Goal: Task Accomplishment & Management: Complete application form

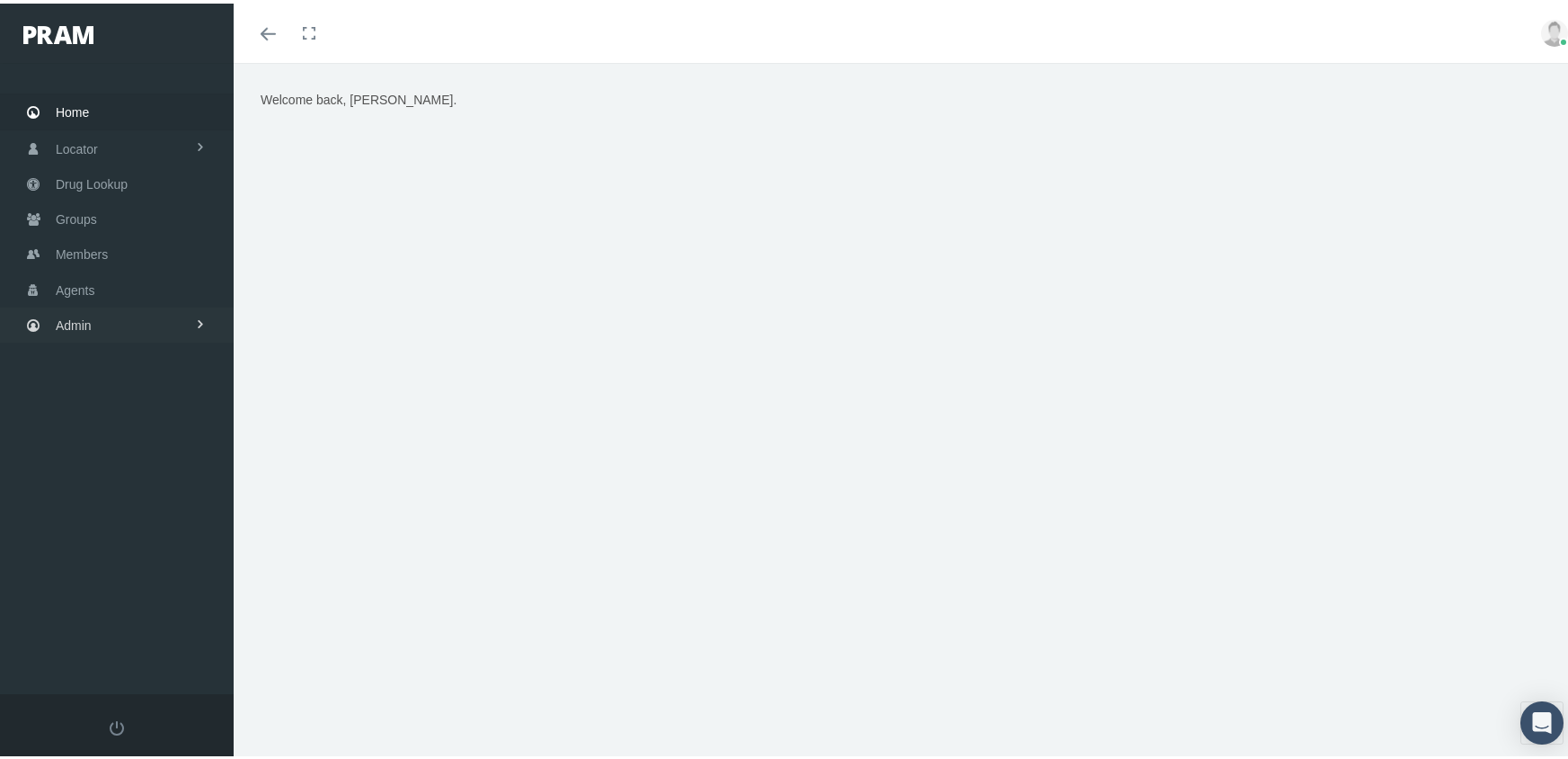
click at [66, 304] on span "Admin" at bounding box center [74, 321] width 36 height 34
click at [113, 612] on span "Eligibility File Uploads" at bounding box center [134, 625] width 122 height 31
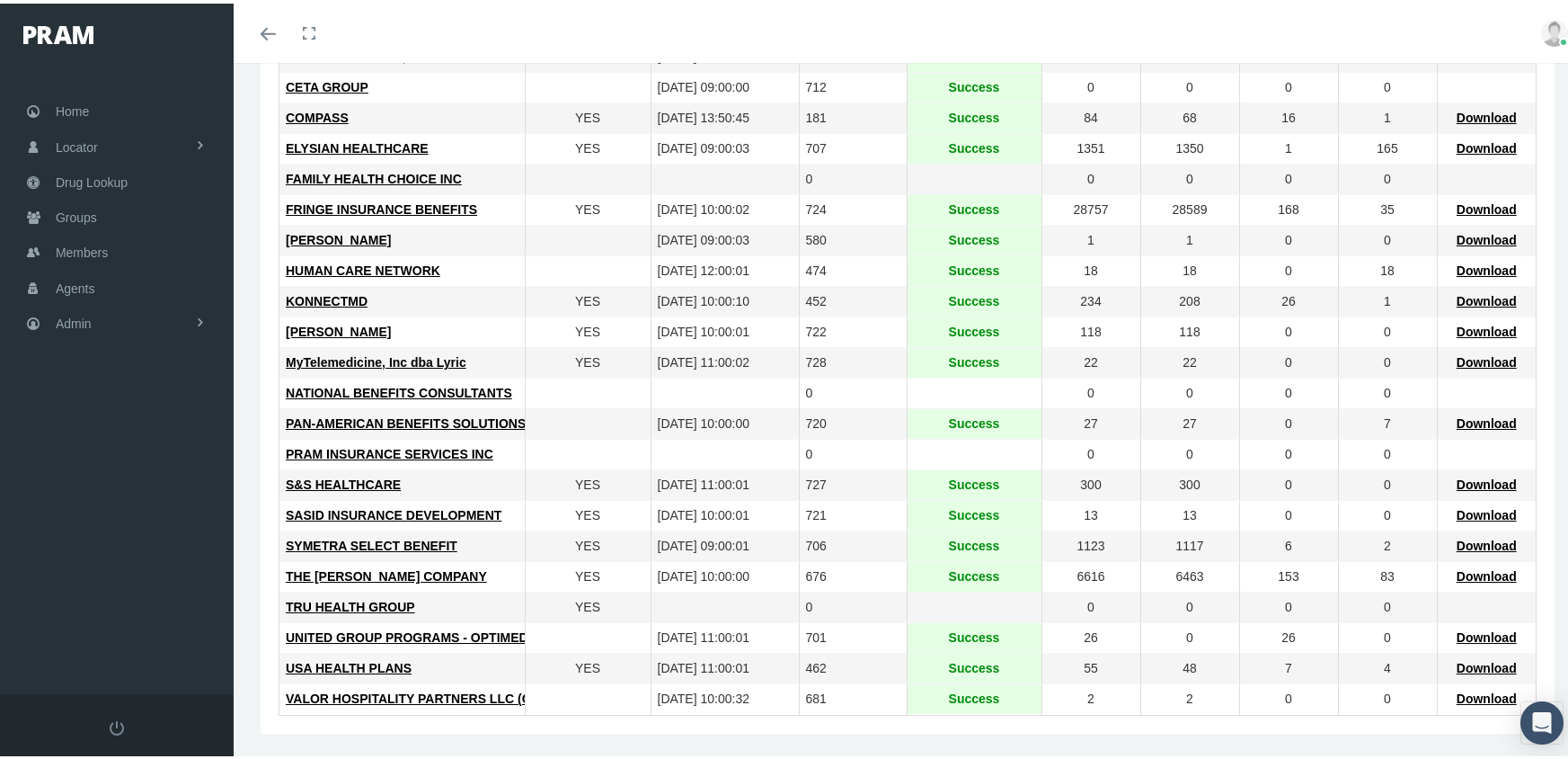
scroll to position [464, 0]
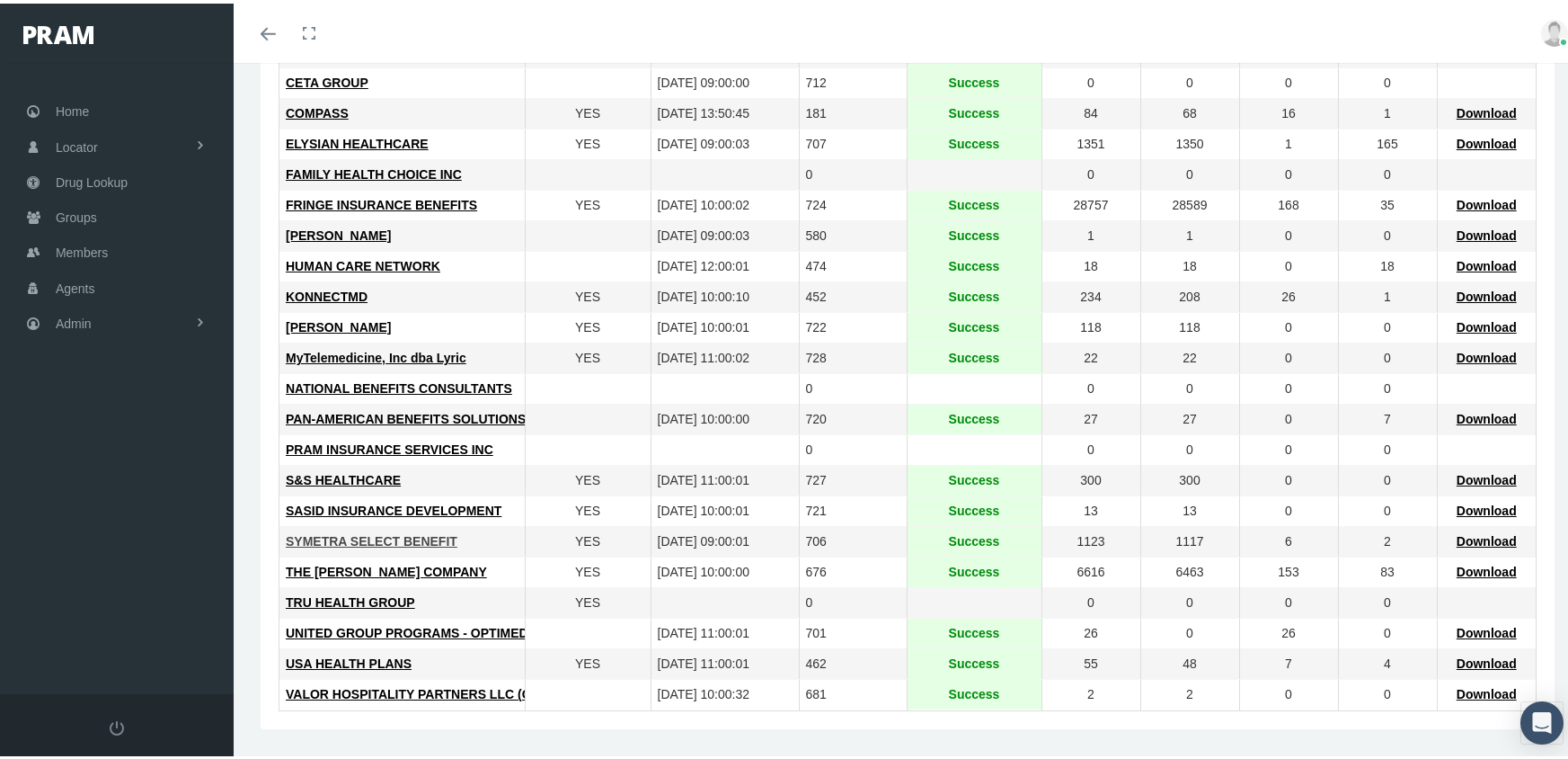
click at [395, 540] on span "SYMETRA SELECT BENEFIT" at bounding box center [371, 537] width 172 height 14
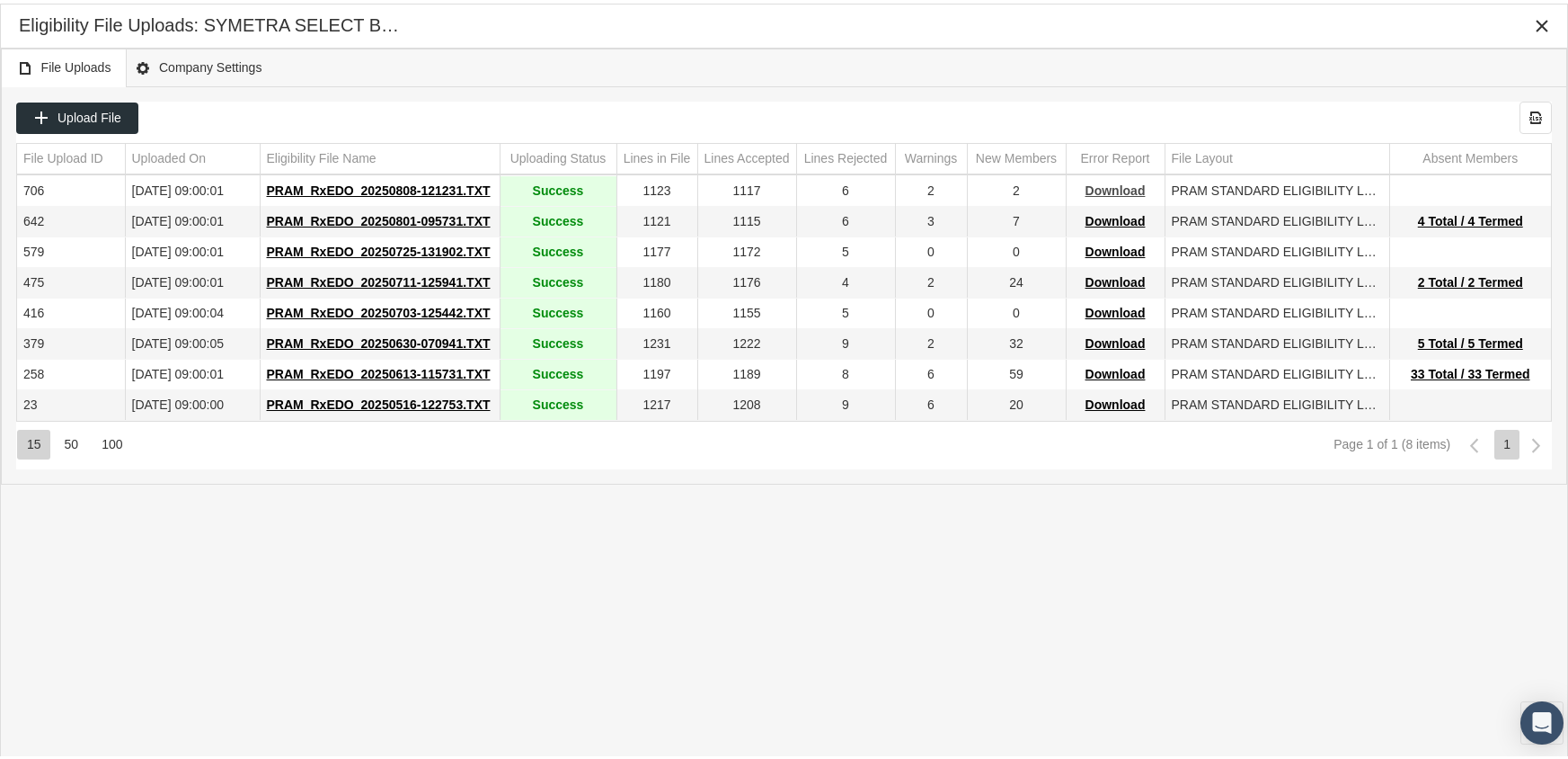
click at [1115, 183] on span "Download" at bounding box center [1116, 187] width 61 height 14
drag, startPoint x: 1061, startPoint y: 32, endPoint x: 1105, endPoint y: 39, distance: 44.6
click at [1061, 31] on div "Eligibility File Uploads: SYMETRA SELECT BENEFIT" at bounding box center [784, 22] width 1530 height 33
click at [1131, 187] on span "Download" at bounding box center [1116, 187] width 61 height 14
click at [356, 186] on span "PRAM_RxEDO_20250808-121231.TXT" at bounding box center [378, 187] width 224 height 14
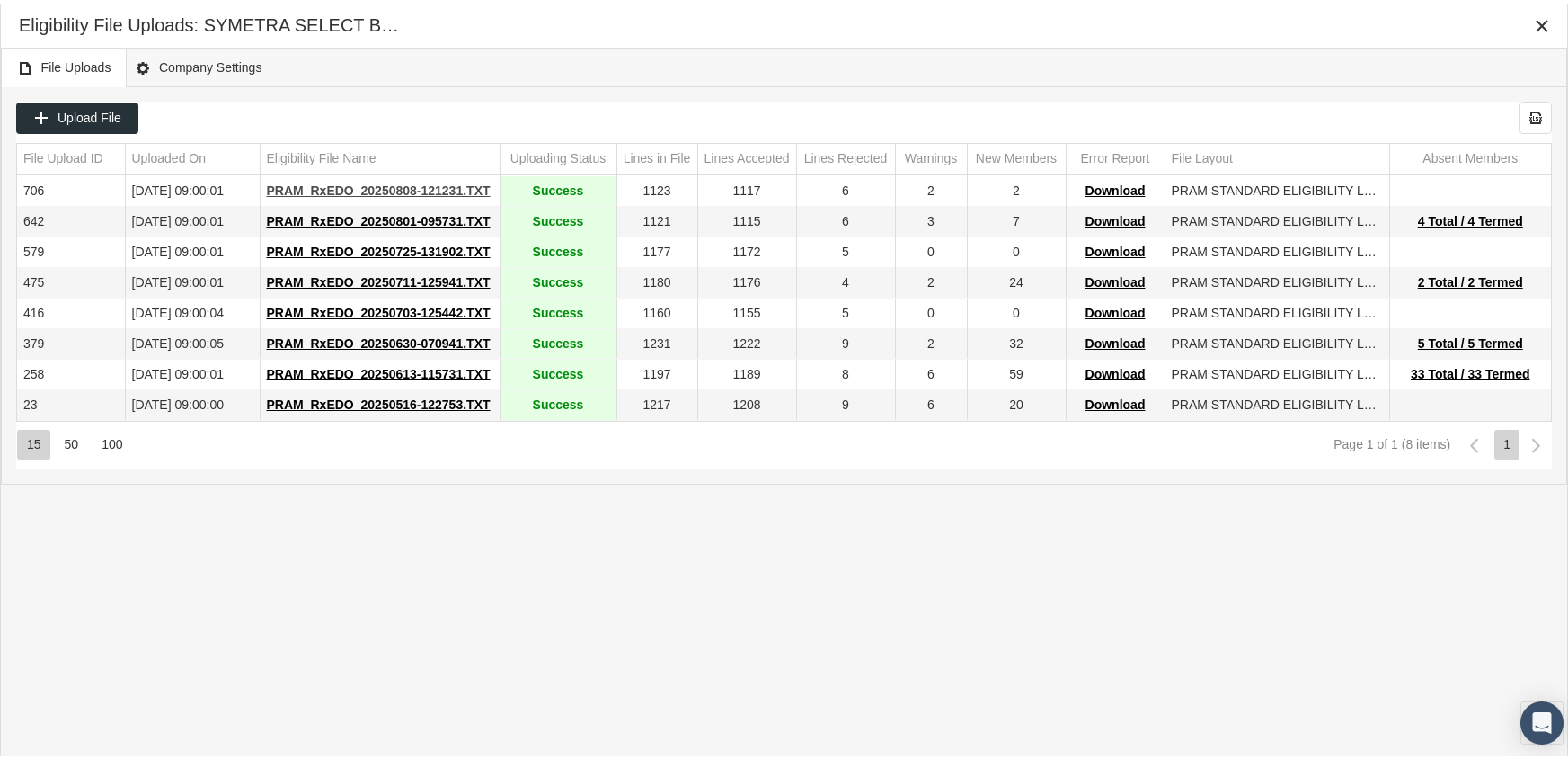
click at [427, 184] on span "PRAM_RxEDO_20250808-121231.TXT" at bounding box center [378, 187] width 224 height 14
click at [1141, 41] on div "Eligibility File Uploads: SYMETRA SELECT BENEFIT" at bounding box center [784, 23] width 1566 height 44
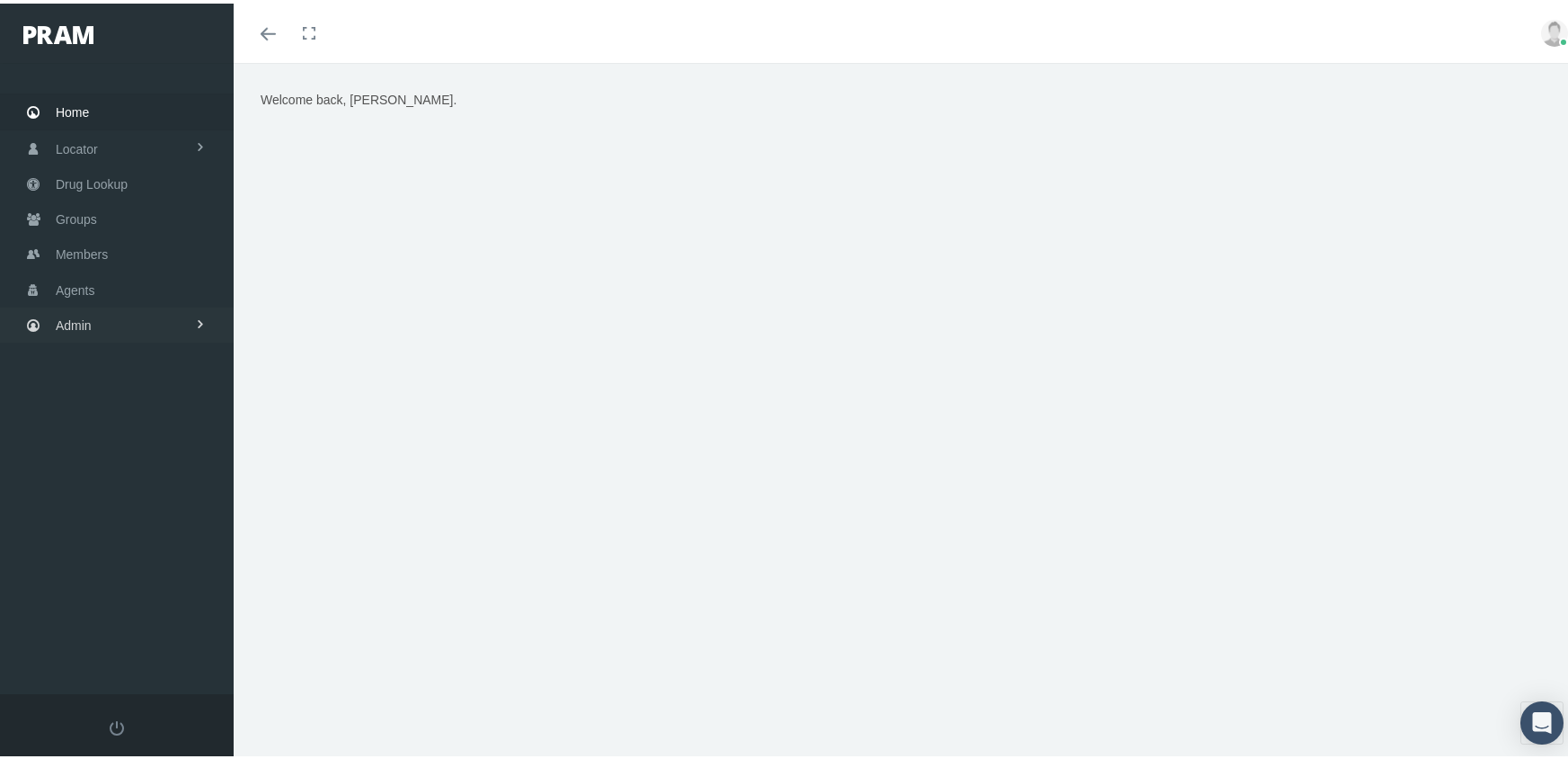
click at [97, 312] on link "Admin" at bounding box center [116, 320] width 234 height 35
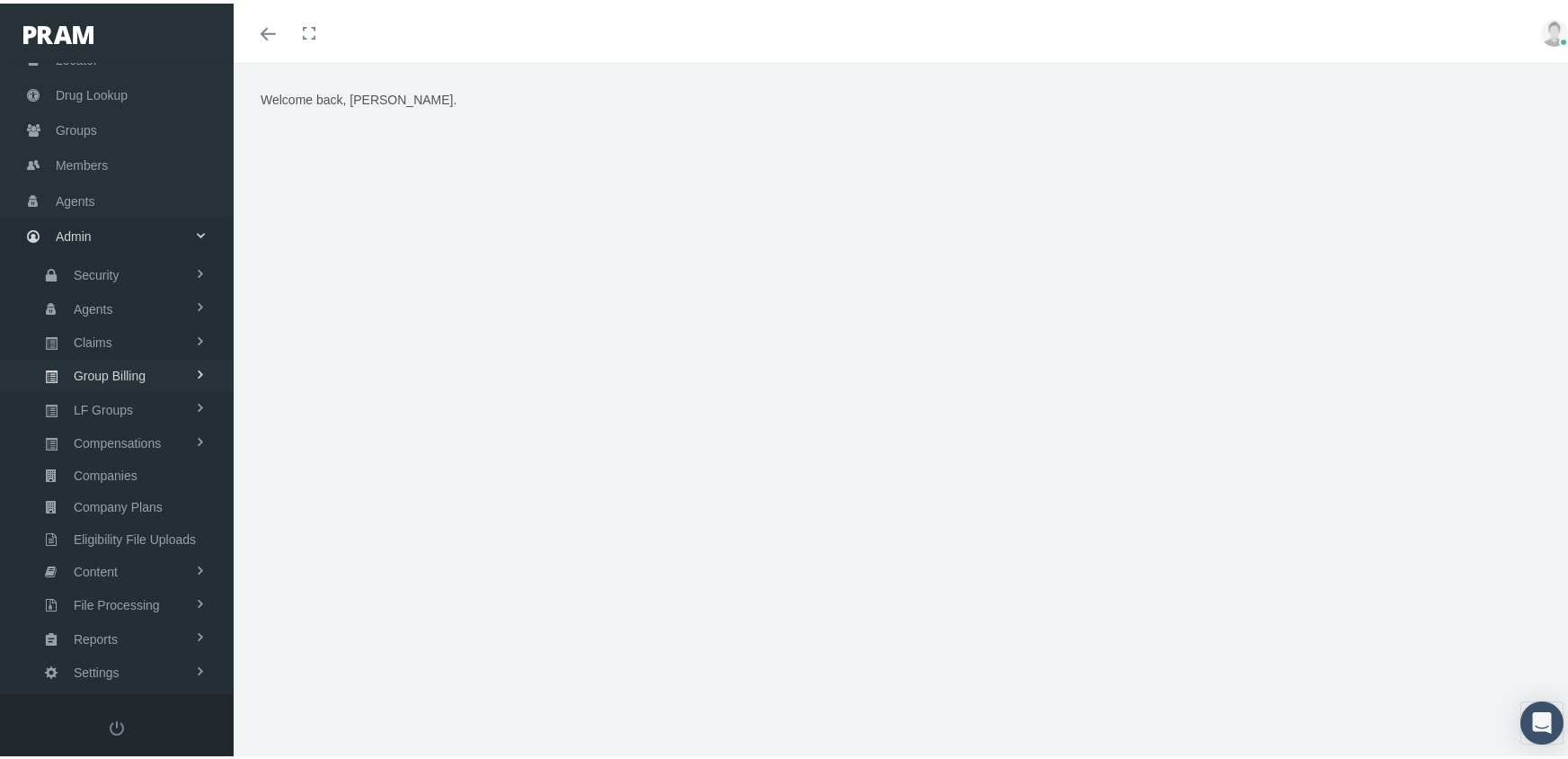
scroll to position [90, 0]
click at [139, 585] on span "File Processing" at bounding box center [116, 600] width 87 height 31
click at [149, 519] on span "Eligibility File Uploads" at bounding box center [134, 534] width 122 height 31
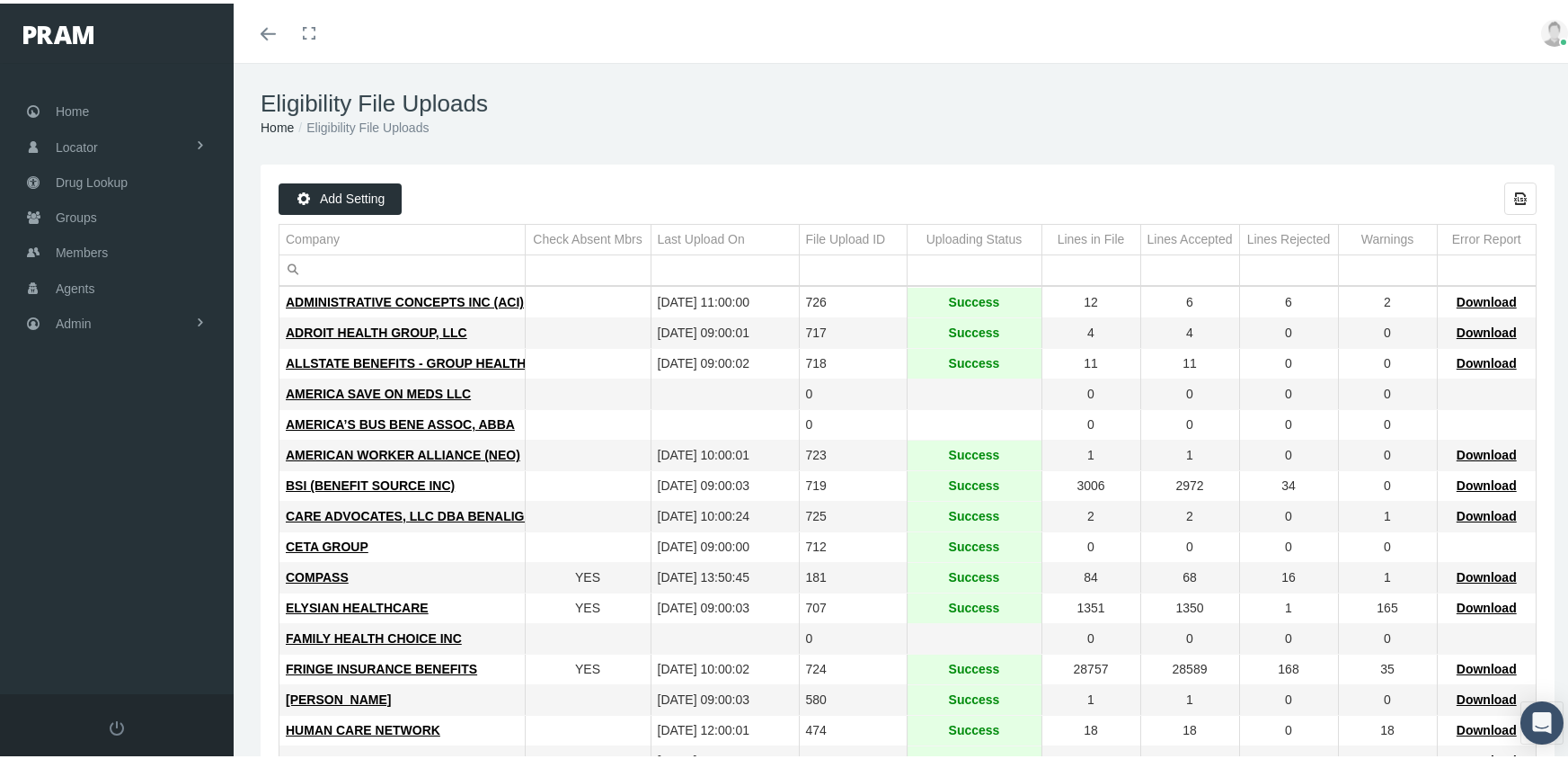
scroll to position [464, 0]
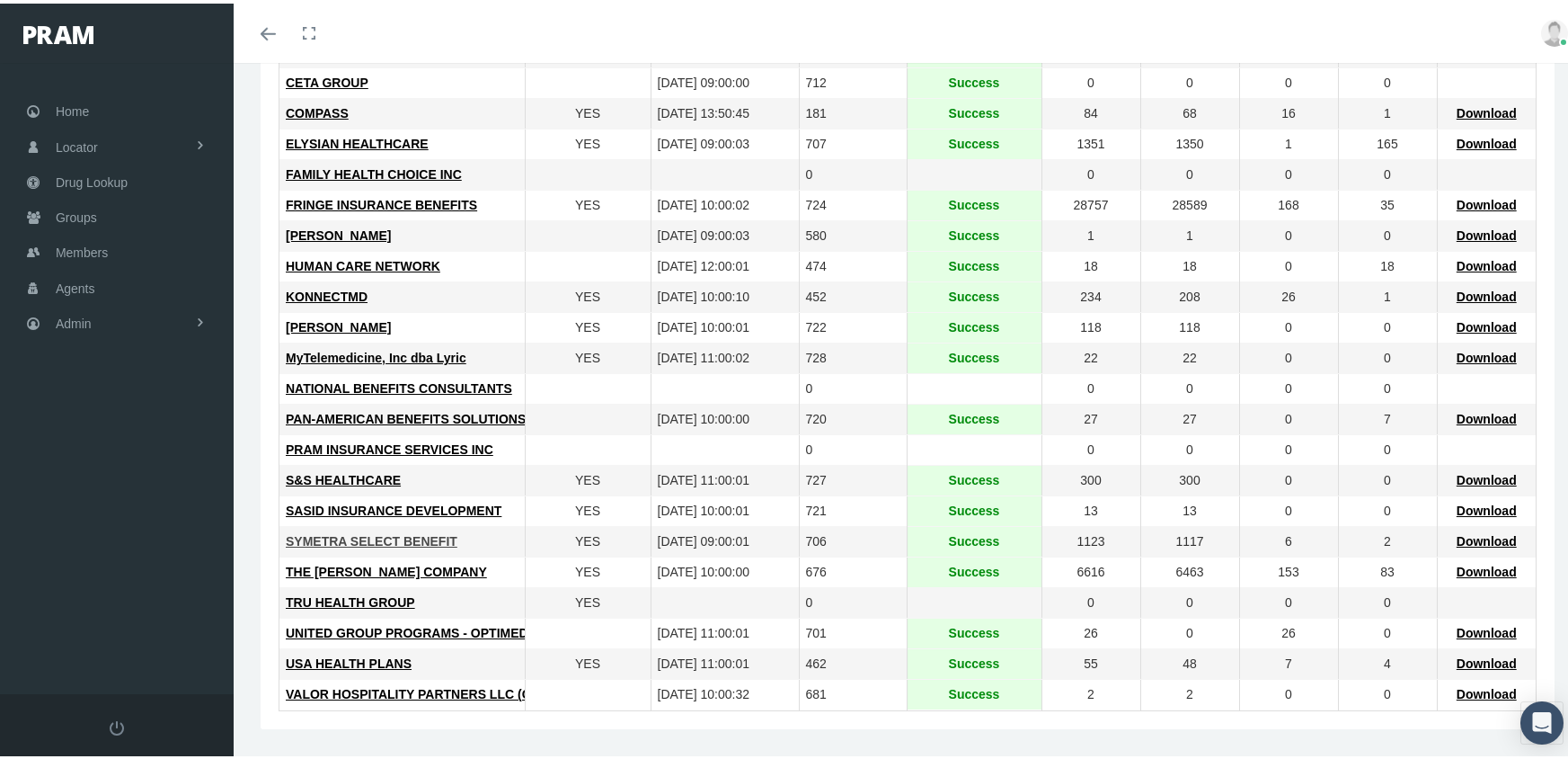
click at [382, 539] on span "SYMETRA SELECT BENEFIT" at bounding box center [371, 537] width 172 height 14
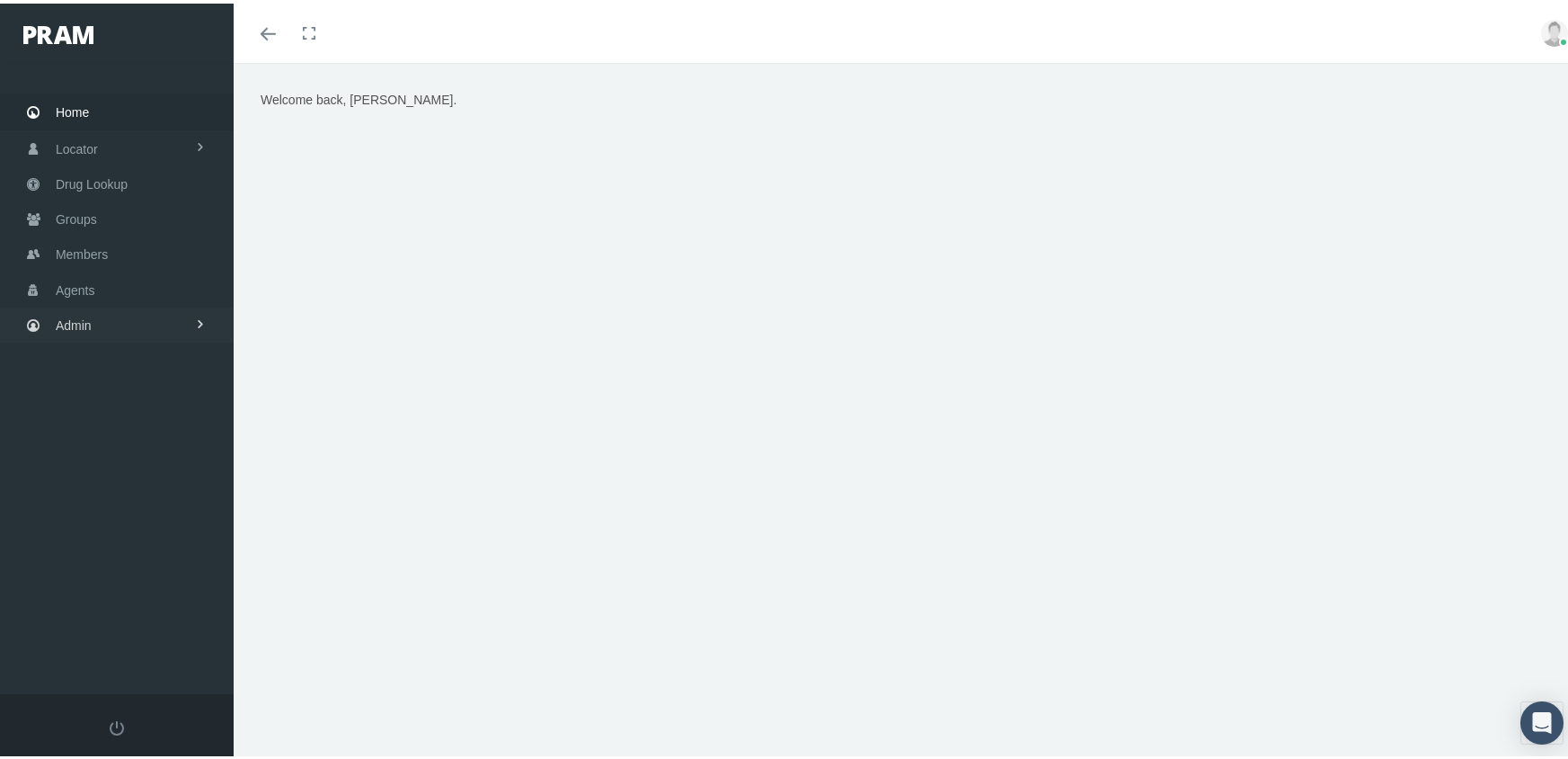
click at [57, 311] on span "Admin" at bounding box center [74, 321] width 36 height 34
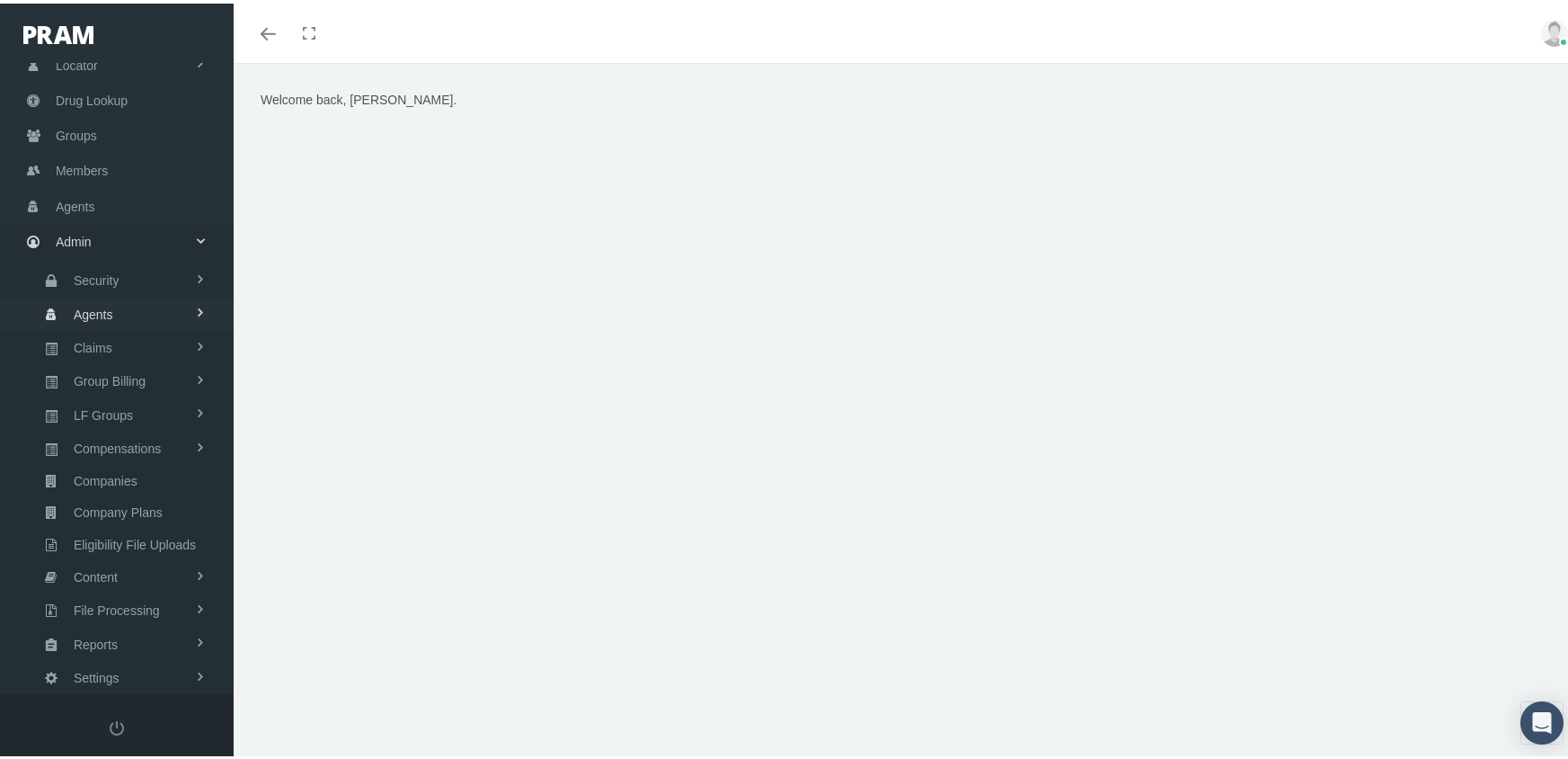
scroll to position [90, 0]
click at [118, 358] on span "Group Billing" at bounding box center [109, 371] width 72 height 31
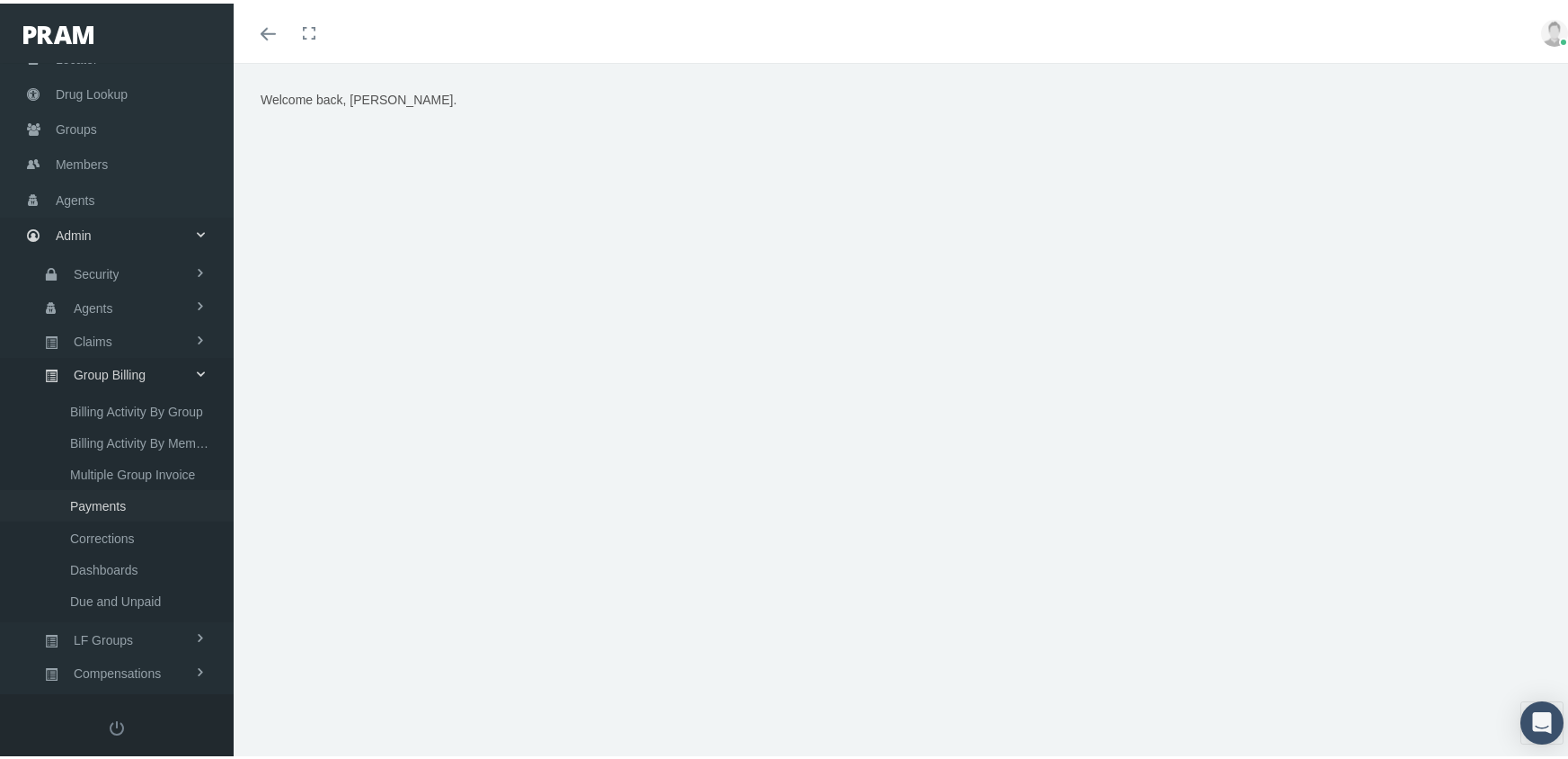
click at [123, 487] on span "Payments" at bounding box center [97, 502] width 56 height 31
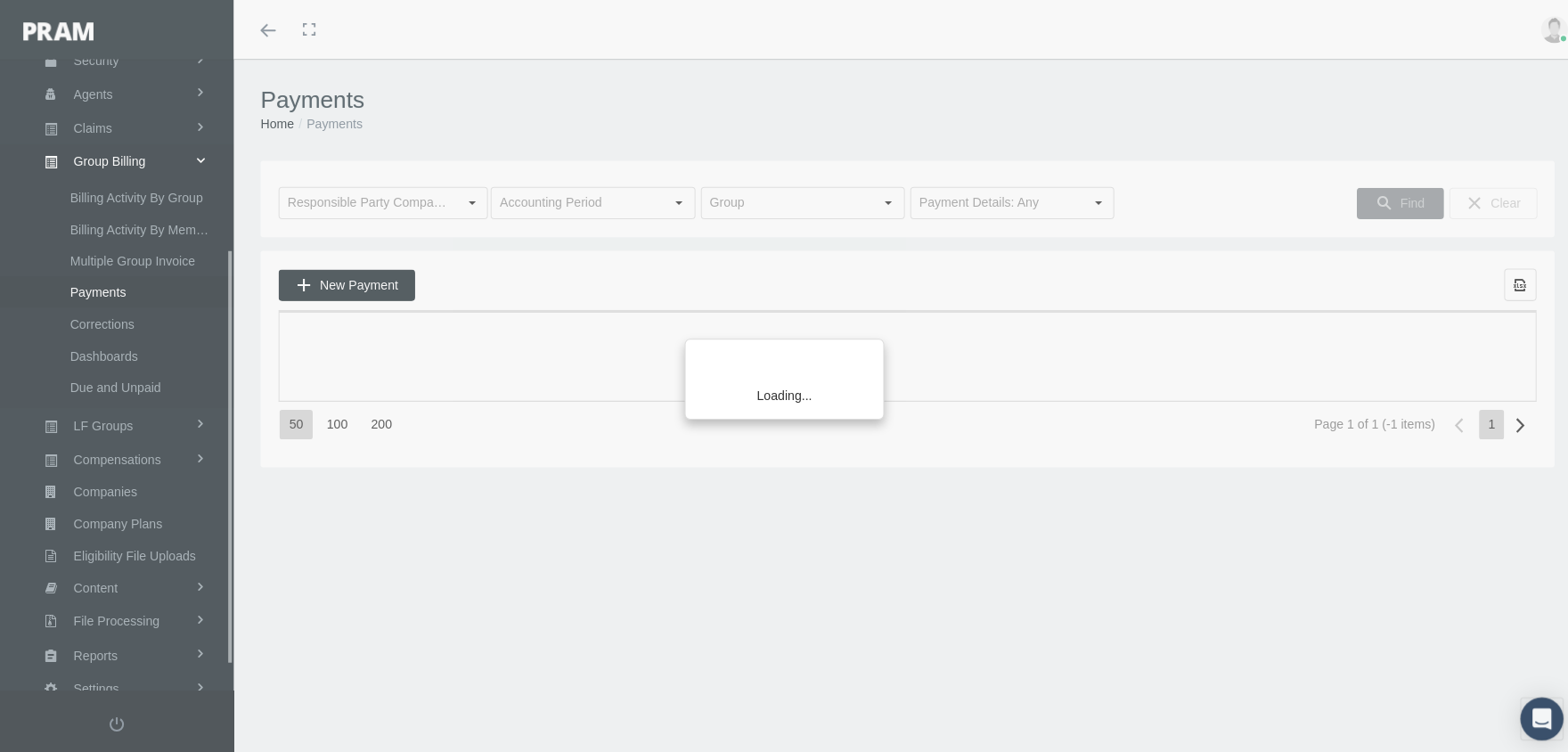
scroll to position [322, 0]
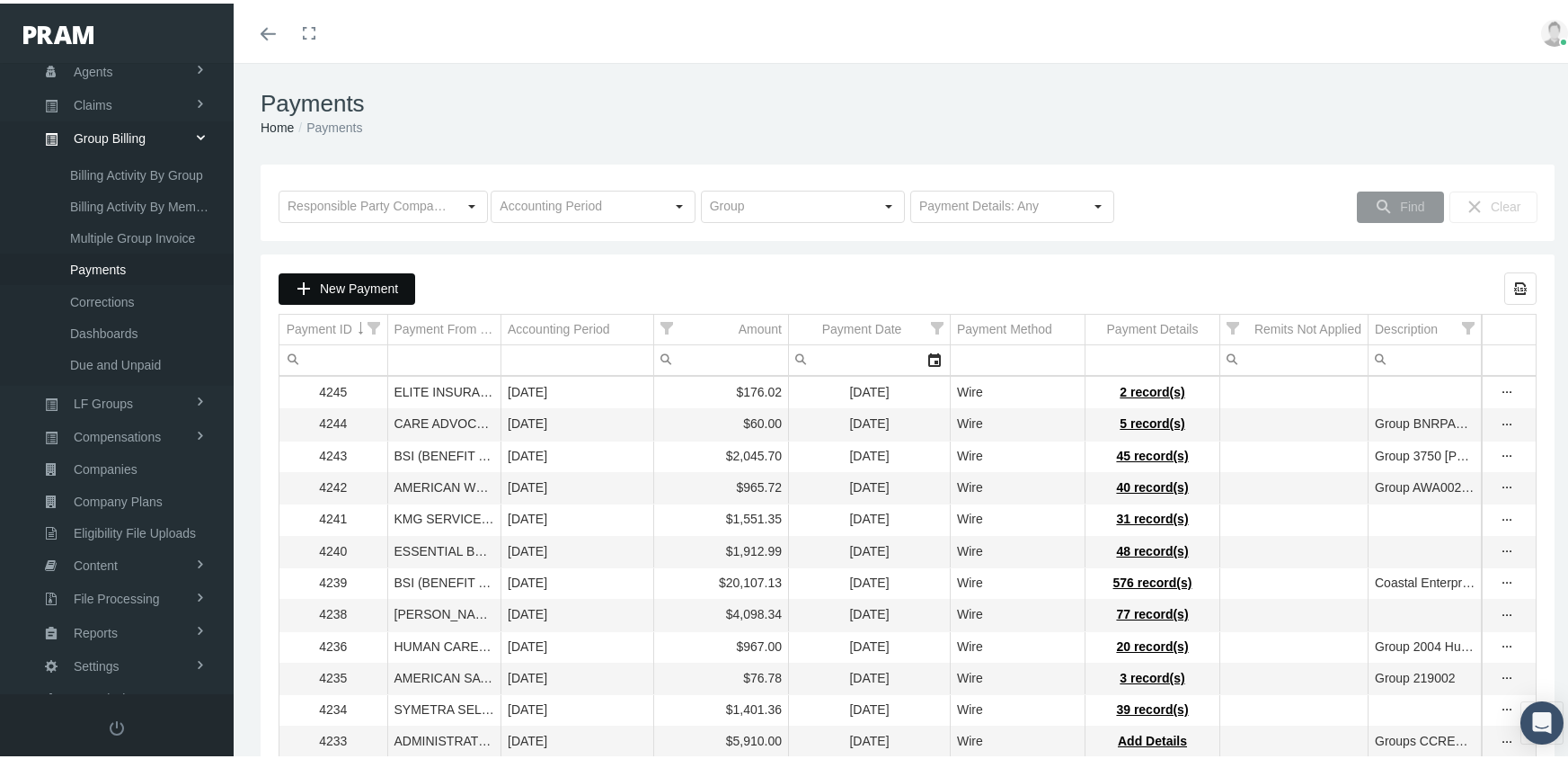
click at [323, 286] on span "New Payment" at bounding box center [359, 285] width 79 height 14
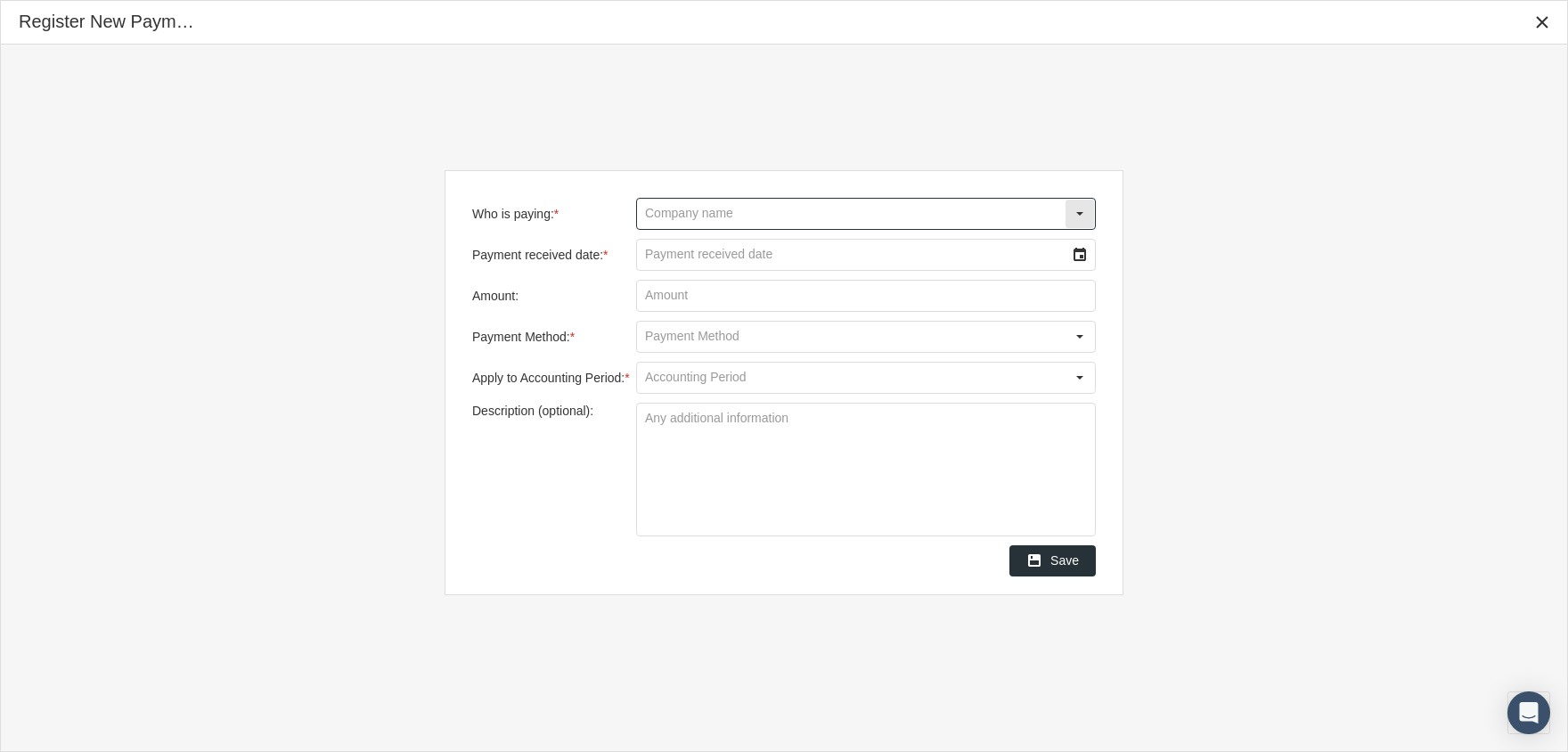
click at [729, 210] on input "Who is paying: *" at bounding box center [851, 214] width 428 height 31
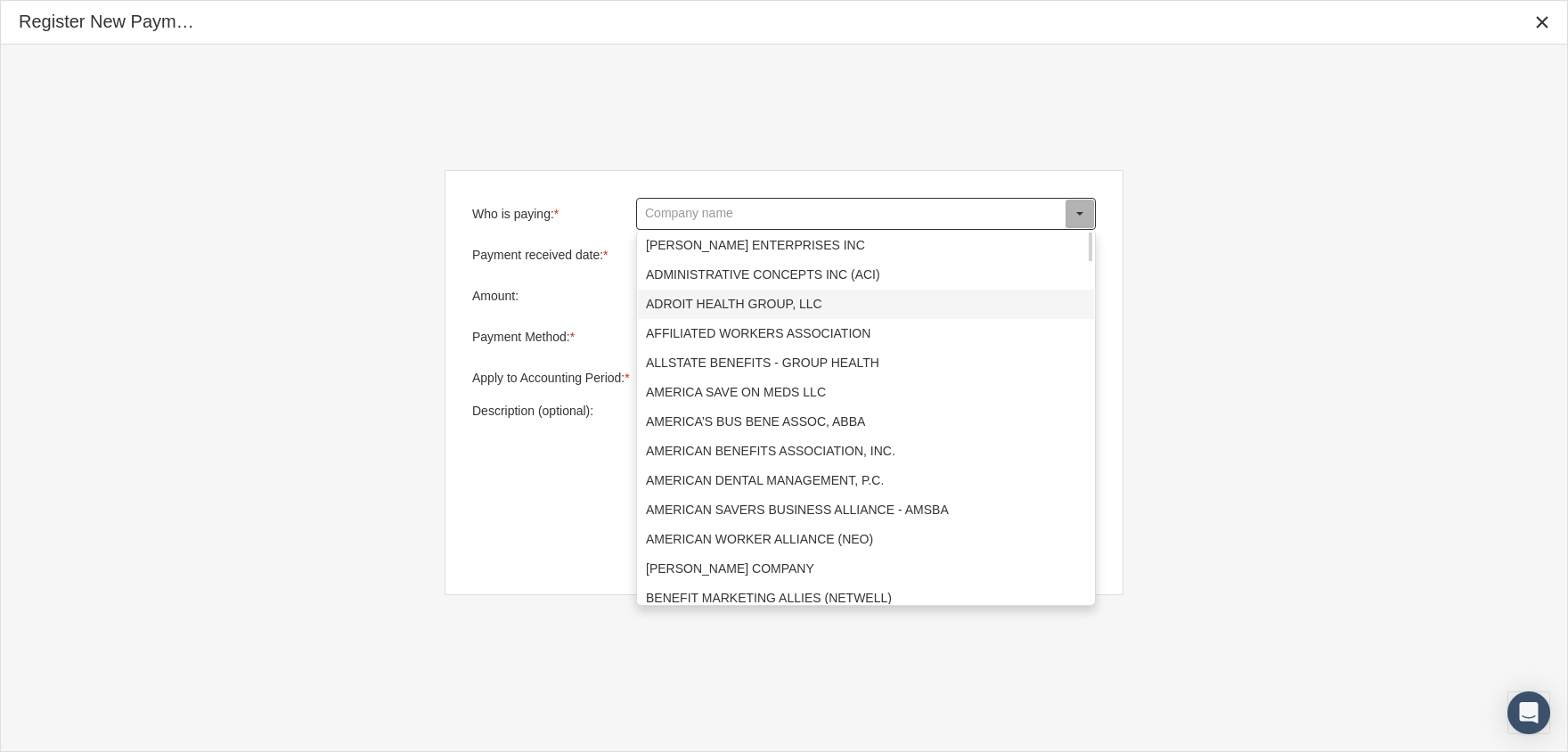
click at [740, 302] on div "ADROIT HEALTH GROUP, LLC" at bounding box center [866, 305] width 457 height 30
type input "ADROIT HEALTH GROUP, LLC"
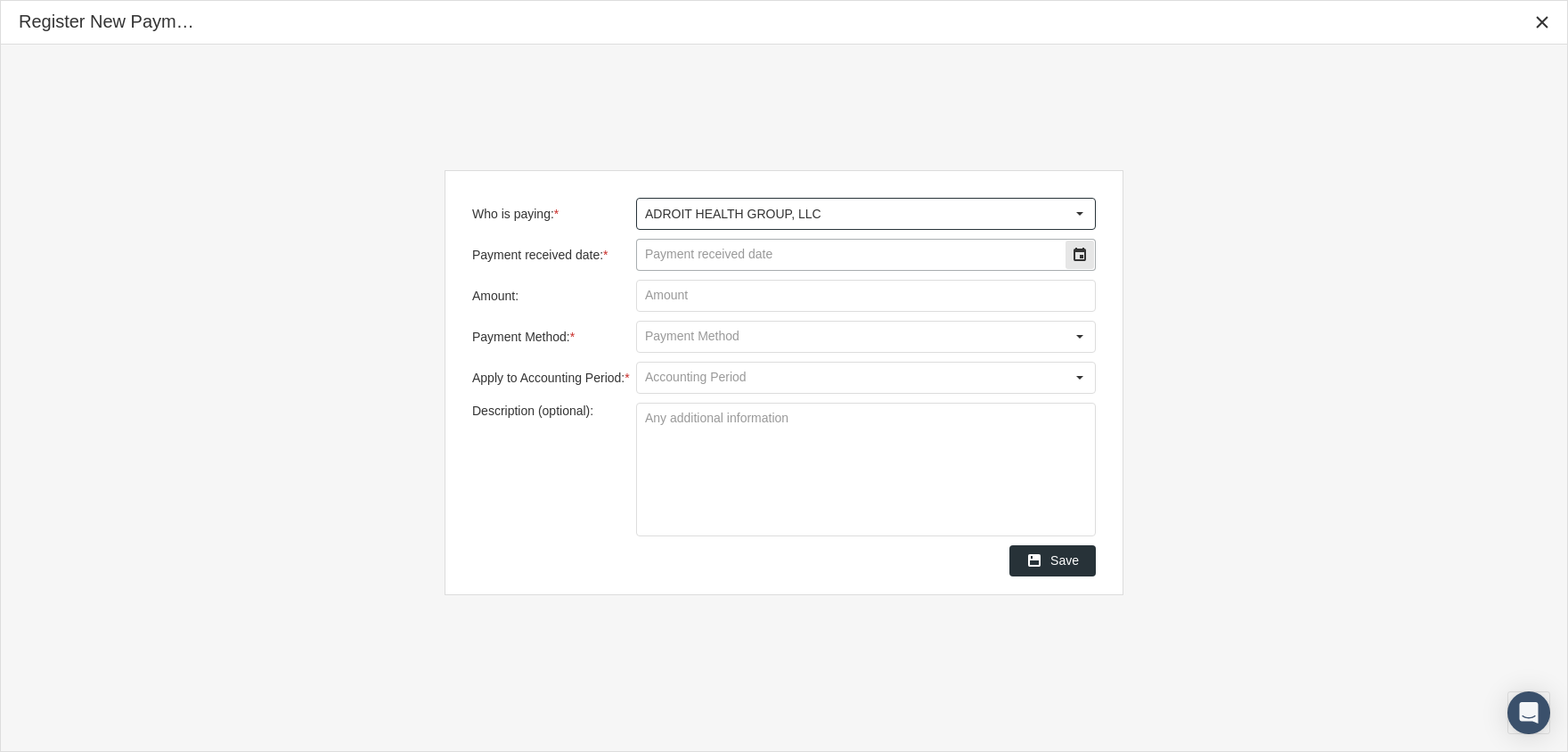
click at [757, 254] on input "Payment received date: *" at bounding box center [851, 254] width 428 height 31
click at [1090, 251] on div "Select" at bounding box center [1080, 254] width 29 height 29
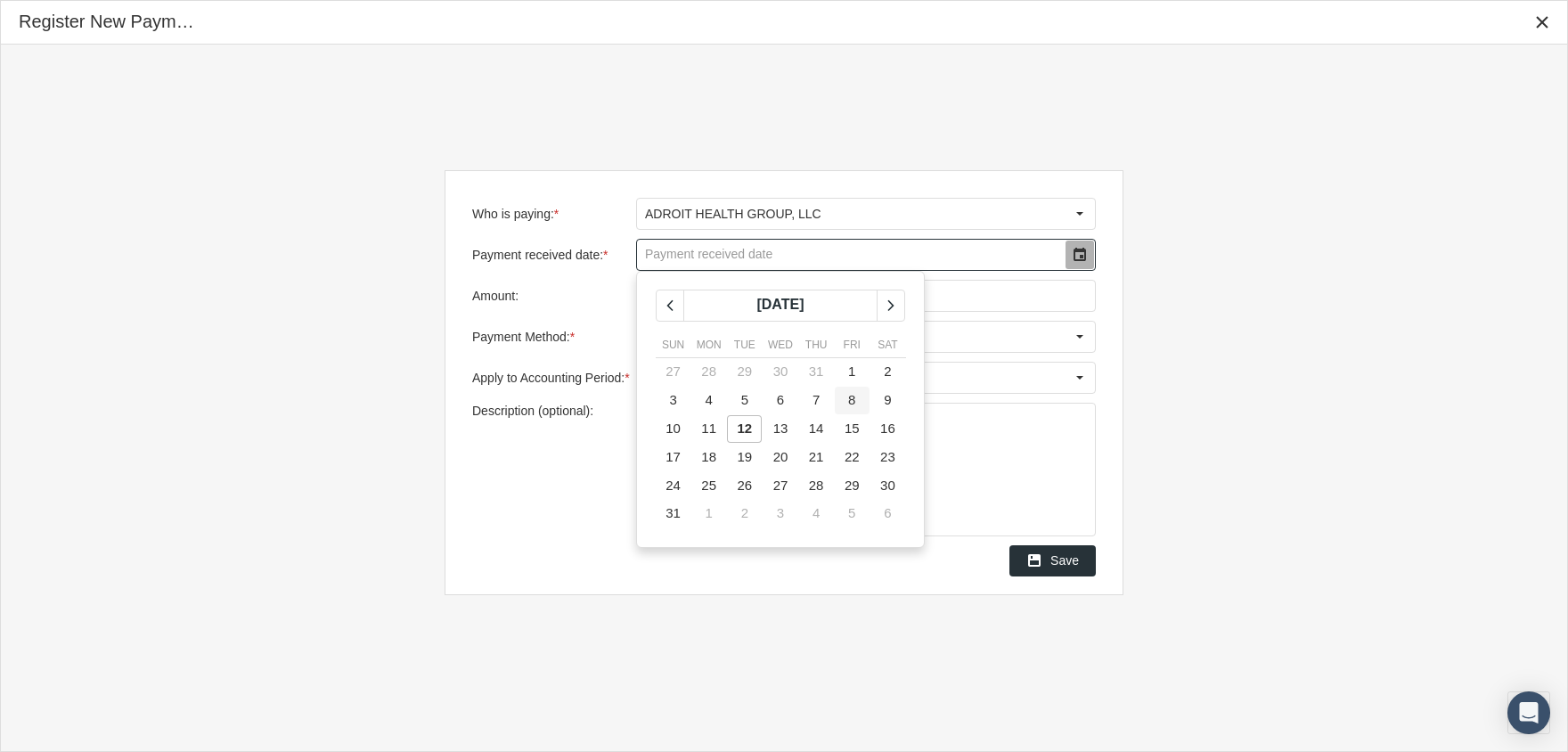
click at [855, 397] on span "8" at bounding box center [851, 399] width 7 height 15
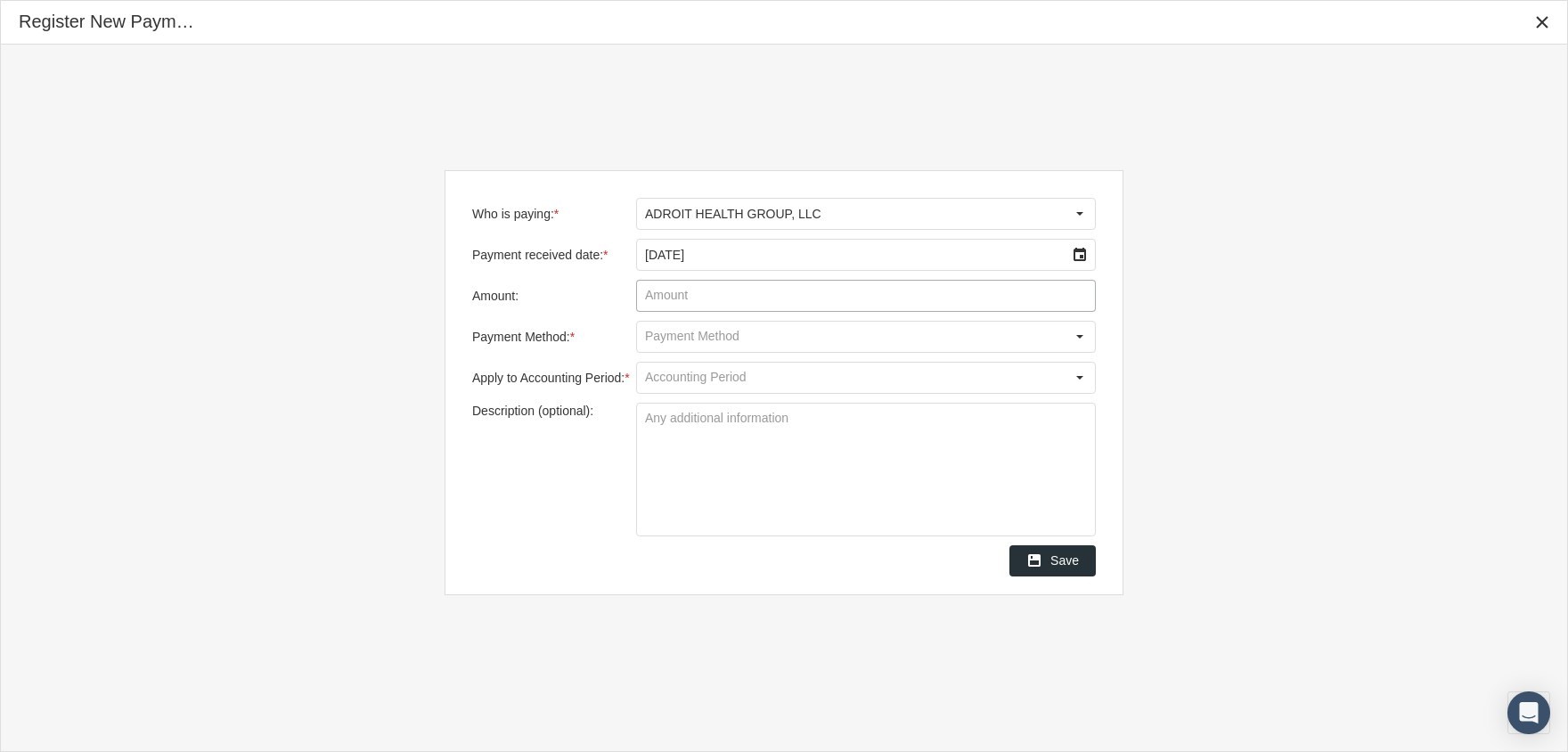
click at [688, 291] on input "Amount:" at bounding box center [866, 296] width 458 height 31
type input "$ 3,964.45"
click at [1068, 334] on div "Select" at bounding box center [1080, 336] width 29 height 29
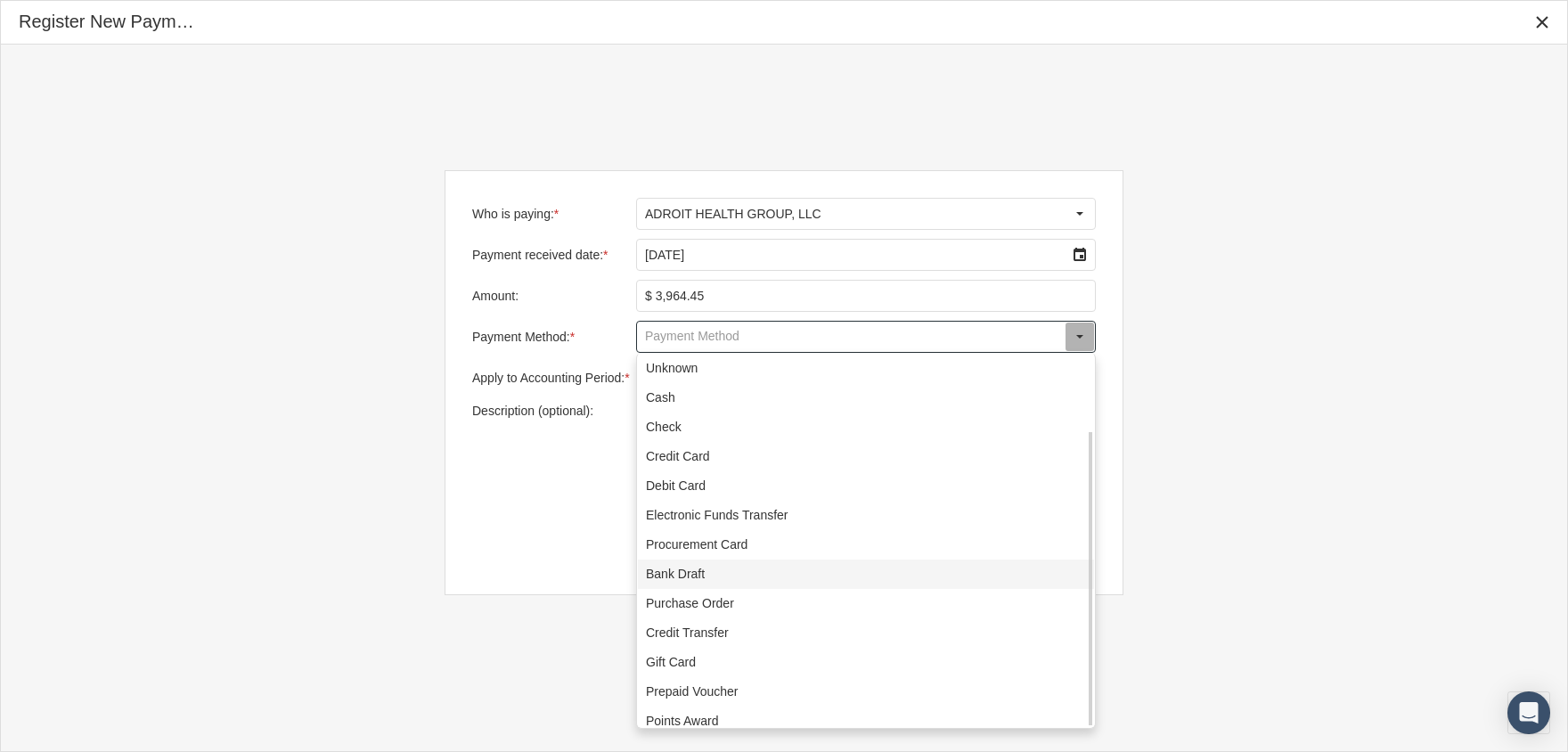
scroll to position [97, 0]
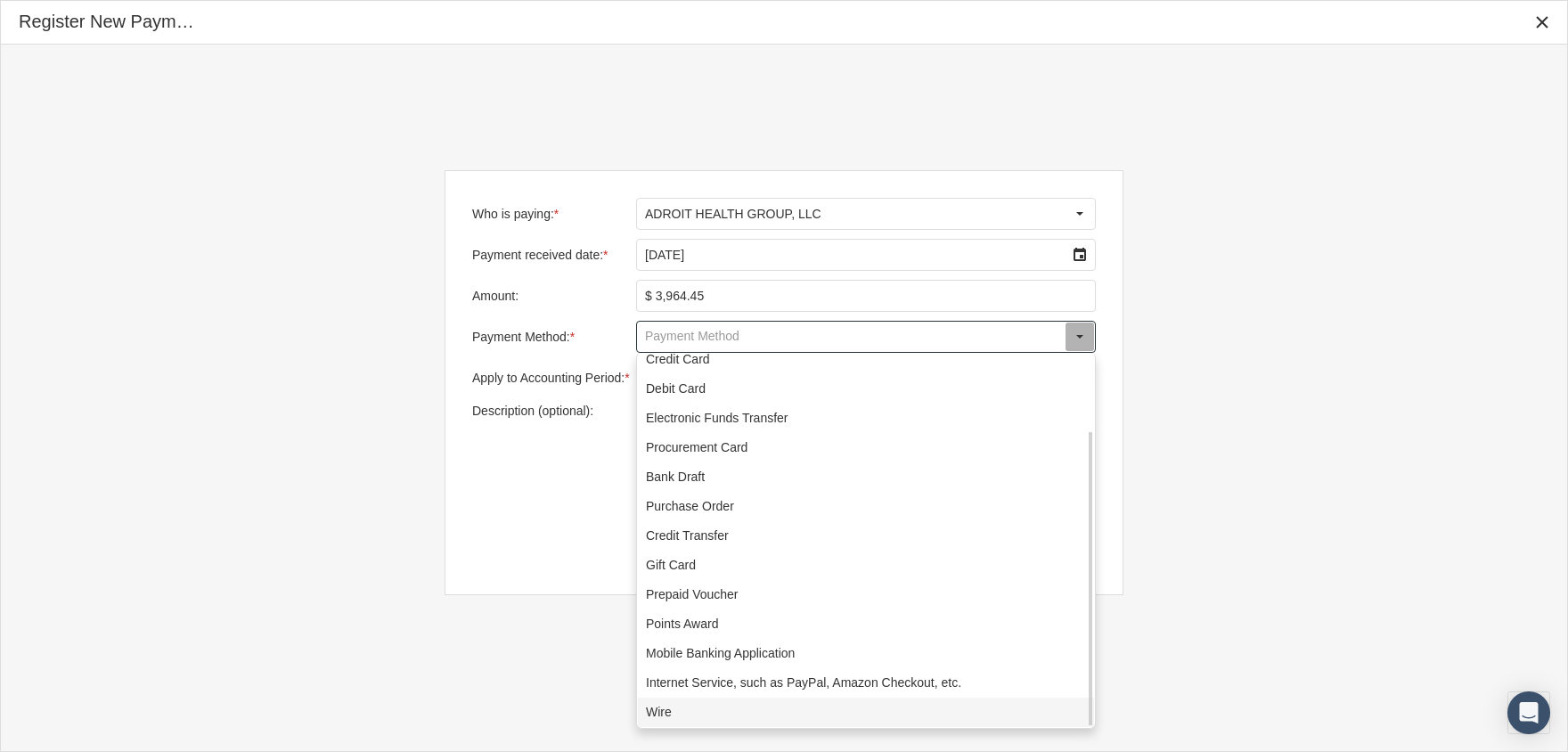
click at [701, 707] on div "Wire" at bounding box center [866, 713] width 457 height 30
type input "Wire"
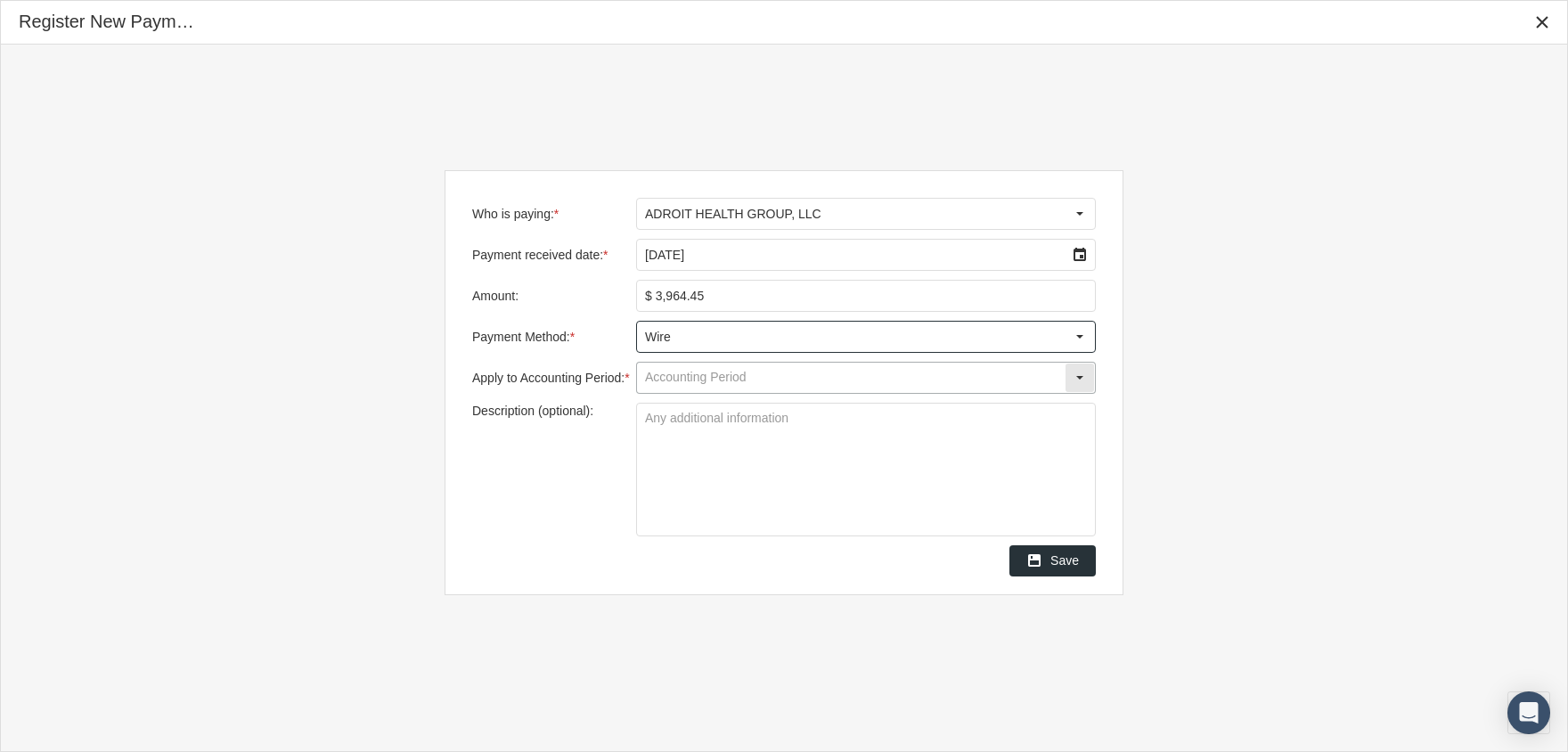
click at [718, 375] on input "Apply to Accounting Period: *" at bounding box center [851, 377] width 428 height 31
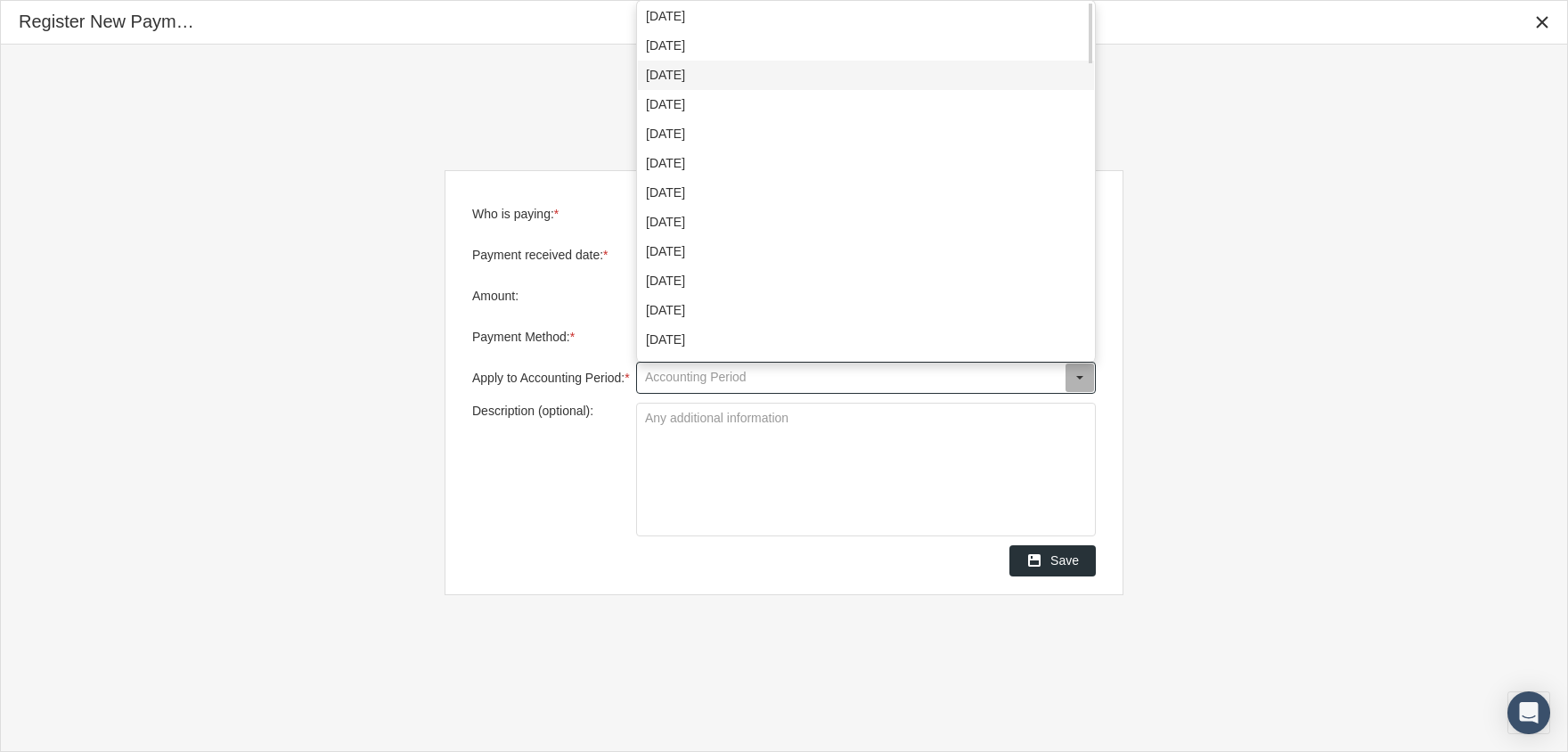
click at [702, 73] on div "July 2025" at bounding box center [866, 75] width 457 height 30
type input "July 2025"
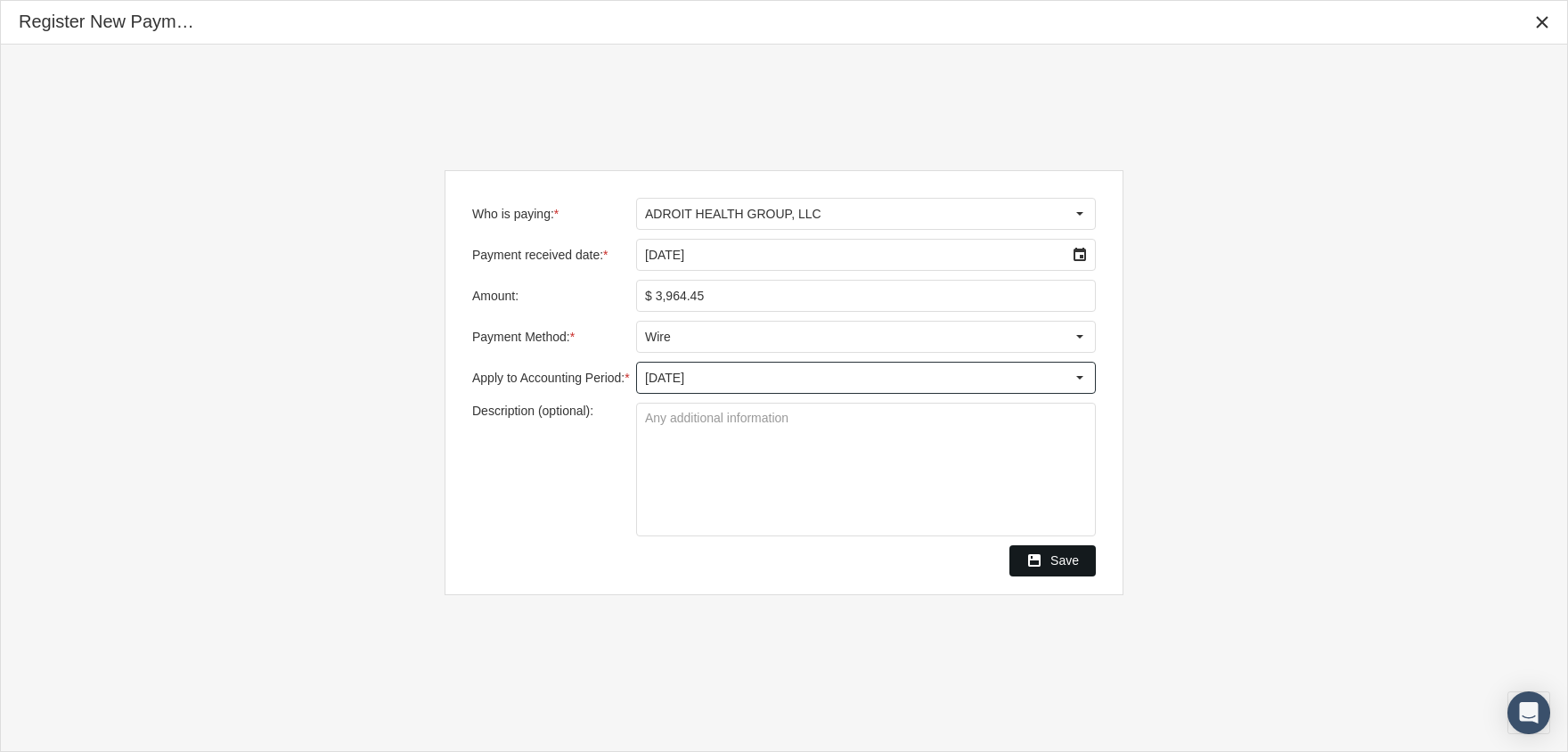
click at [1059, 566] on span "Save" at bounding box center [1064, 560] width 29 height 14
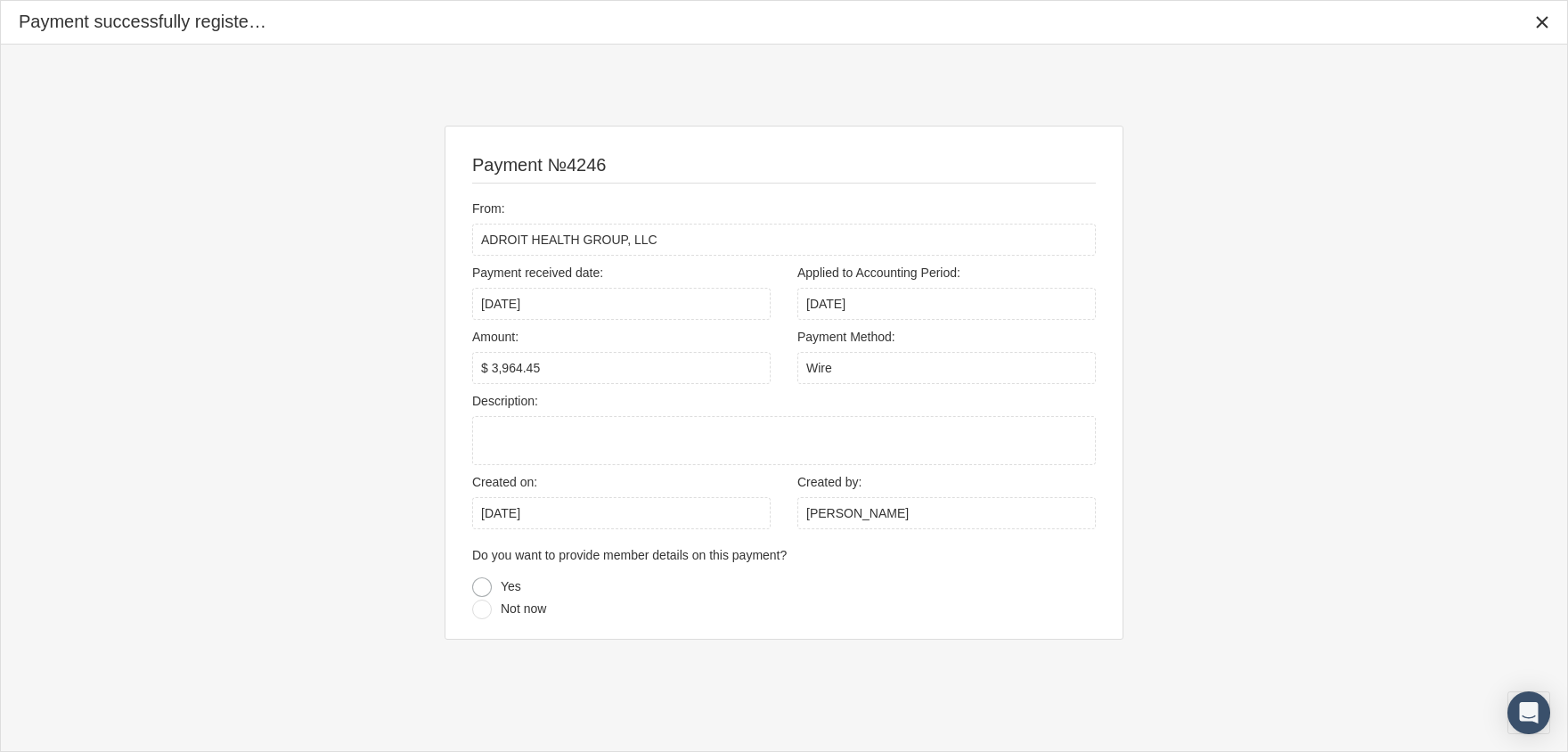
click at [480, 586] on div at bounding box center [482, 587] width 20 height 20
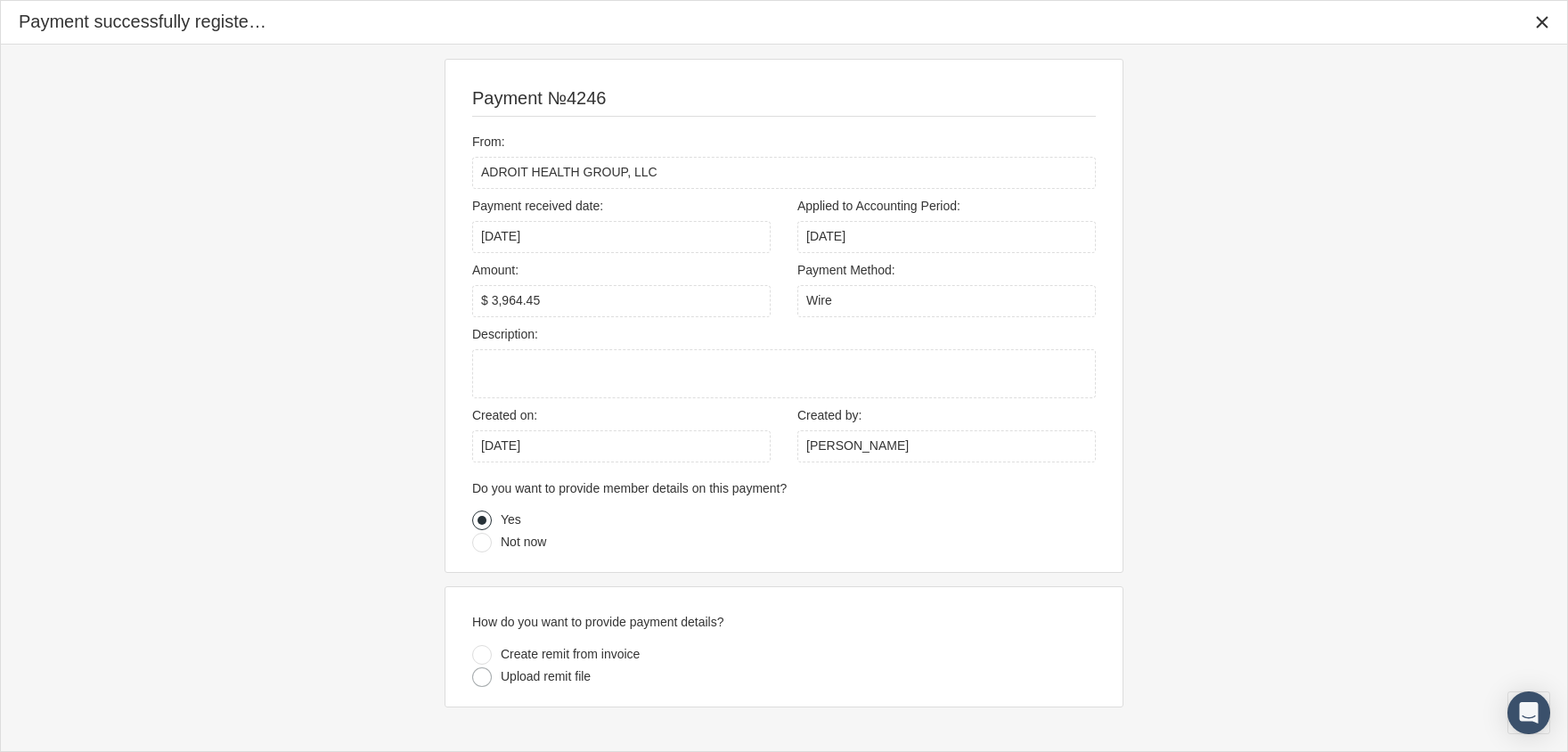
click at [485, 676] on div at bounding box center [482, 677] width 20 height 20
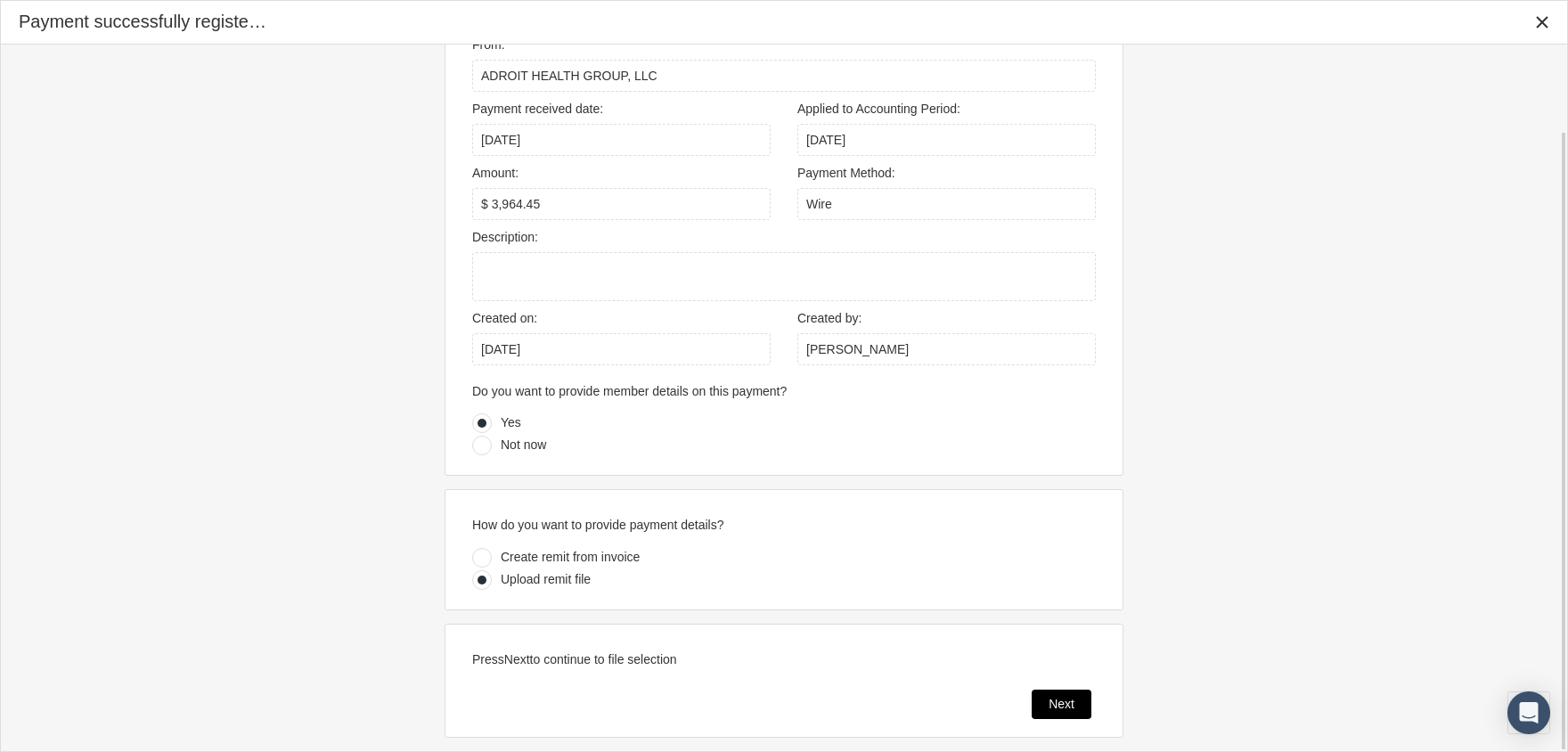
click at [1044, 702] on div "Next" at bounding box center [1061, 704] width 58 height 28
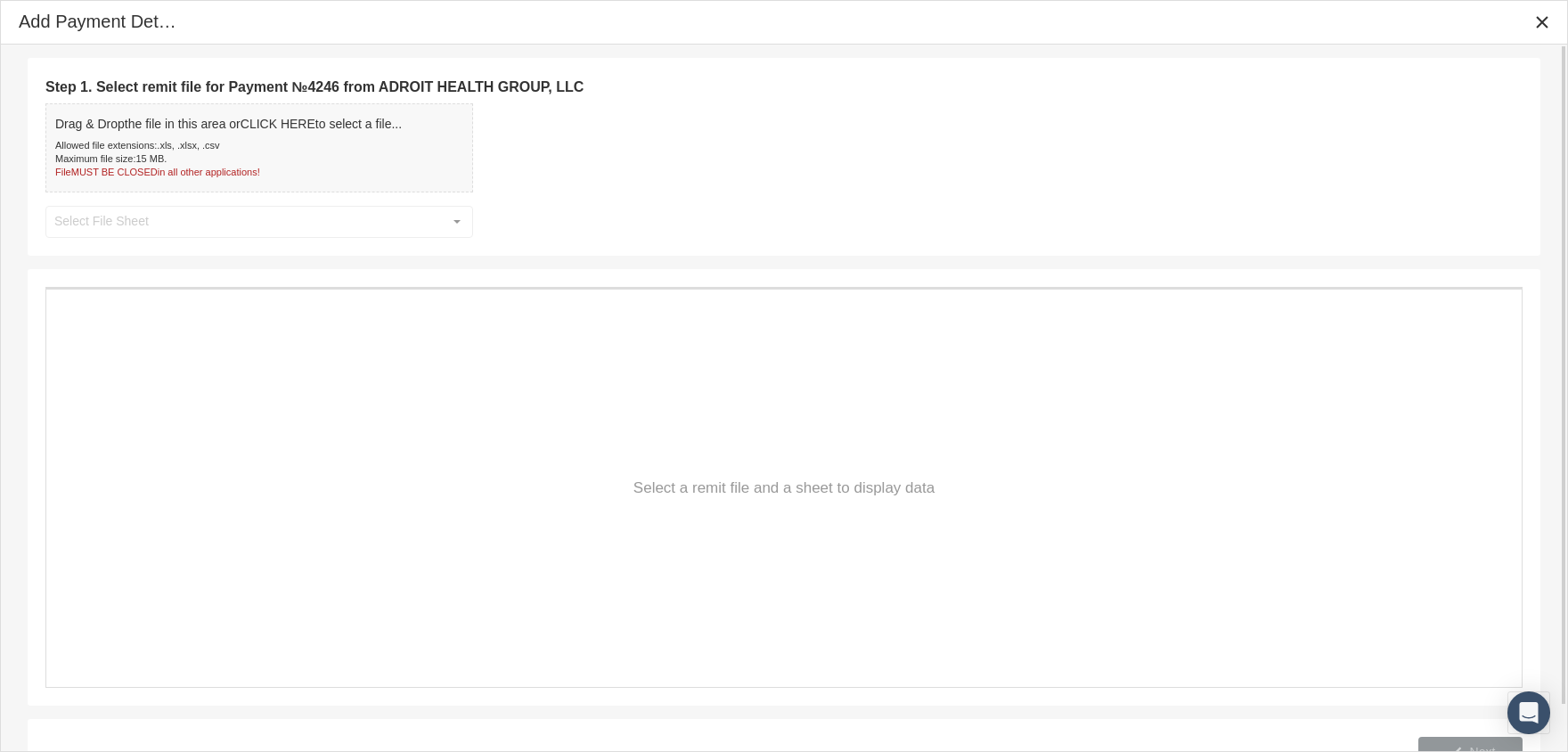
click at [154, 168] on div "File MUST BE CLOSED in all other applications!" at bounding box center [228, 172] width 346 height 14
click at [449, 221] on div "Select" at bounding box center [457, 222] width 29 height 29
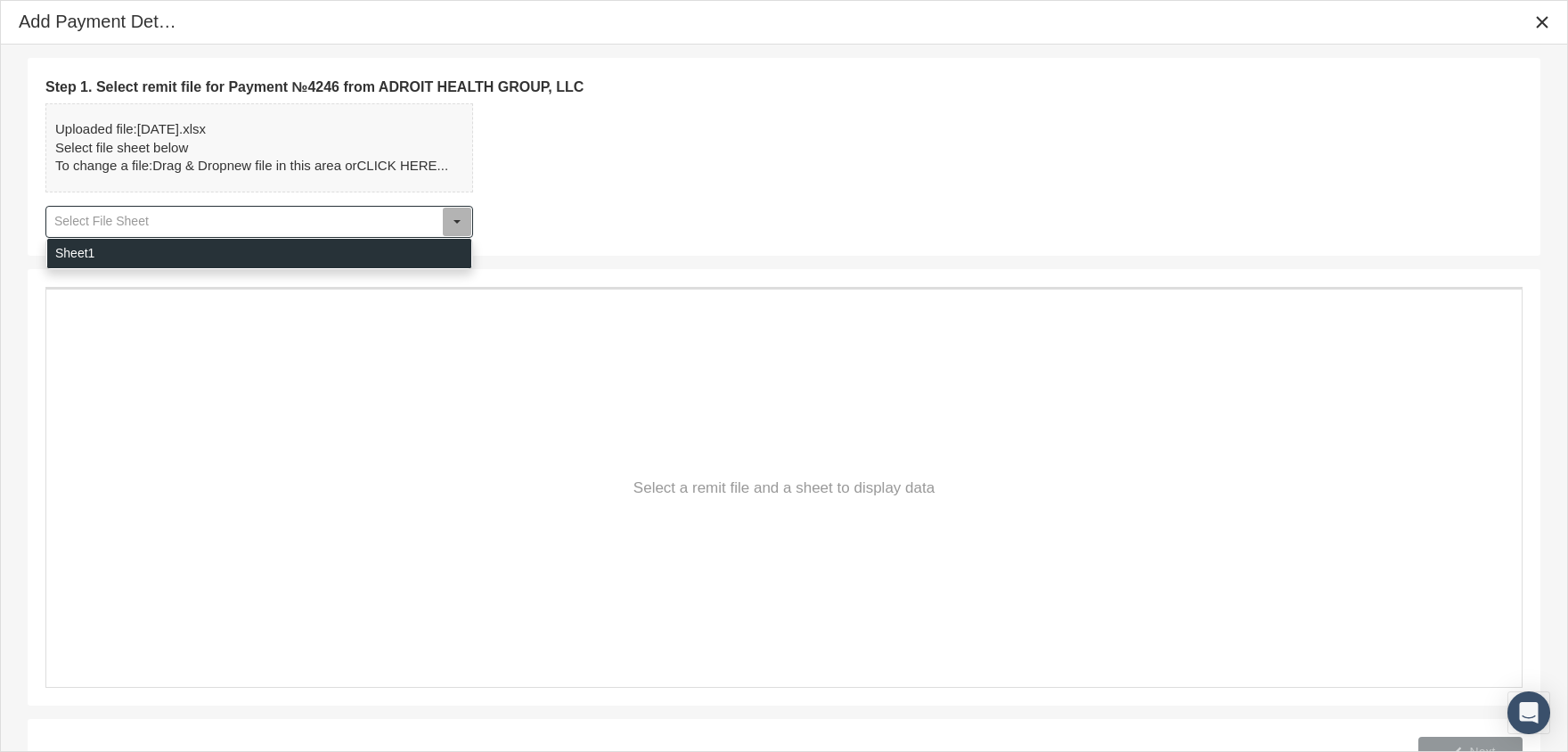
click at [227, 242] on div "Sheet1" at bounding box center [259, 253] width 424 height 30
type input "Sheet1"
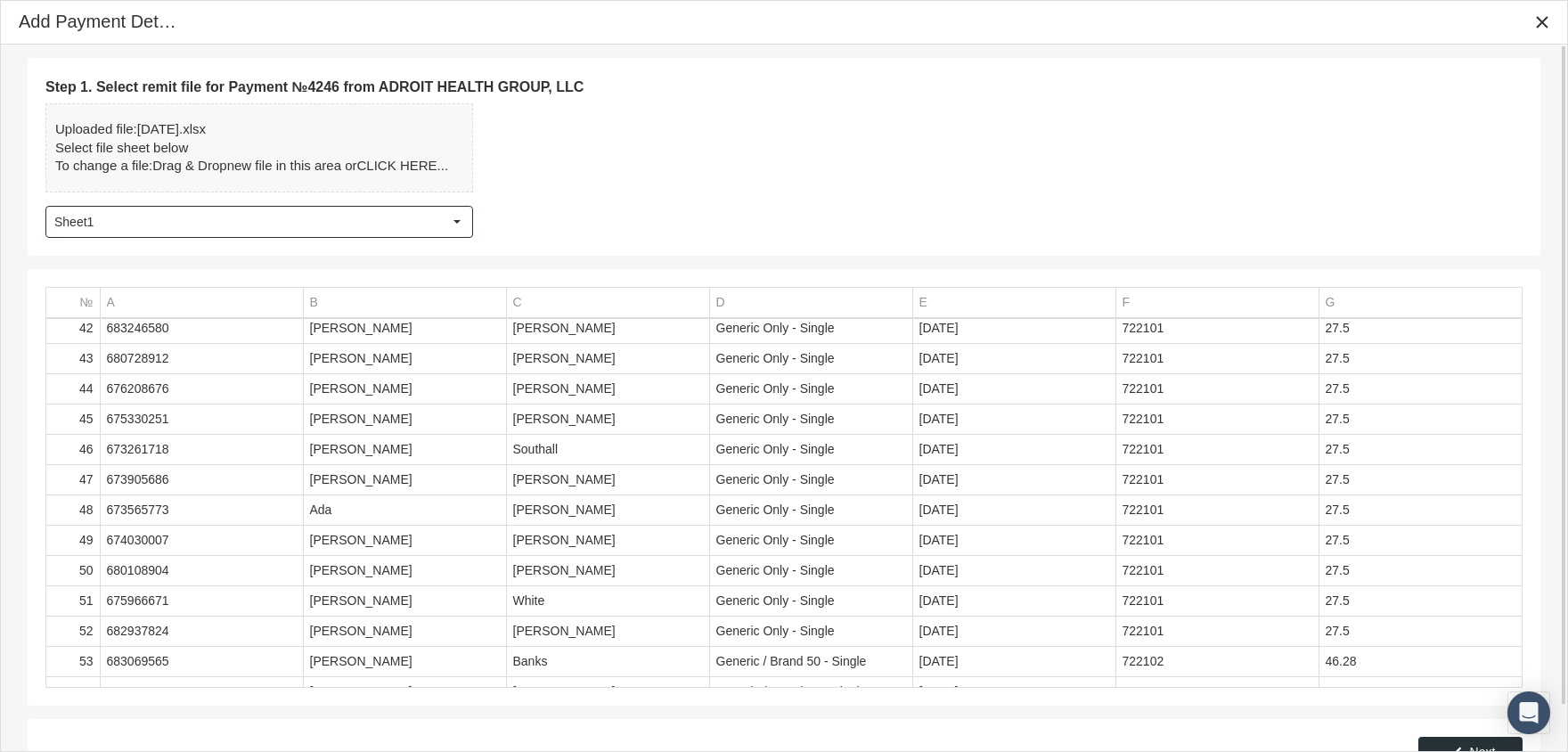
scroll to position [49, 0]
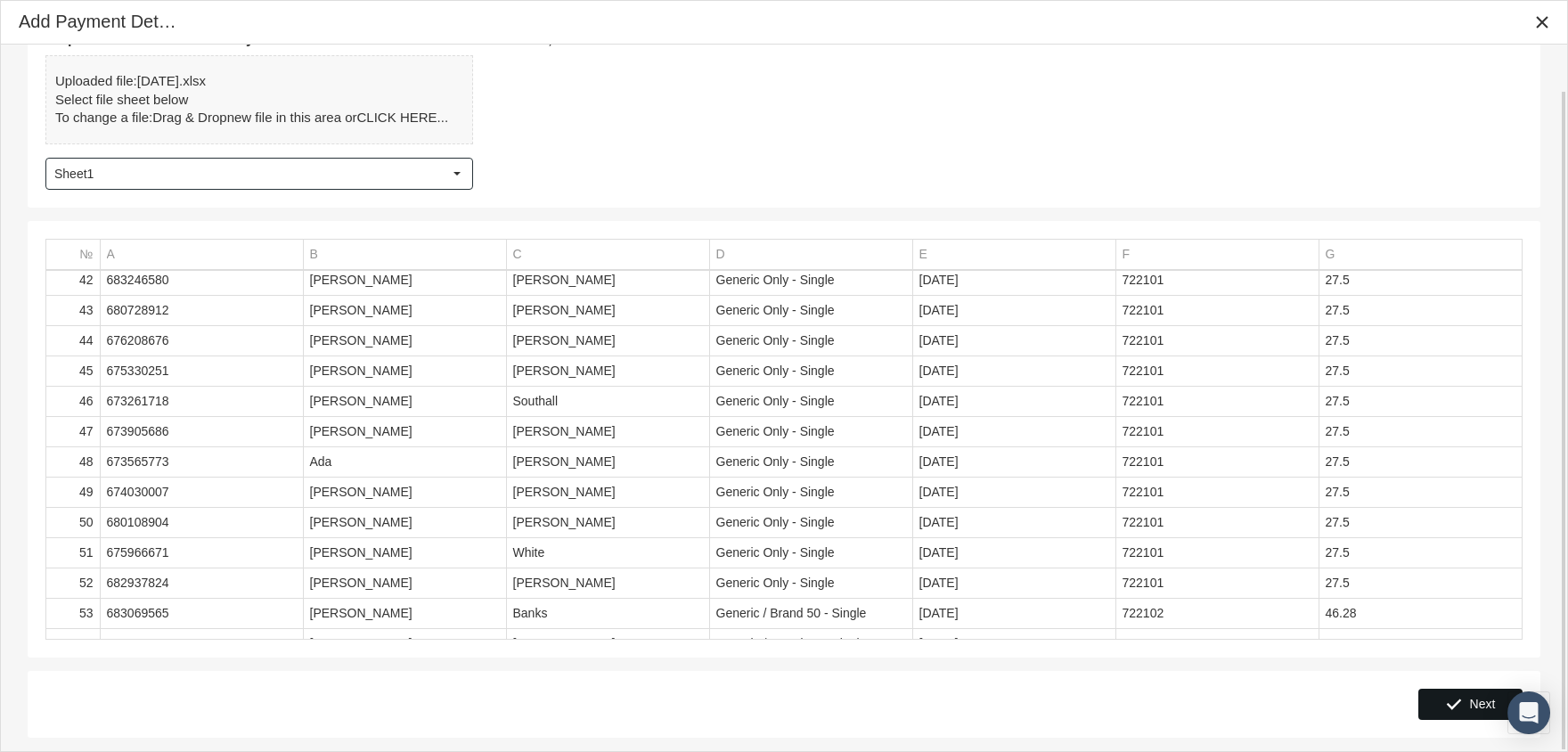
click at [1493, 701] on span "Next" at bounding box center [1483, 704] width 26 height 14
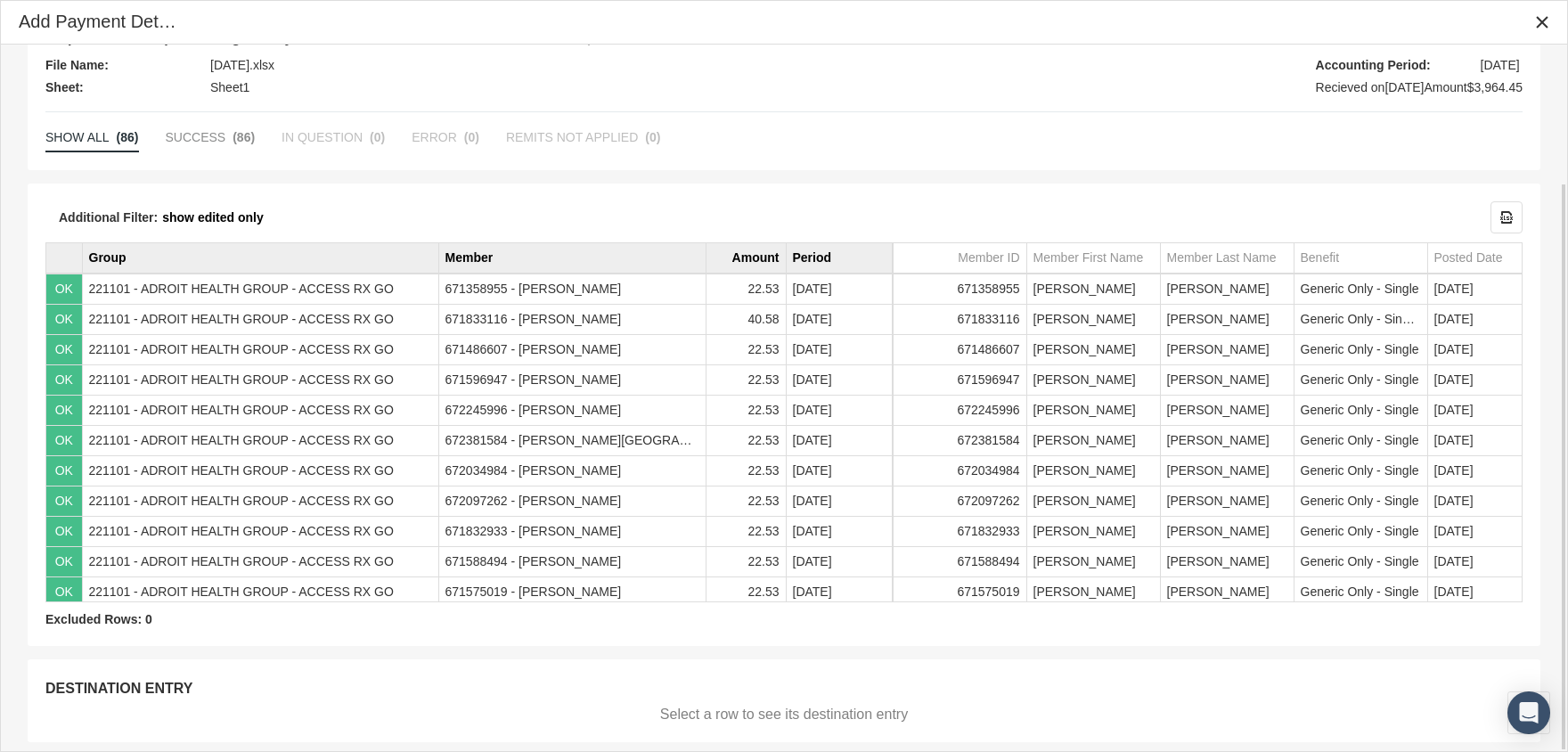
scroll to position [171, 0]
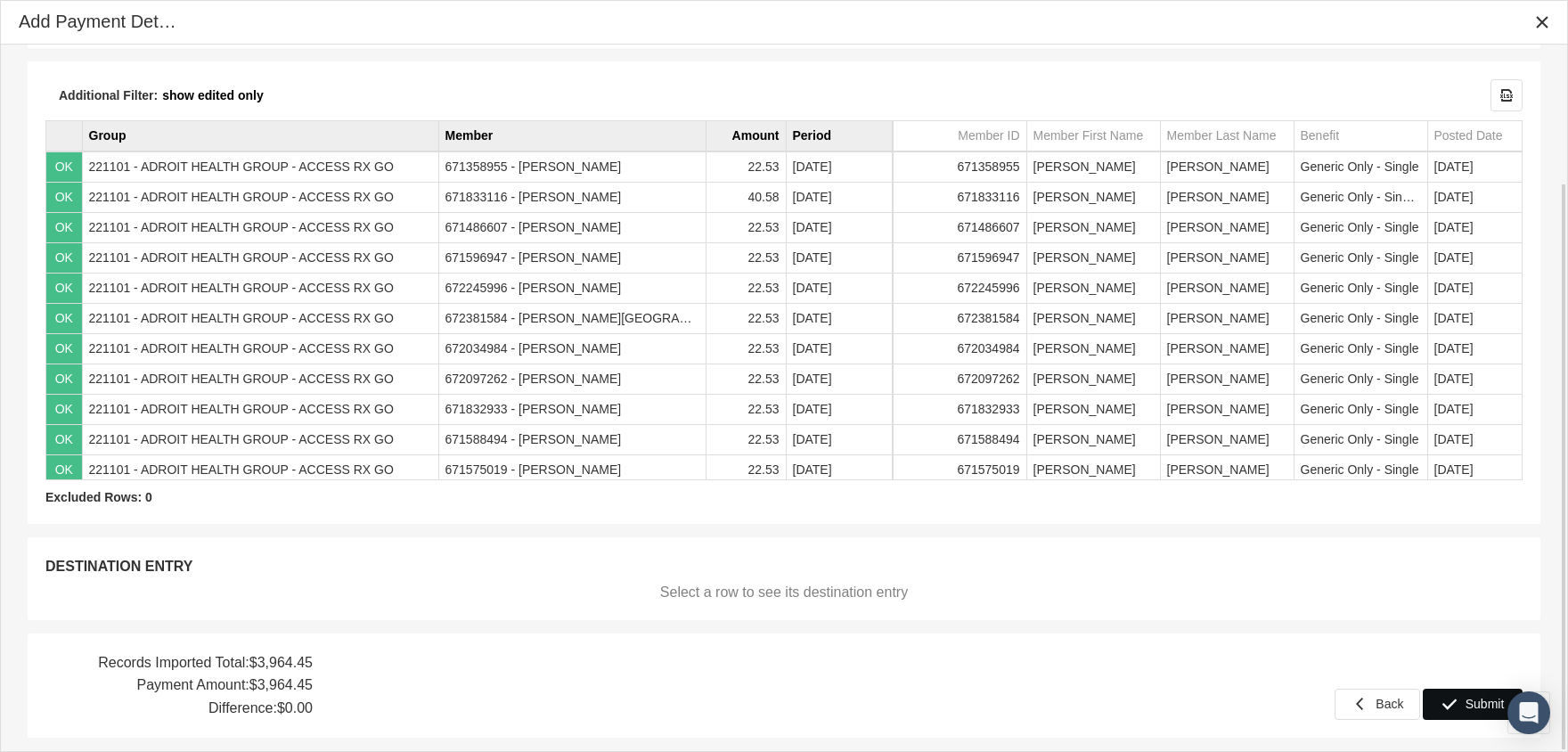
click at [1463, 703] on div "Submit" at bounding box center [1472, 704] width 98 height 30
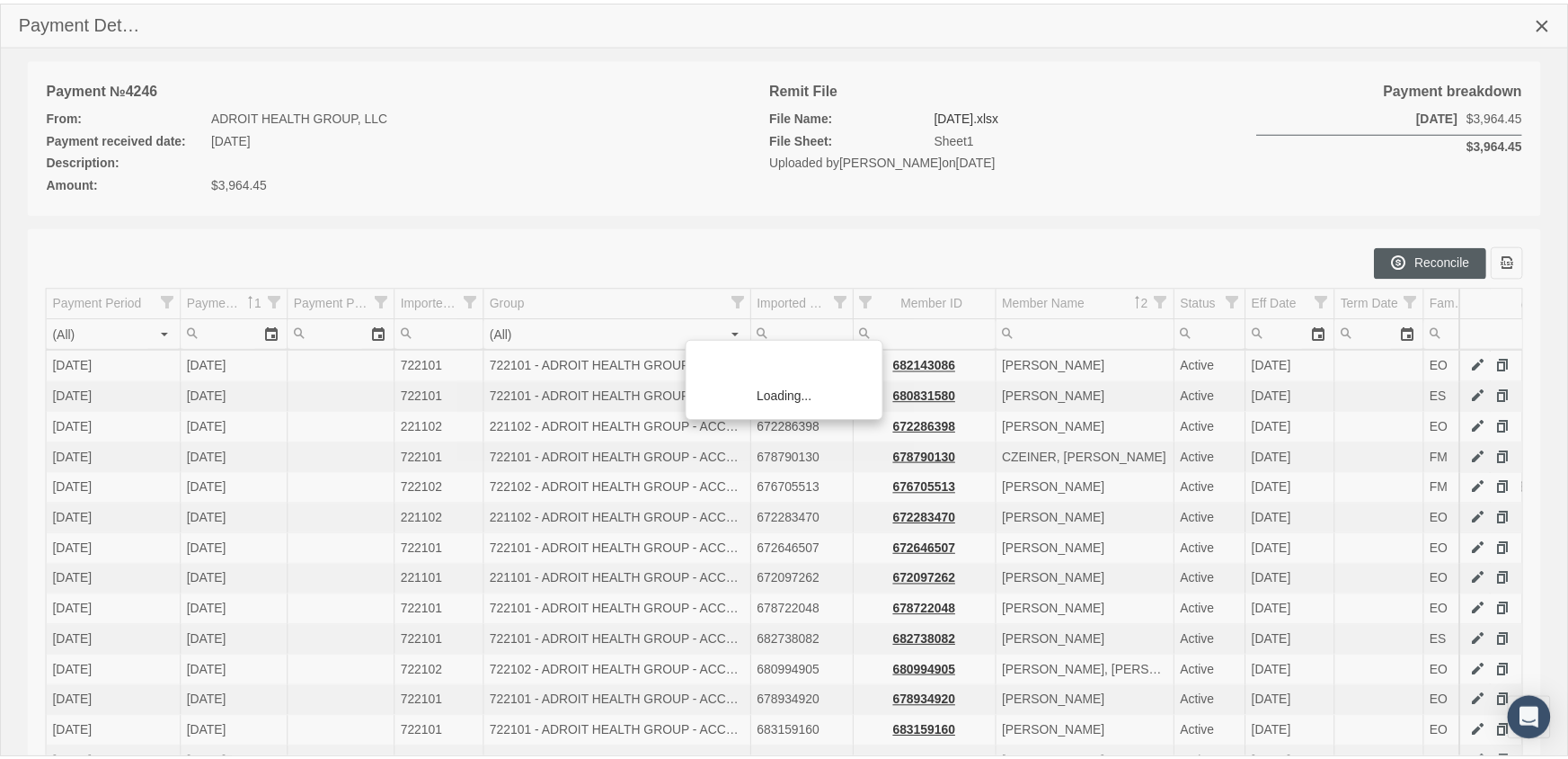
scroll to position [325, 0]
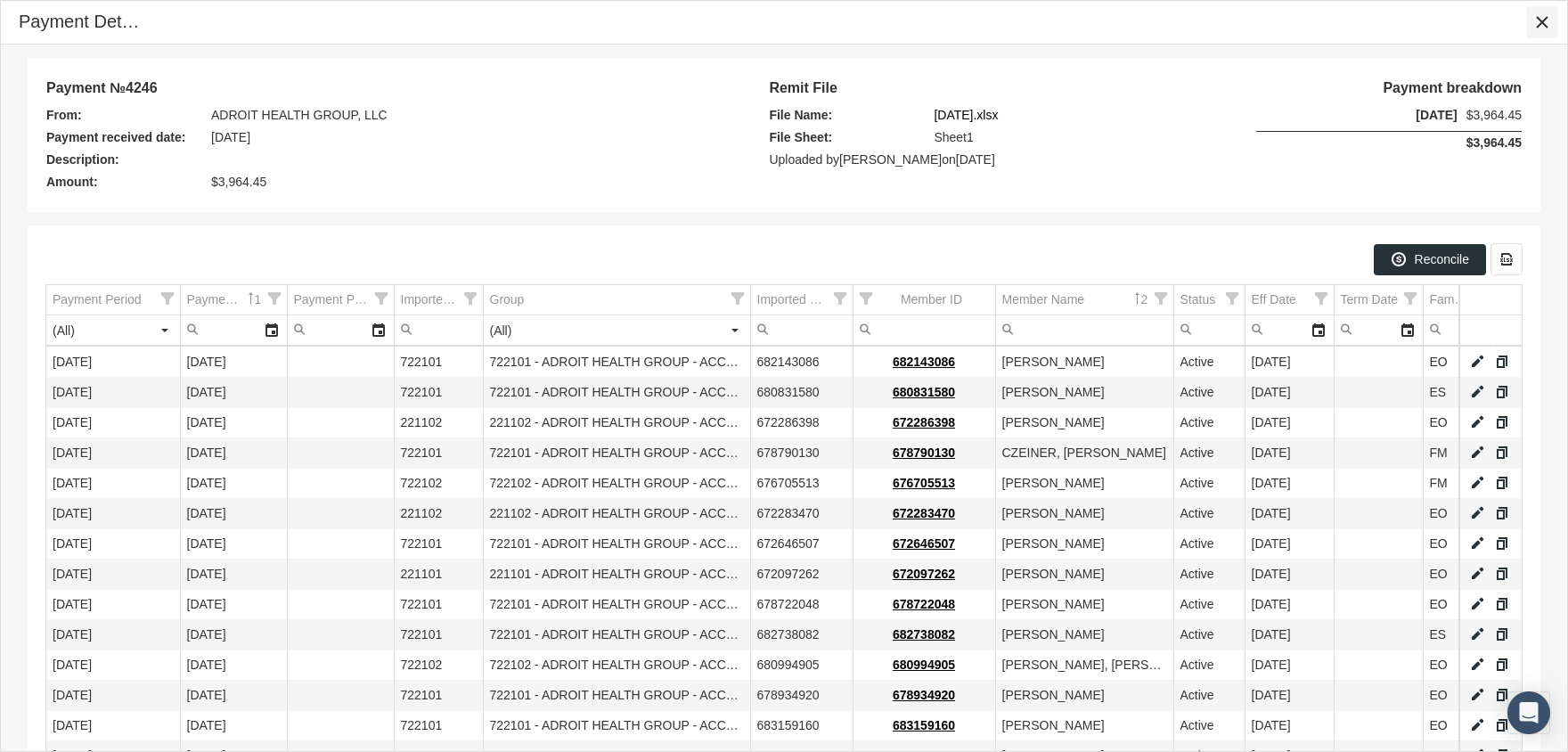
click at [1544, 24] on icon "Close" at bounding box center [1542, 22] width 16 height 16
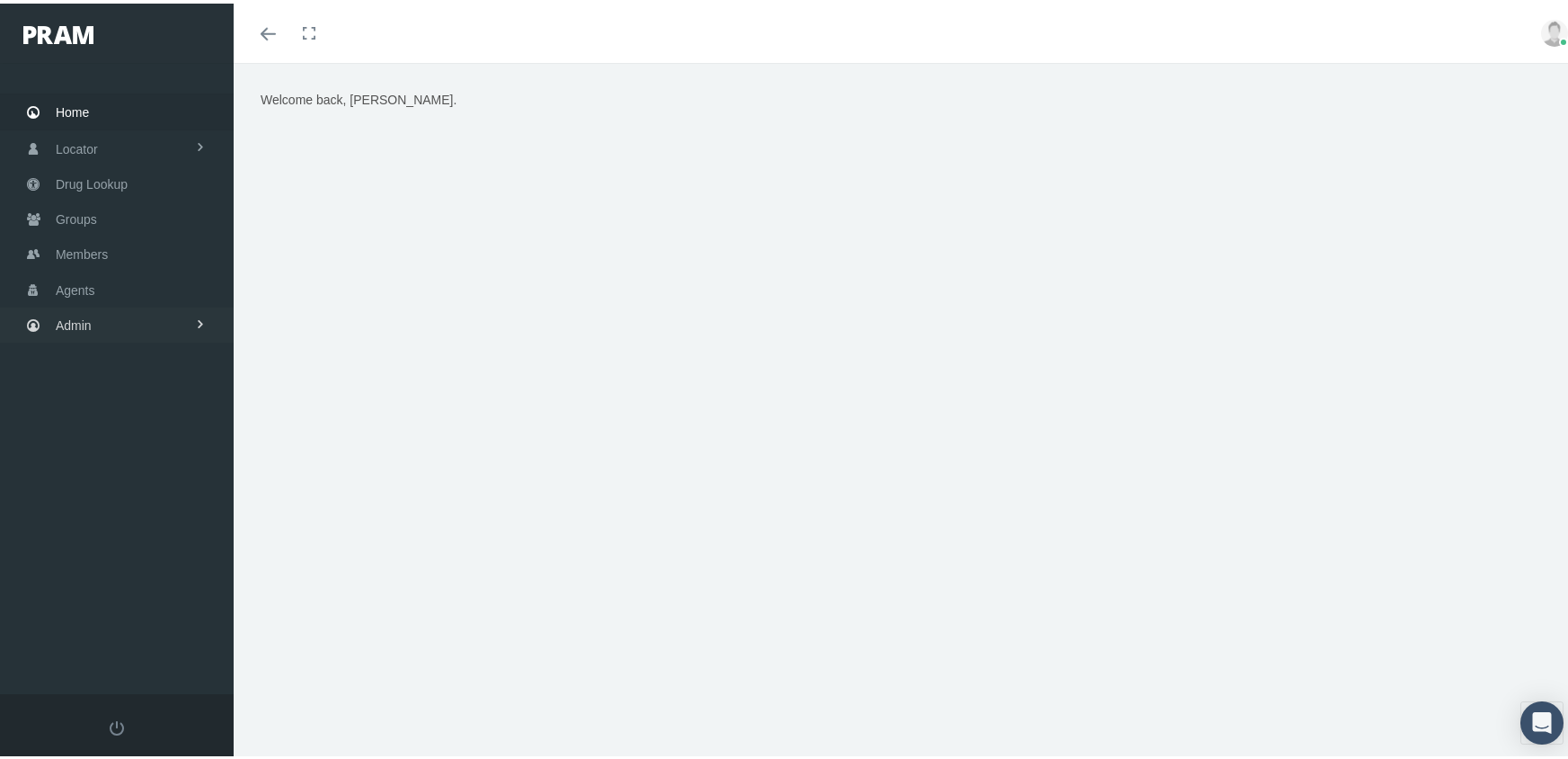
click at [98, 307] on link "Admin" at bounding box center [116, 320] width 234 height 35
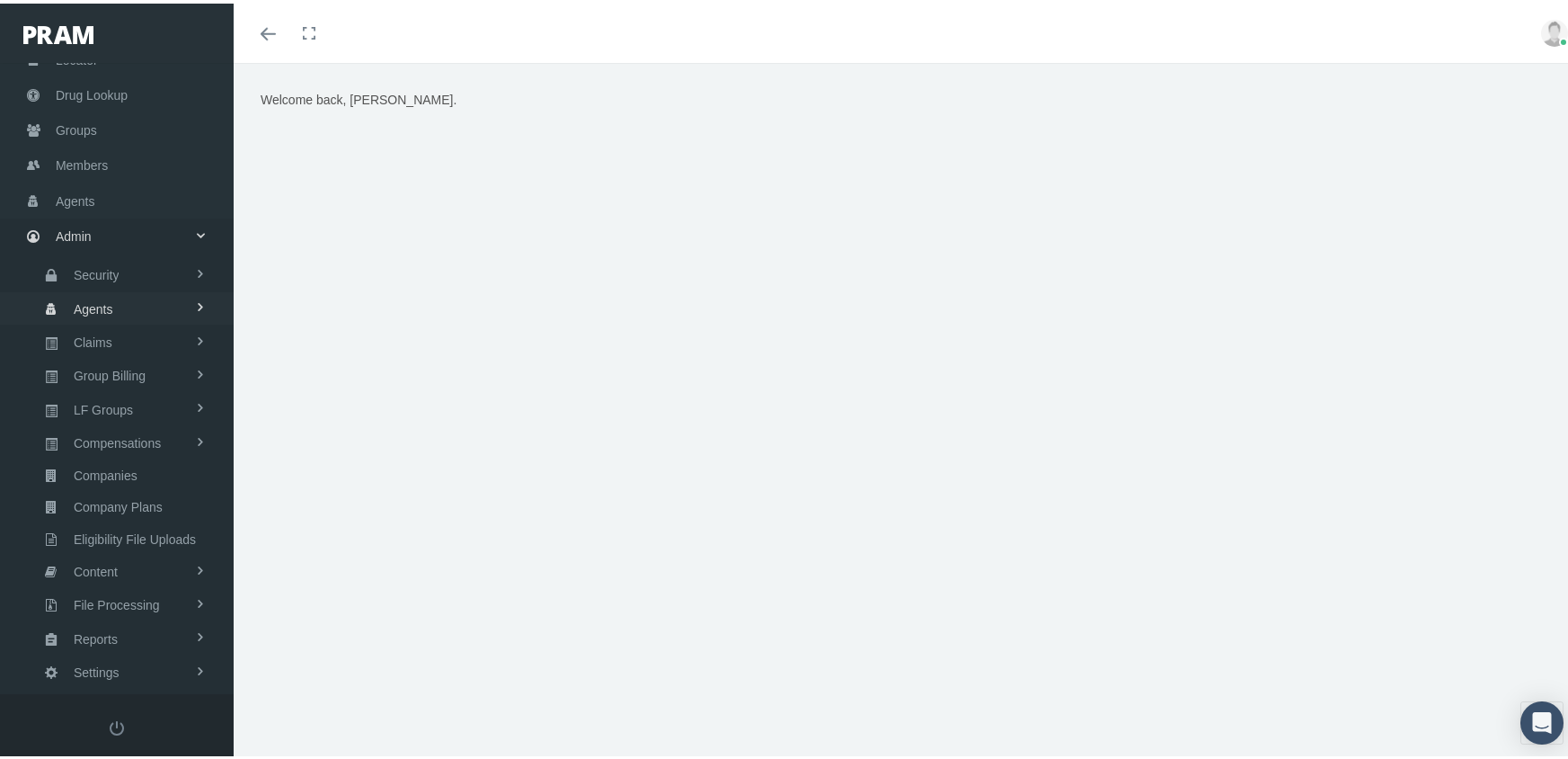
scroll to position [90, 0]
click at [145, 519] on span "Eligibility File Uploads" at bounding box center [134, 534] width 122 height 31
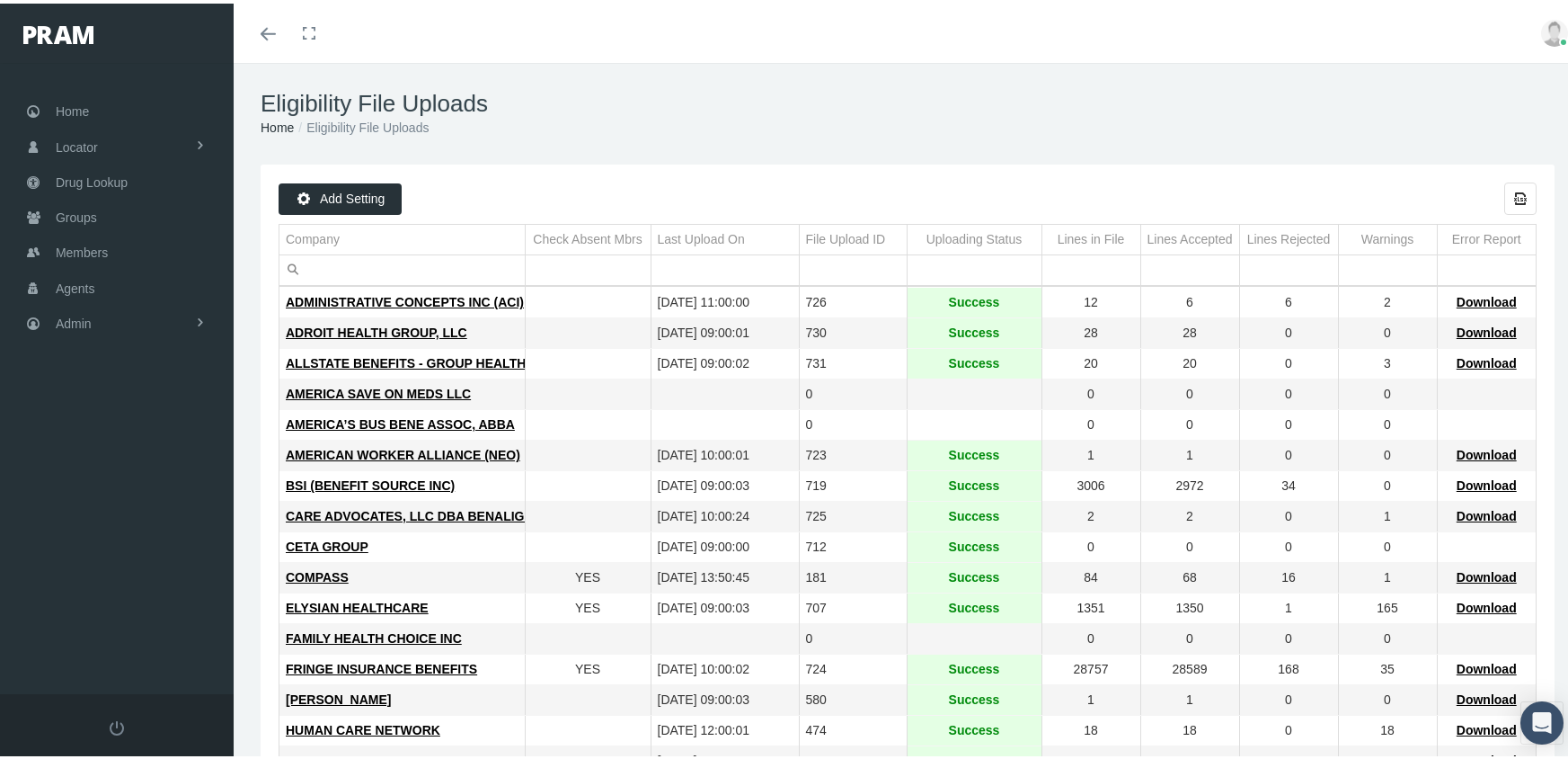
scroll to position [464, 0]
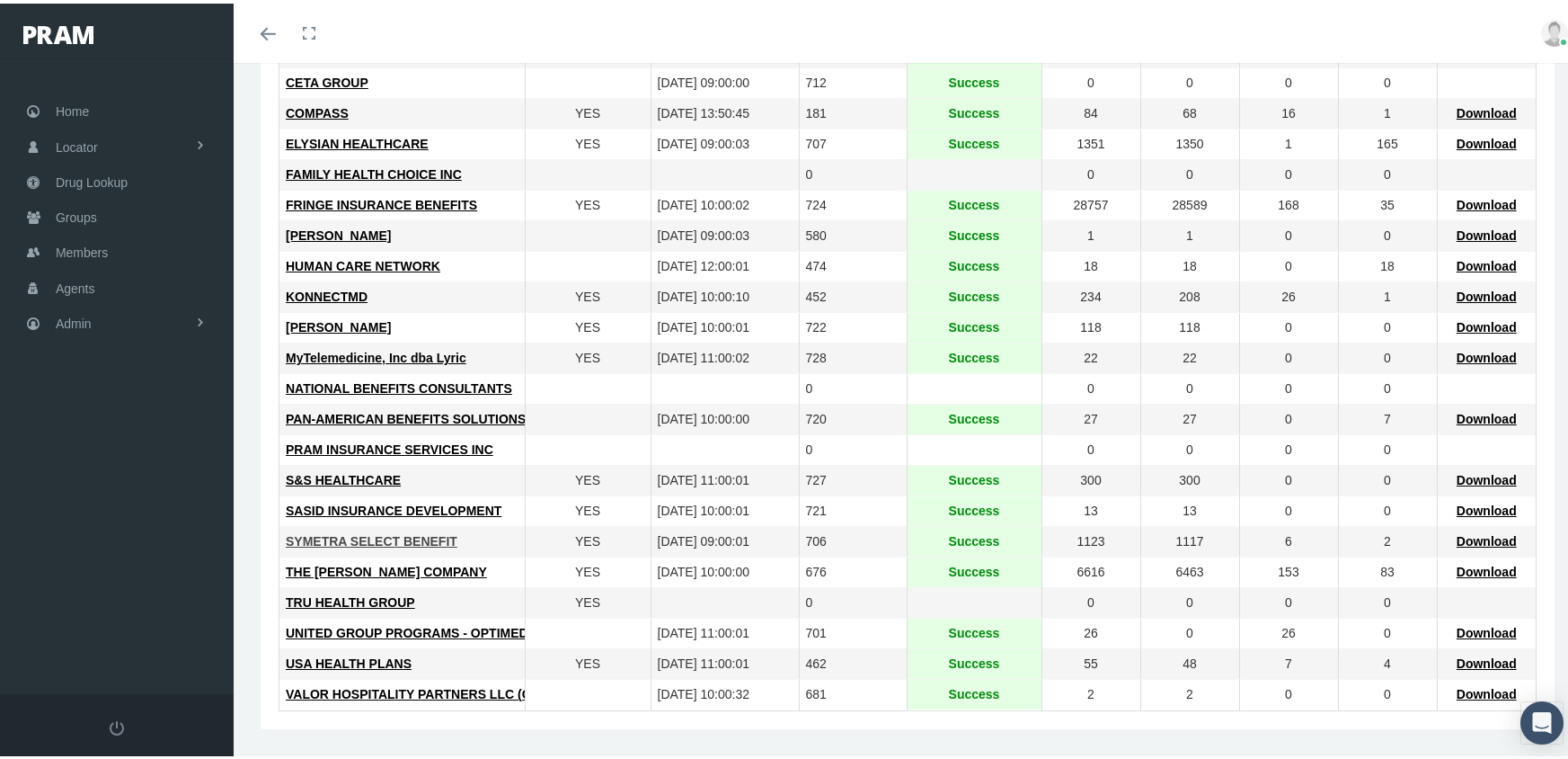
click at [369, 538] on span "SYMETRA SELECT BENEFIT" at bounding box center [371, 537] width 172 height 14
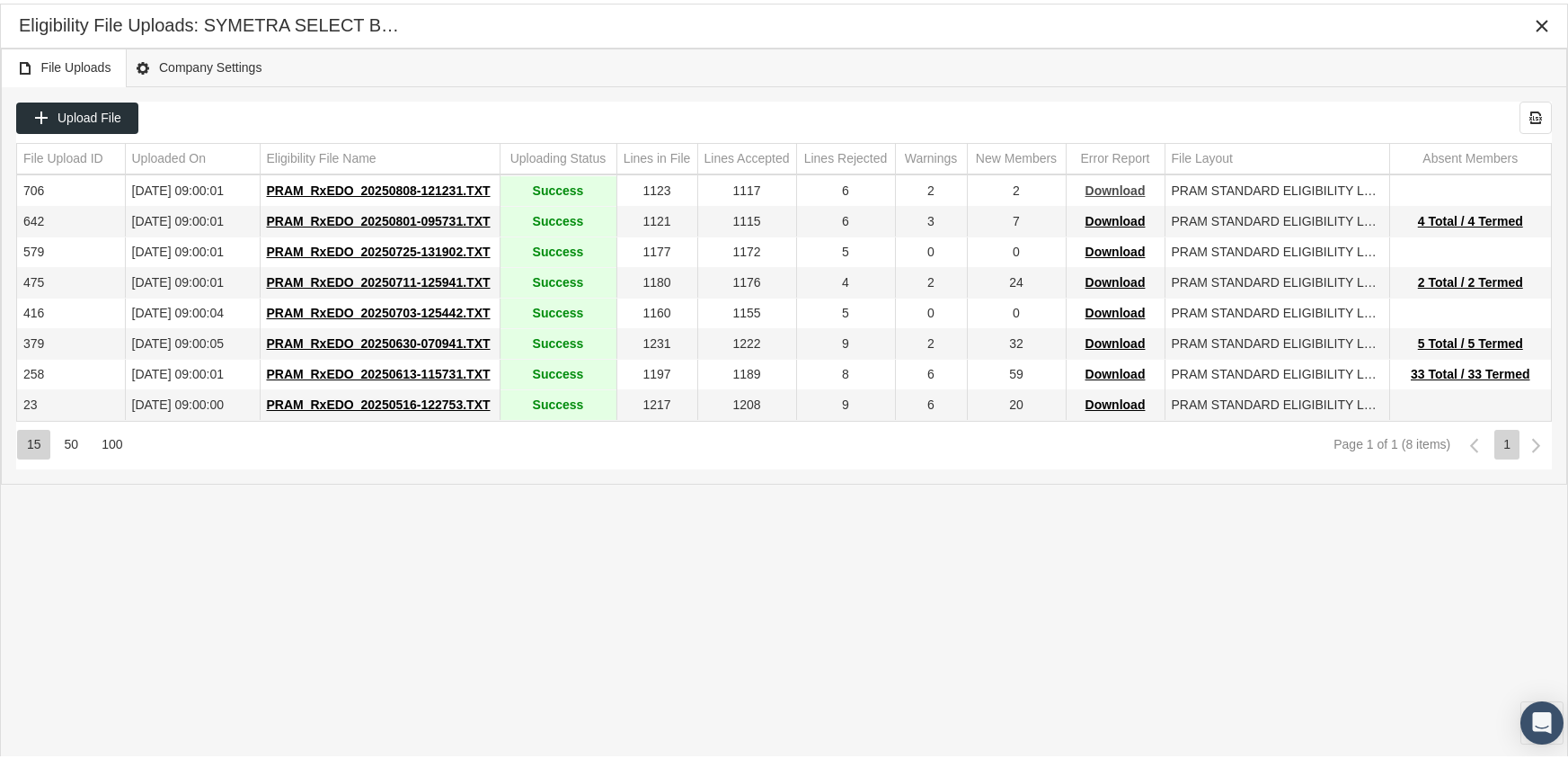
click at [1110, 188] on span "Download" at bounding box center [1116, 187] width 61 height 14
click at [1095, 39] on div "Eligibility File Uploads: SYMETRA SELECT BENEFIT" at bounding box center [784, 23] width 1566 height 44
click at [1539, 22] on icon "Close" at bounding box center [1541, 22] width 16 height 16
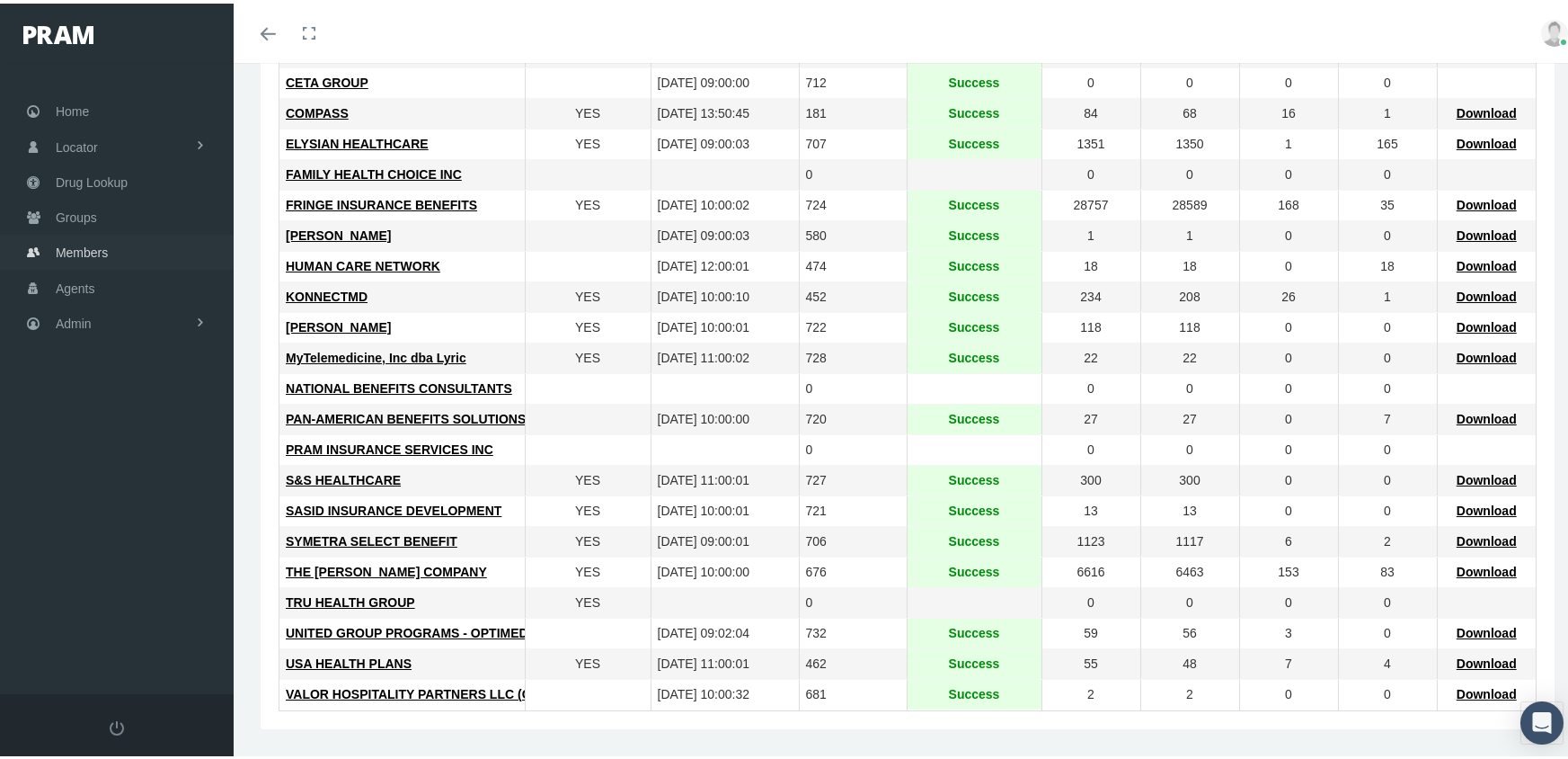
click at [107, 239] on span "Members" at bounding box center [82, 249] width 52 height 34
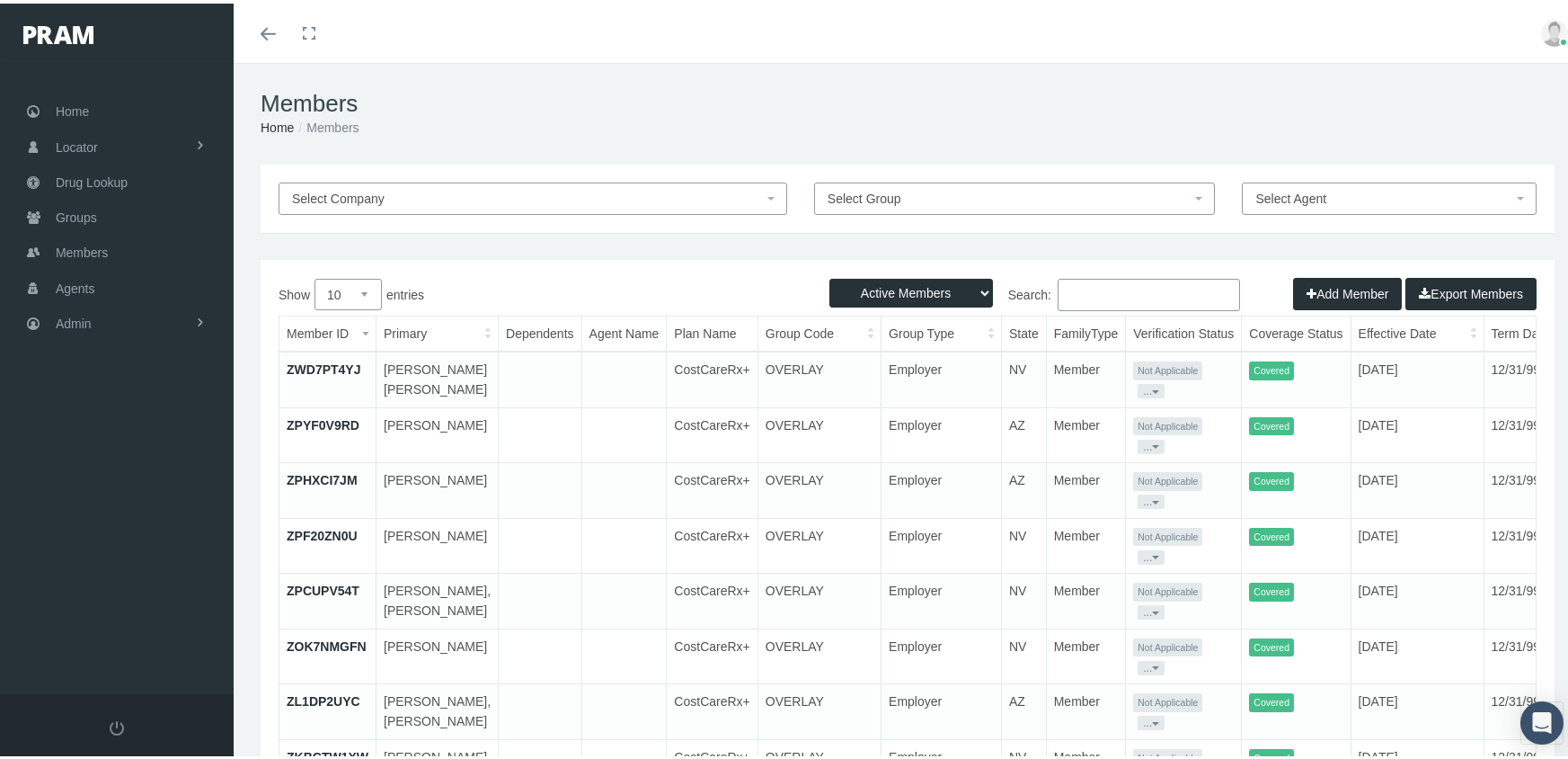
click at [854, 285] on select "Active Members Terminated Members Active & Terminated" at bounding box center [911, 288] width 163 height 29
select select "3"
click at [829, 275] on select "Active Members Terminated Members Active & Terminated" at bounding box center [911, 288] width 163 height 29
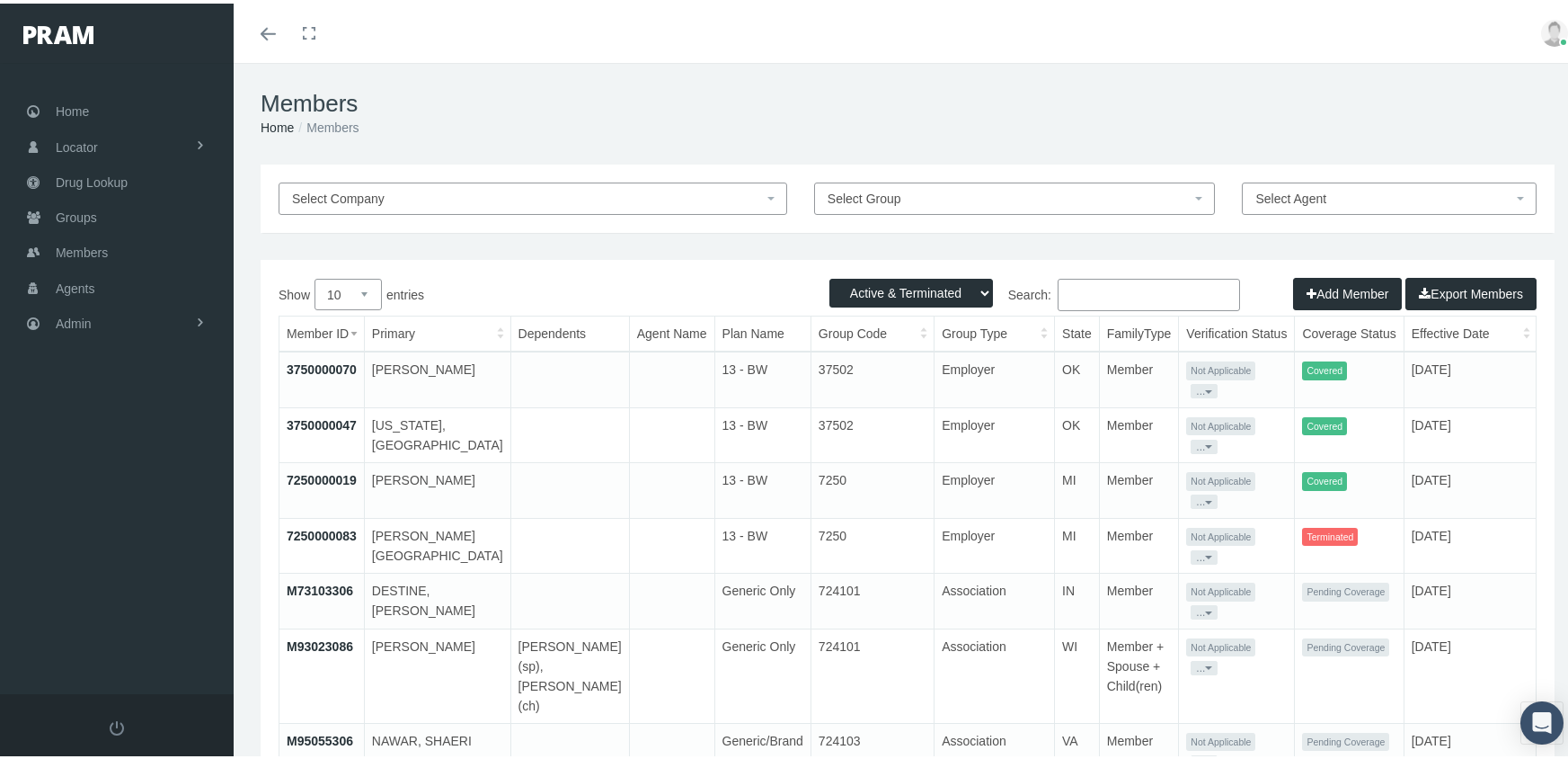
click at [1081, 297] on input "Search:" at bounding box center [1148, 290] width 182 height 33
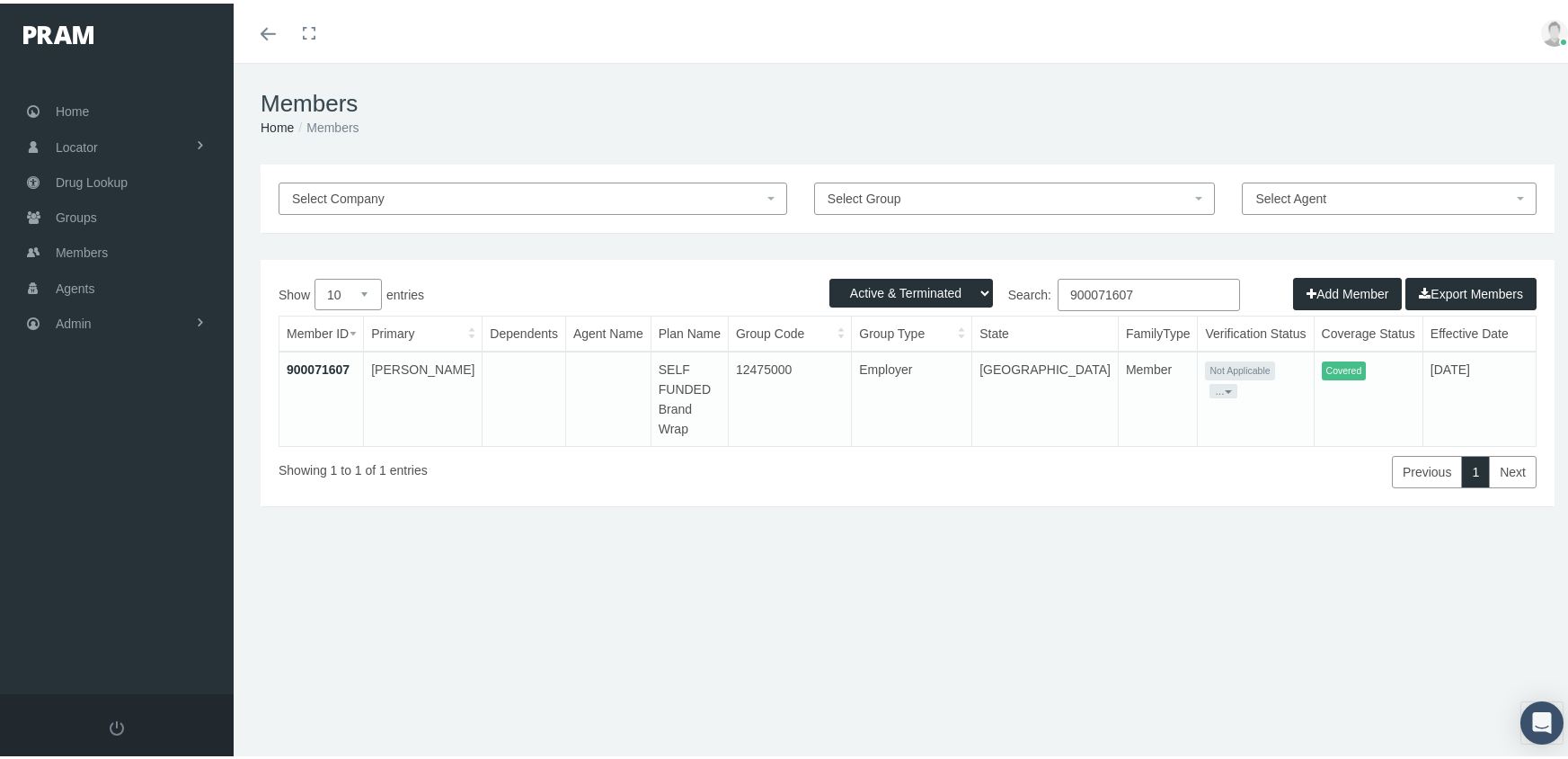
type input "900071607"
click at [295, 360] on link "900071607" at bounding box center [317, 366] width 63 height 14
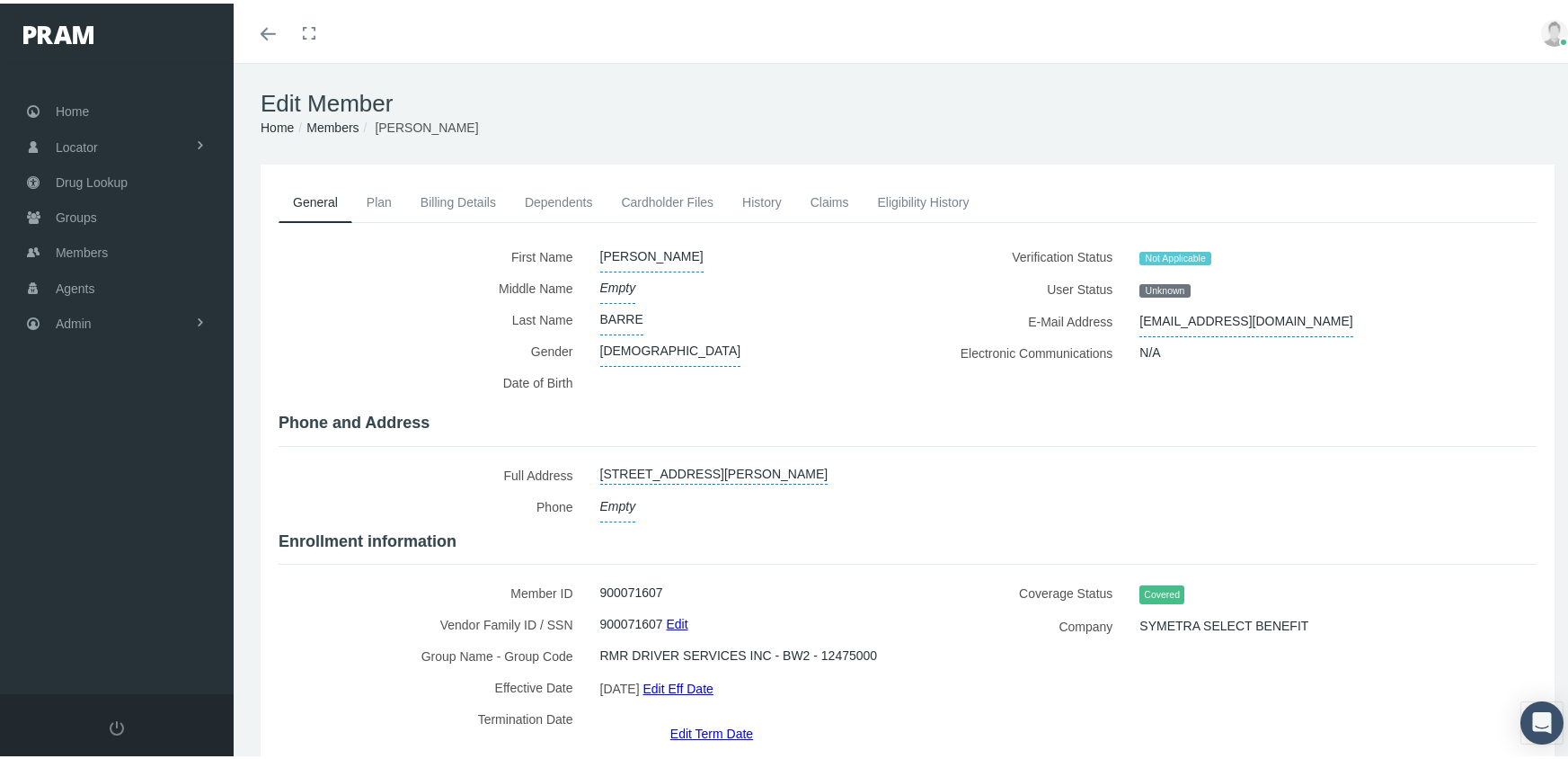
click at [903, 196] on link "Eligibility History" at bounding box center [922, 199] width 120 height 40
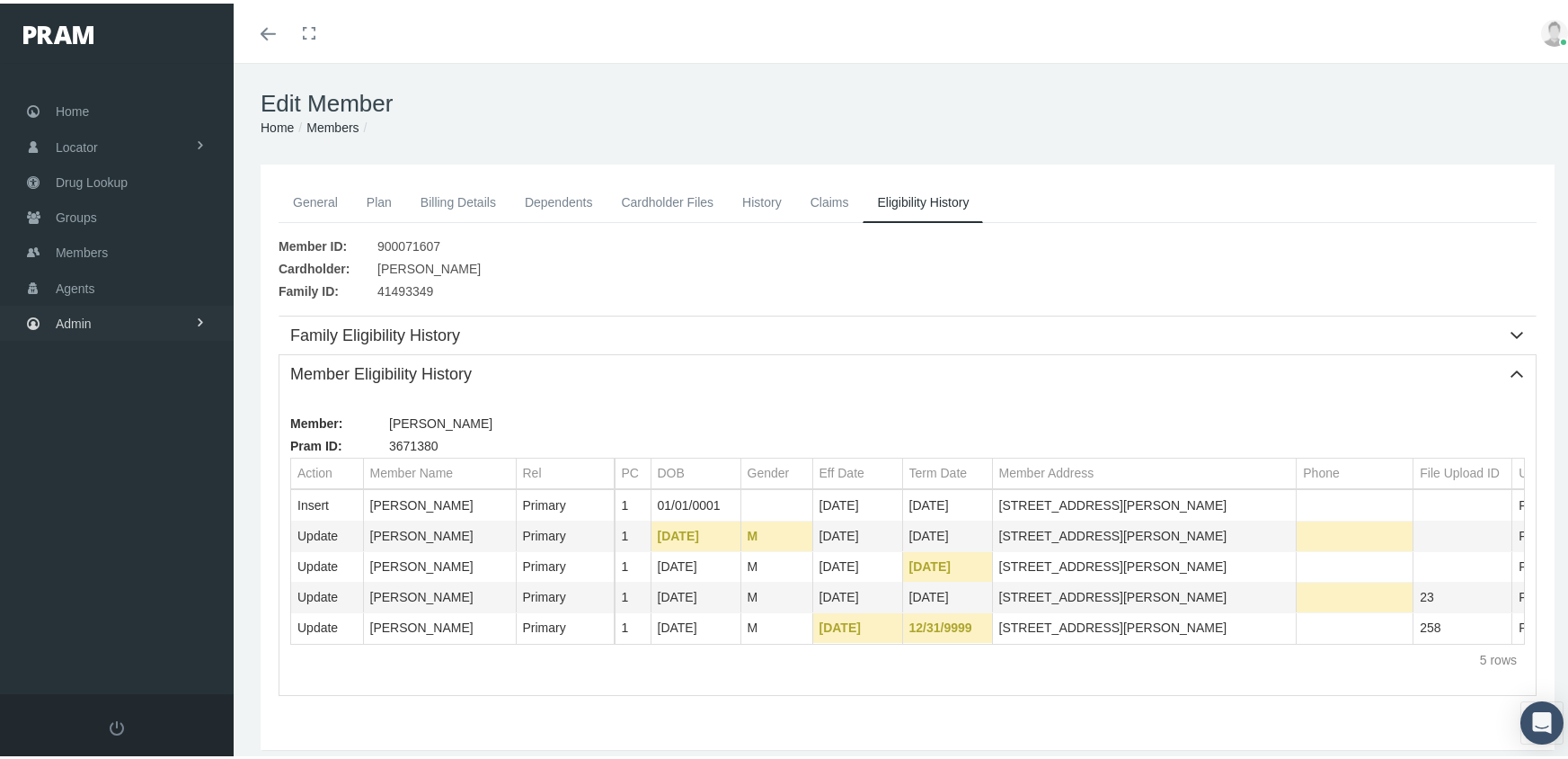
click at [61, 308] on span "Admin" at bounding box center [74, 320] width 36 height 34
click at [174, 608] on span "Eligibility File Uploads" at bounding box center [134, 623] width 122 height 31
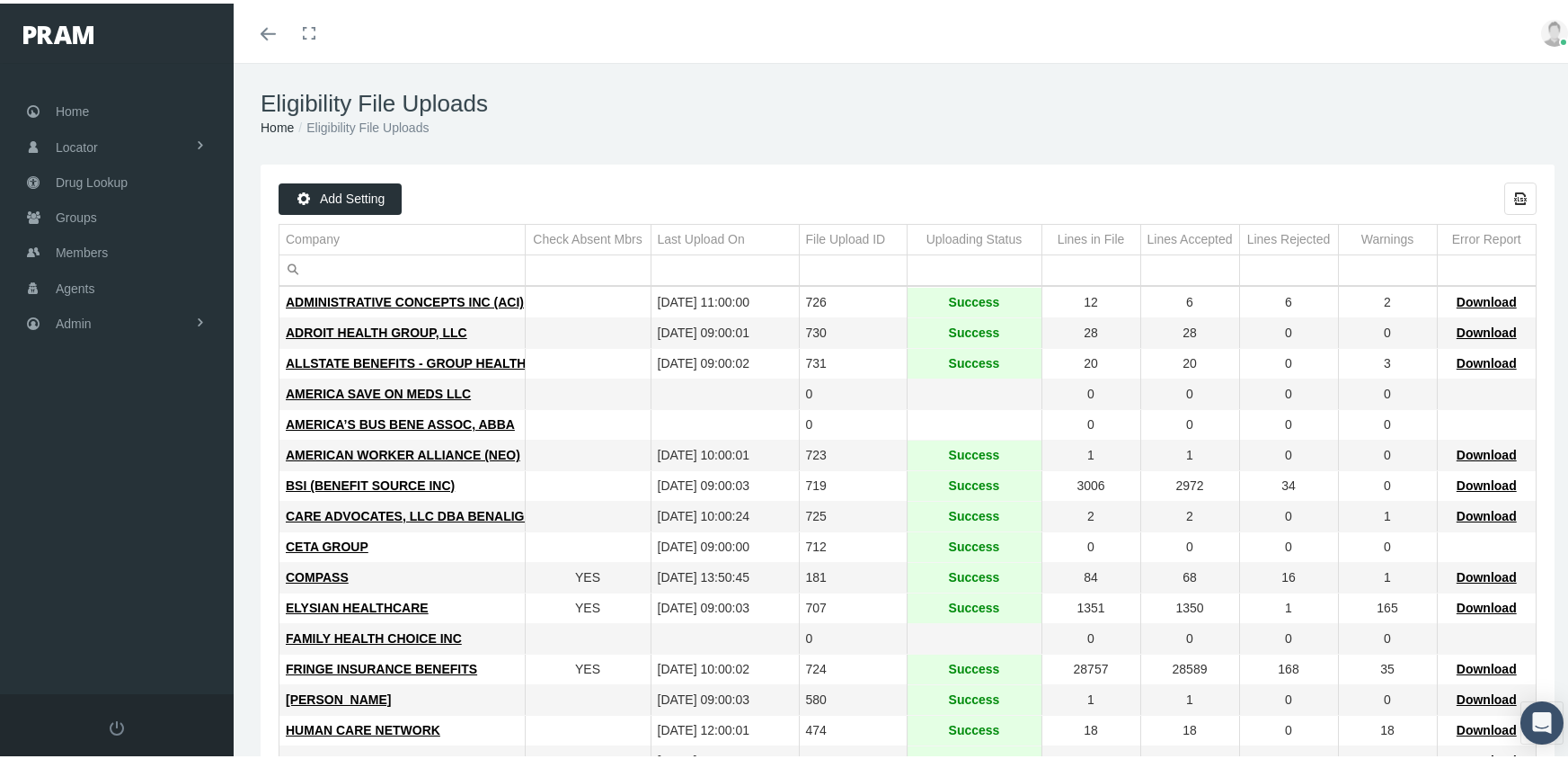
scroll to position [464, 0]
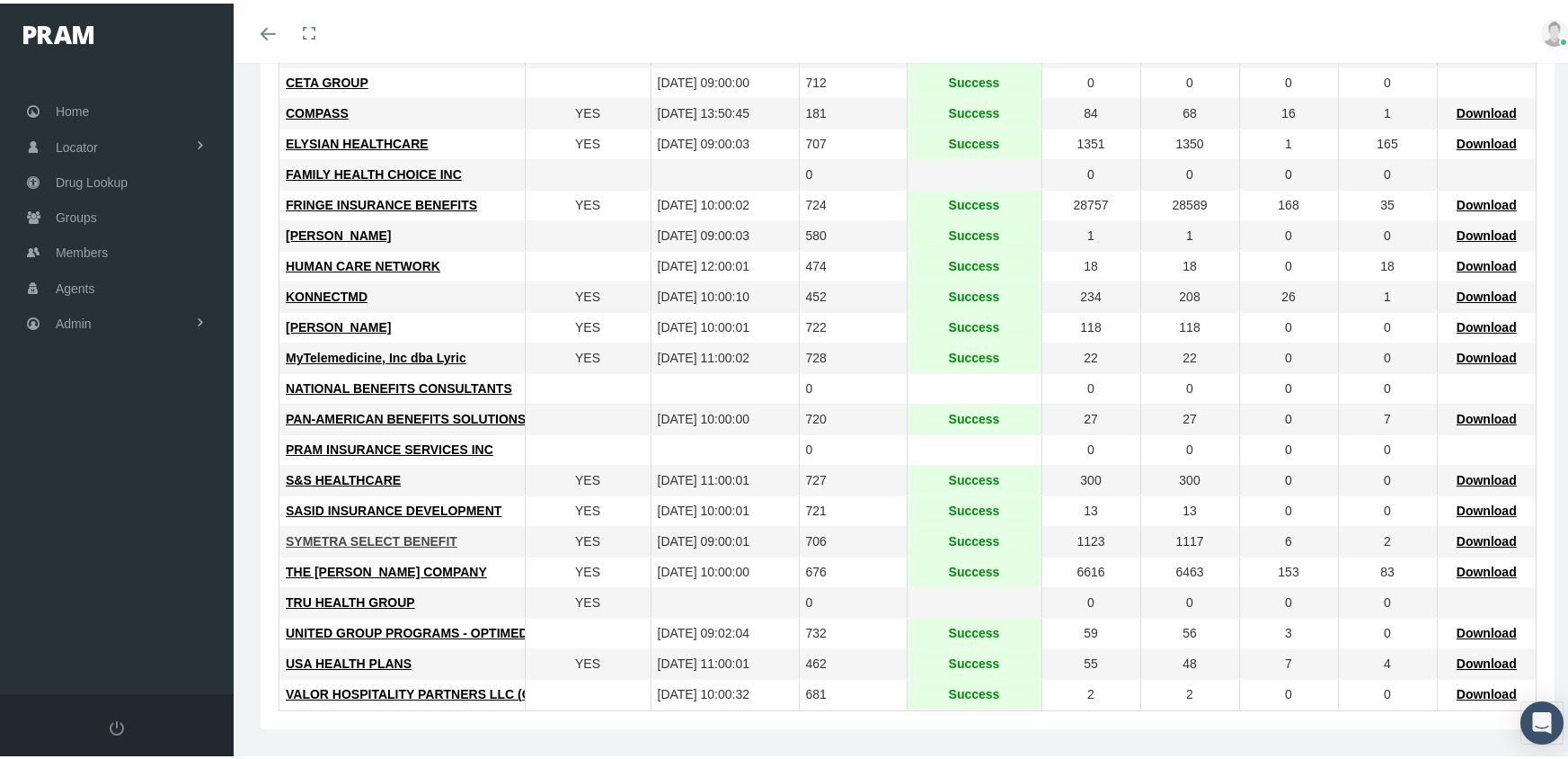
click at [342, 530] on span "SYMETRA SELECT BENEFIT" at bounding box center [371, 537] width 172 height 14
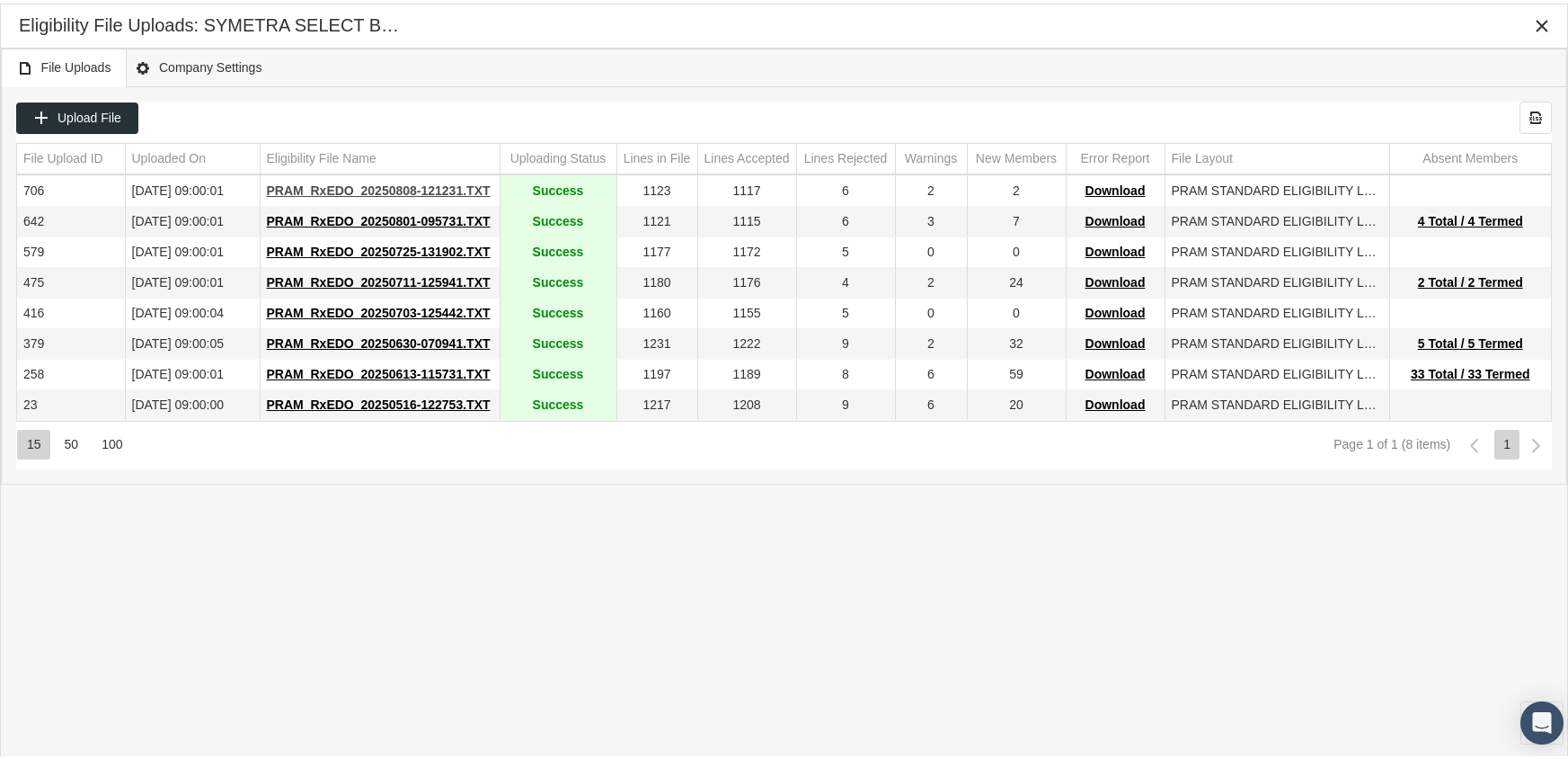
click at [422, 181] on span "PRAM_RxEDO_20250808-121231.TXT" at bounding box center [378, 187] width 224 height 14
click at [918, 67] on div "File Uploads Company Settings" at bounding box center [784, 64] width 1566 height 39
click at [1542, 16] on icon "Close" at bounding box center [1541, 22] width 16 height 16
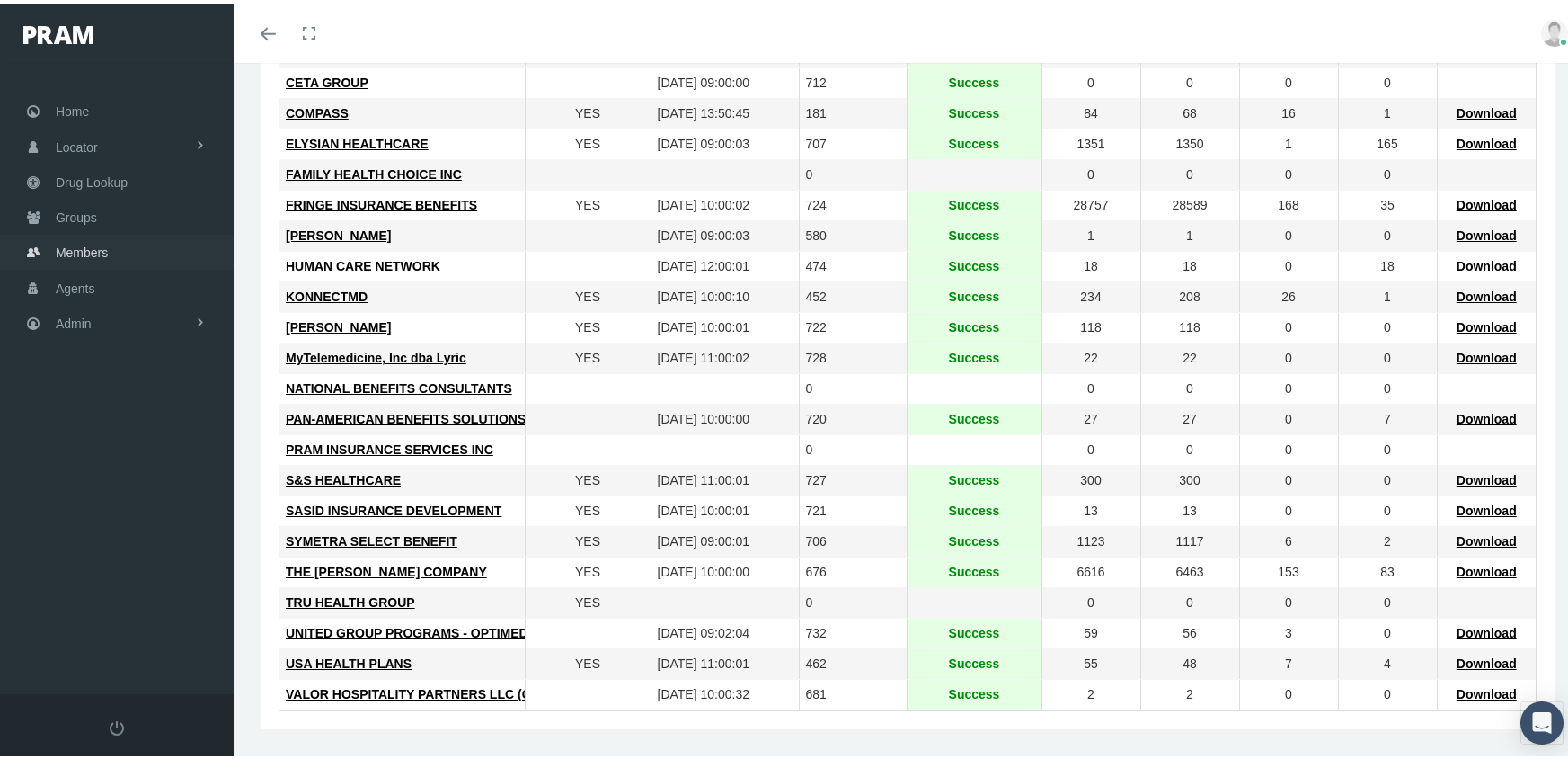
click at [90, 238] on span "Members" at bounding box center [82, 249] width 52 height 34
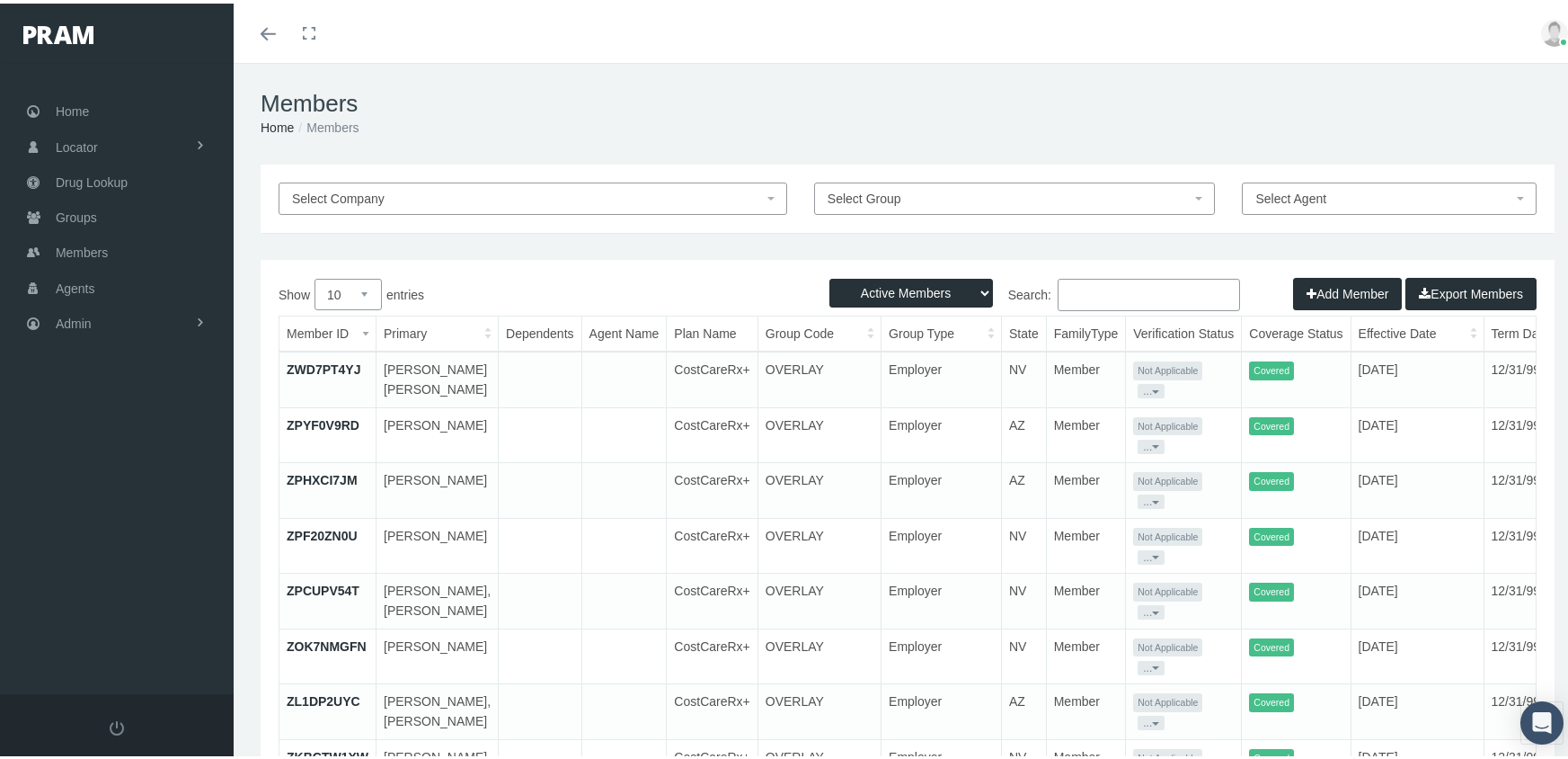
click at [859, 285] on select "Active Members Terminated Members Active & Terminated" at bounding box center [911, 288] width 163 height 29
select select "3"
click at [829, 275] on select "Active Members Terminated Members Active & Terminated" at bounding box center [911, 288] width 163 height 29
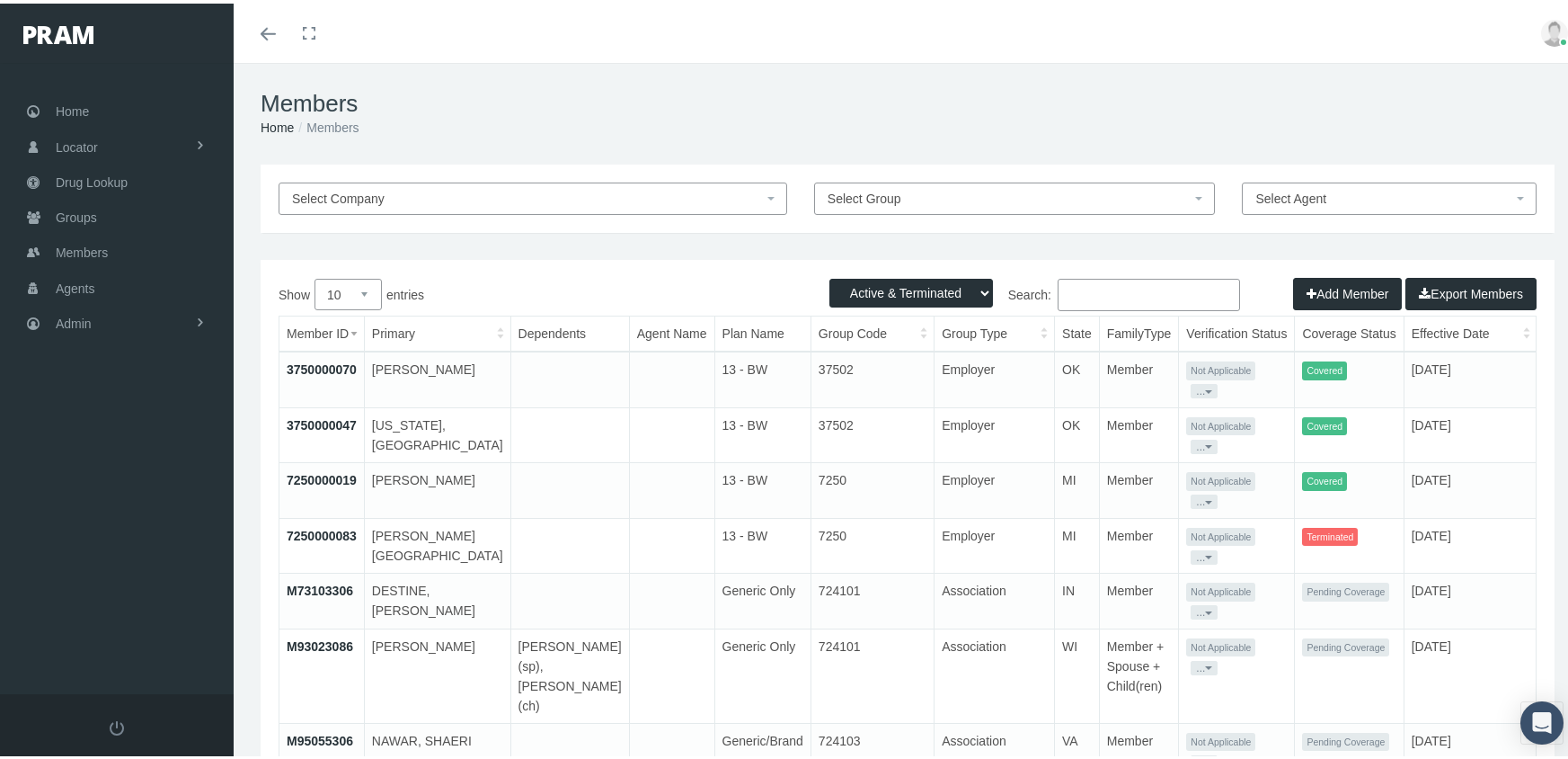
click at [1163, 295] on input "Search:" at bounding box center [1148, 290] width 182 height 33
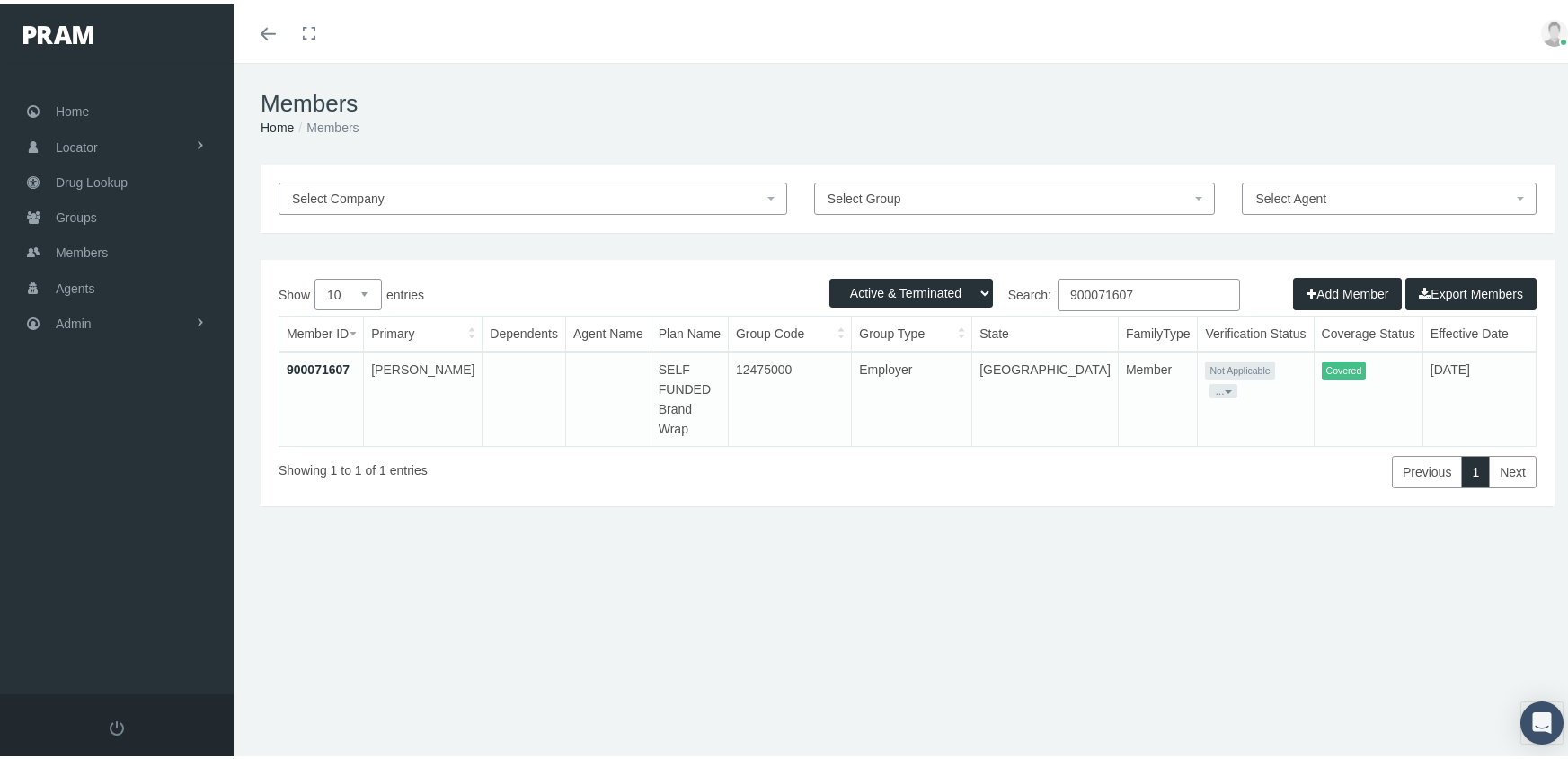
type input "900071607"
click at [322, 361] on link "900071607" at bounding box center [317, 366] width 63 height 14
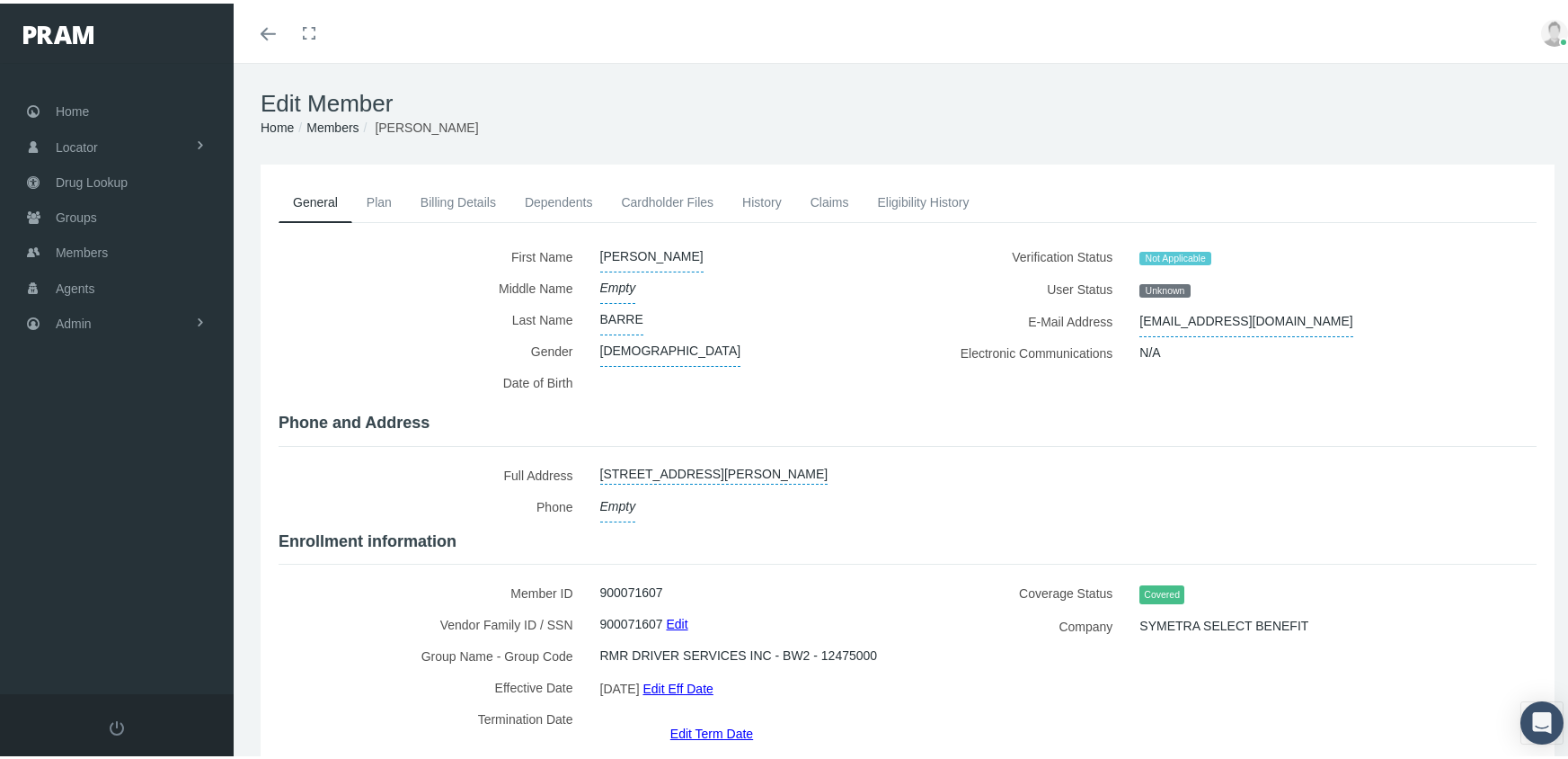
click at [915, 200] on link "Eligibility History" at bounding box center [922, 199] width 120 height 40
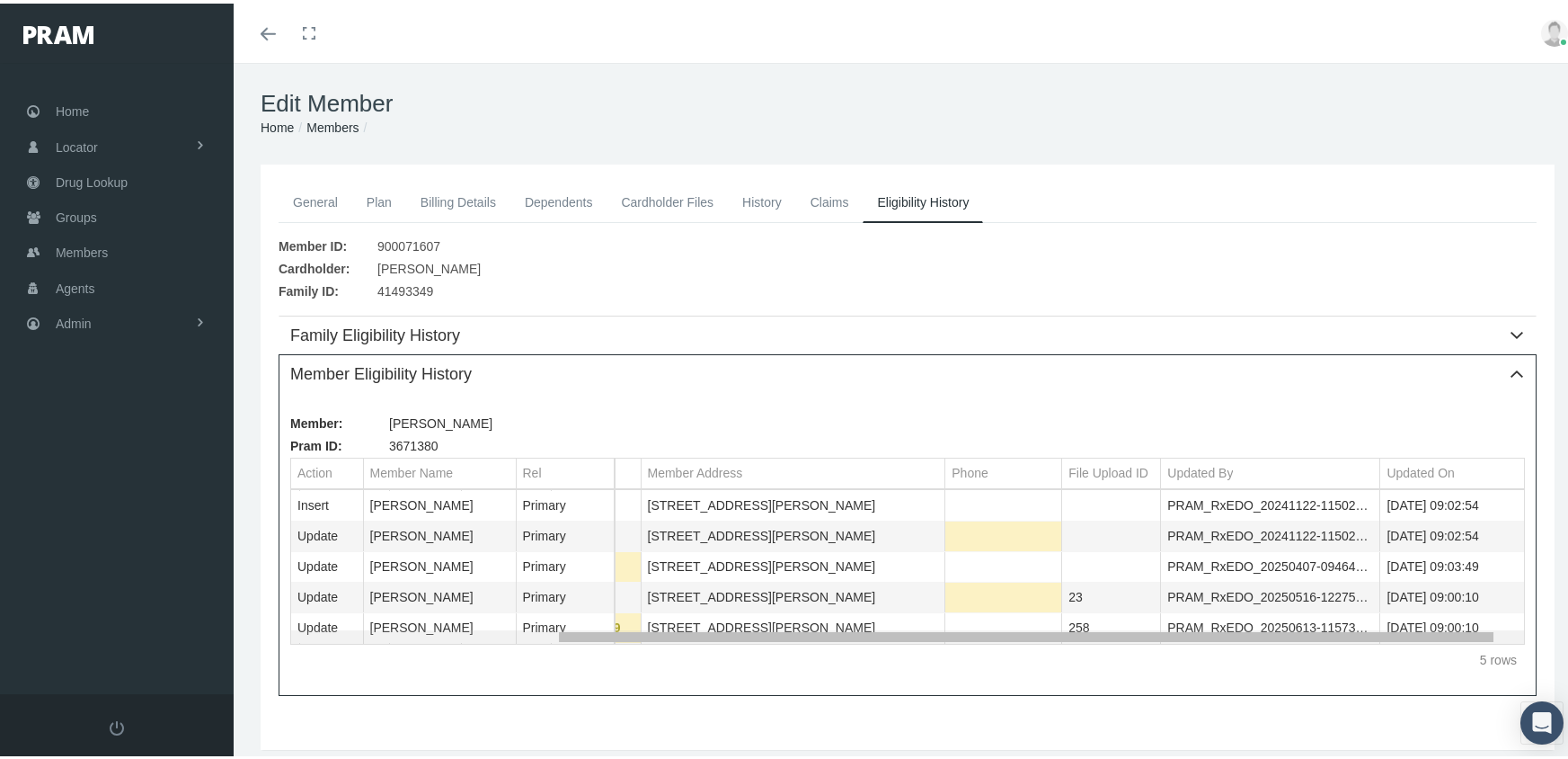
scroll to position [0, 365]
drag, startPoint x: 996, startPoint y: 635, endPoint x: 1340, endPoint y: 642, distance: 344.1
click at [1340, 642] on body "Toggle Fullscreen Toggle navigation Toggle menubar Toggle fullscreen Profile Lo…" at bounding box center [790, 379] width 1581 height 759
click at [89, 308] on span "Admin" at bounding box center [74, 320] width 36 height 34
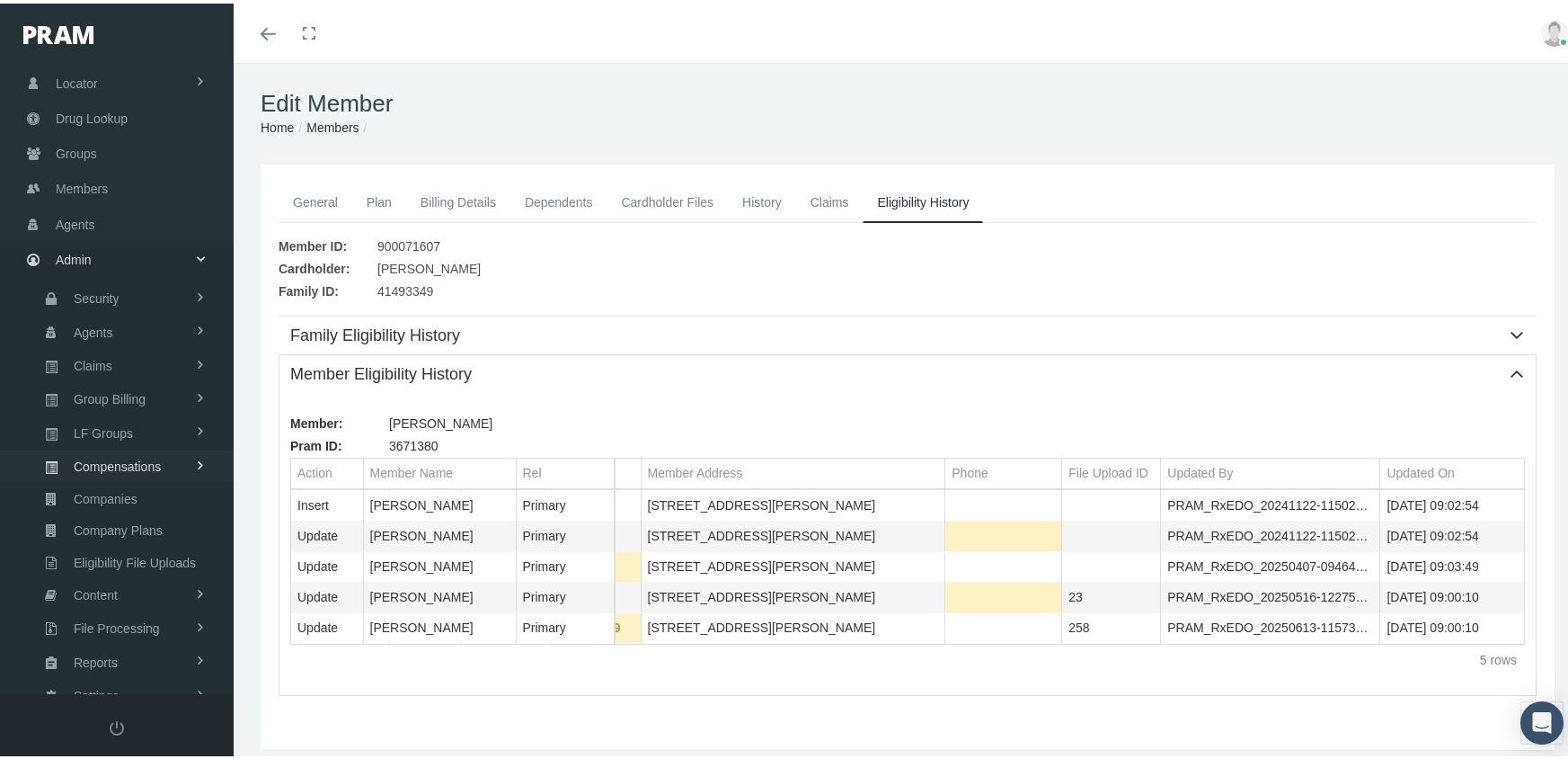
scroll to position [98, 0]
click at [138, 508] on span "Eligibility File Uploads" at bounding box center [134, 523] width 122 height 31
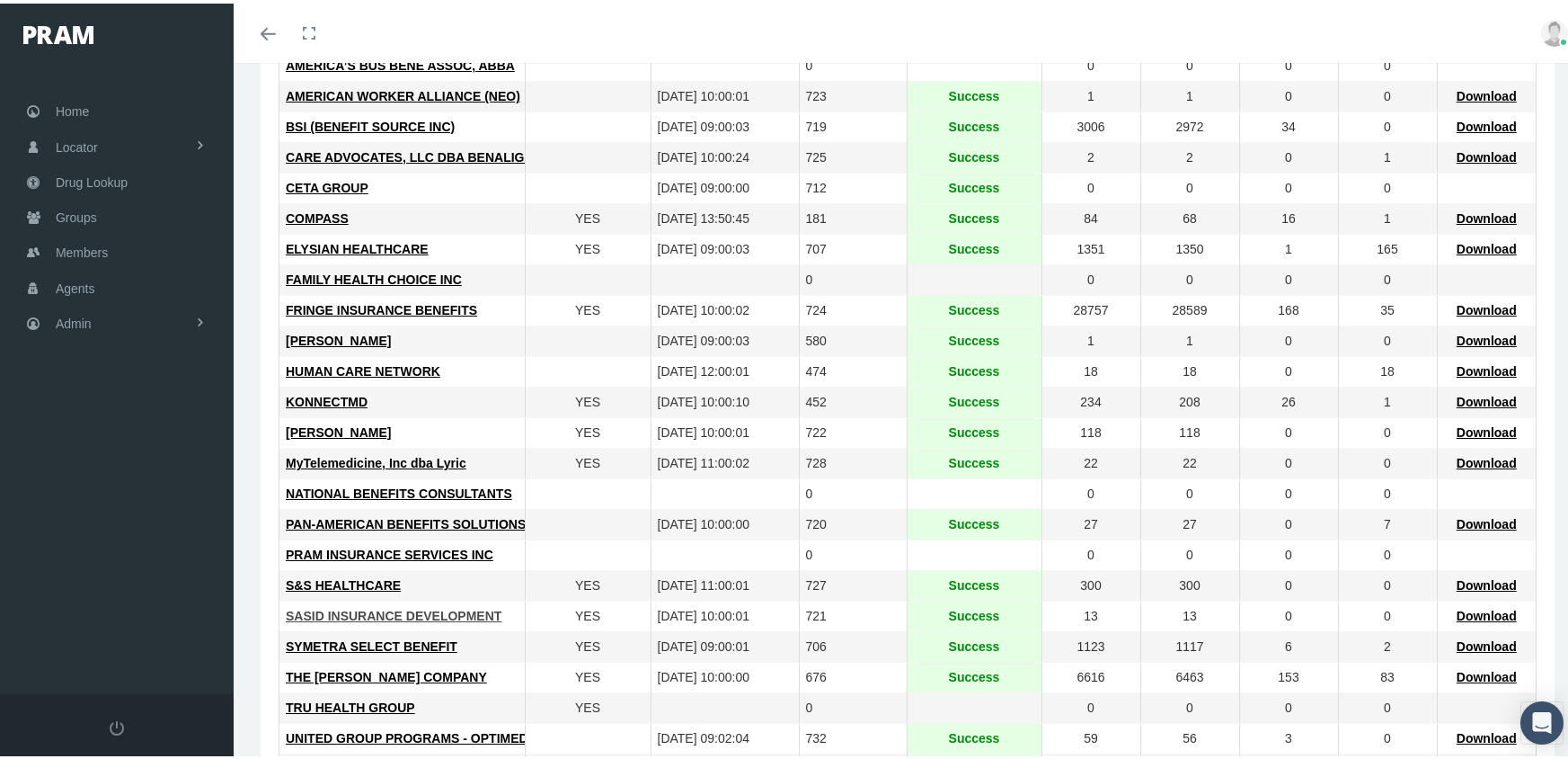
scroll to position [464, 0]
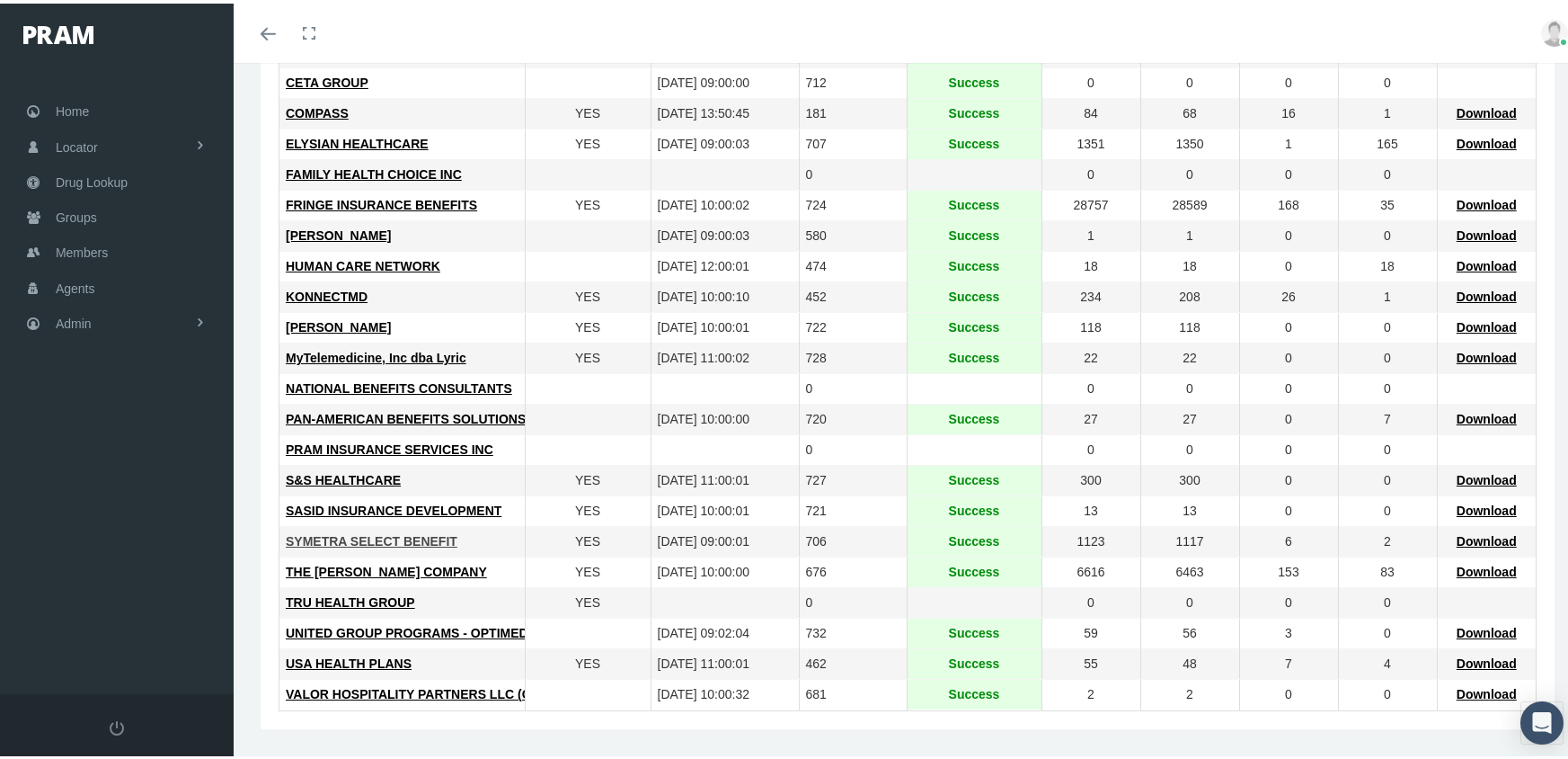
click at [382, 539] on span "SYMETRA SELECT BENEFIT" at bounding box center [371, 537] width 172 height 14
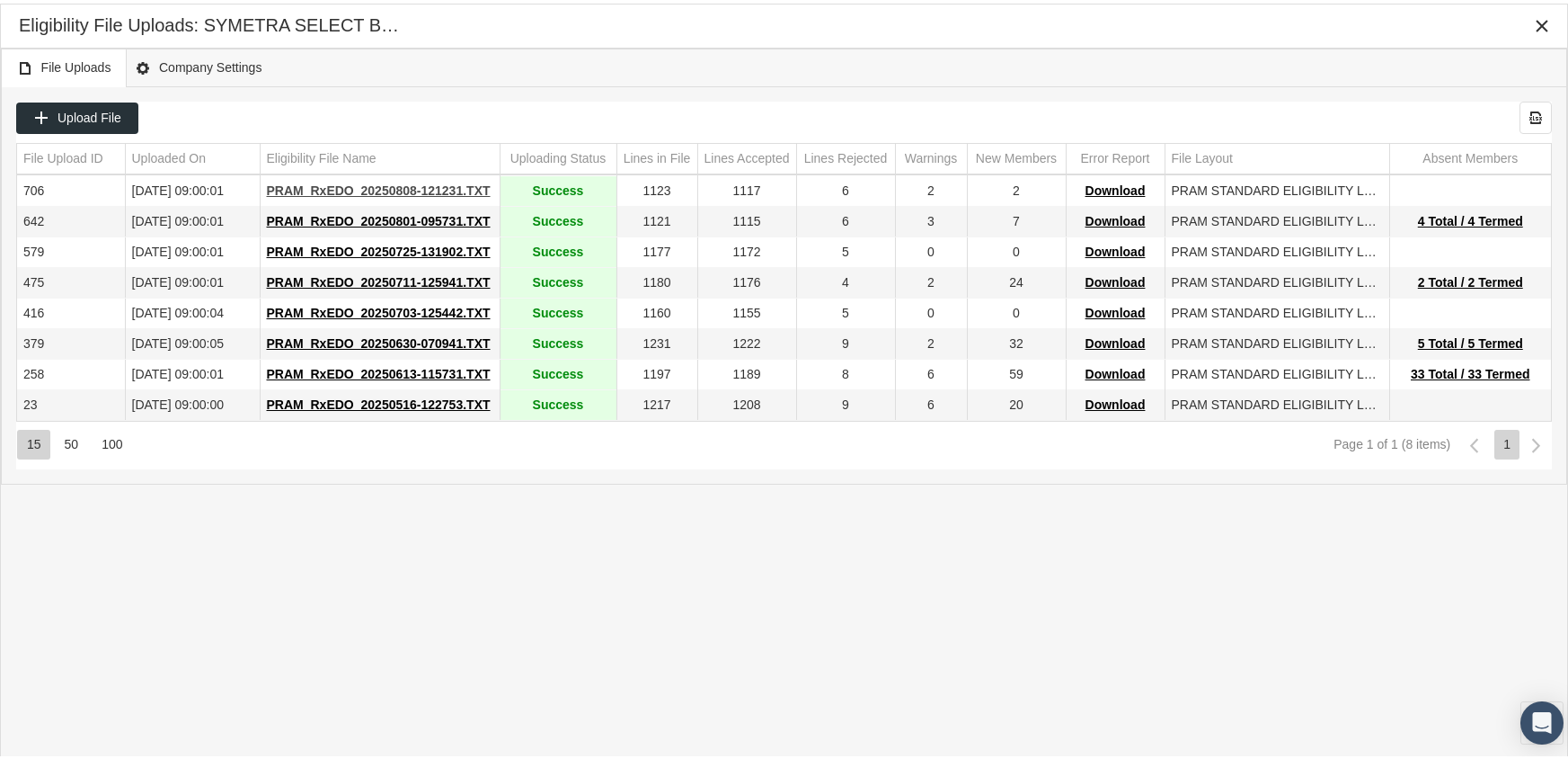
click at [369, 186] on span "PRAM_RxEDO_20250808-121231.TXT" at bounding box center [378, 187] width 224 height 14
click at [1060, 34] on div "Eligibility File Uploads: SYMETRA SELECT BENEFIT" at bounding box center [784, 22] width 1530 height 33
click at [1541, 21] on icon "Close" at bounding box center [1541, 22] width 16 height 16
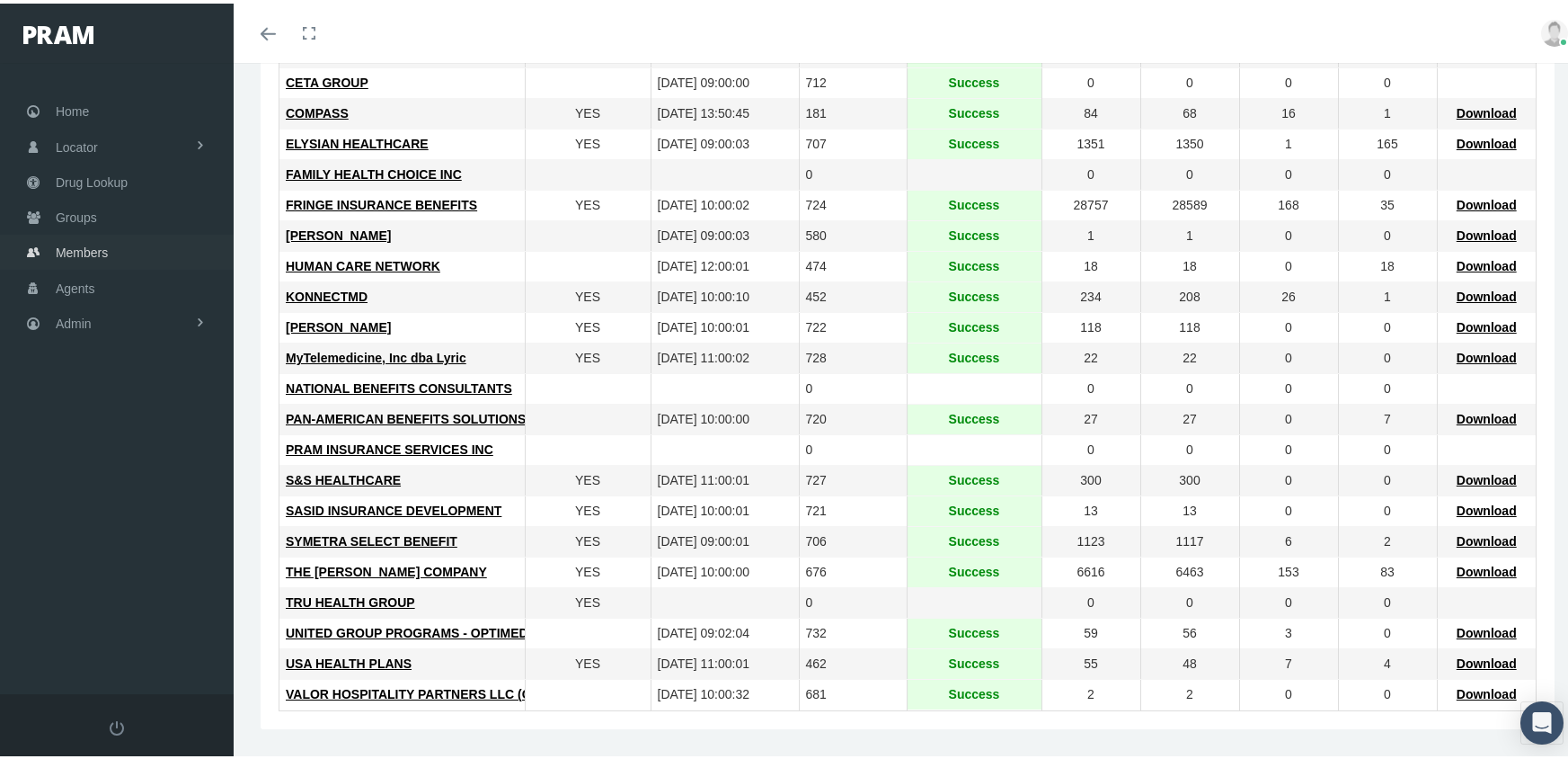
click at [94, 239] on span "Members" at bounding box center [82, 249] width 52 height 34
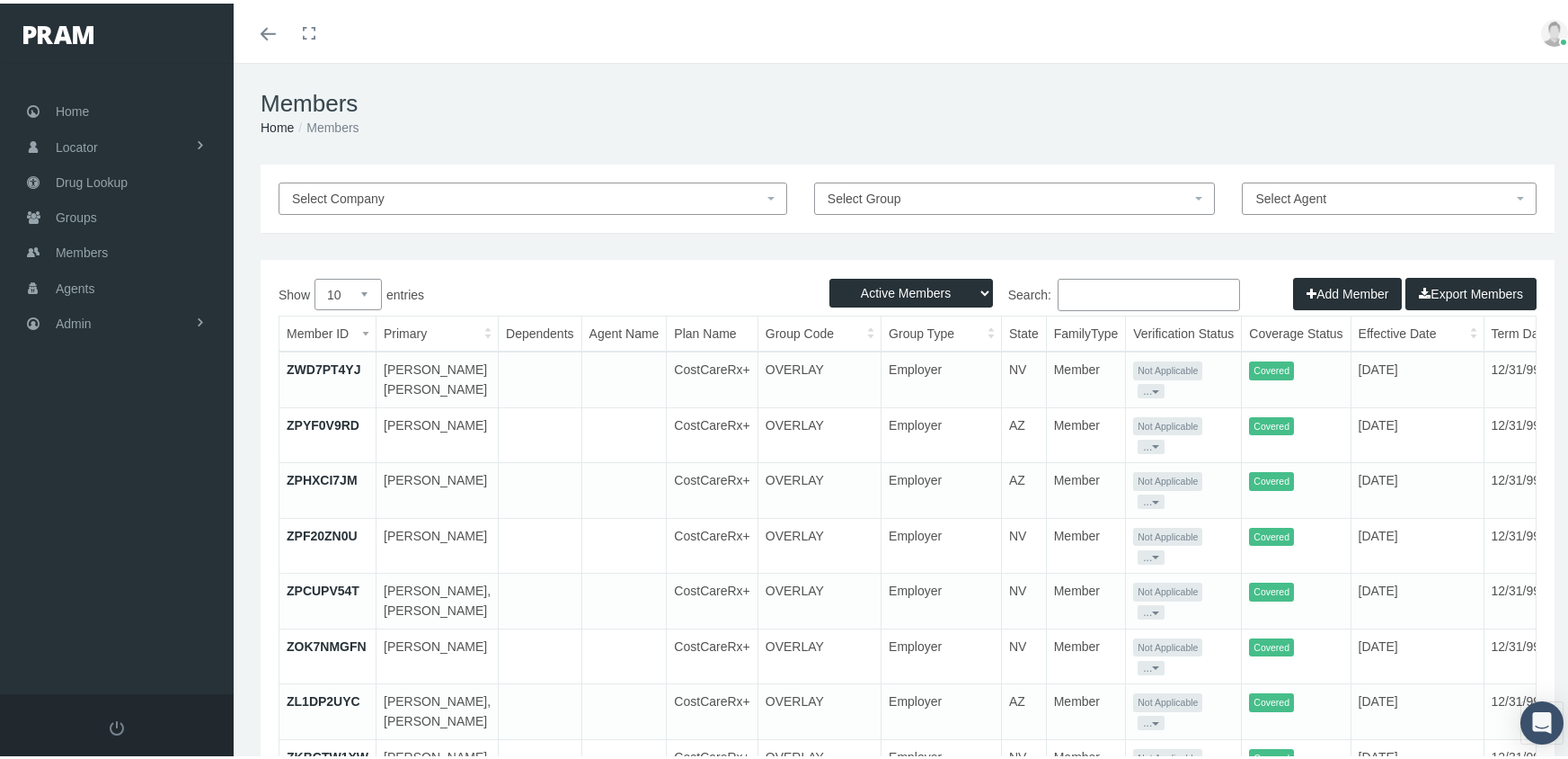
click at [866, 293] on select "Active Members Terminated Members Active & Terminated" at bounding box center [911, 288] width 163 height 29
select select "3"
click at [829, 275] on select "Active Members Terminated Members Active & Terminated" at bounding box center [911, 288] width 163 height 29
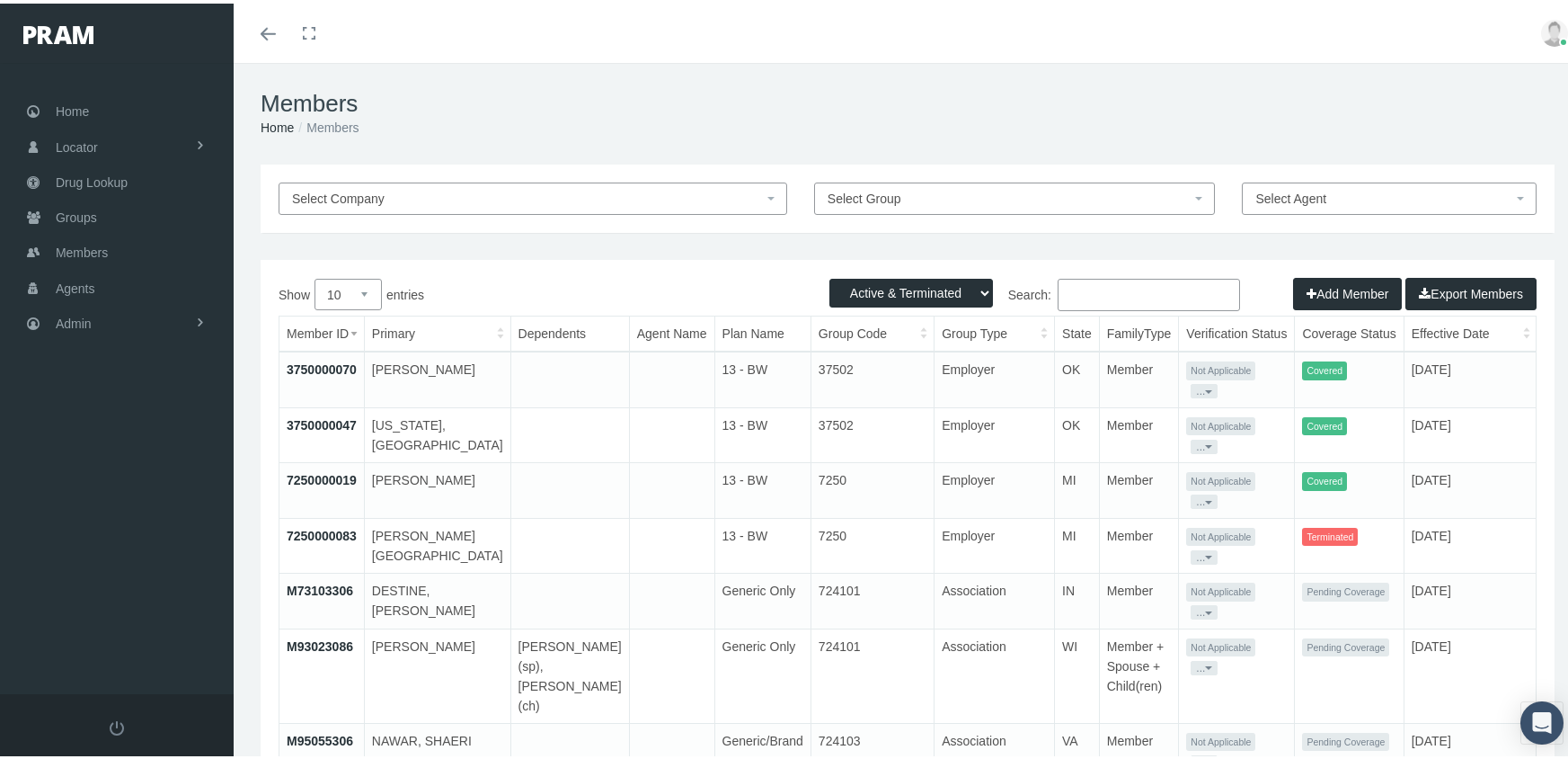
click at [1090, 292] on input "Search:" at bounding box center [1148, 290] width 182 height 33
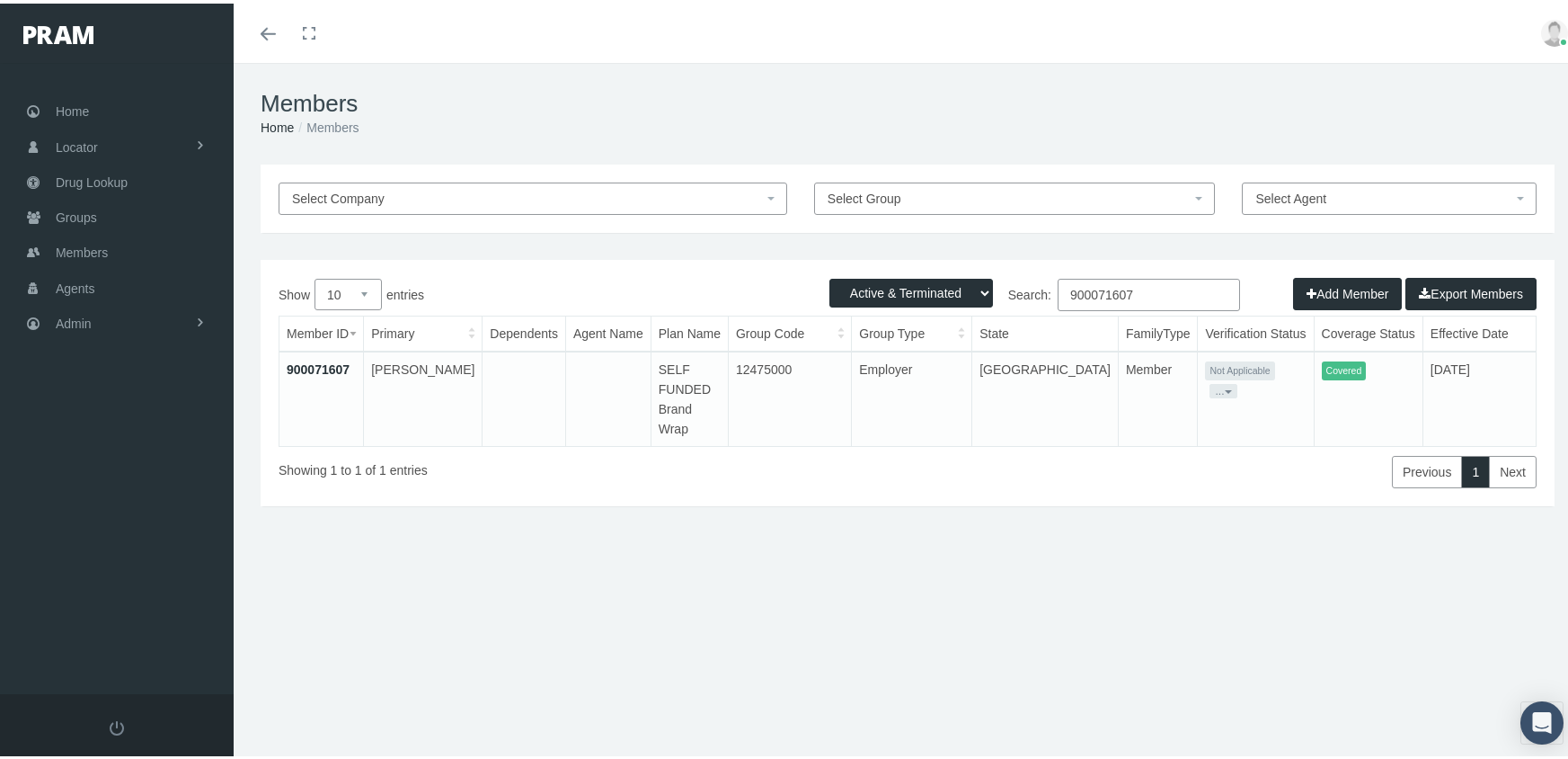
type input "900071607"
click at [71, 303] on span "Admin" at bounding box center [74, 320] width 36 height 34
click at [135, 615] on span "Eligibility File Uploads" at bounding box center [134, 623] width 122 height 31
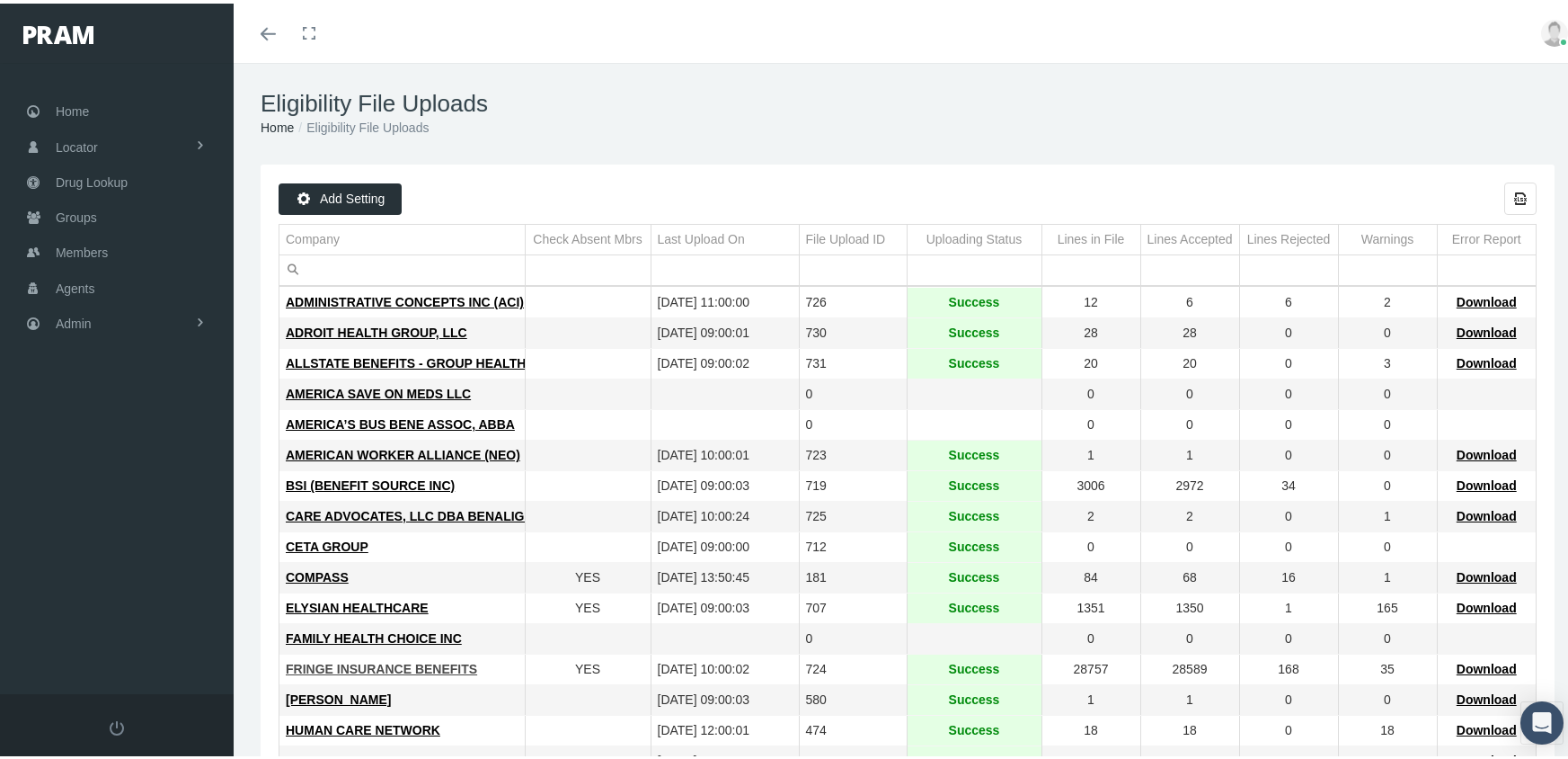
click at [356, 667] on span "FRINGE INSURANCE BENEFITS" at bounding box center [381, 664] width 191 height 14
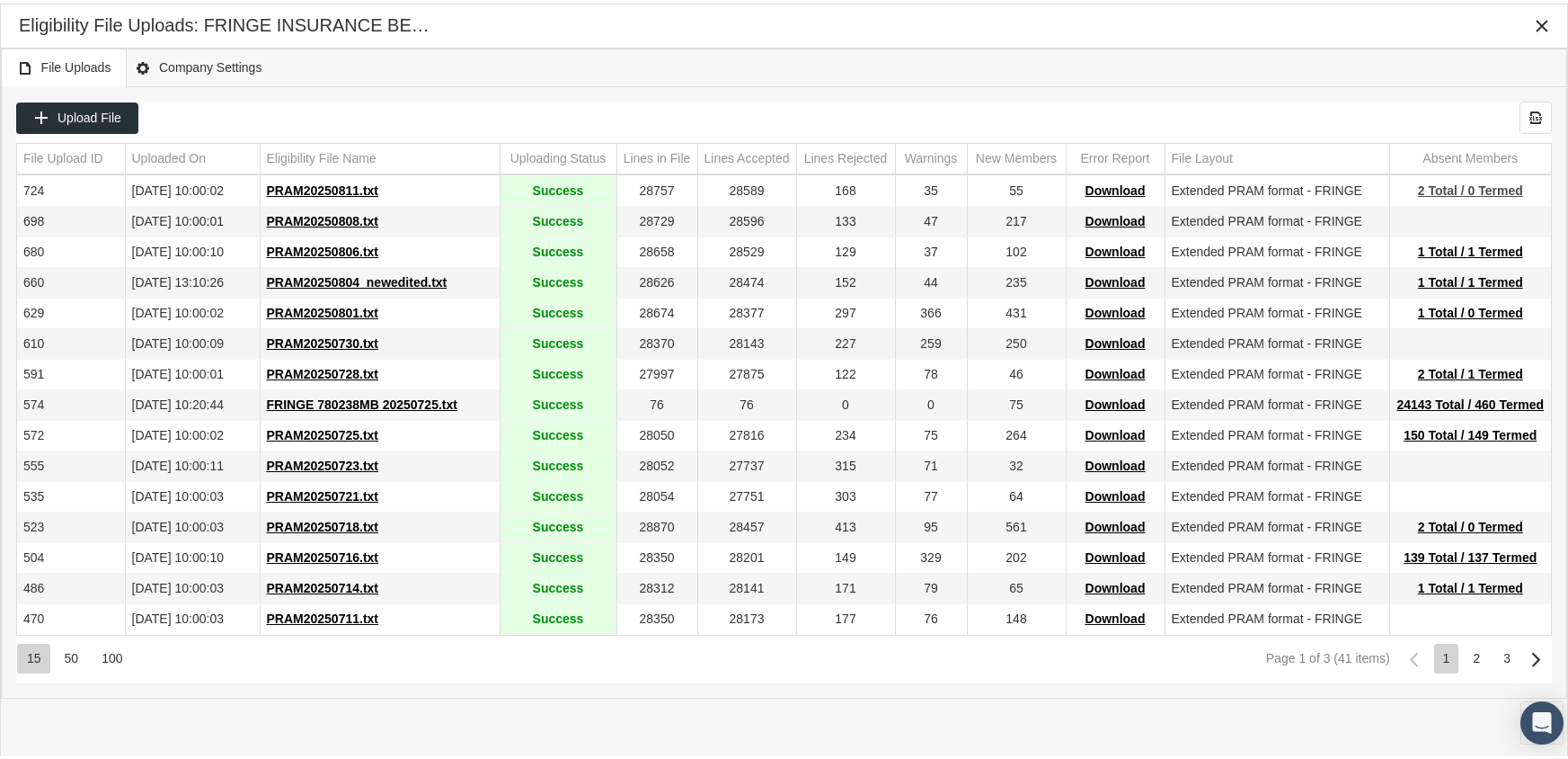
click at [1470, 190] on span "2 Total / 0 Termed" at bounding box center [1471, 187] width 105 height 14
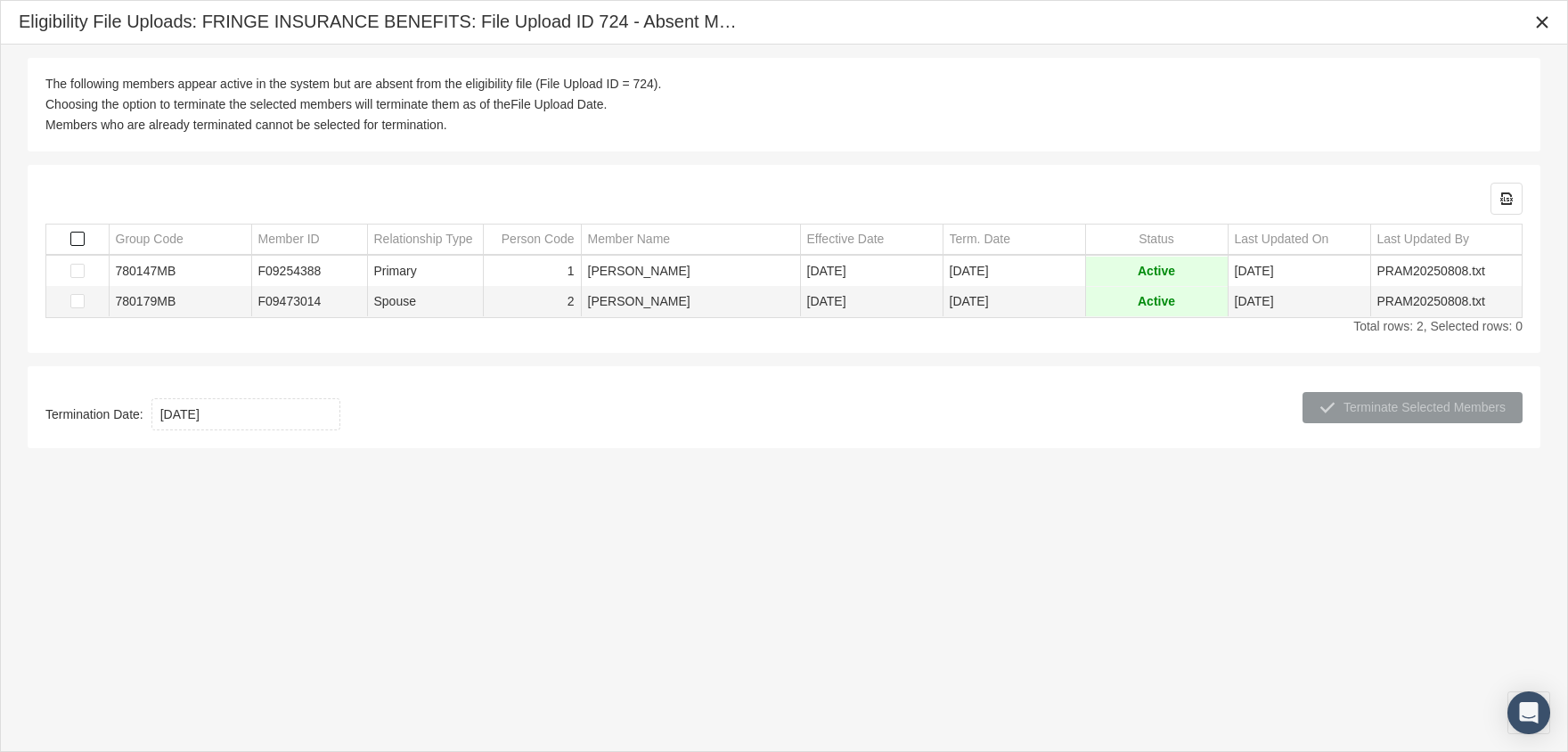
click at [77, 240] on span "Select all" at bounding box center [77, 239] width 14 height 14
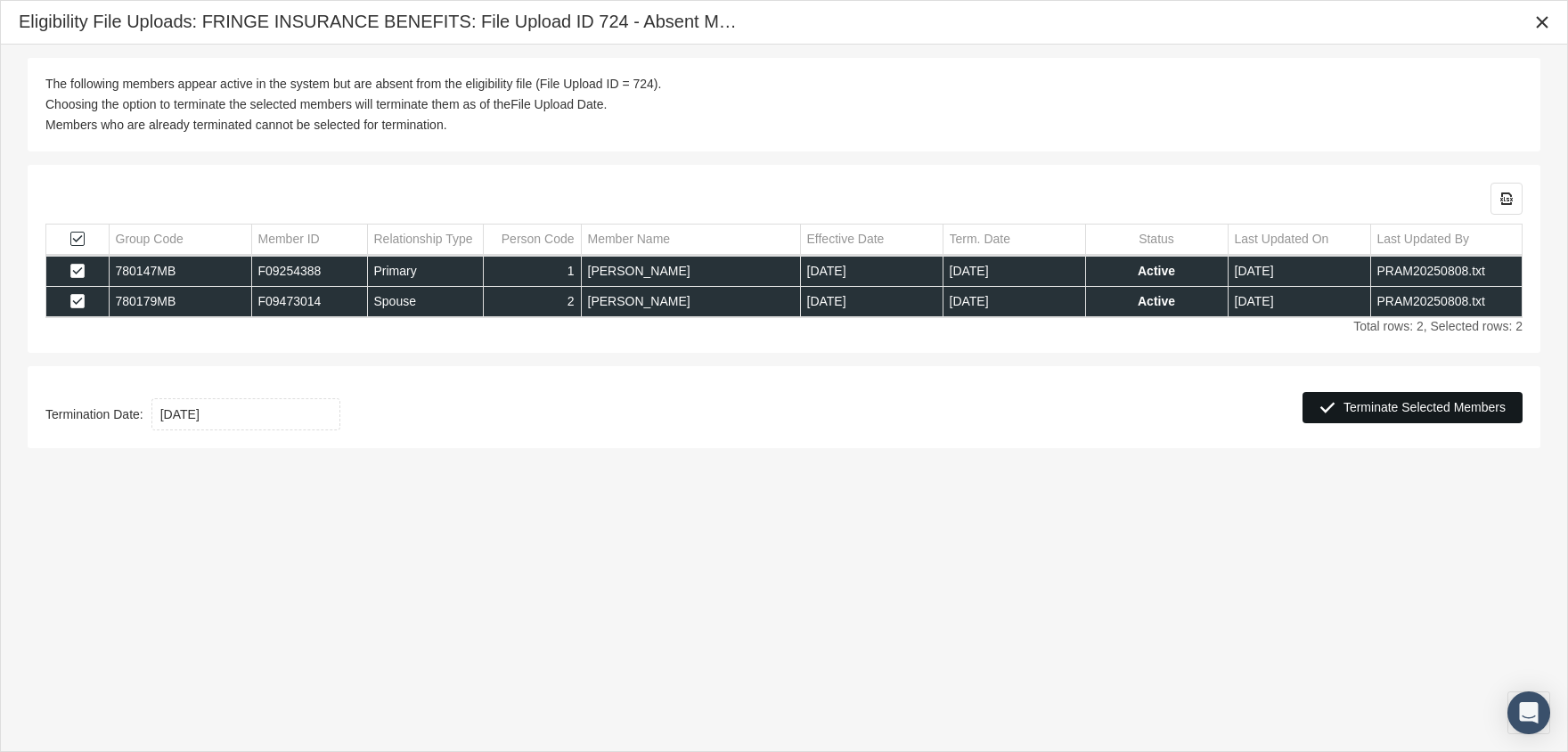
click at [1449, 397] on div "Terminate Selected Members" at bounding box center [1412, 407] width 218 height 30
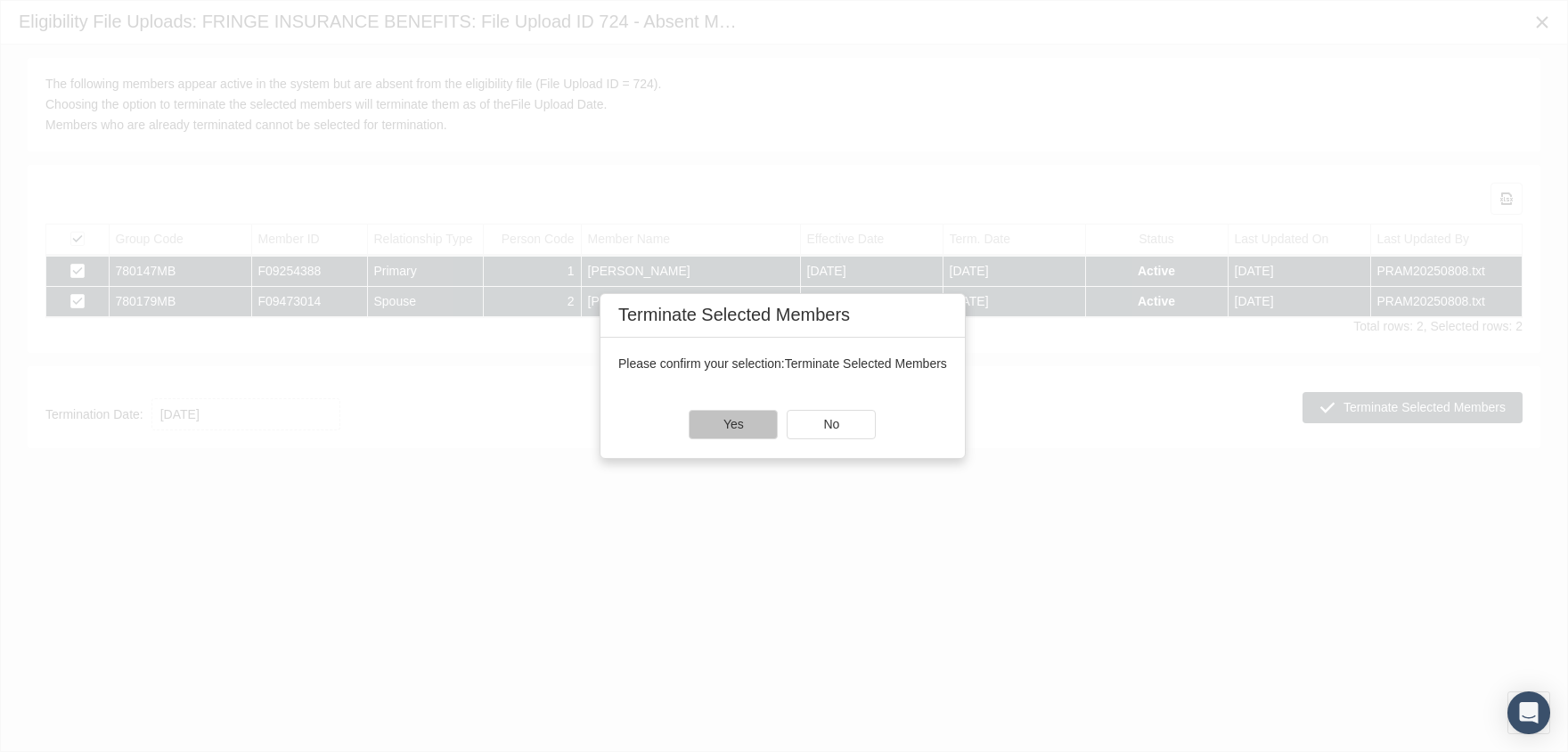
click at [723, 419] on div "Yes" at bounding box center [733, 425] width 88 height 28
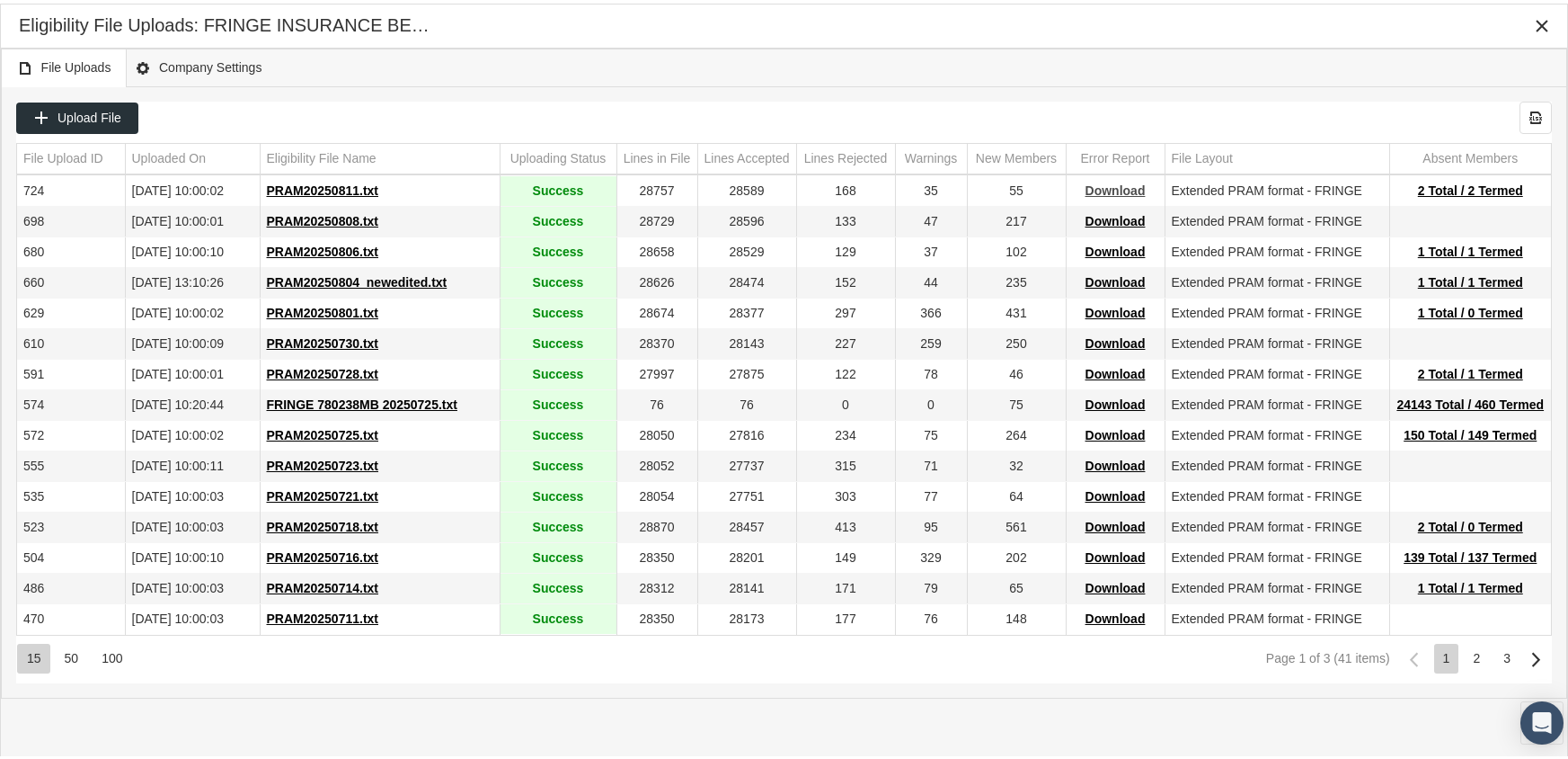
click at [1121, 184] on span "Download" at bounding box center [1116, 187] width 61 height 14
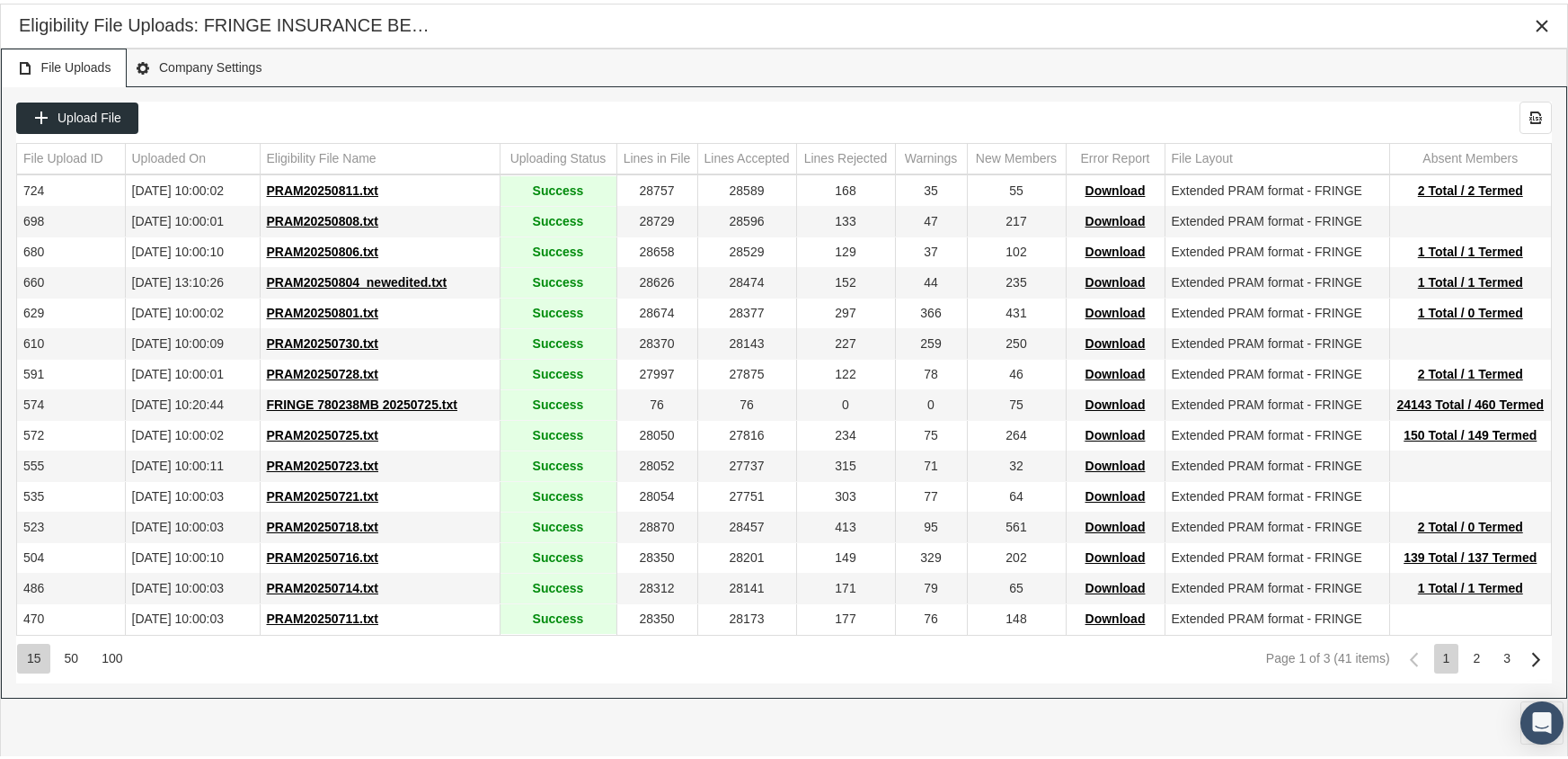
click at [1029, 68] on div "File Uploads Company Settings" at bounding box center [784, 64] width 1566 height 39
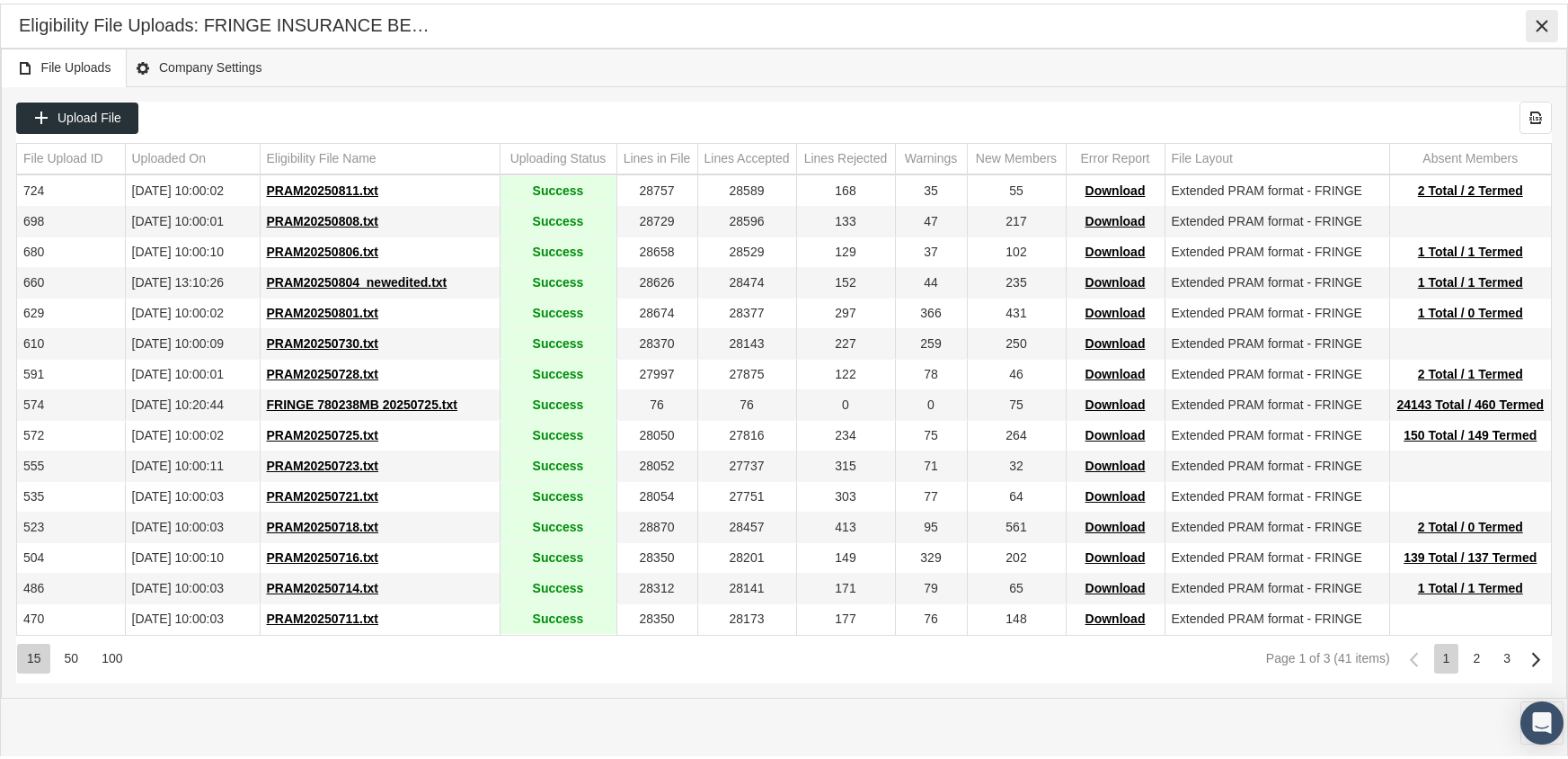
click at [1548, 27] on icon "Close" at bounding box center [1541, 22] width 16 height 16
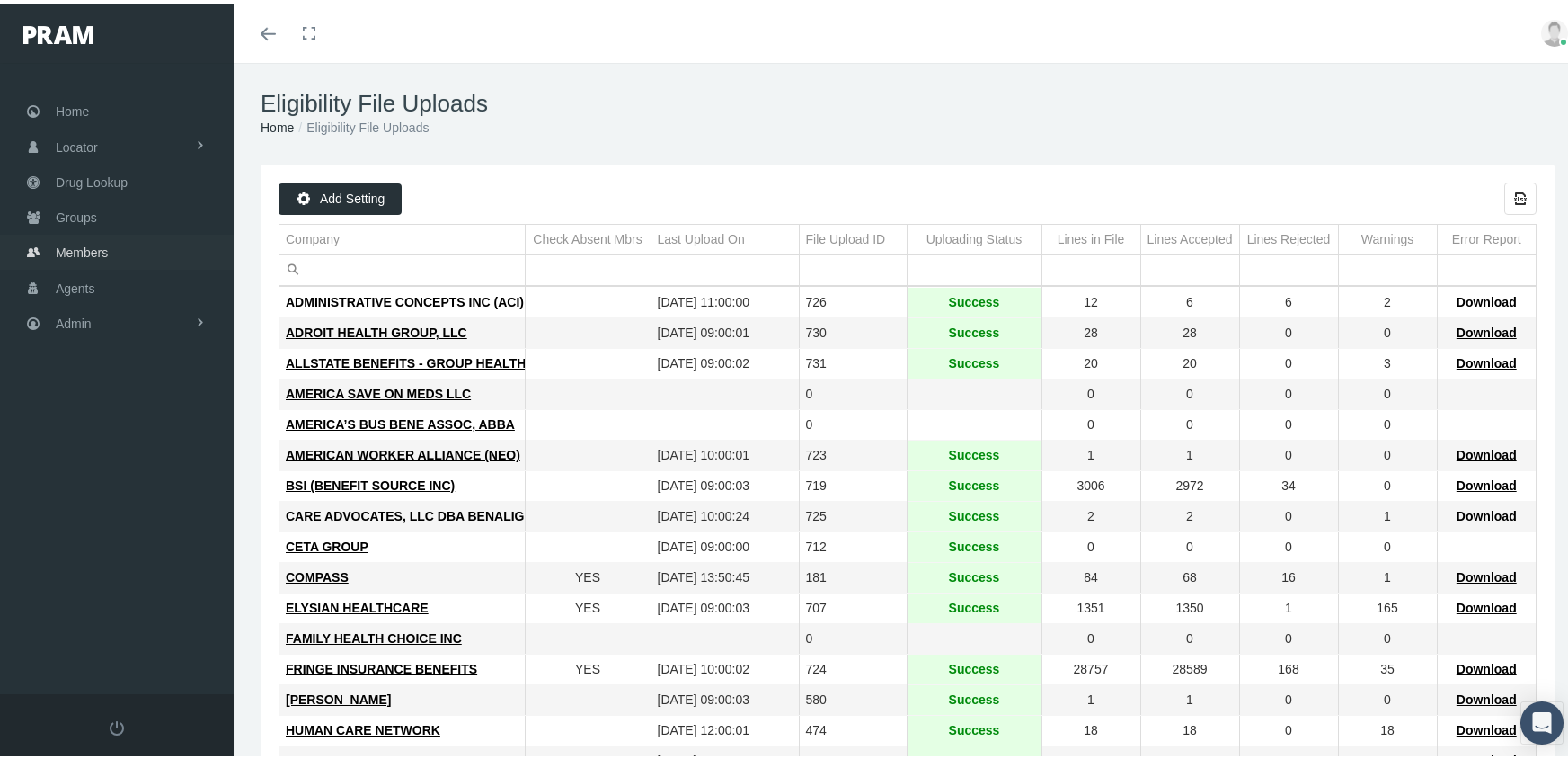
click at [56, 247] on span "Members" at bounding box center [82, 249] width 52 height 34
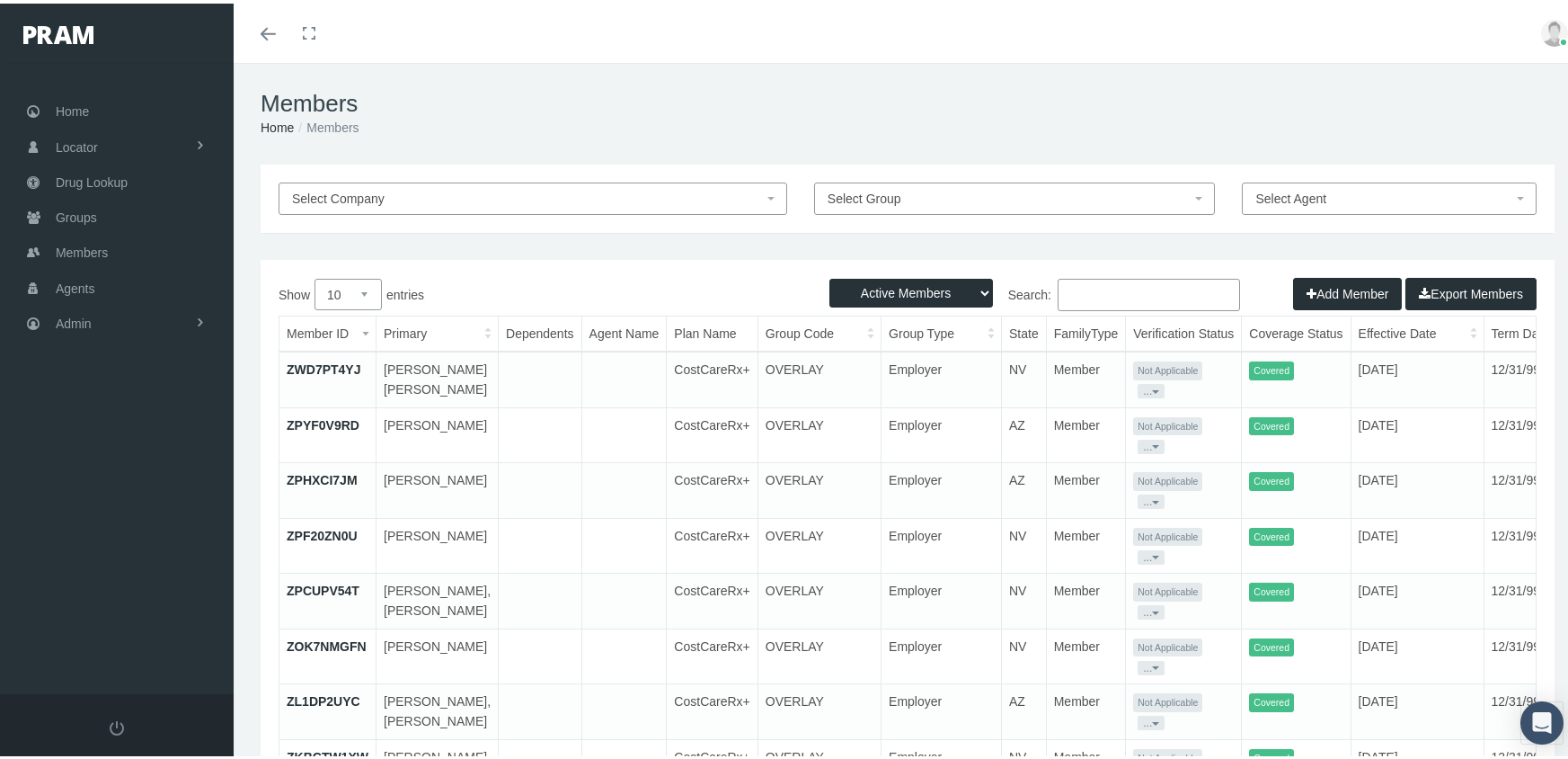
click at [895, 291] on select "Active Members Terminated Members Active & Terminated" at bounding box center [911, 288] width 163 height 29
select select "3"
click at [829, 275] on select "Active Members Terminated Members Active & Terminated" at bounding box center [911, 288] width 163 height 29
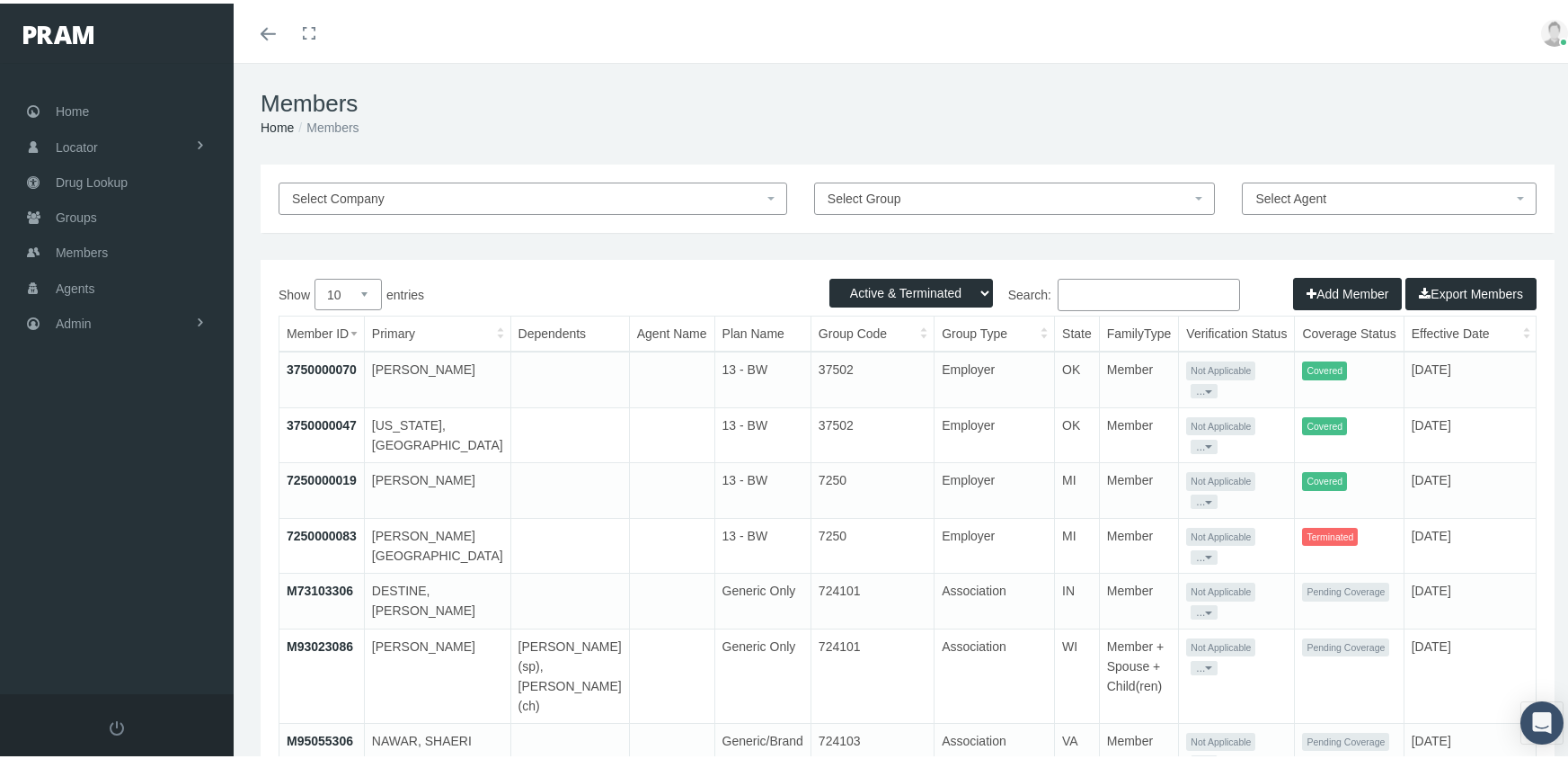
click at [1091, 296] on input "Search:" at bounding box center [1148, 290] width 182 height 33
paste input "F09691941"
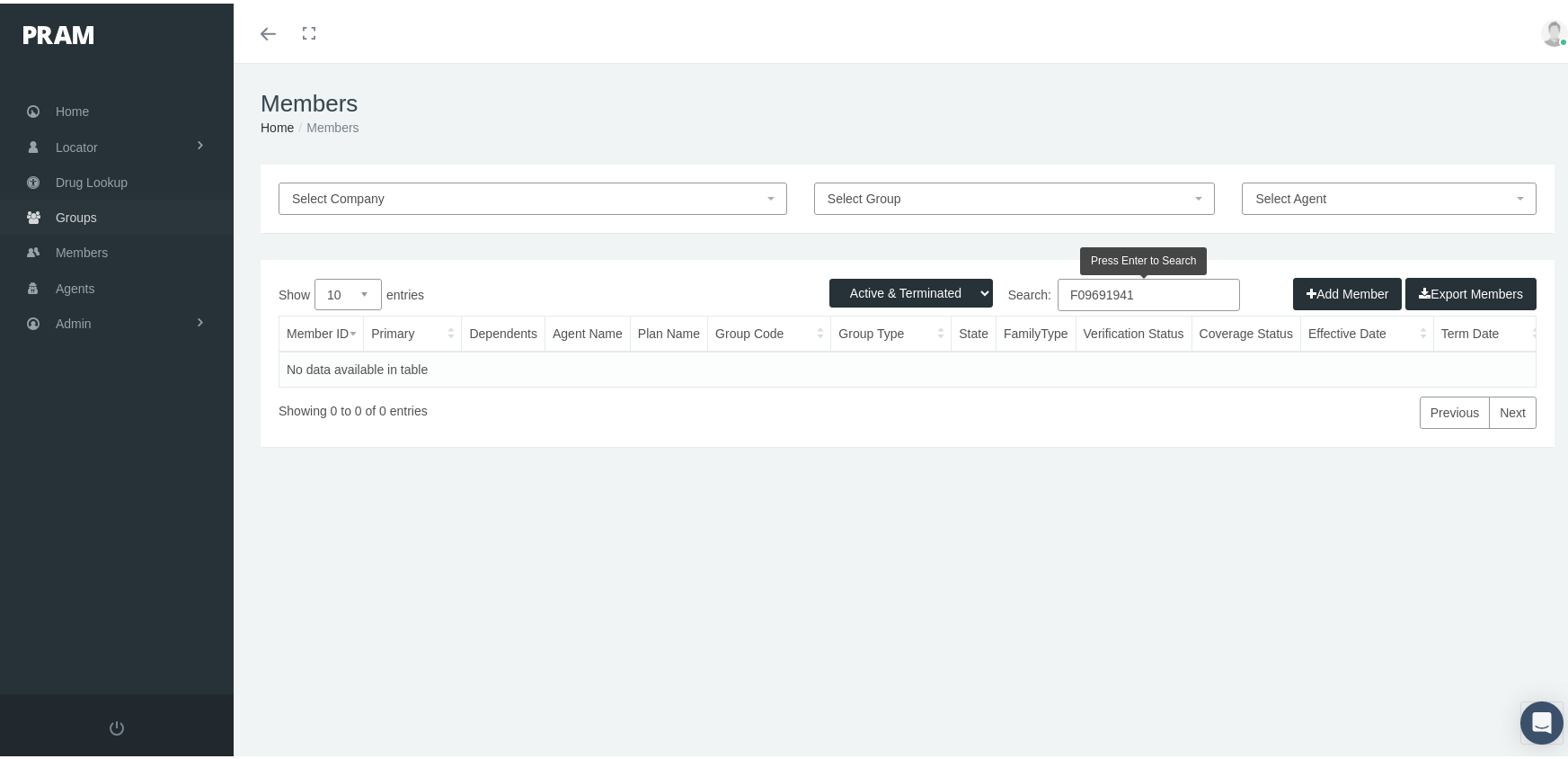
type input "F09691941"
click at [68, 205] on span "Groups" at bounding box center [77, 214] width 42 height 34
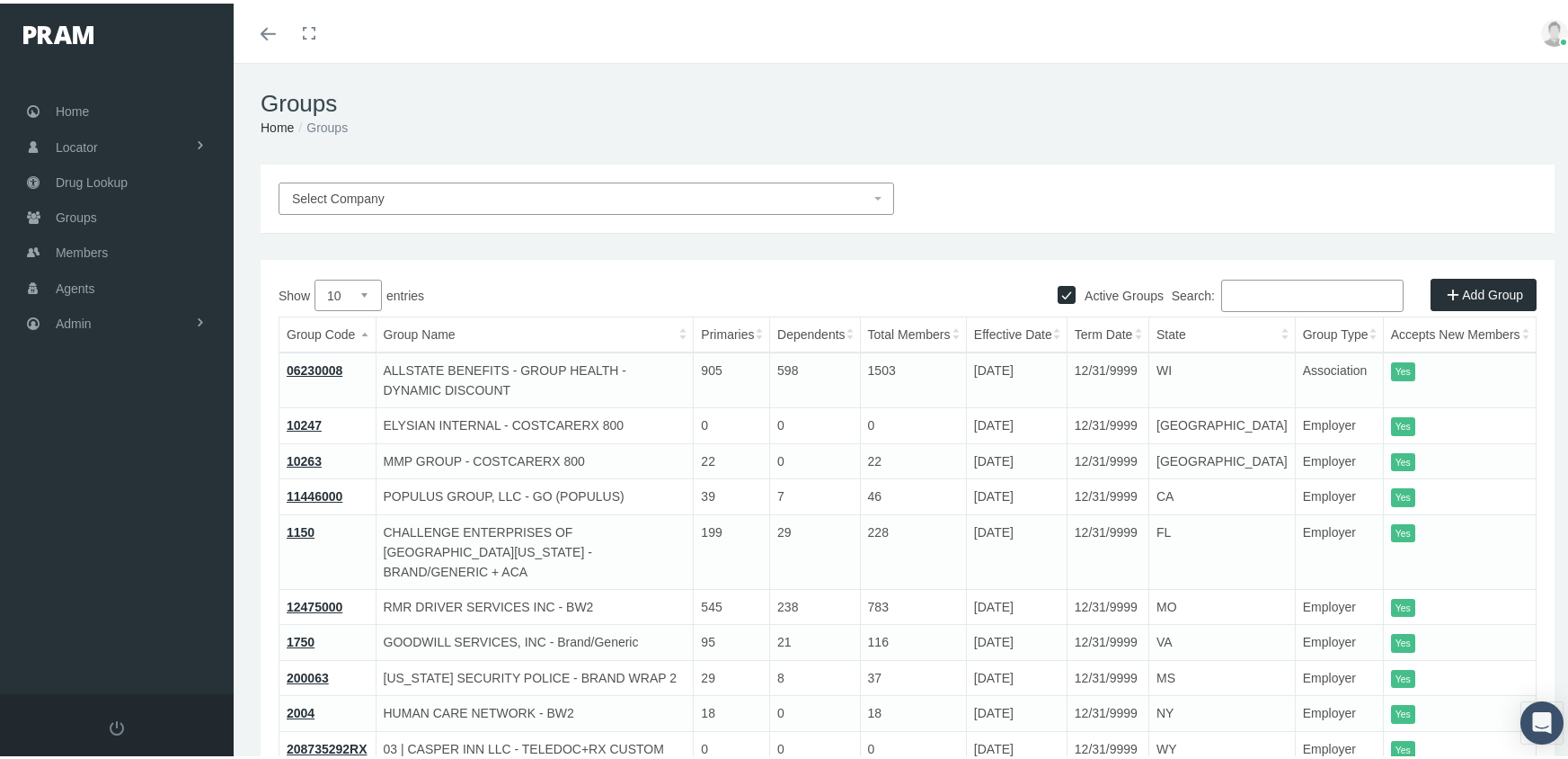
click at [1234, 286] on input "Search:" at bounding box center [1311, 291] width 182 height 33
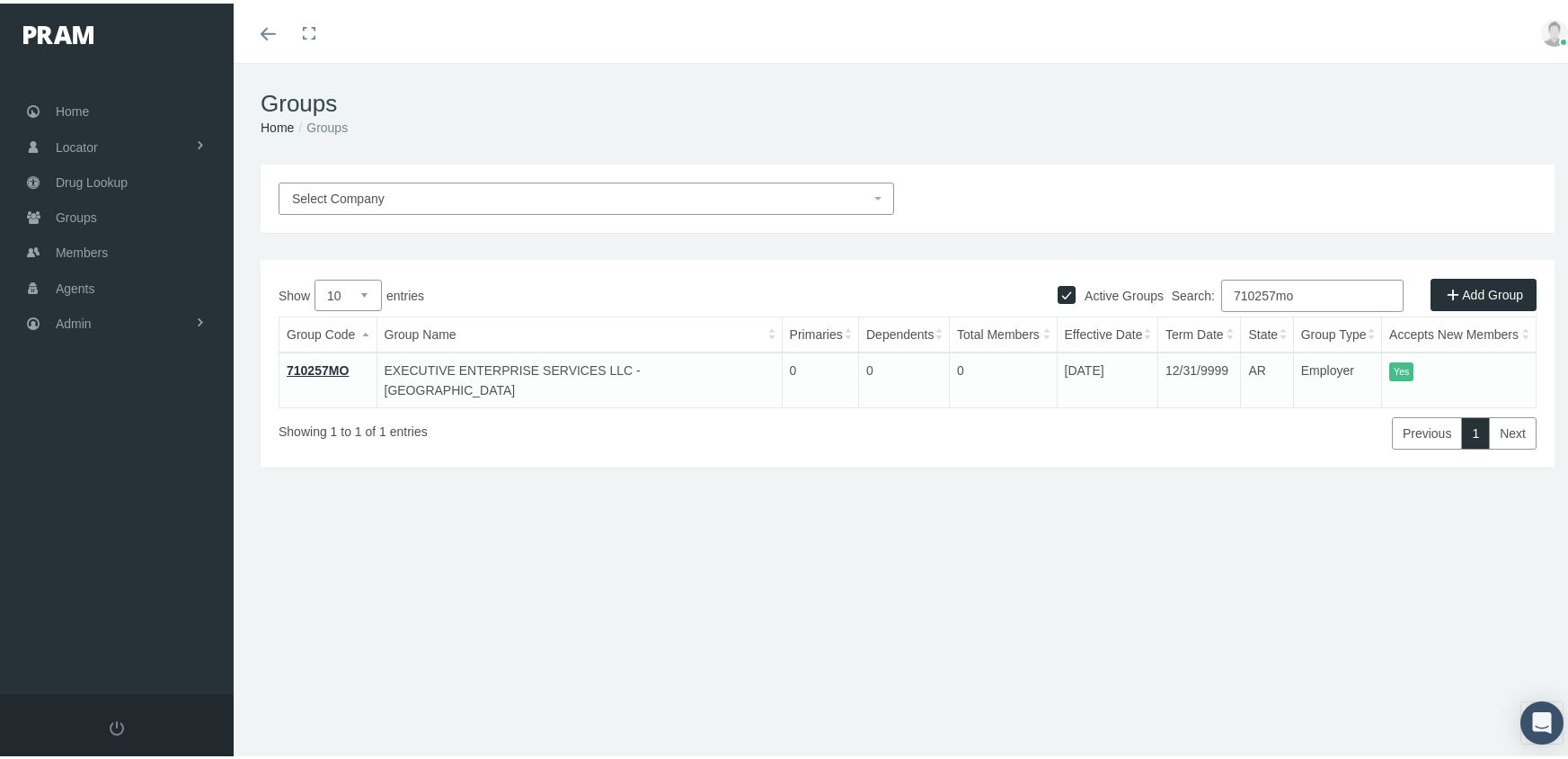
type input "710257mo"
click at [310, 367] on link "710257MO" at bounding box center [317, 366] width 62 height 14
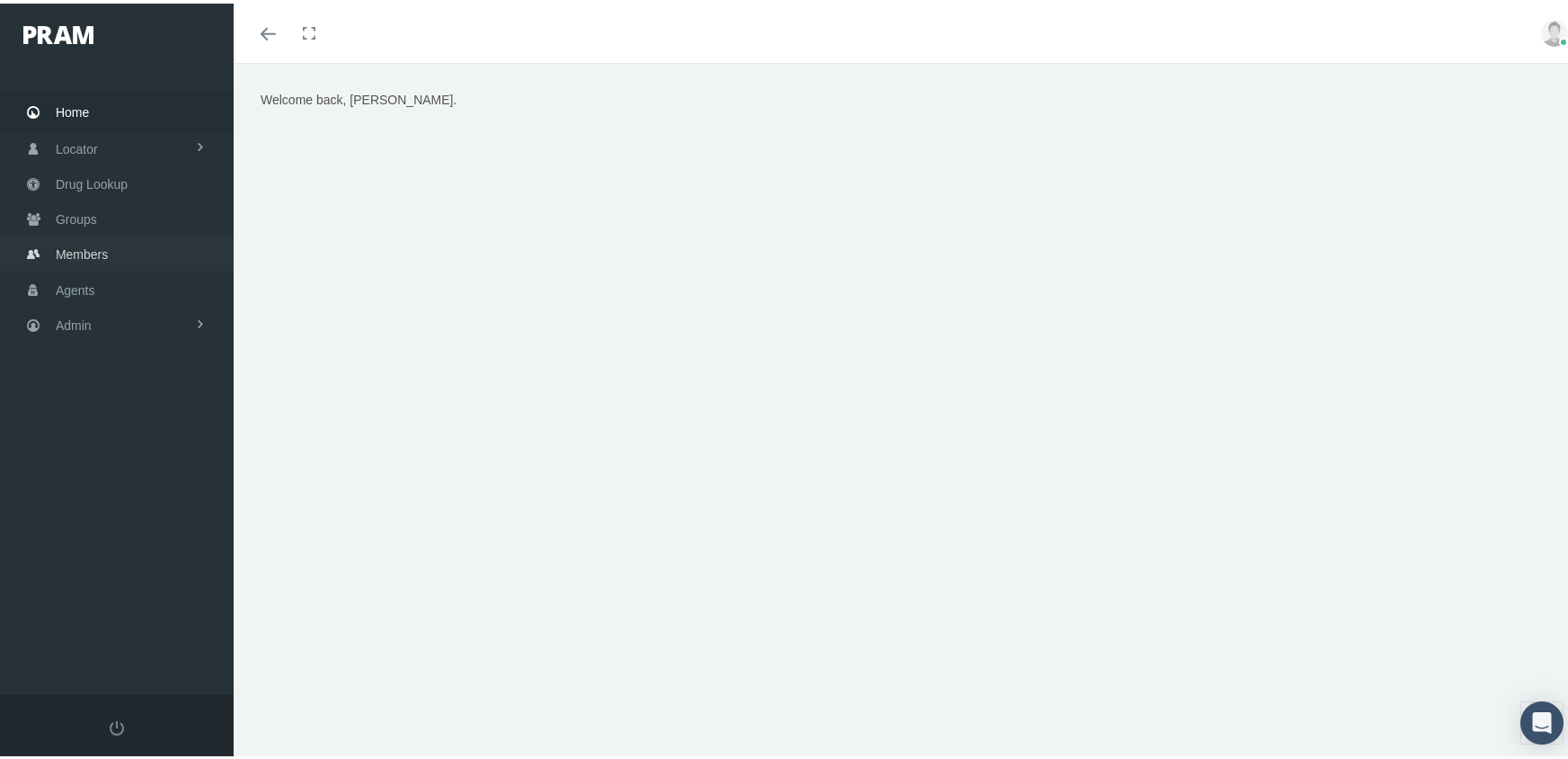
click at [45, 233] on link "Members" at bounding box center [116, 250] width 234 height 35
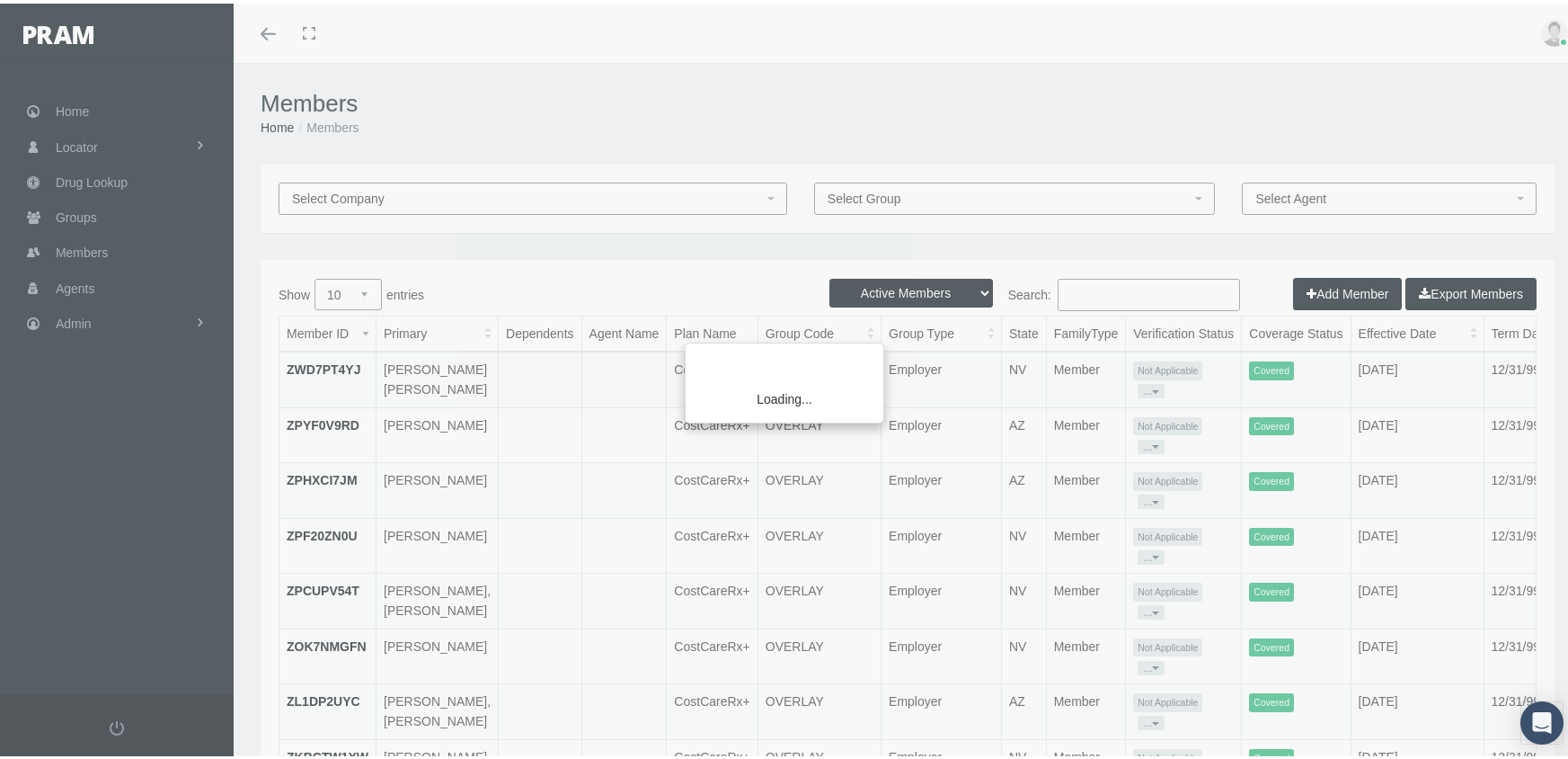
click at [854, 284] on div "Loading..." at bounding box center [784, 379] width 1568 height 759
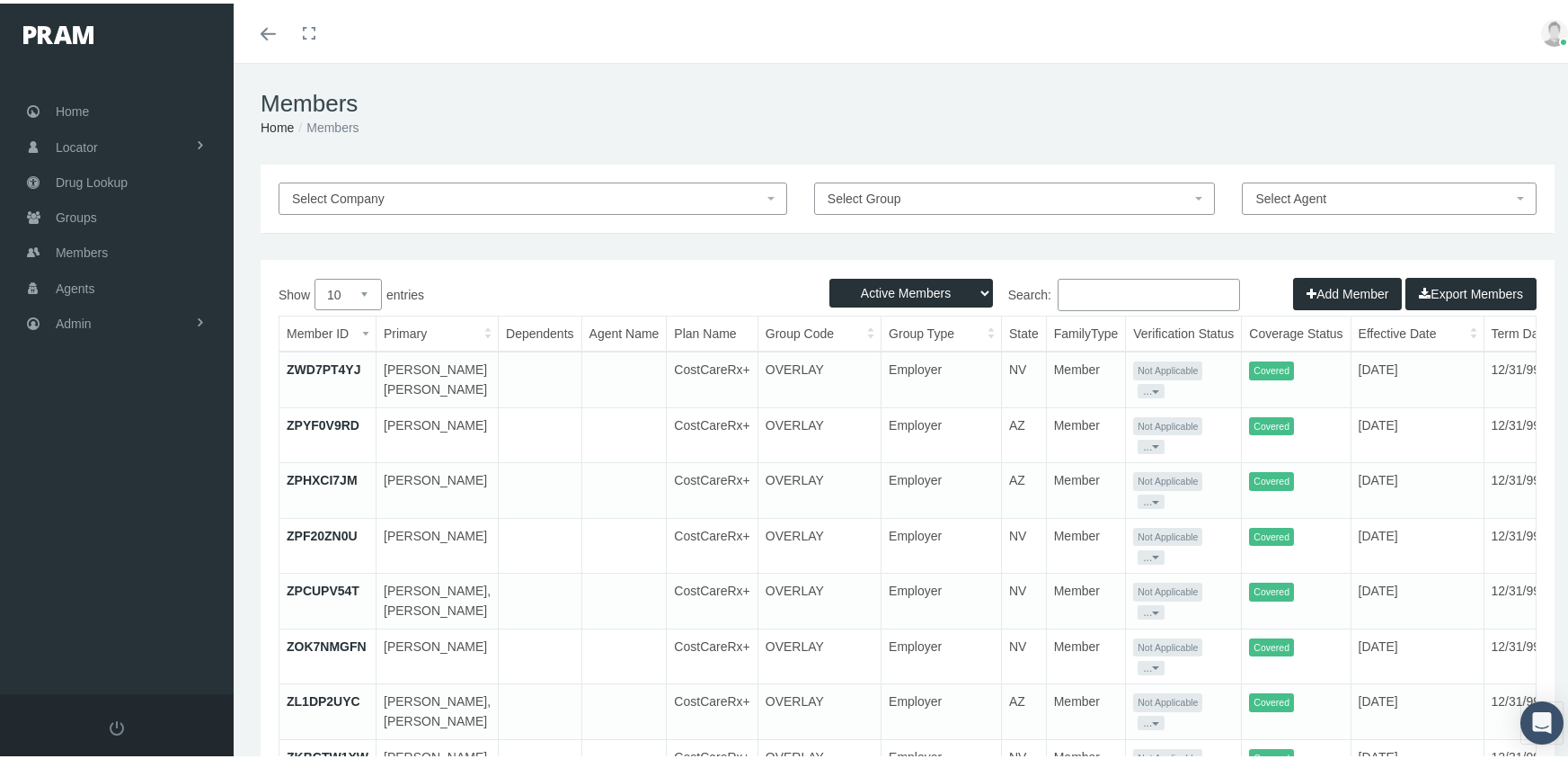
click at [869, 285] on select "Active Members Terminated Members Active & Terminated" at bounding box center [911, 288] width 163 height 29
select select "3"
click at [829, 275] on select "Active Members Terminated Members Active & Terminated" at bounding box center [911, 288] width 163 height 29
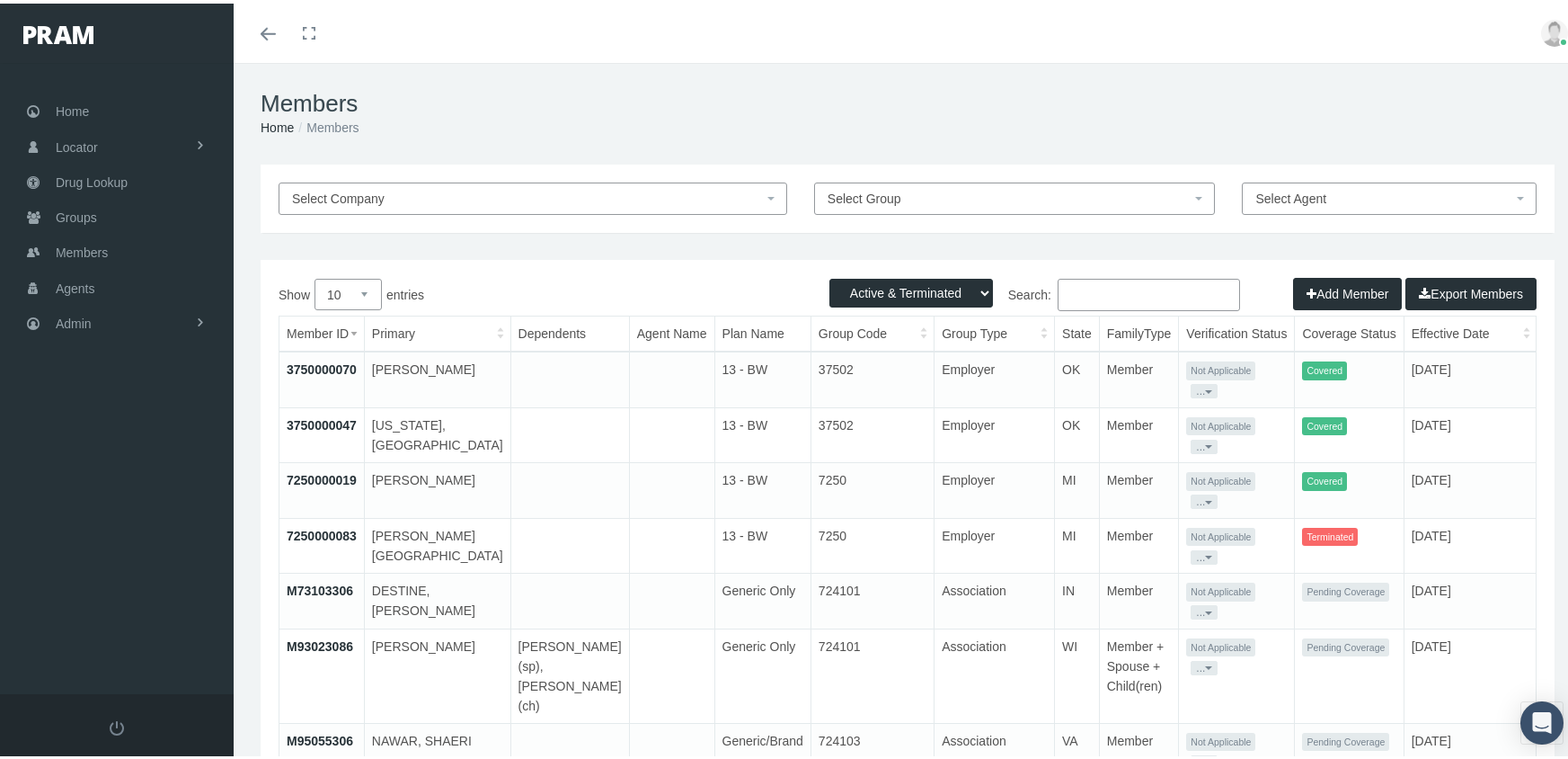
click at [1105, 295] on input "Search:" at bounding box center [1148, 290] width 182 height 33
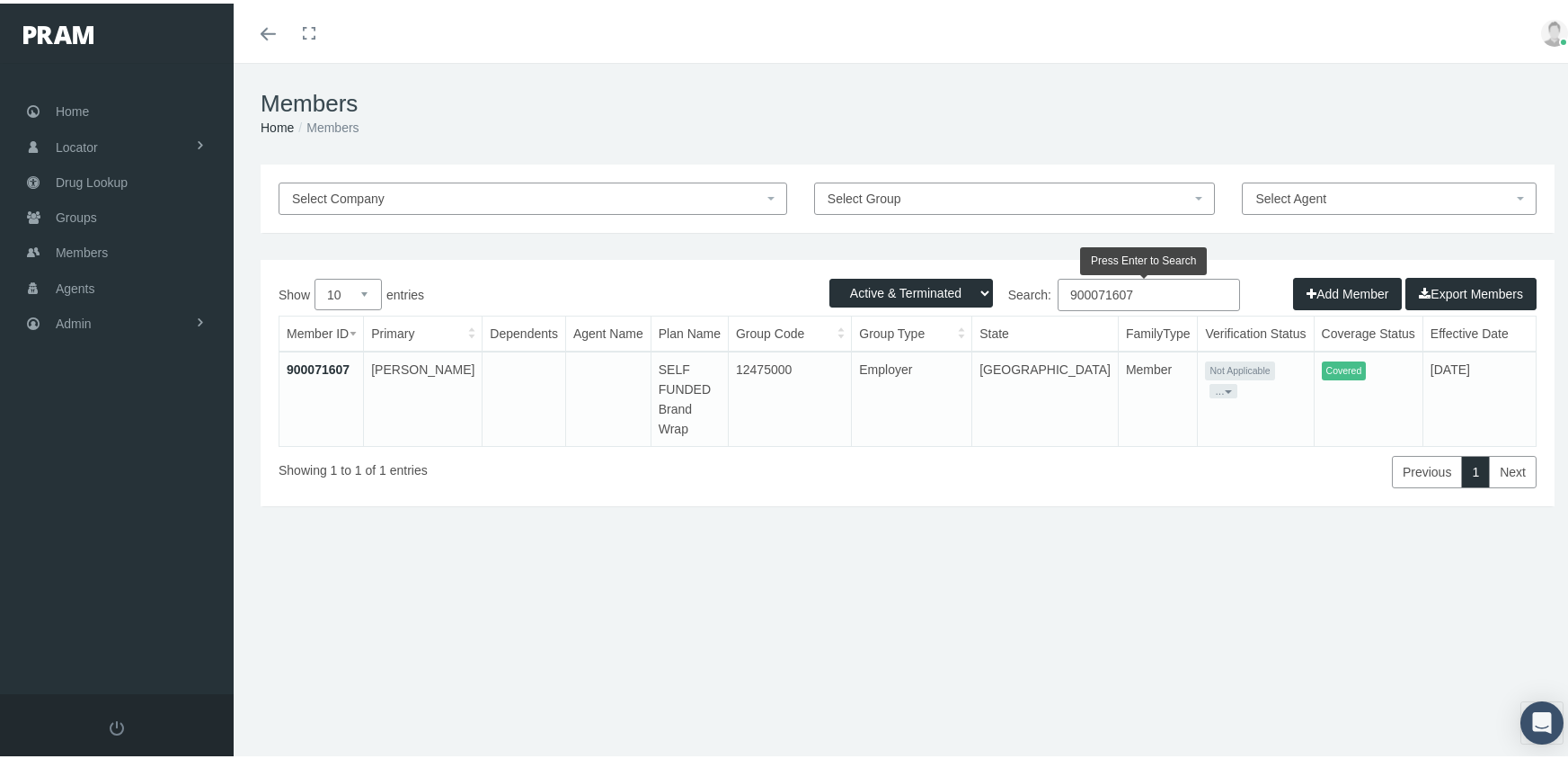
type input "900071607"
click at [329, 367] on link "900071607" at bounding box center [317, 366] width 63 height 14
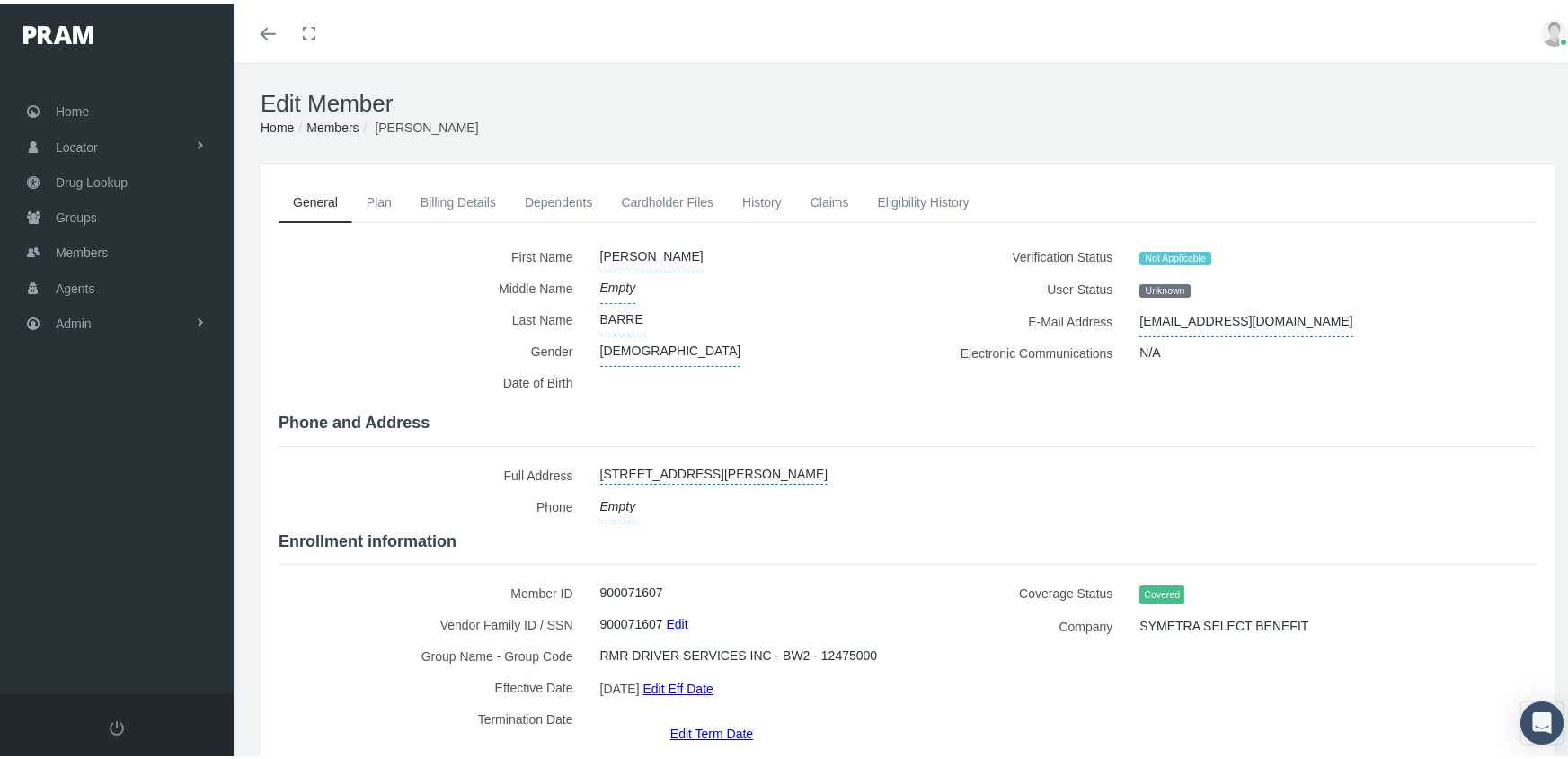
click at [715, 716] on link "Edit Term Date" at bounding box center [711, 729] width 83 height 26
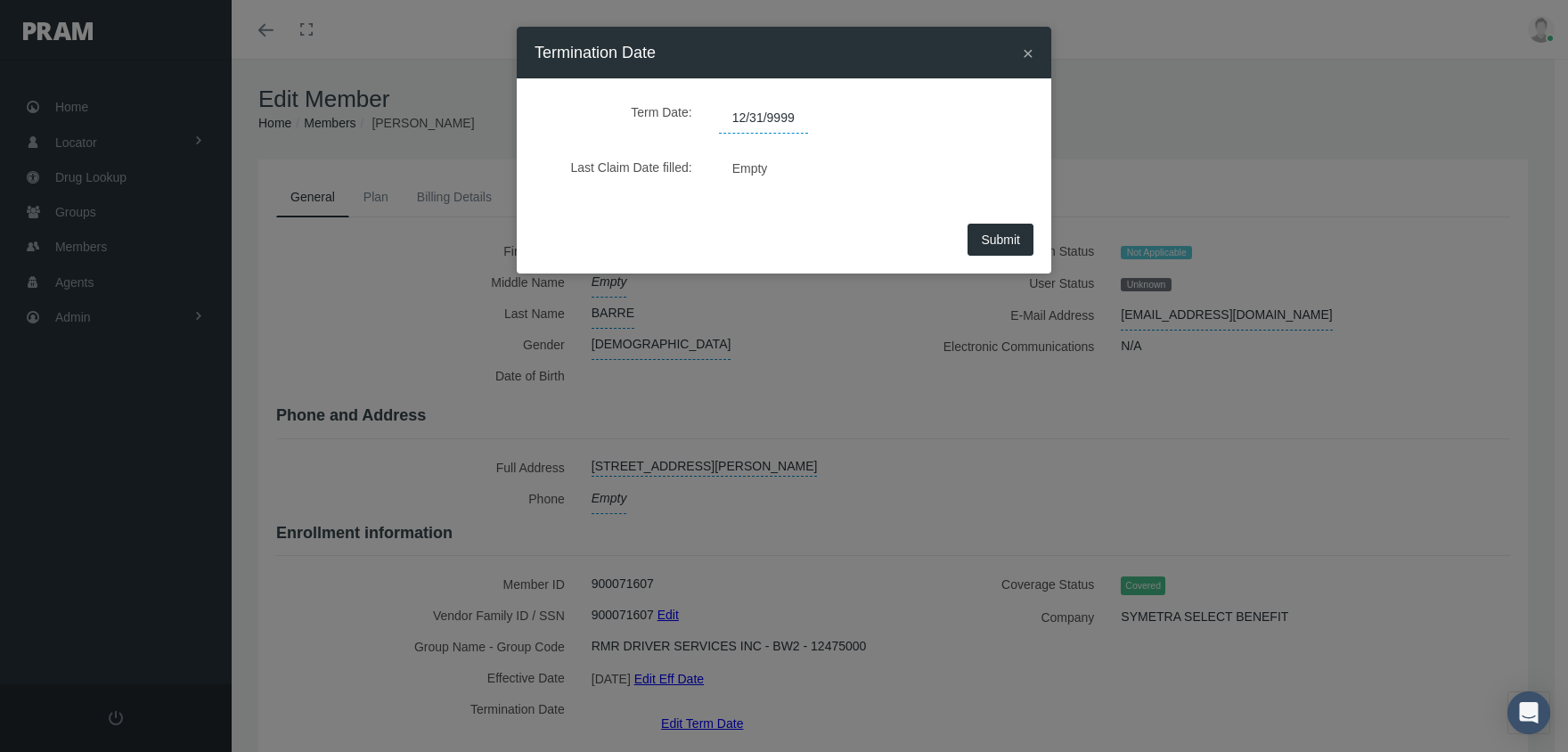
click at [760, 119] on span "12/31/9999" at bounding box center [763, 118] width 89 height 31
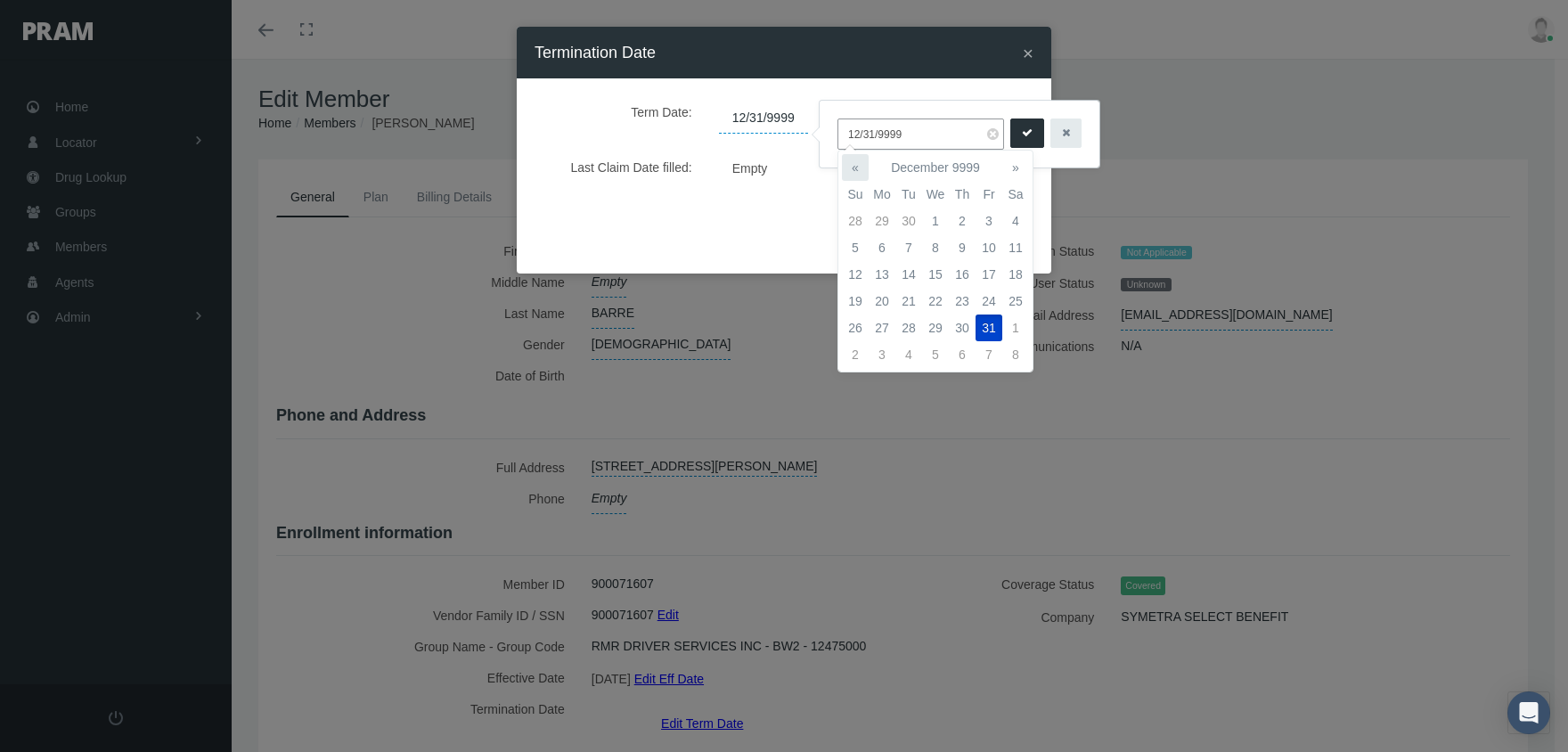
click at [852, 162] on th "«" at bounding box center [855, 167] width 27 height 27
drag, startPoint x: 926, startPoint y: 137, endPoint x: 791, endPoint y: 127, distance: 135.4
click at [791, 127] on body "Toggle Fullscreen Toggle navigation Toggle menubar Toggle fullscreen Profile Lo…" at bounding box center [784, 376] width 1568 height 752
drag, startPoint x: 916, startPoint y: 139, endPoint x: 845, endPoint y: 123, distance: 72.8
click at [845, 123] on input "12/31/9999" at bounding box center [920, 134] width 167 height 32
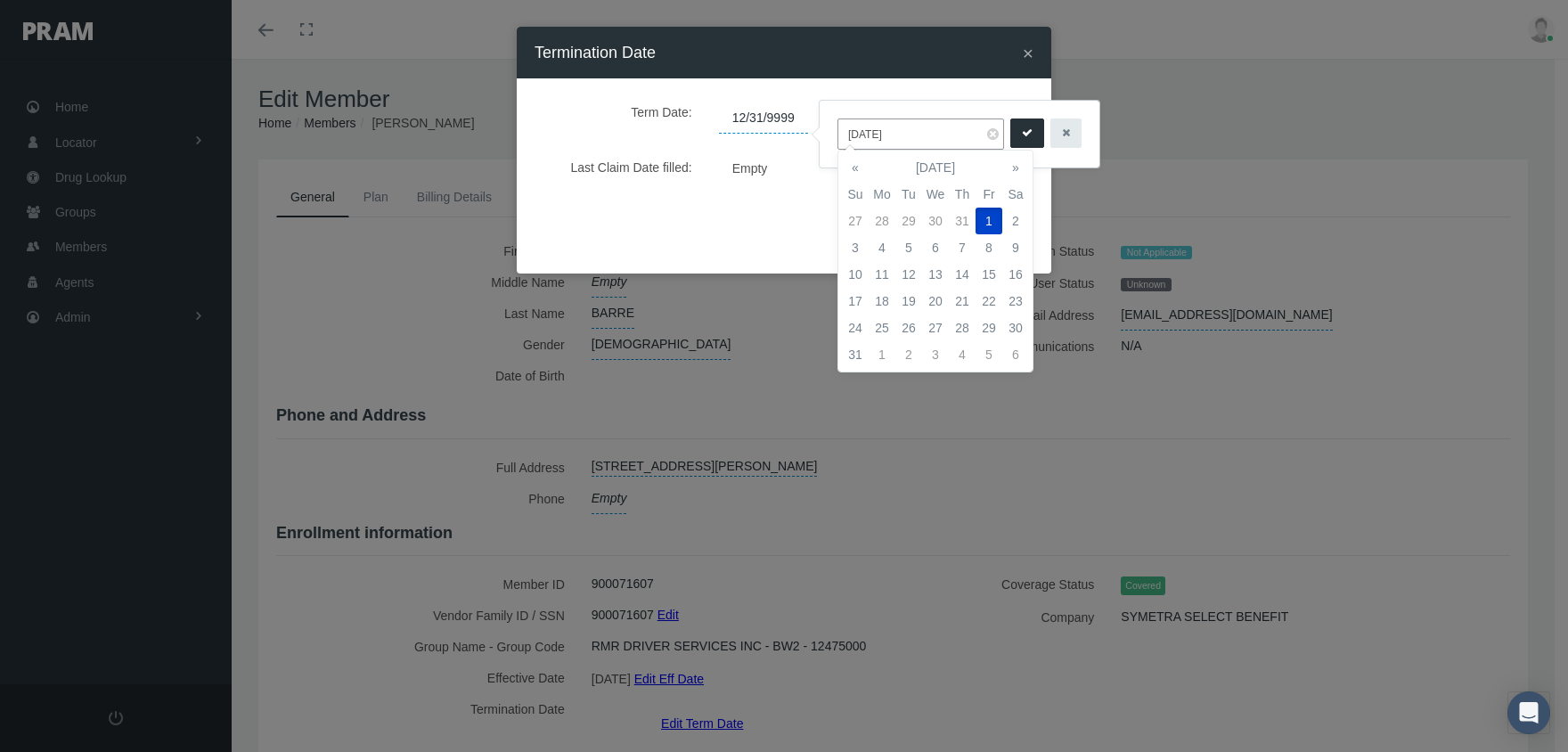
type input "08/01/2025"
click at [1022, 136] on icon "submit" at bounding box center [1027, 133] width 11 height 17
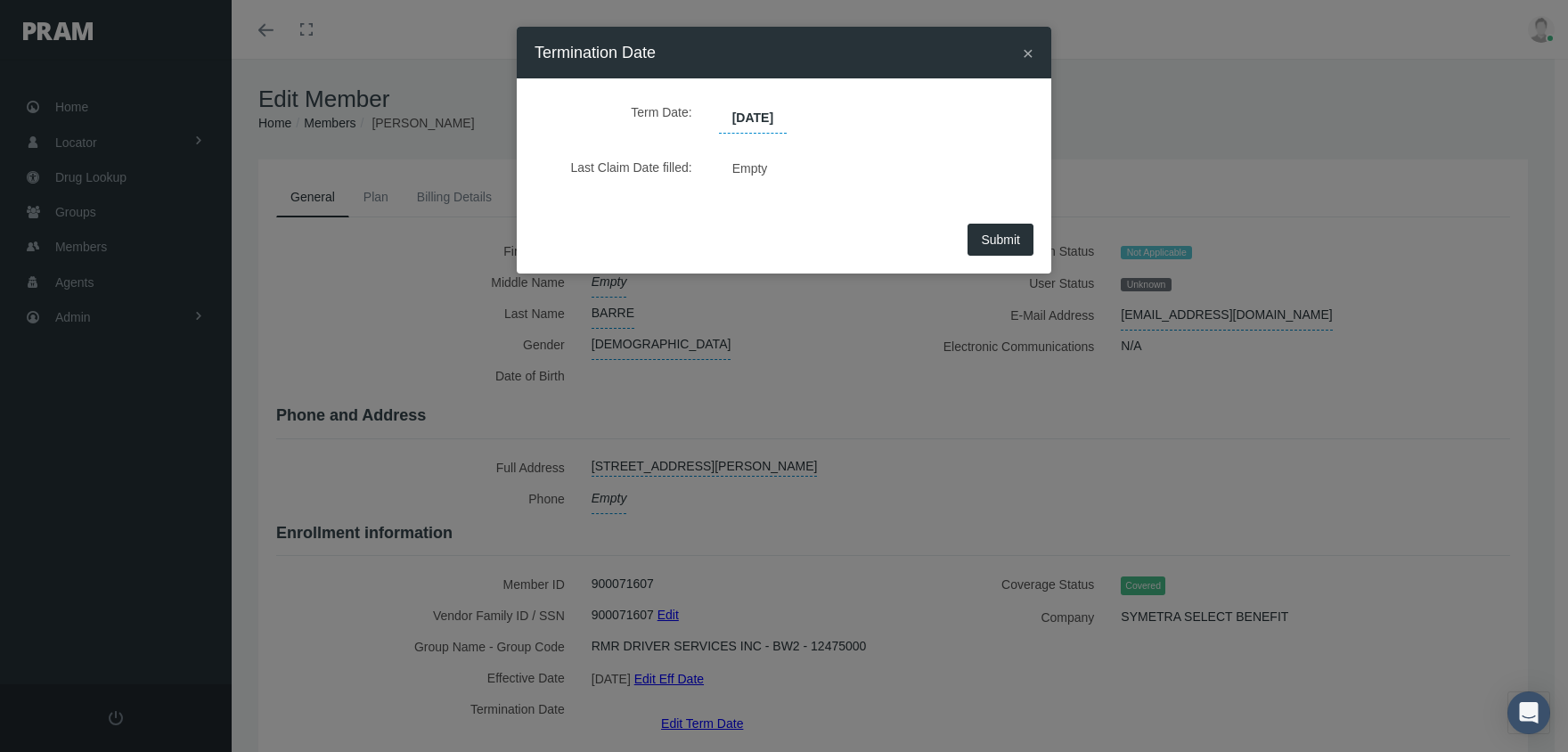
click at [1006, 238] on span "Submit" at bounding box center [1001, 239] width 39 height 14
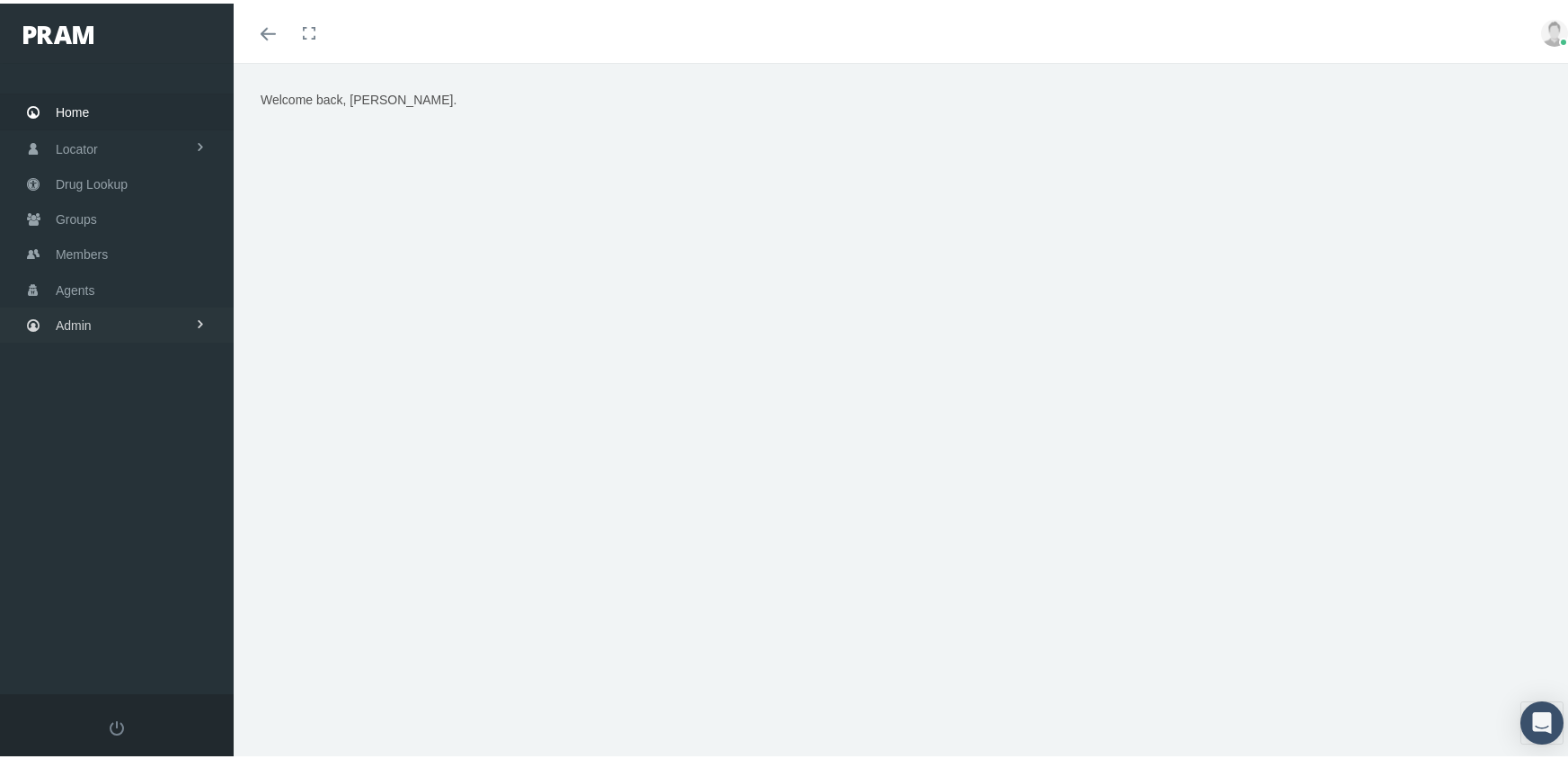
click at [62, 315] on span "Admin" at bounding box center [74, 321] width 36 height 34
click at [154, 611] on span "Eligibility File Uploads" at bounding box center [134, 625] width 122 height 31
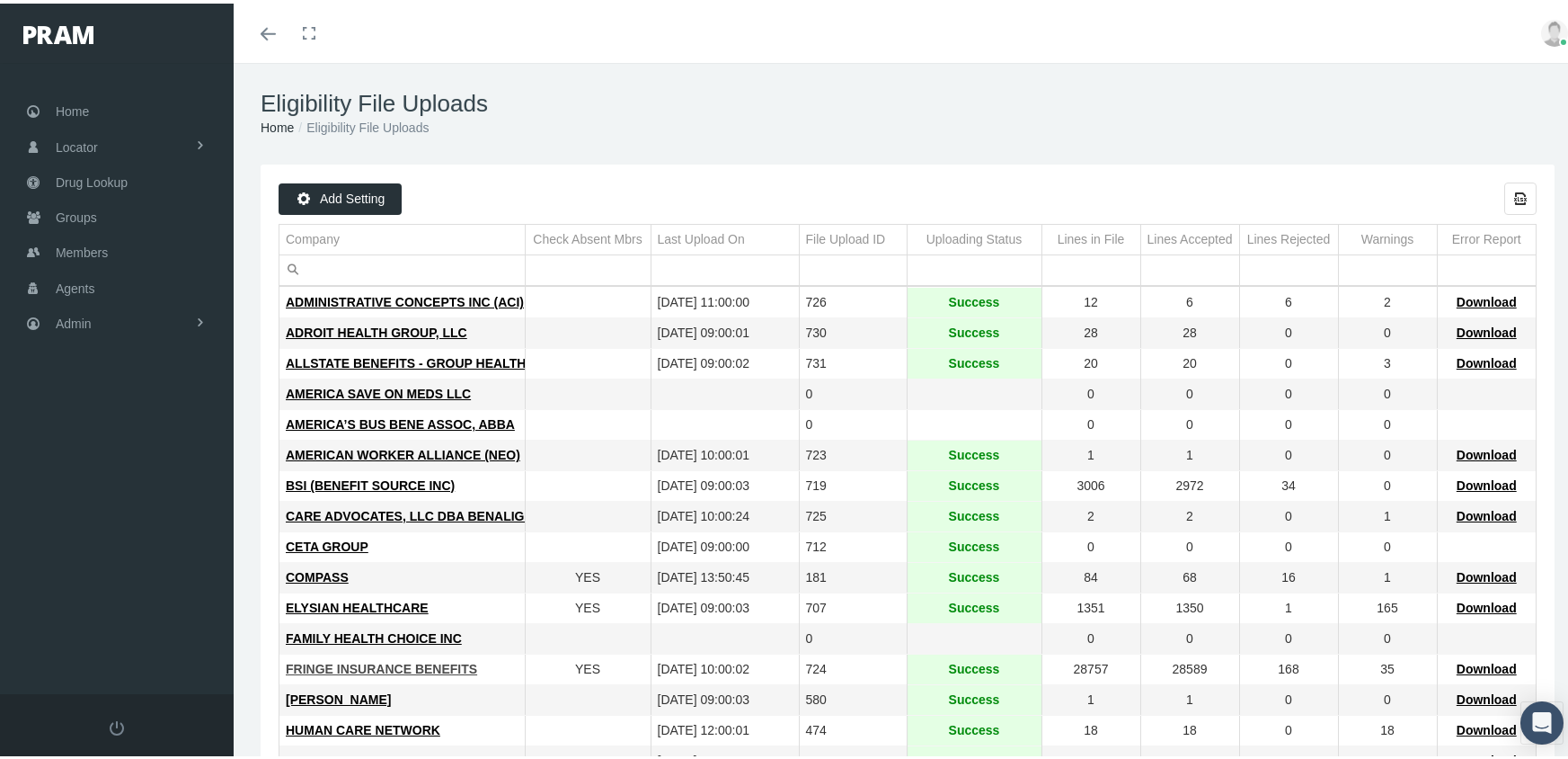
click at [312, 663] on span "FRINGE INSURANCE BENEFITS" at bounding box center [381, 664] width 191 height 14
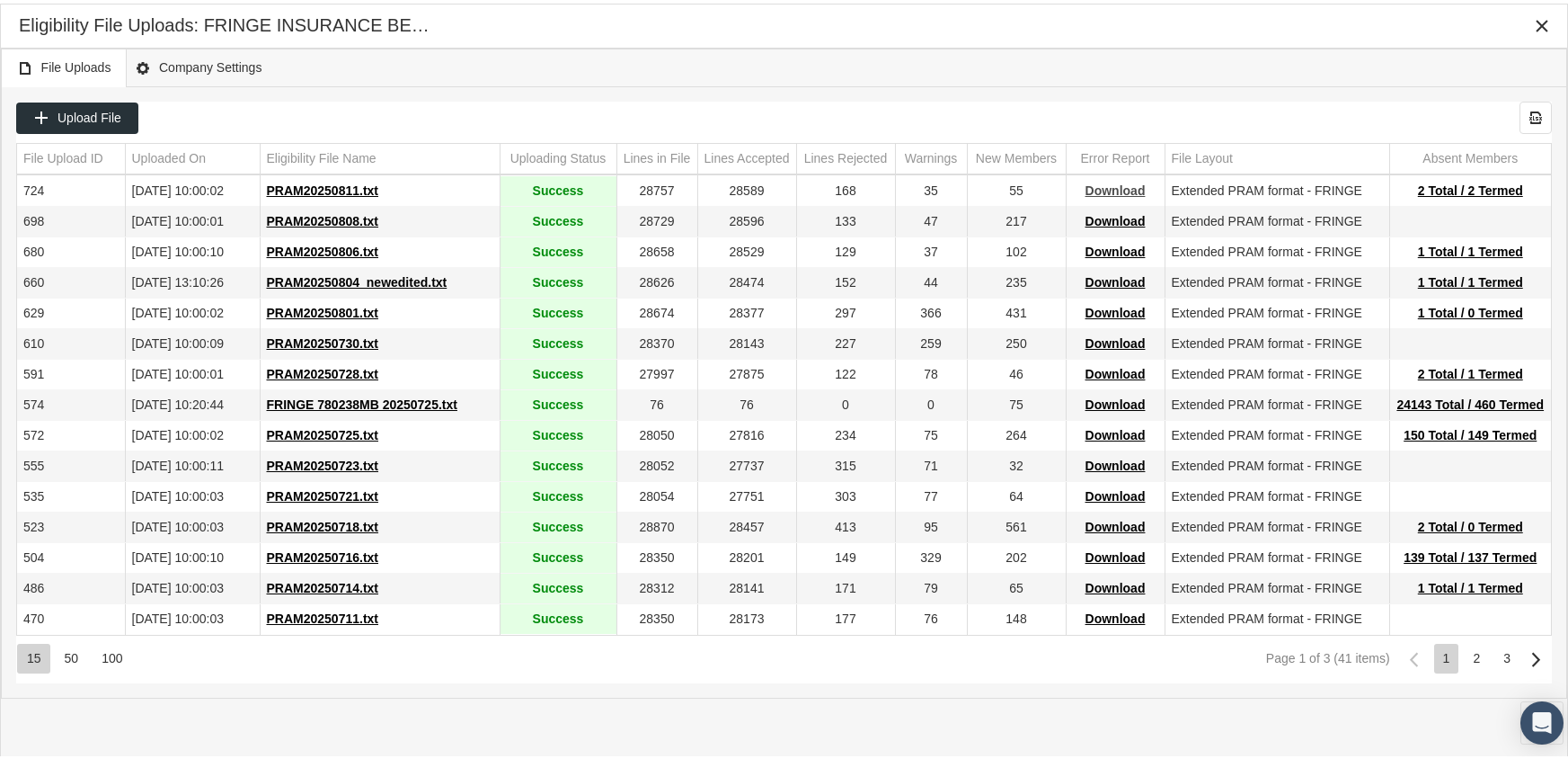
click at [1122, 187] on span "Download" at bounding box center [1116, 187] width 61 height 14
click at [1001, 39] on div "Eligibility File Uploads: FRINGE INSURANCE BENEFITS" at bounding box center [784, 23] width 1566 height 44
click at [1544, 19] on icon "Close" at bounding box center [1541, 22] width 16 height 16
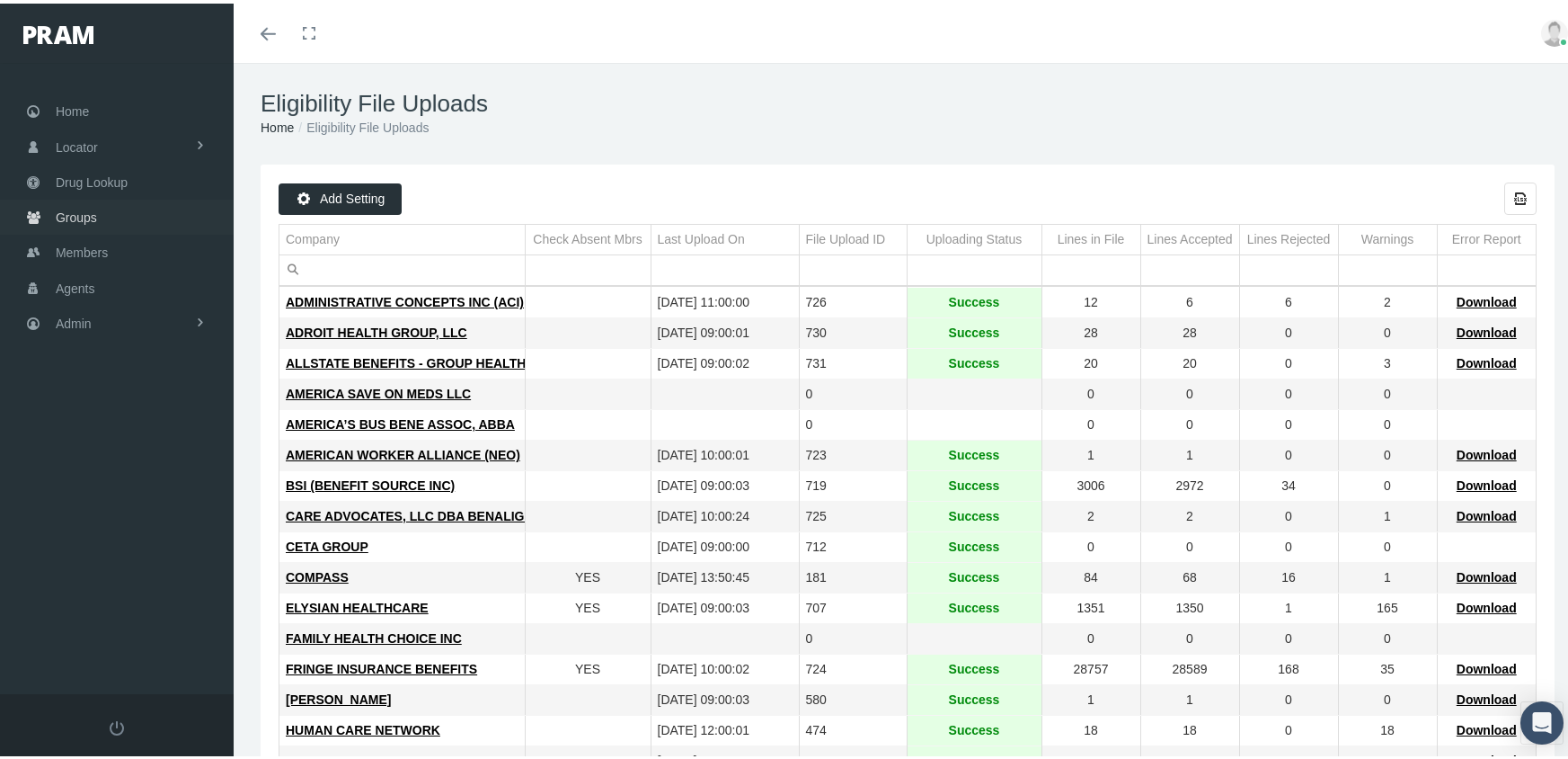
click at [71, 199] on span "Groups" at bounding box center [77, 214] width 42 height 34
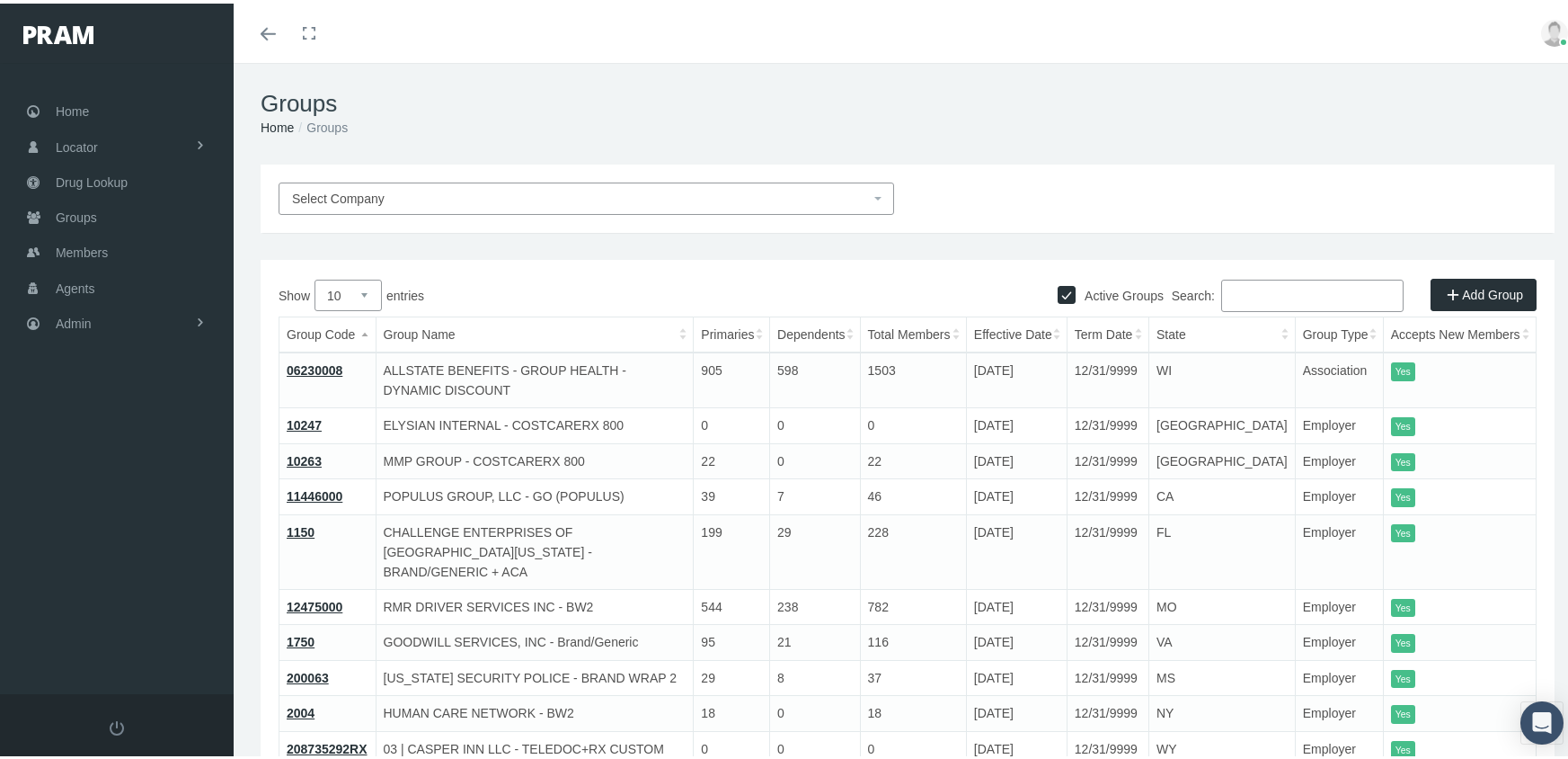
click at [1238, 297] on input "Search:" at bounding box center [1311, 291] width 182 height 33
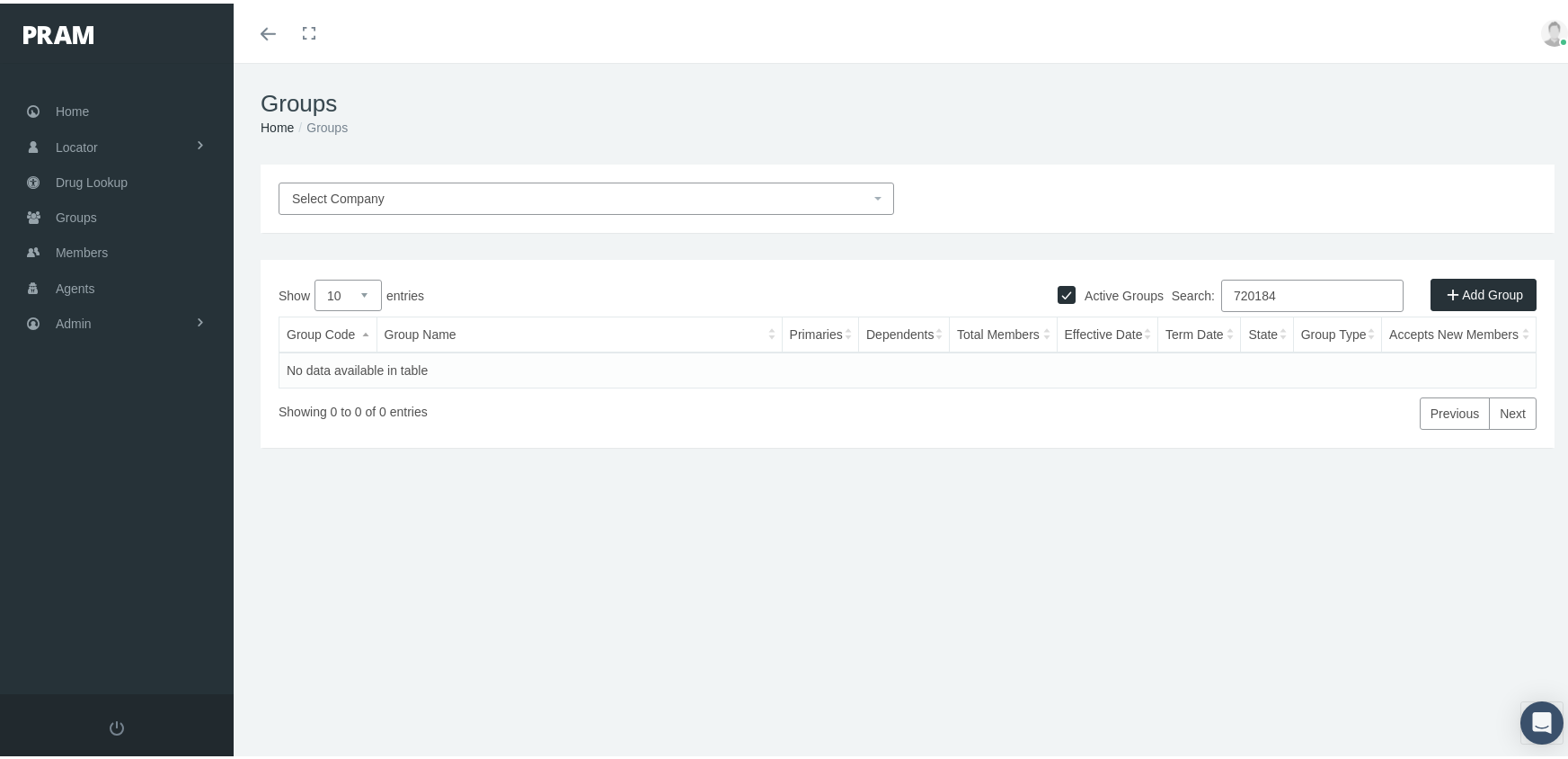
type input "720184"
click at [1058, 291] on input "Active Groups" at bounding box center [1067, 289] width 18 height 18
checkbox input "false"
drag, startPoint x: 1309, startPoint y: 285, endPoint x: 1159, endPoint y: 293, distance: 150.2
click at [1159, 293] on div "Search: 720184" at bounding box center [1222, 293] width 629 height 37
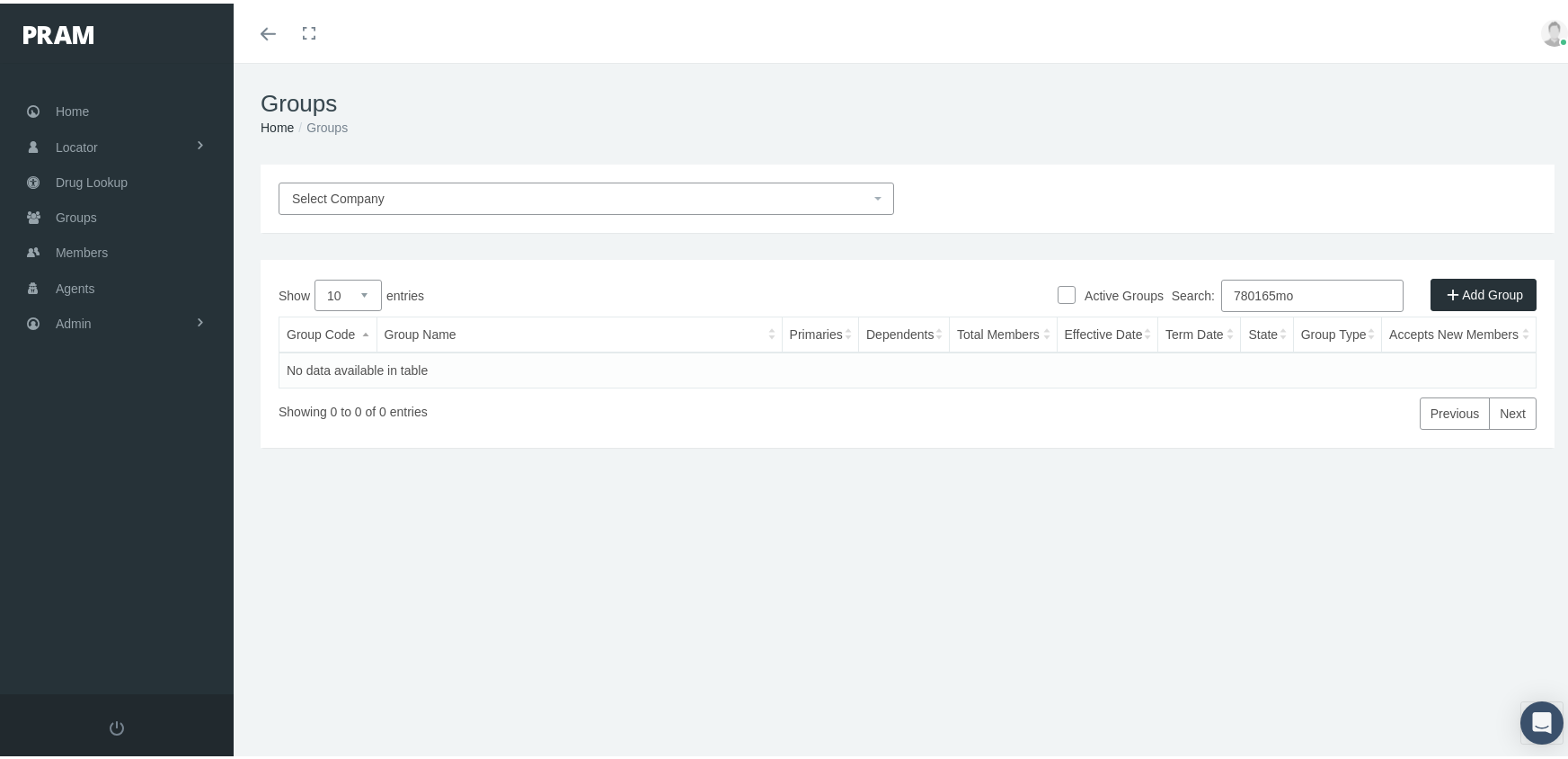
drag, startPoint x: 1324, startPoint y: 284, endPoint x: 1047, endPoint y: 284, distance: 277.0
click at [1047, 284] on div "Active Groups Add Group Show 10 25 50 100 entries Search: 780165mo Group Code G…" at bounding box center [907, 350] width 1294 height 188
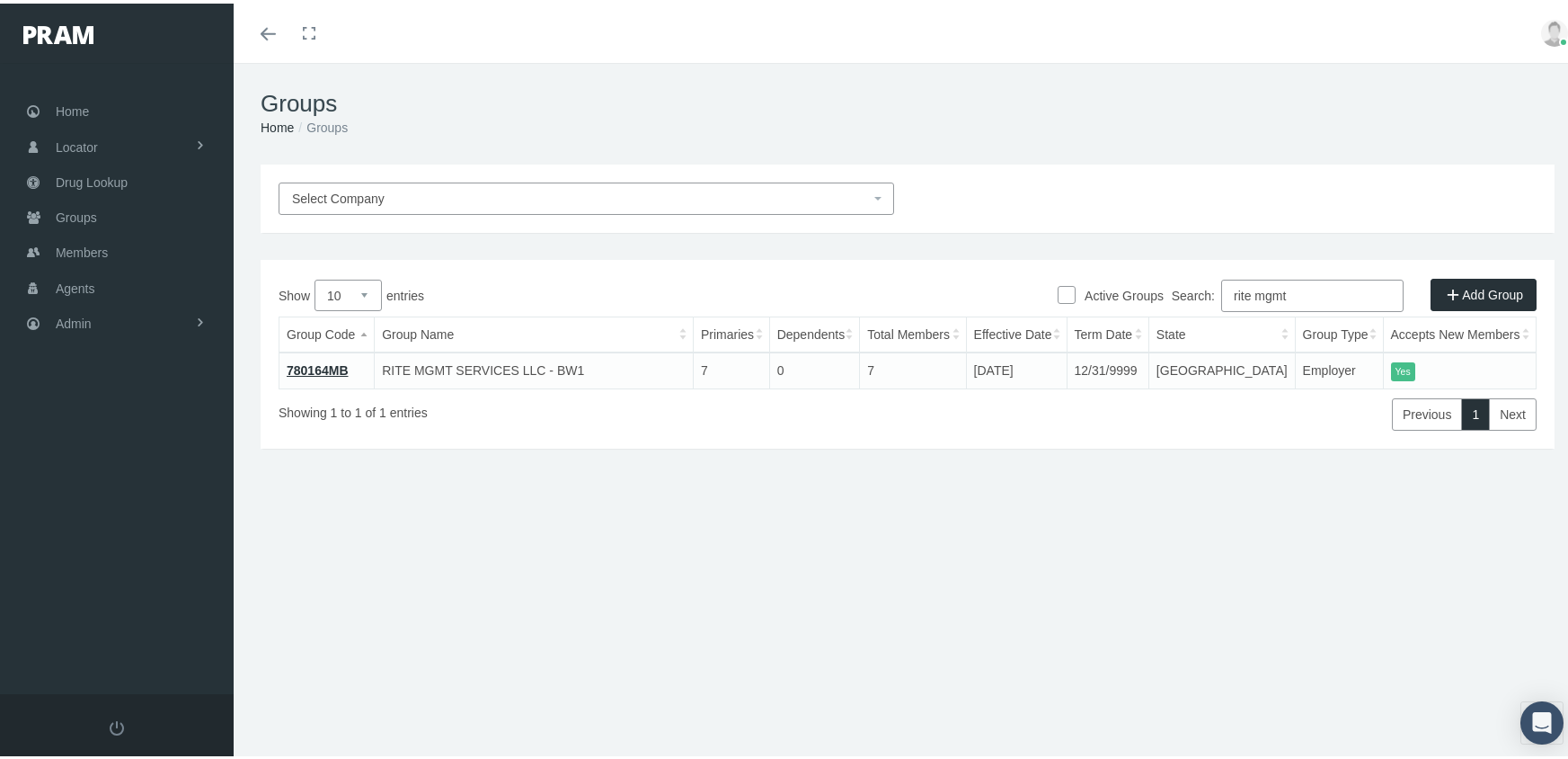
type input "rite mgmt"
click at [1452, 288] on link "Add Group" at bounding box center [1483, 290] width 106 height 33
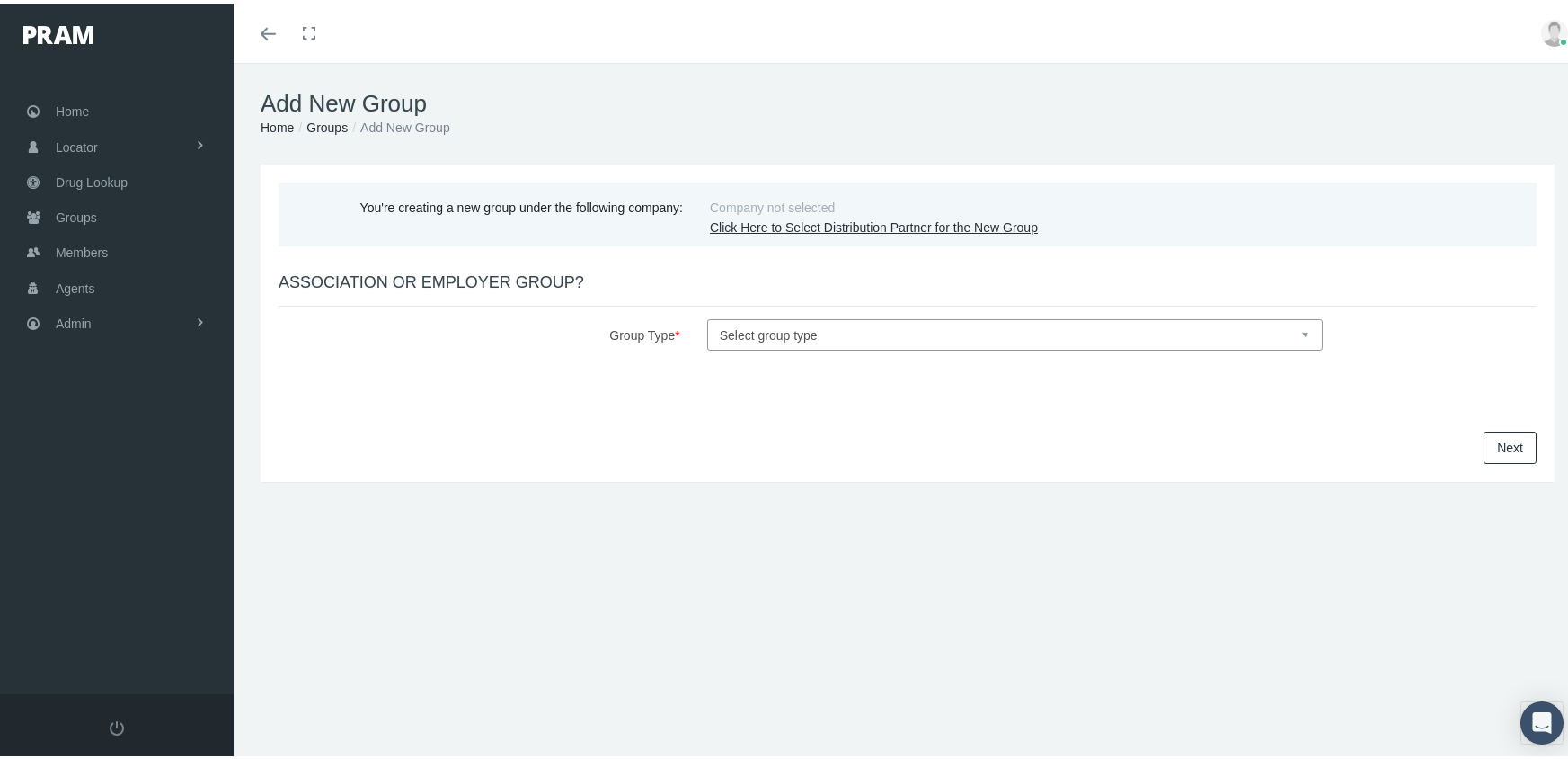
click at [815, 225] on link "Click Here to Select Distribution Partner for the New Group" at bounding box center [874, 224] width 328 height 14
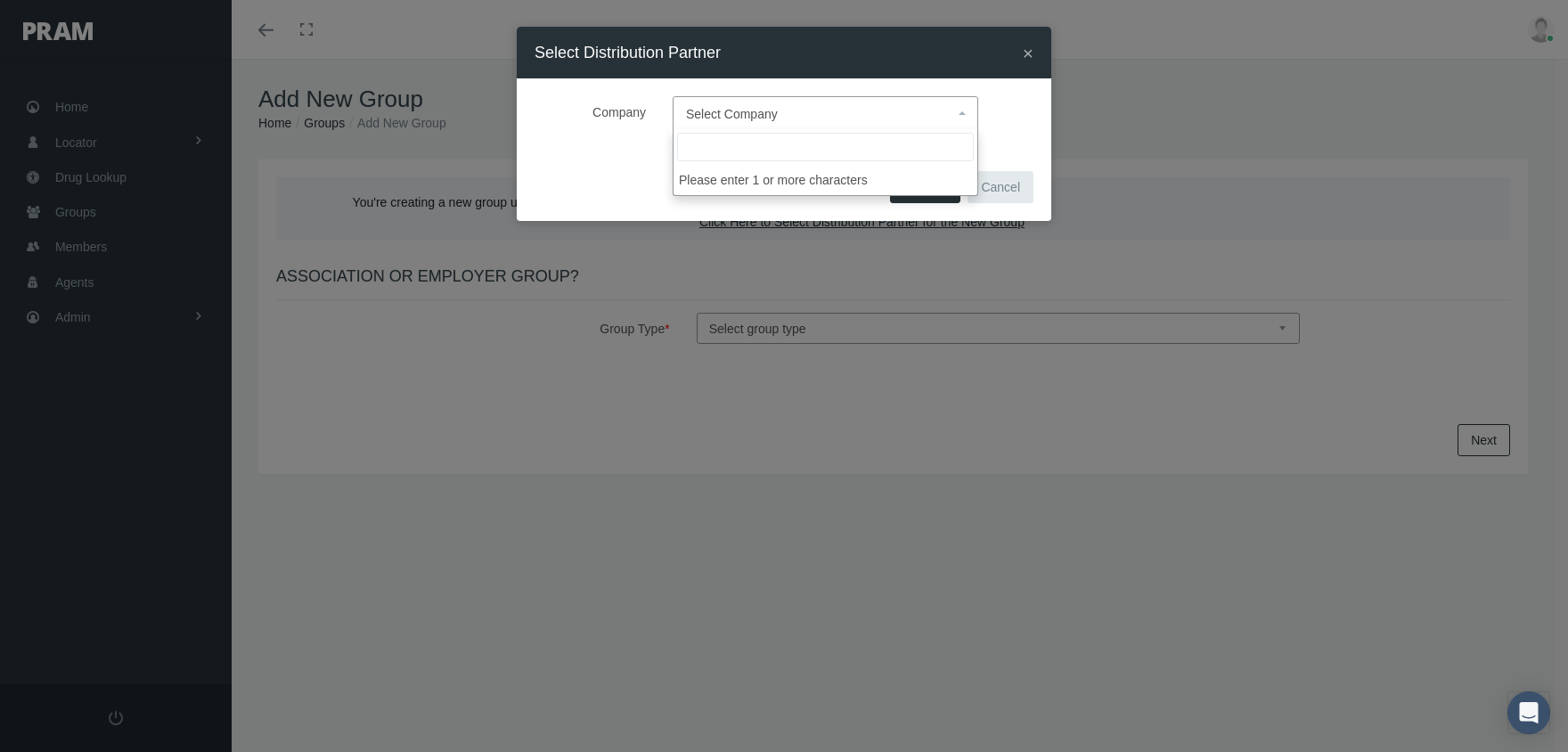
click at [757, 119] on span "Select Company" at bounding box center [732, 113] width 92 height 14
type input "fringe"
select select "2702"
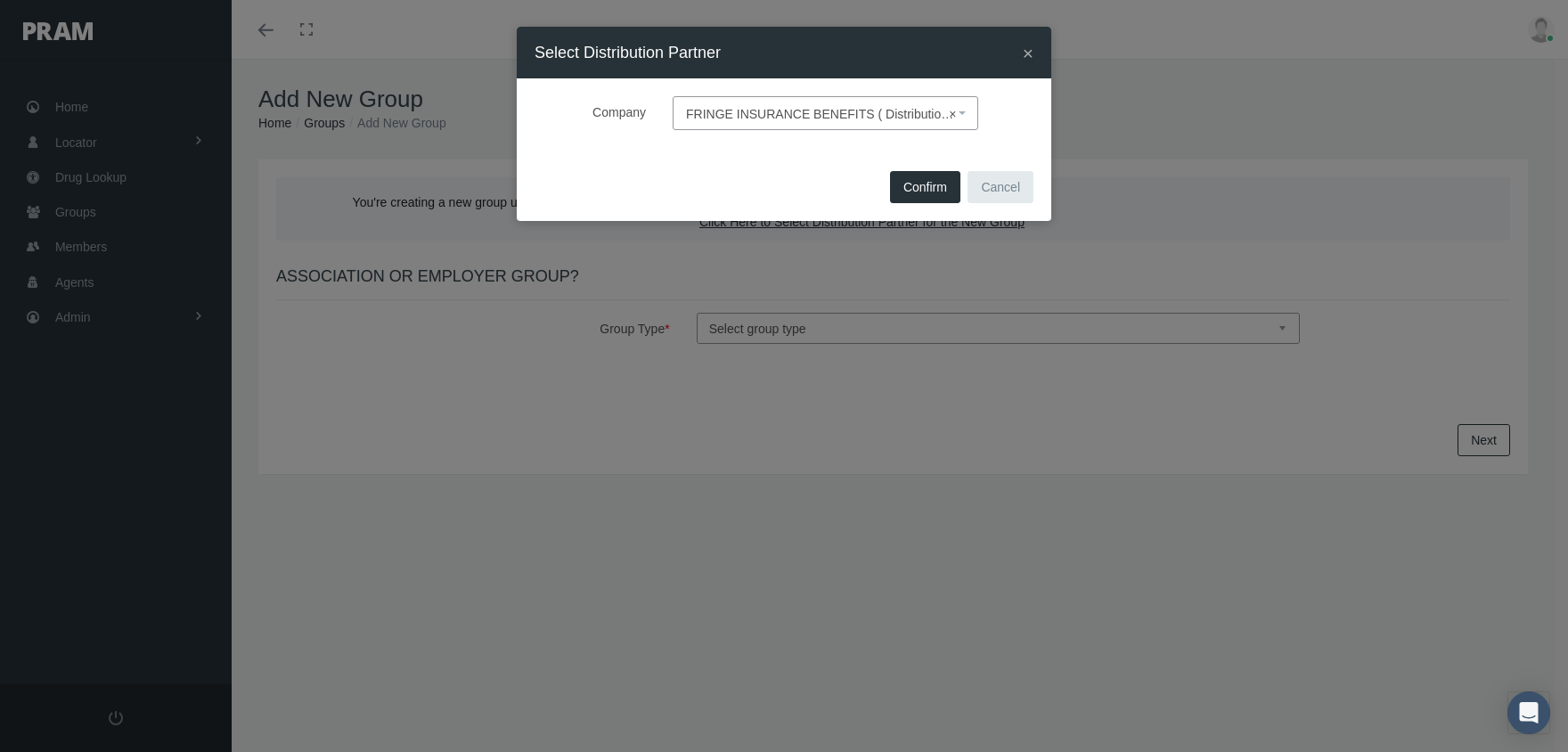
click at [919, 184] on span "Confirm" at bounding box center [925, 187] width 43 height 14
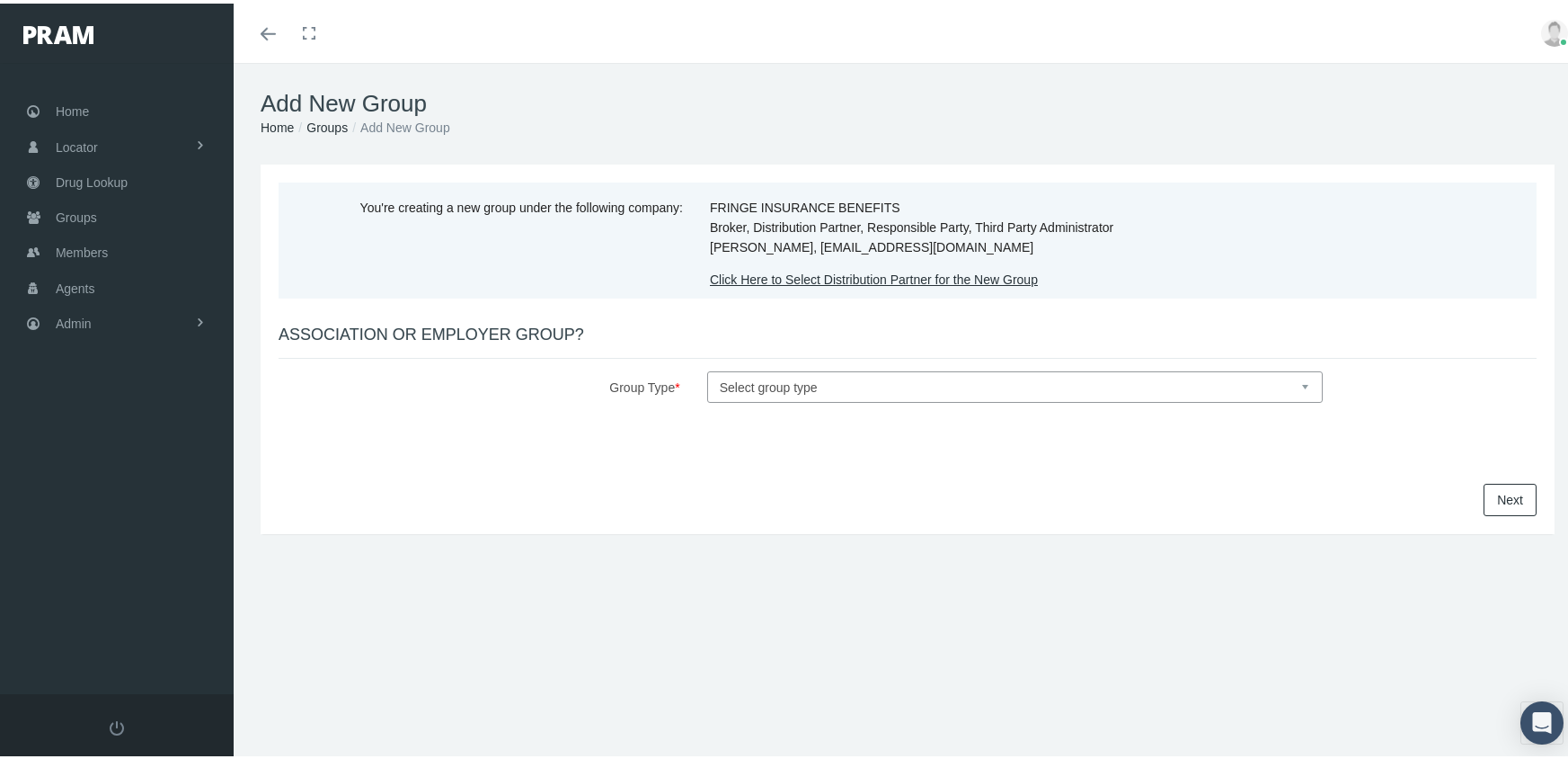
click at [777, 389] on select "Select group type Association Employer" at bounding box center [1014, 384] width 615 height 32
select select "1"
click at [707, 368] on select "Select group type Association Employer" at bounding box center [1014, 384] width 615 height 32
click at [1491, 489] on link "Next" at bounding box center [1509, 496] width 53 height 33
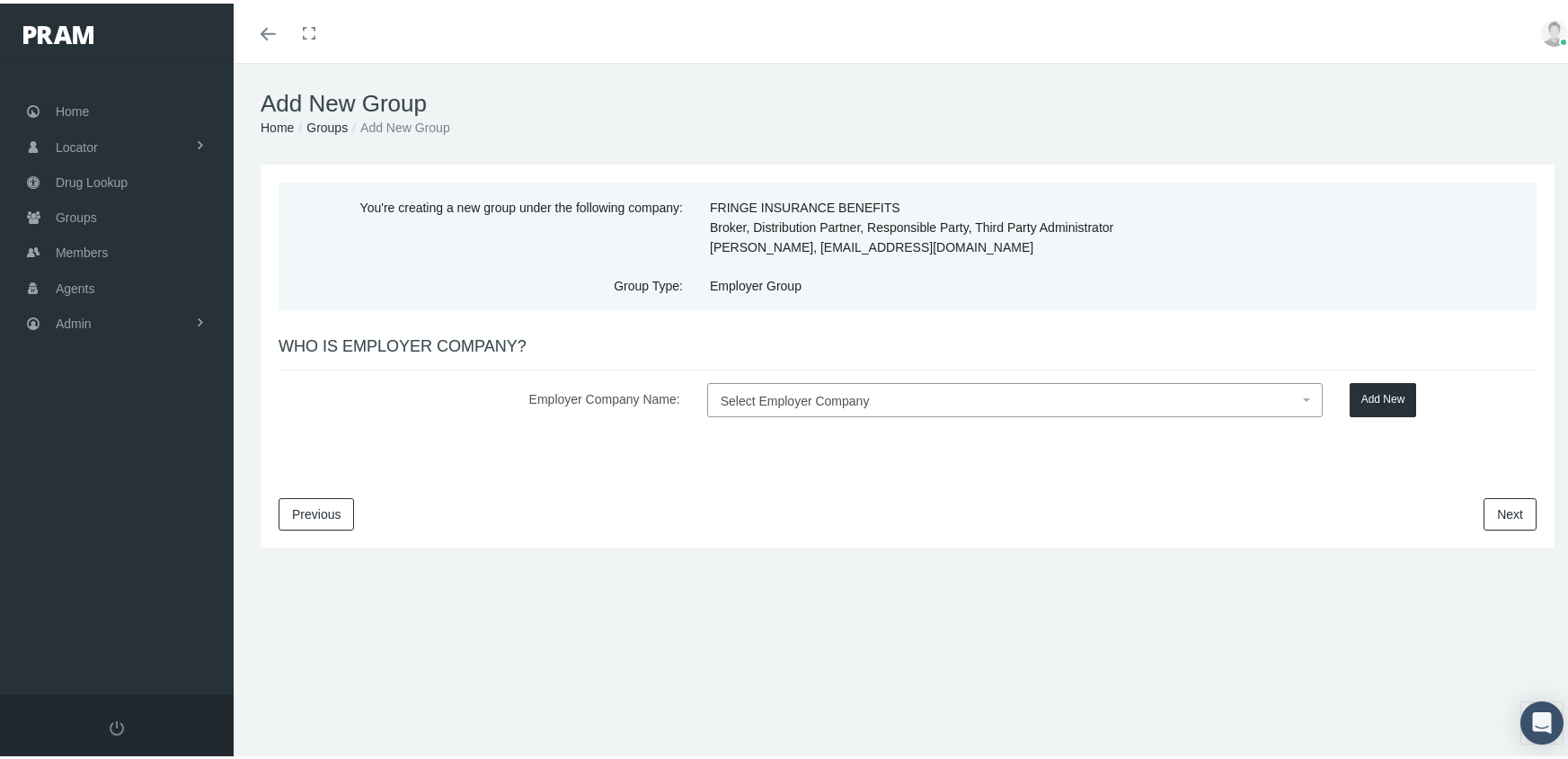
click at [777, 394] on span "Select Employer Company" at bounding box center [795, 397] width 149 height 14
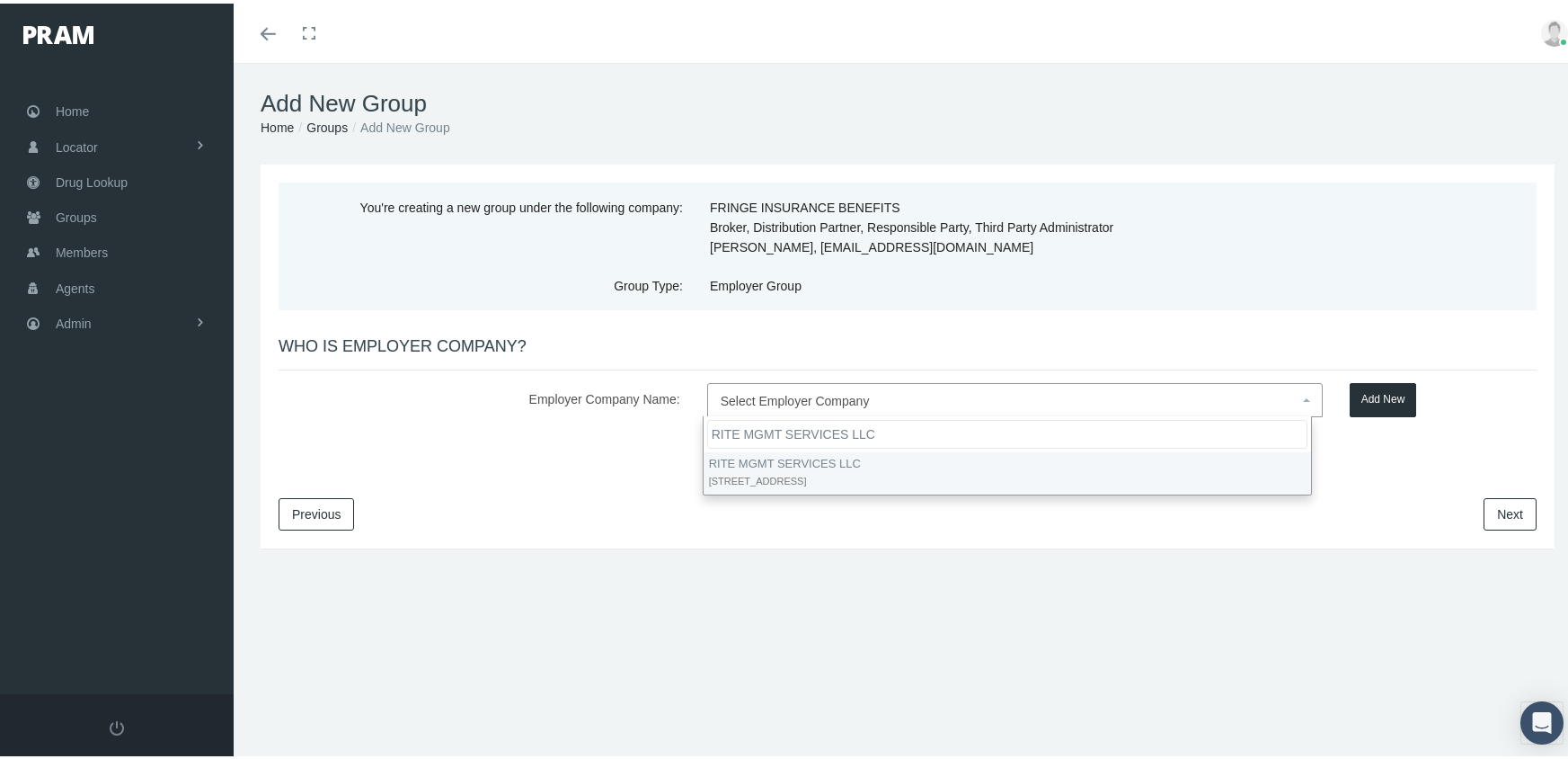
type input "RITE MGMT SERVICES LLC"
select select "7914"
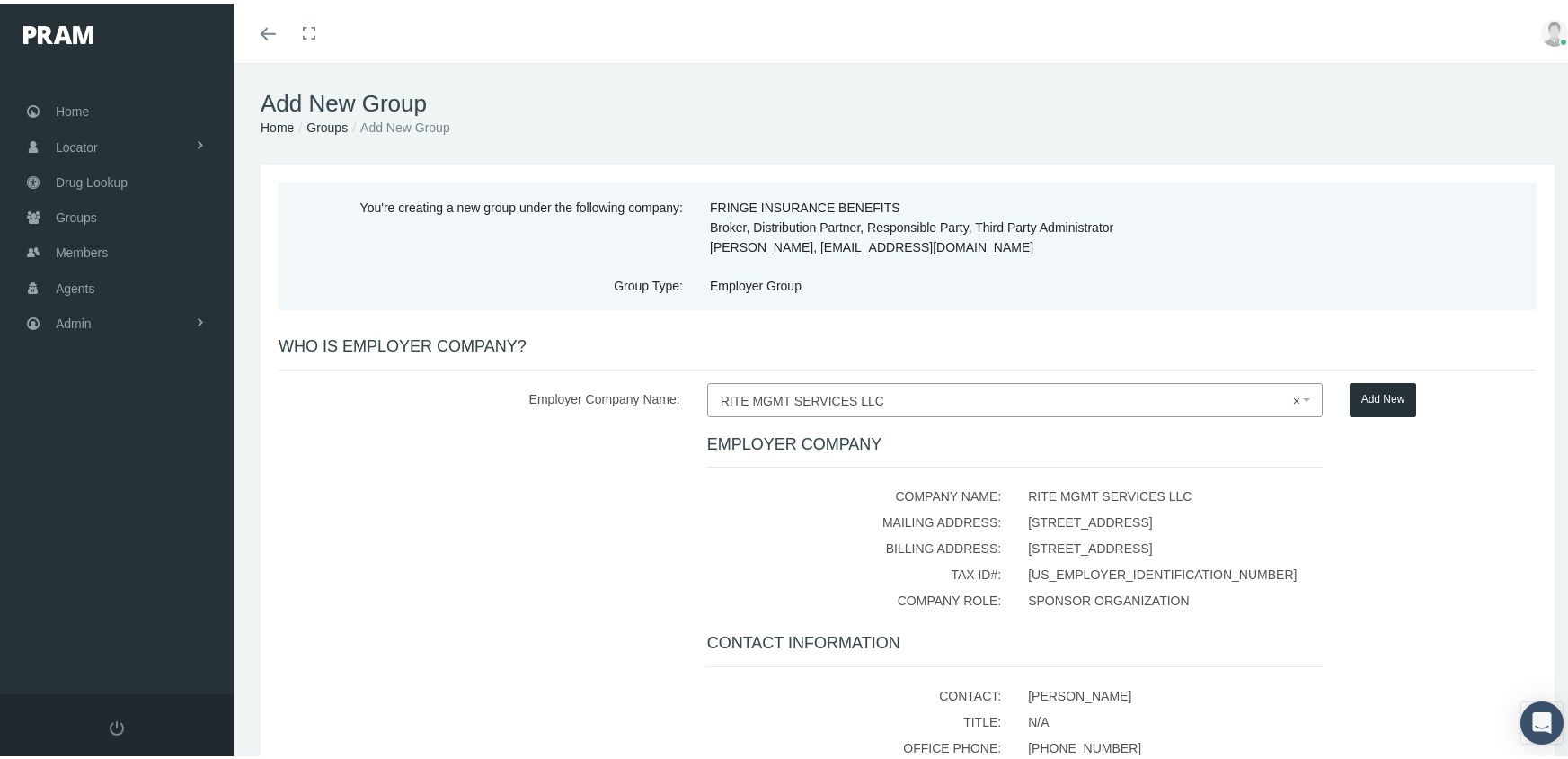
scroll to position [255, 0]
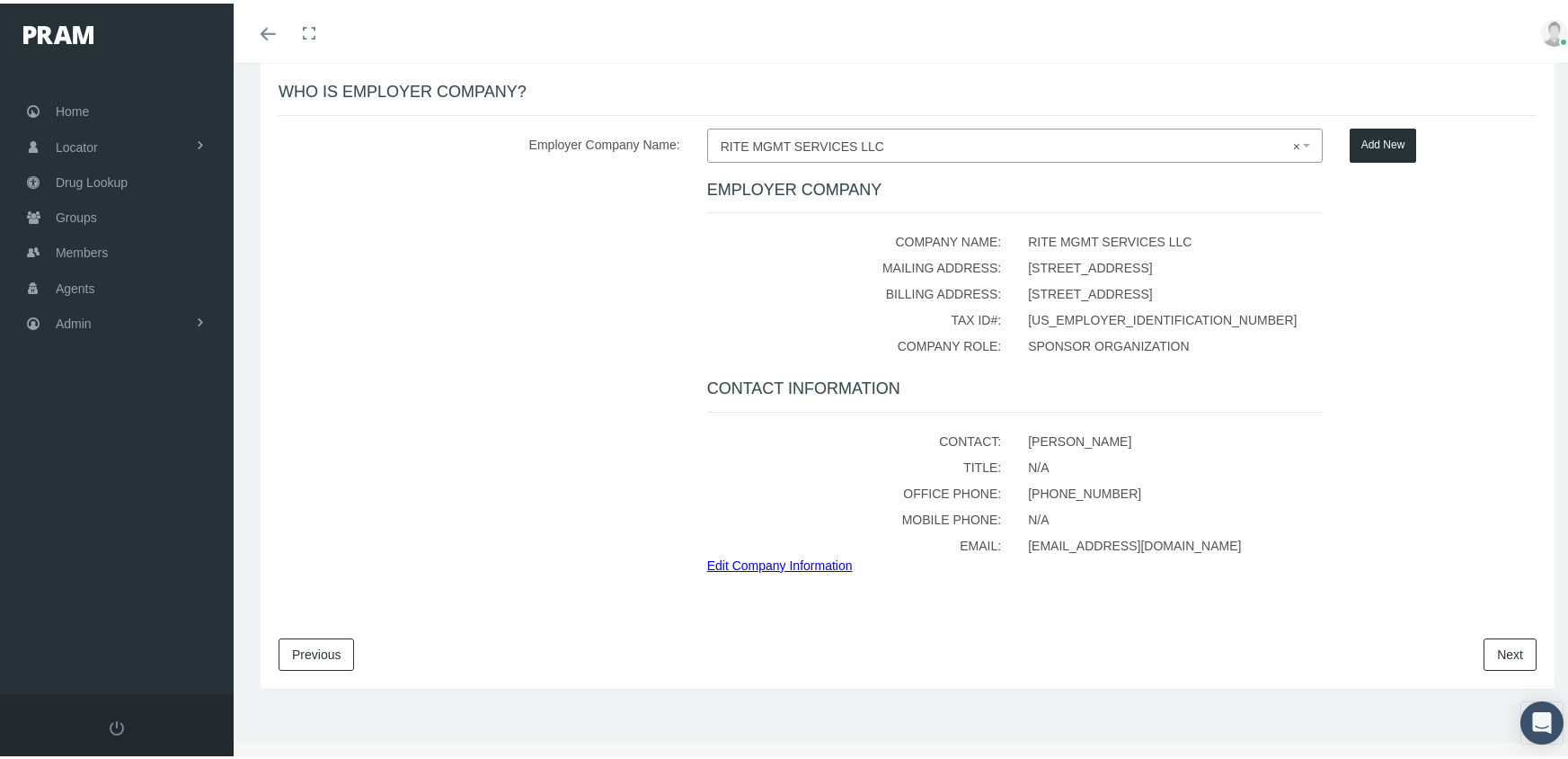
click at [1488, 649] on link "Next" at bounding box center [1509, 651] width 53 height 33
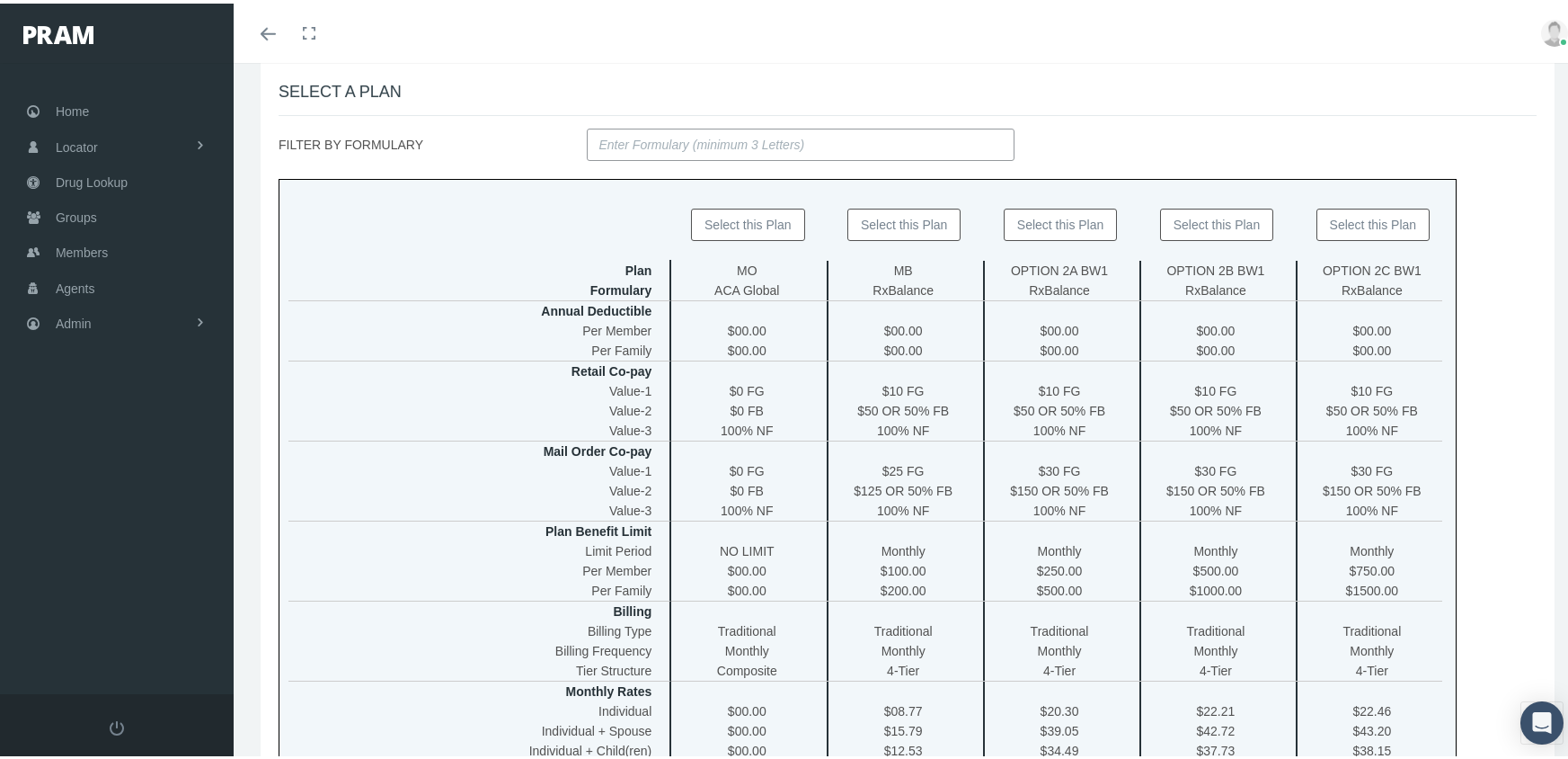
scroll to position [0, 0]
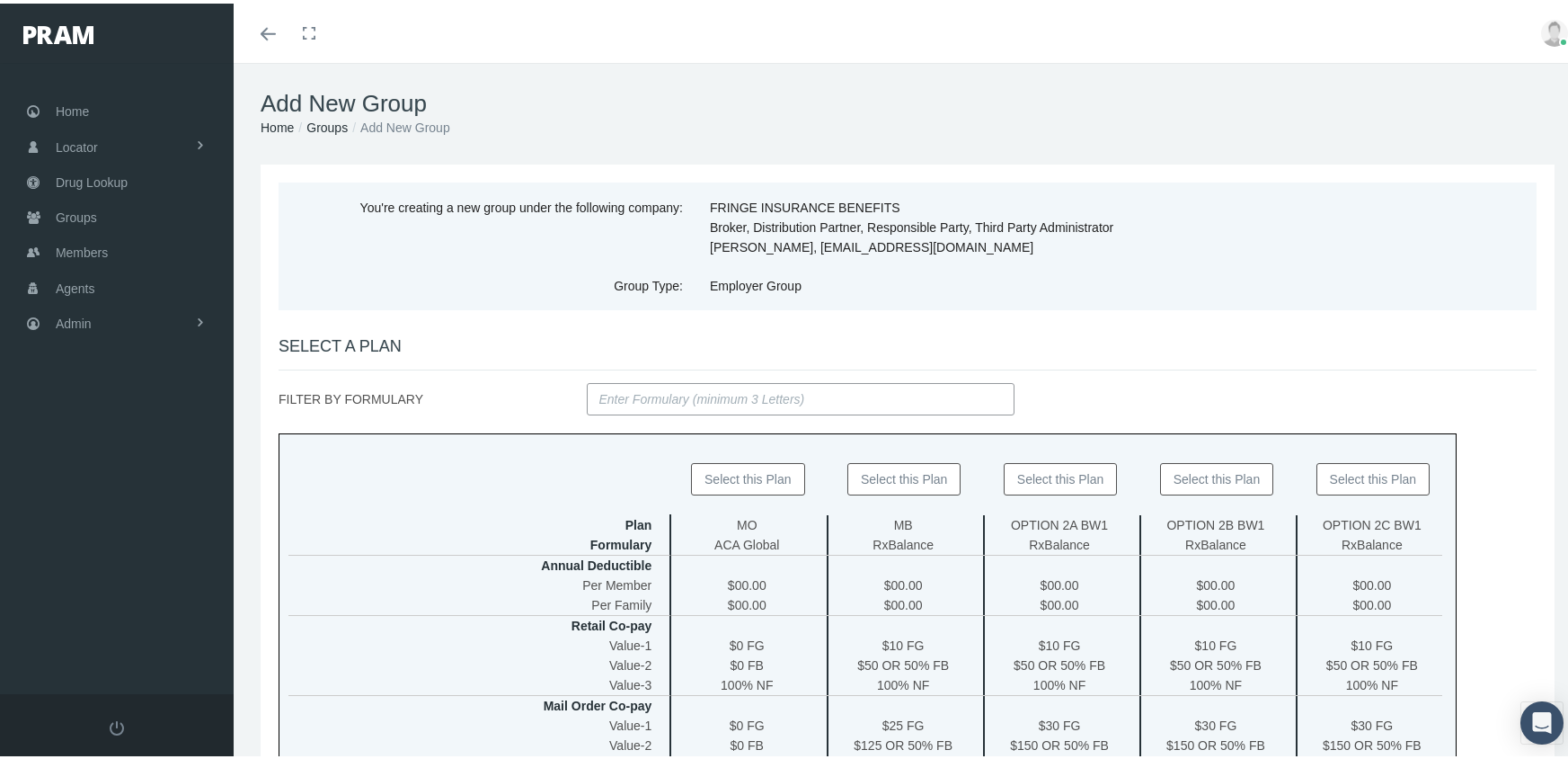
drag, startPoint x: 694, startPoint y: 396, endPoint x: 685, endPoint y: 398, distance: 9.2
click at [692, 396] on input "FILTER BY FORMULARY" at bounding box center [800, 395] width 429 height 33
type input "ACA"
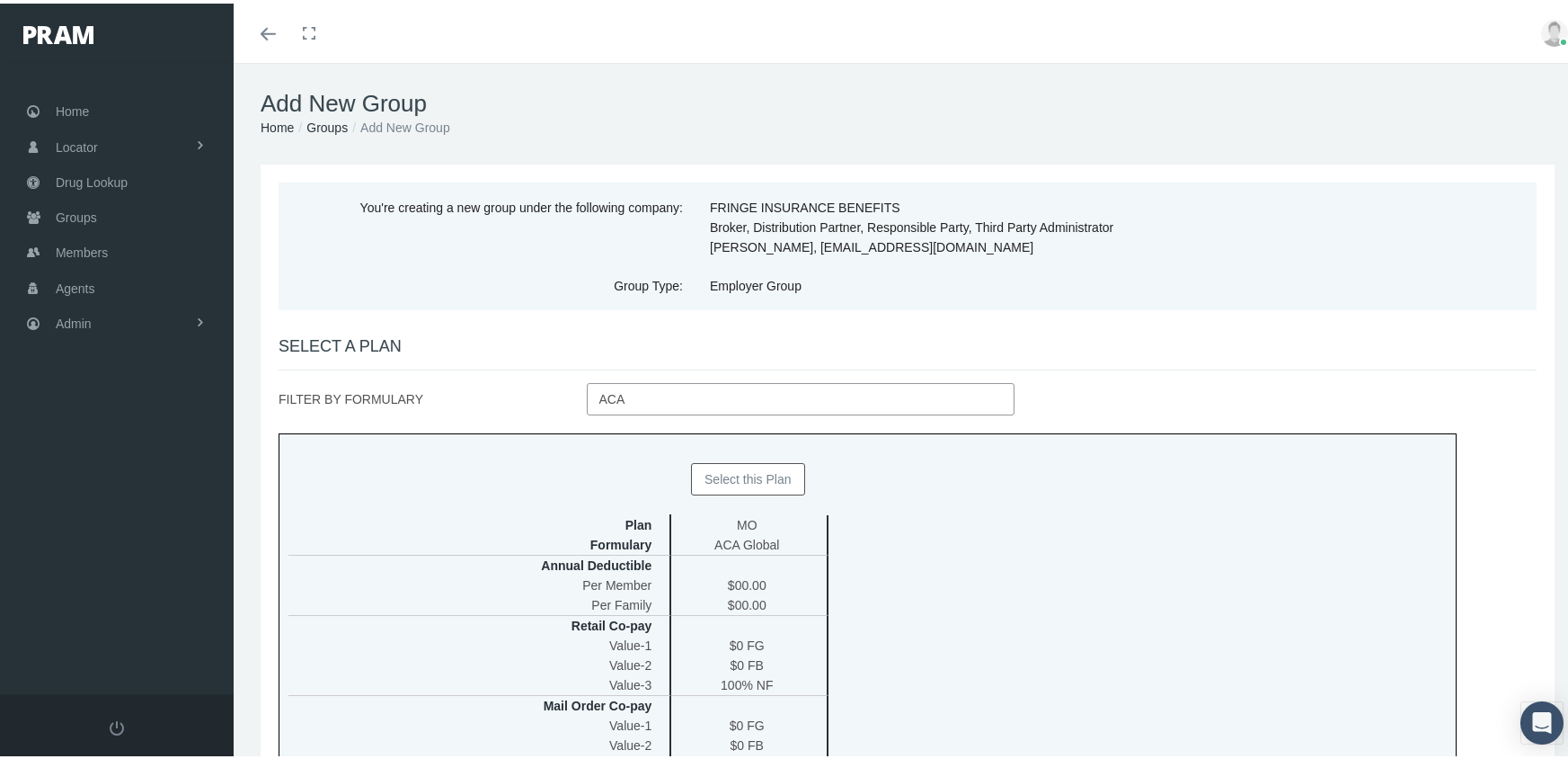
click at [788, 472] on button "Select this Plan" at bounding box center [748, 475] width 114 height 33
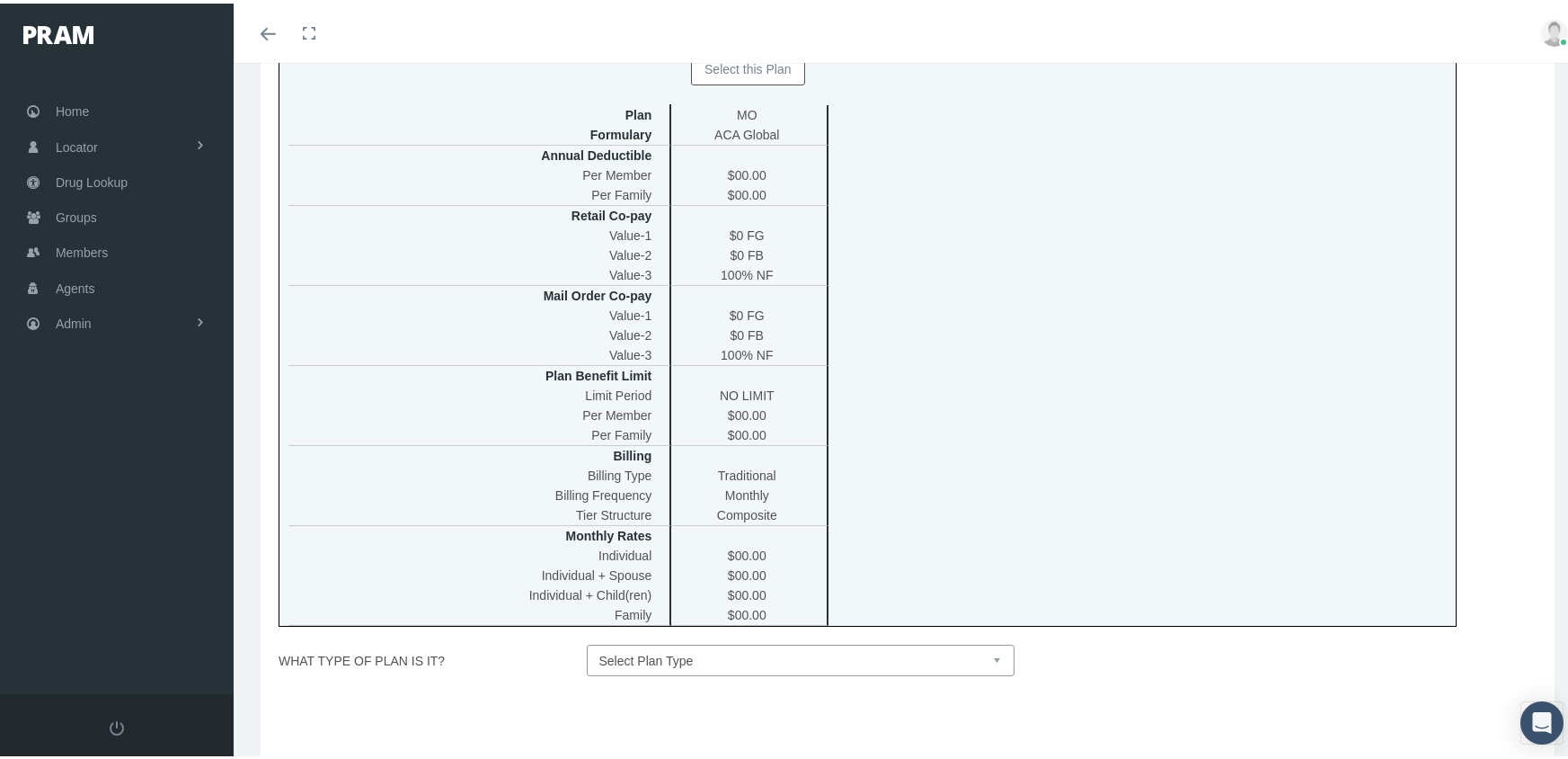
scroll to position [450, 0]
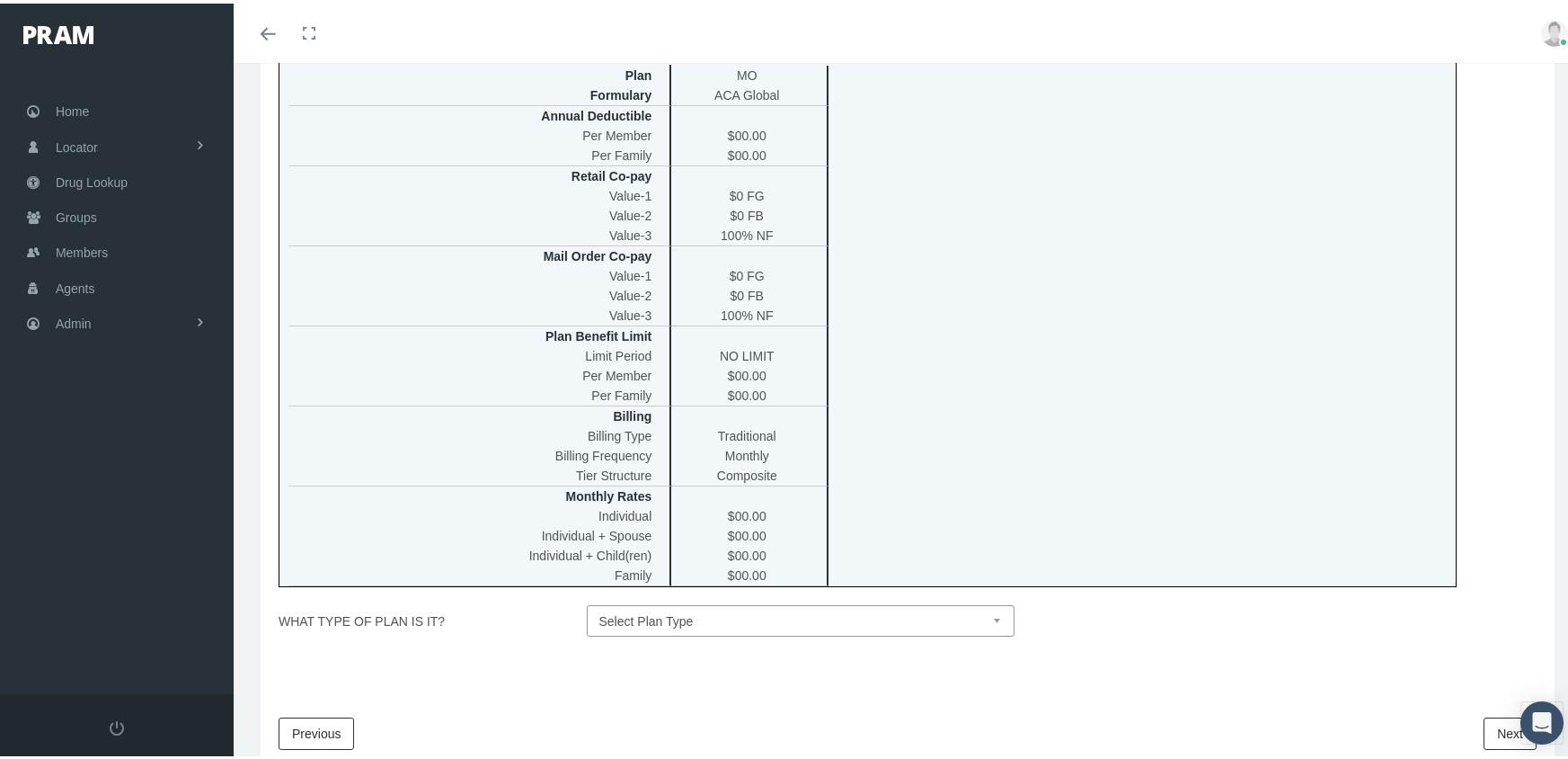
click at [993, 626] on select "Select Plan Type Insured Lyric Lean Unknown" at bounding box center [800, 618] width 429 height 32
select select "0"
click at [587, 602] on select "Select Plan Type Insured Lyric Lean Unknown" at bounding box center [800, 618] width 429 height 32
click at [1493, 721] on link "Next" at bounding box center [1509, 729] width 53 height 33
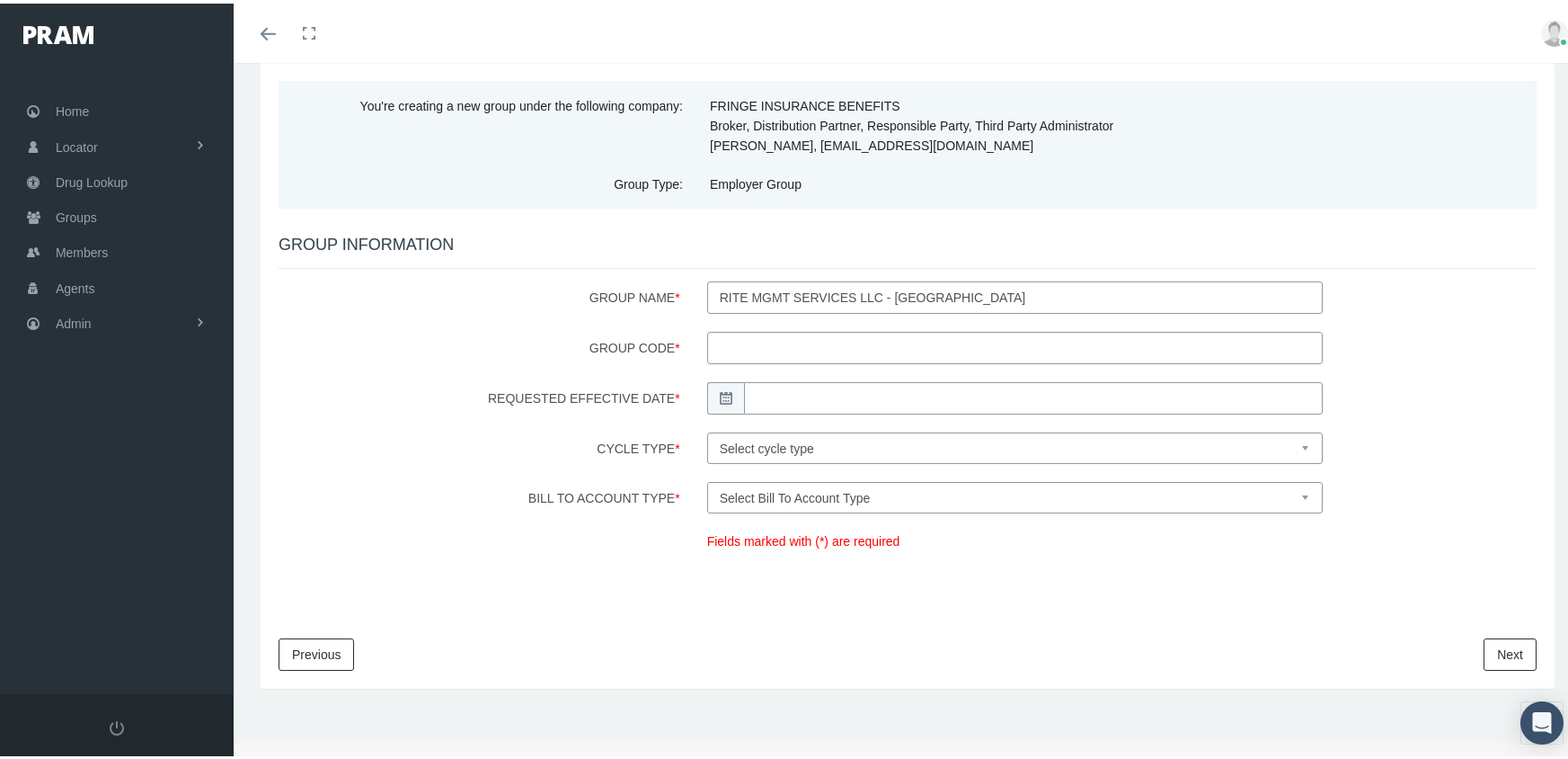
scroll to position [0, 0]
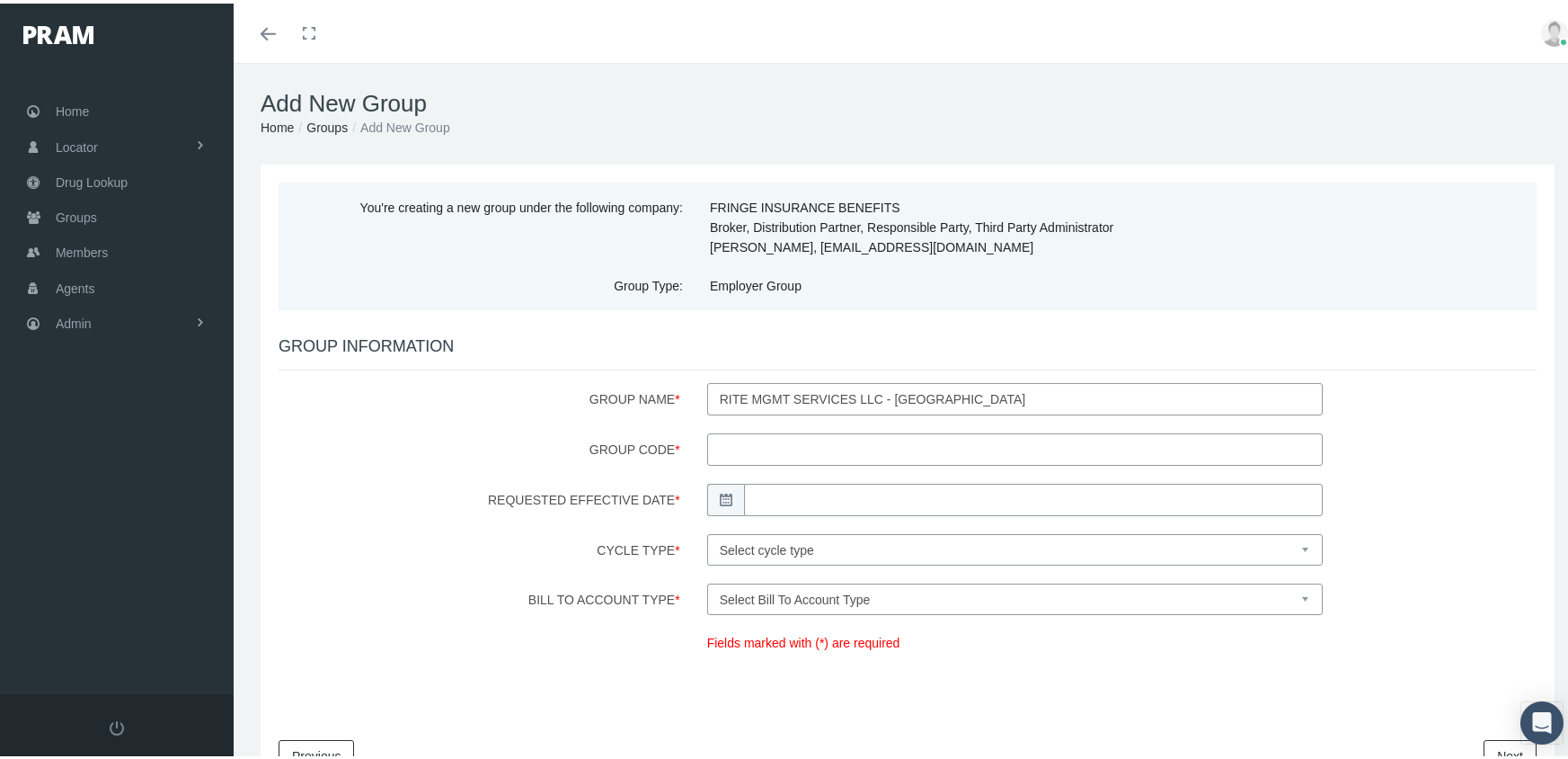
click at [784, 448] on input "Group Code *" at bounding box center [1014, 446] width 615 height 33
type input "780165MO"
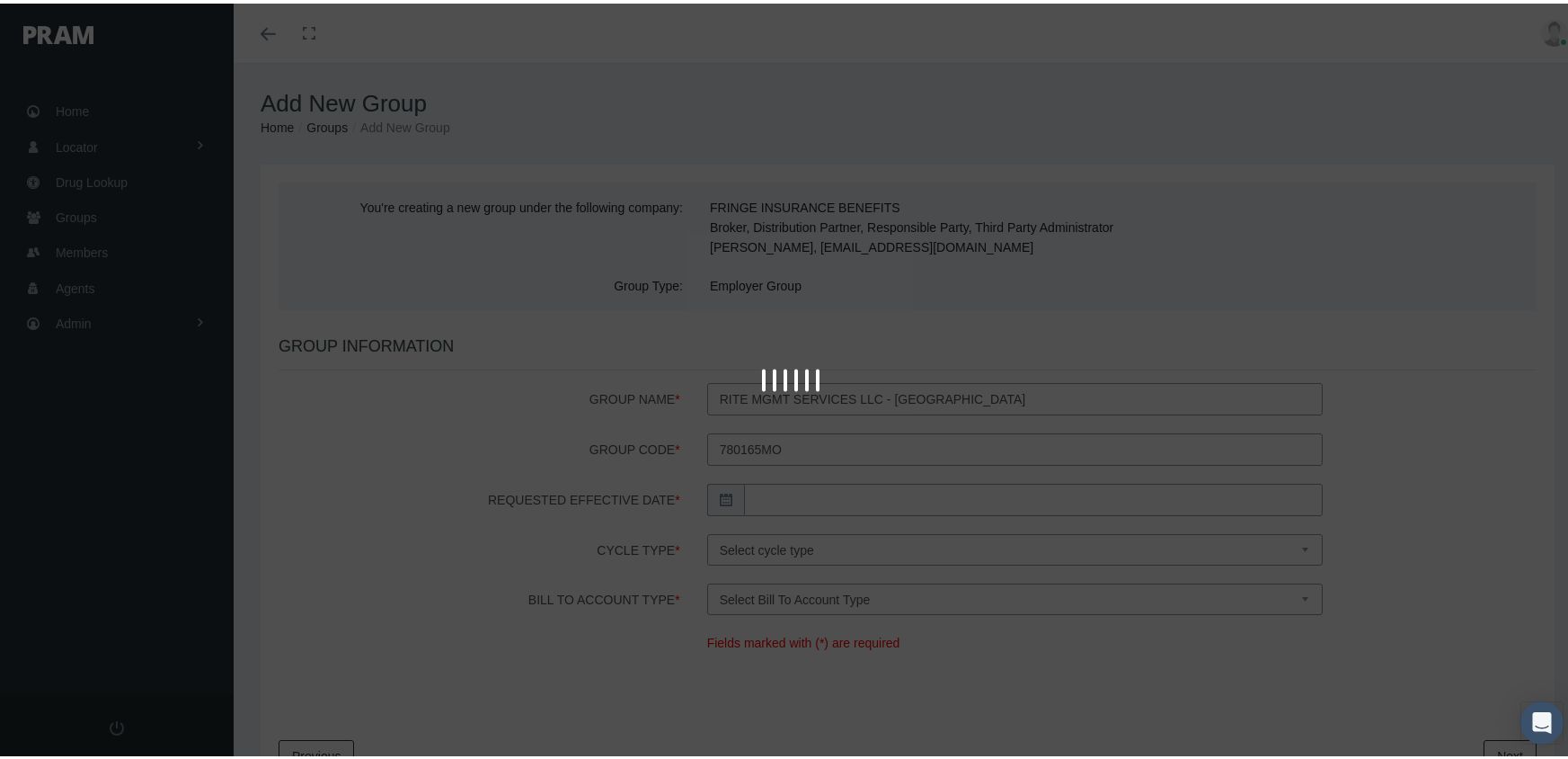
click at [722, 505] on span at bounding box center [725, 496] width 37 height 33
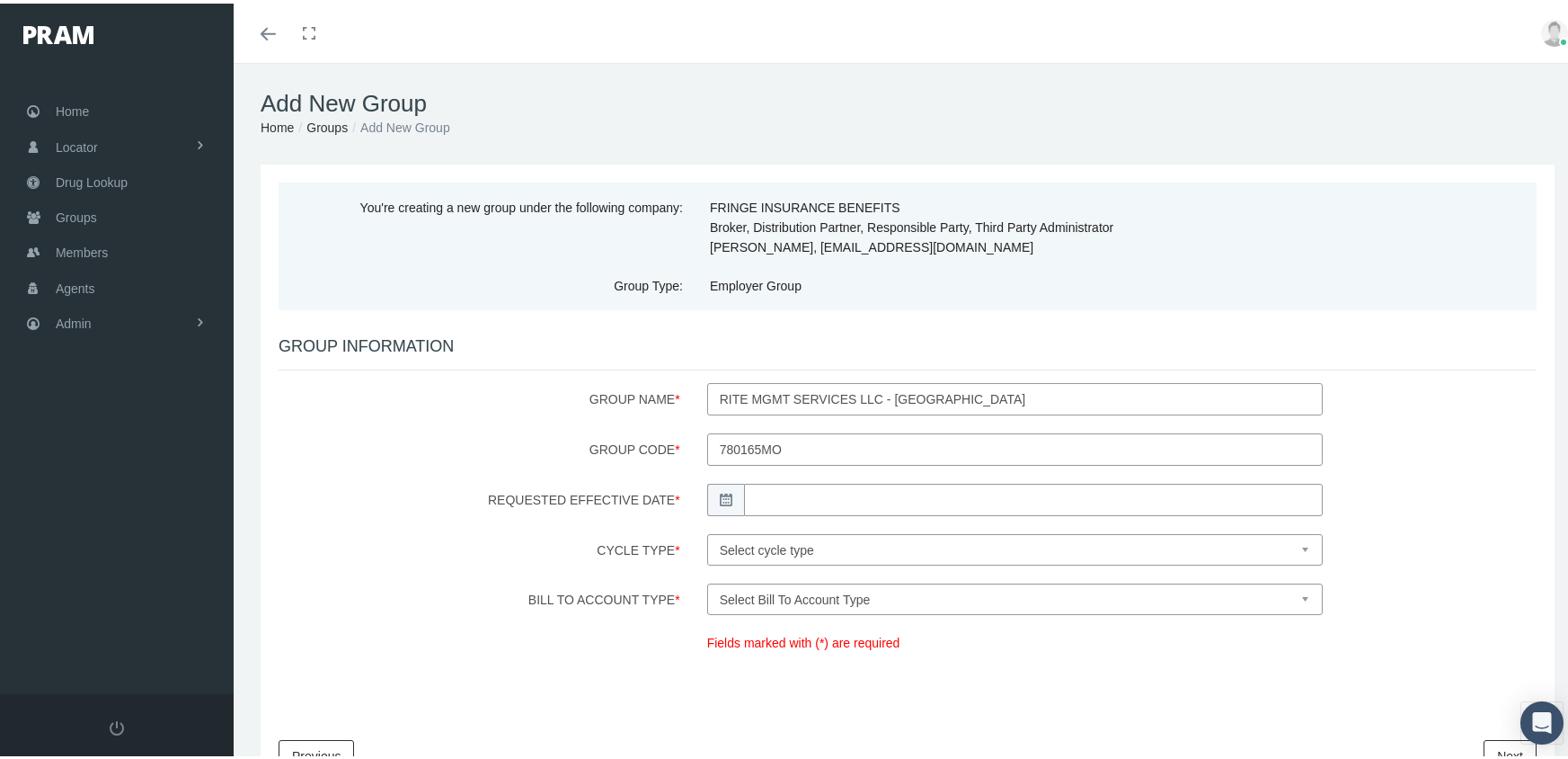
click at [774, 494] on input "Requested Effective Date *" at bounding box center [1033, 496] width 579 height 33
type input "[DATE]"
click at [1022, 643] on div "Fields marked with (*) are required" at bounding box center [1015, 643] width 642 height 26
click at [768, 544] on select "Select cycle type First of the Month Any Day of the Month First and Fifteenth o…" at bounding box center [1014, 546] width 615 height 32
select select "2"
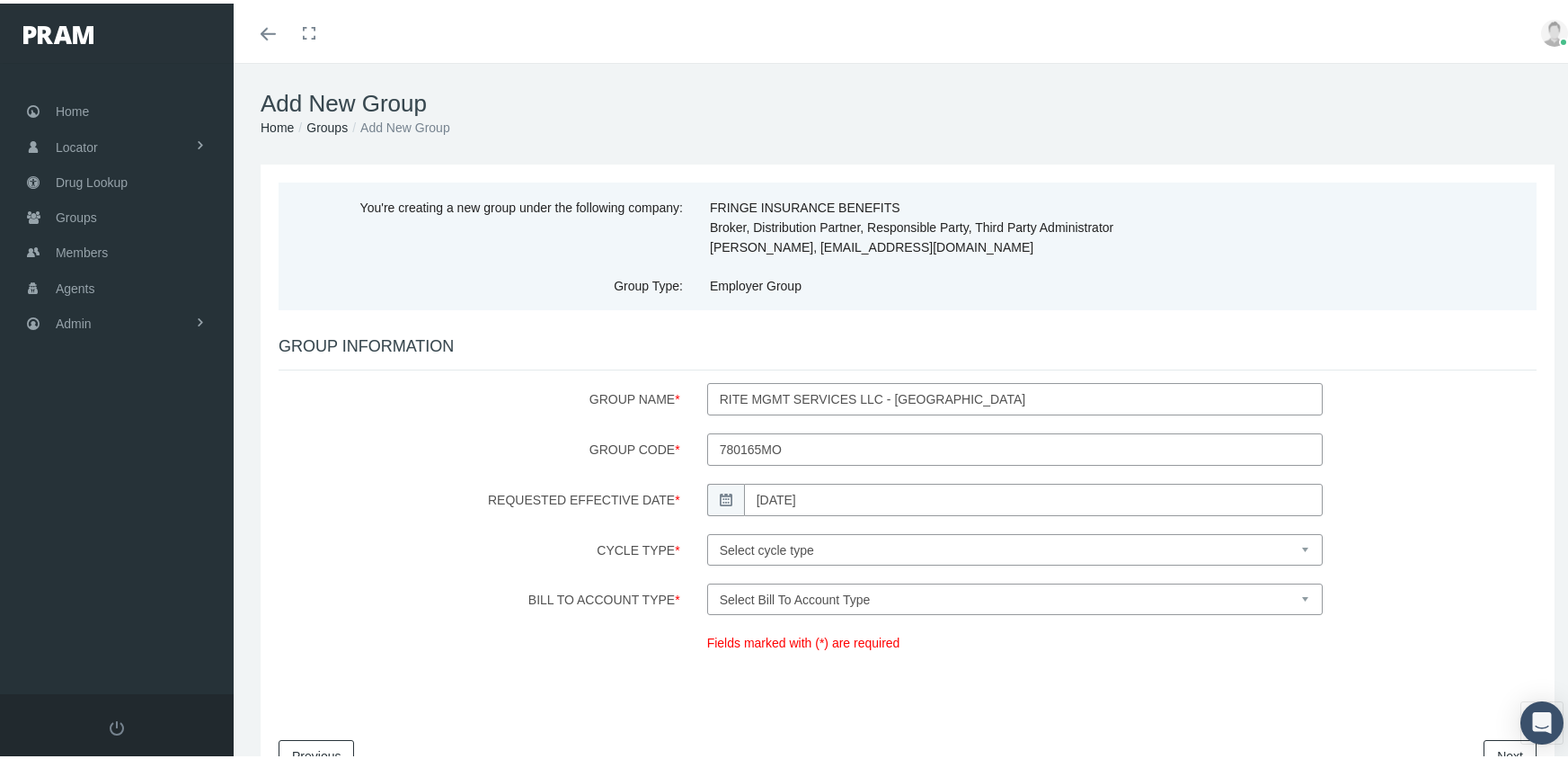
click at [707, 530] on select "Select cycle type First of the Month Any Day of the Month First and Fifteenth o…" at bounding box center [1014, 546] width 615 height 32
click at [755, 603] on select "Select Bill To Account Type Company Member" at bounding box center [1014, 596] width 615 height 32
select select "1"
click at [707, 580] on select "Select Bill To Account Type Company Member" at bounding box center [1014, 596] width 615 height 32
click at [1483, 742] on link "Next" at bounding box center [1509, 752] width 53 height 33
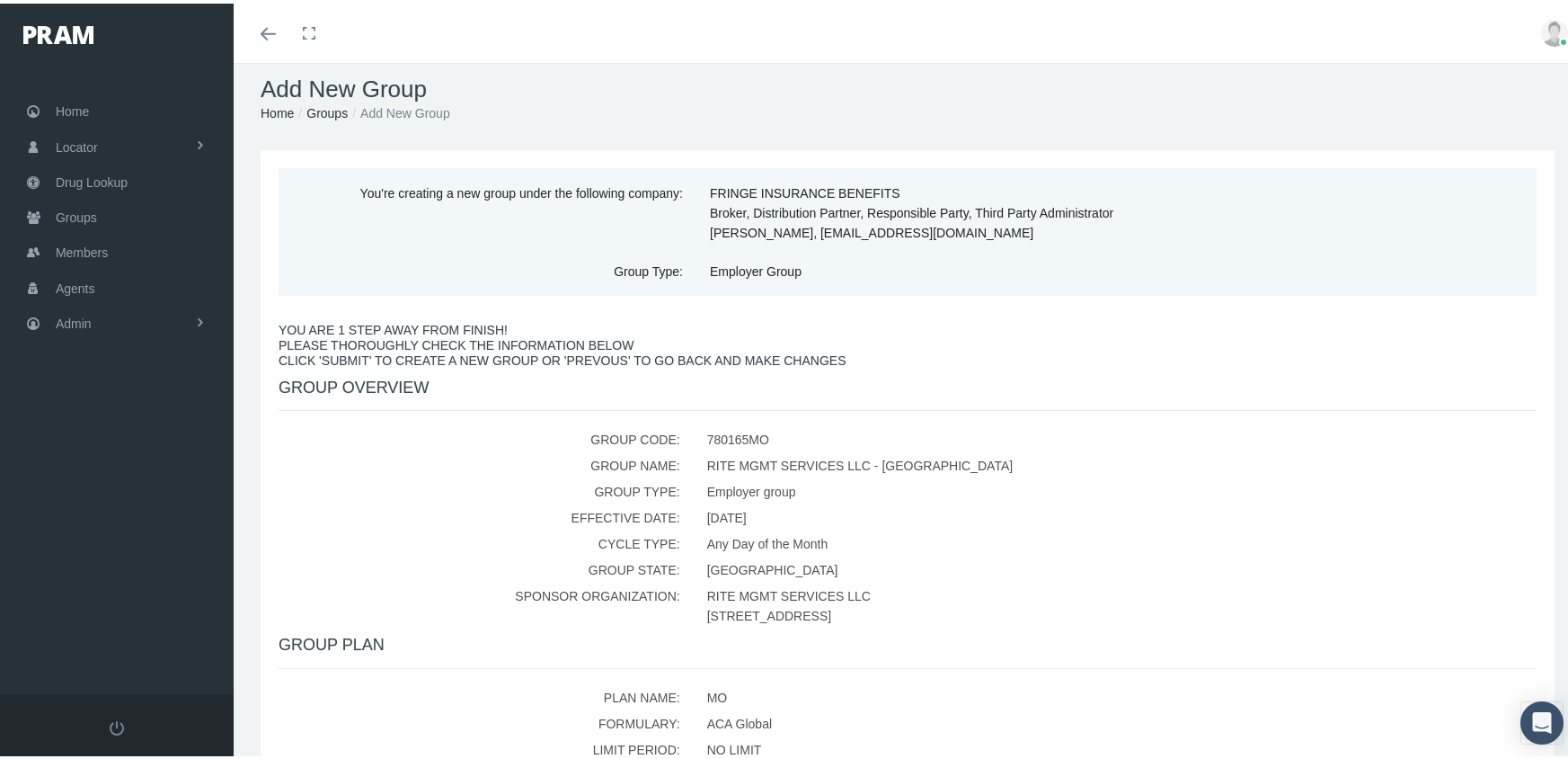
scroll to position [434, 0]
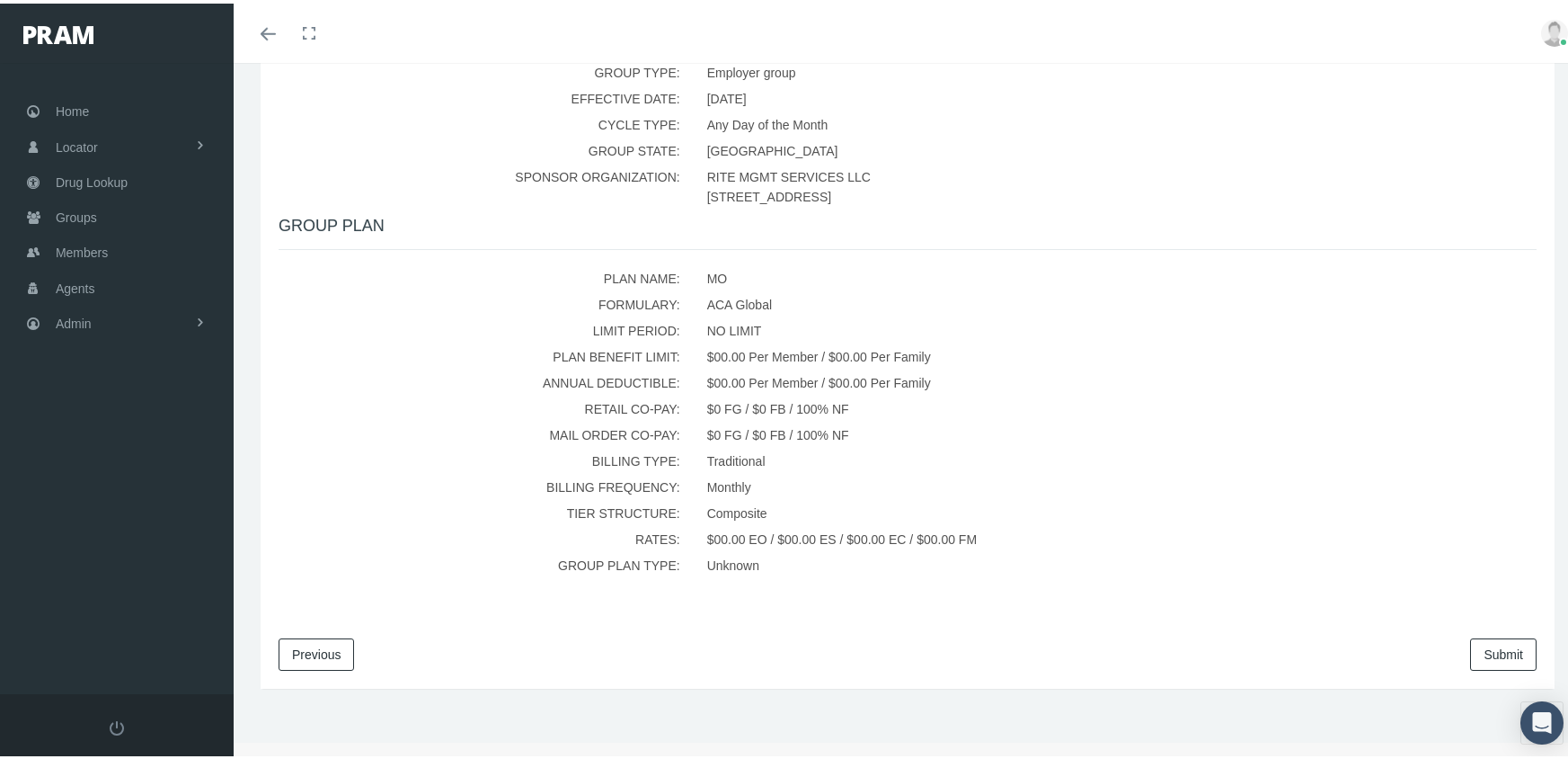
click at [1488, 643] on link "Submit" at bounding box center [1502, 651] width 67 height 33
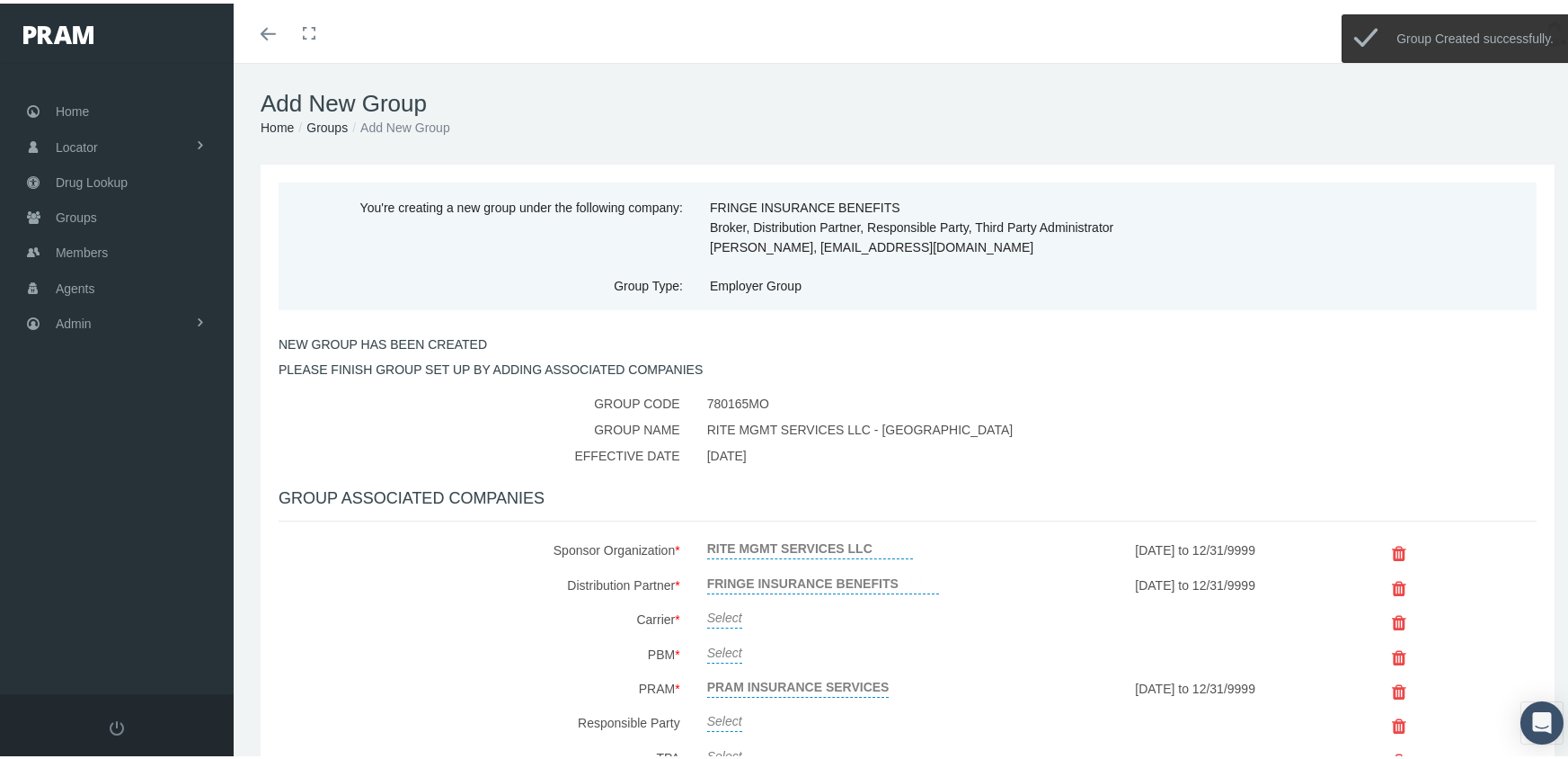
scroll to position [270, 0]
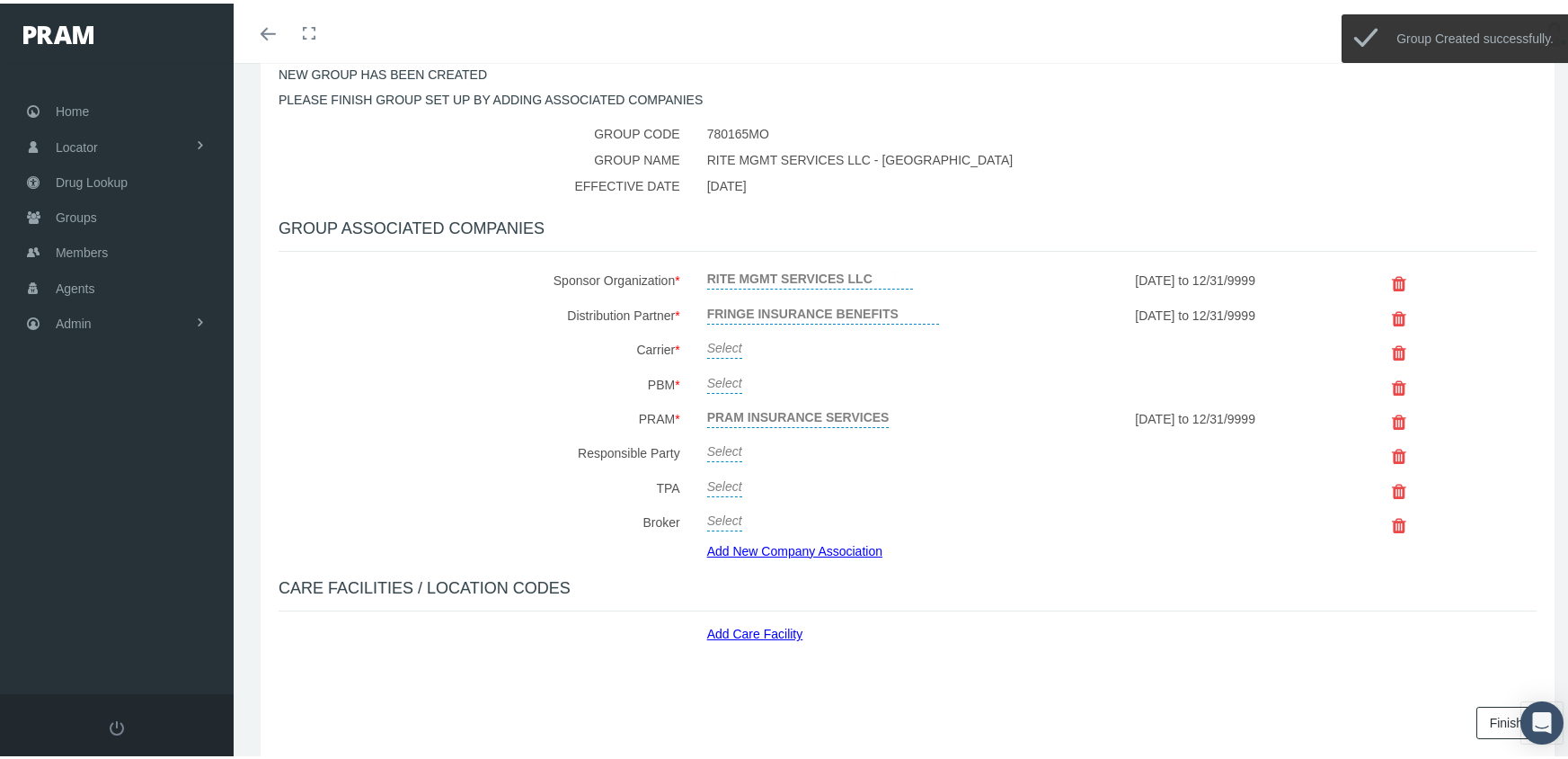
click at [719, 335] on link "Select" at bounding box center [724, 342] width 35 height 25
click at [719, 335] on span "Select" at bounding box center [806, 347] width 225 height 34
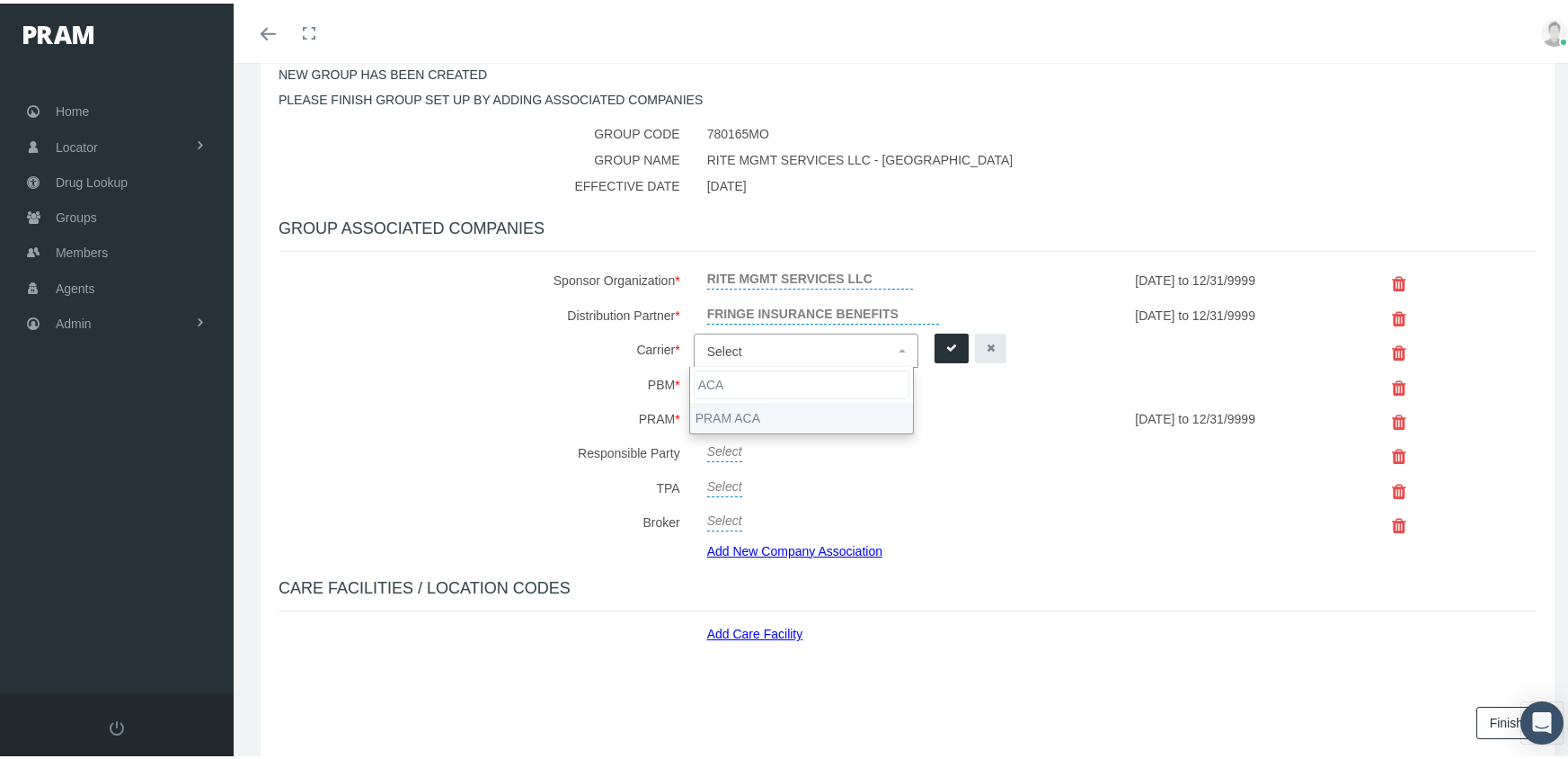
type input "ACA"
select select "7670"
click at [946, 344] on icon "submit" at bounding box center [951, 344] width 11 height 17
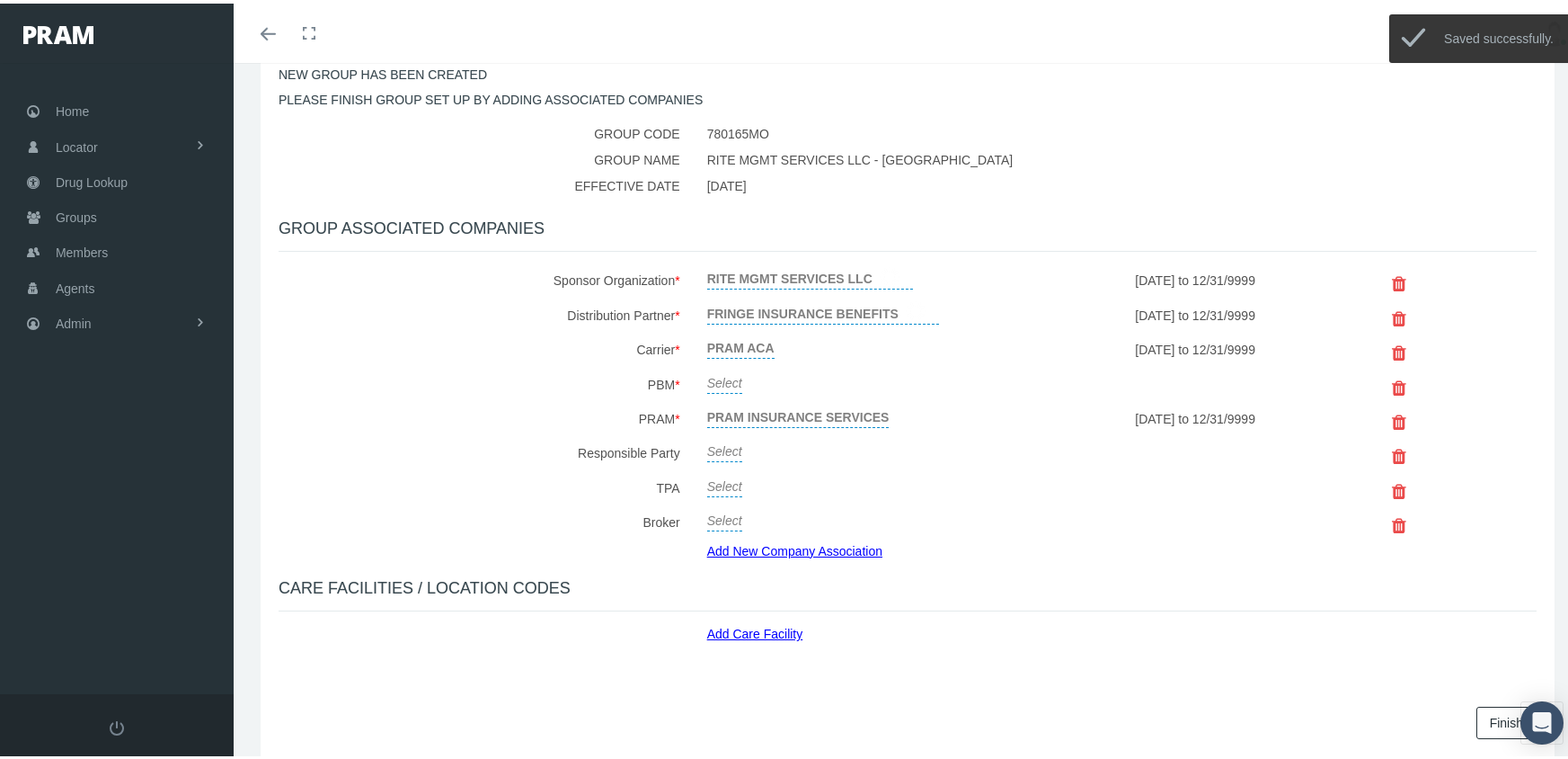
click at [724, 378] on link "Select" at bounding box center [724, 377] width 35 height 25
click at [724, 378] on span "Select" at bounding box center [724, 383] width 35 height 14
type input "CERP"
select select "6308"
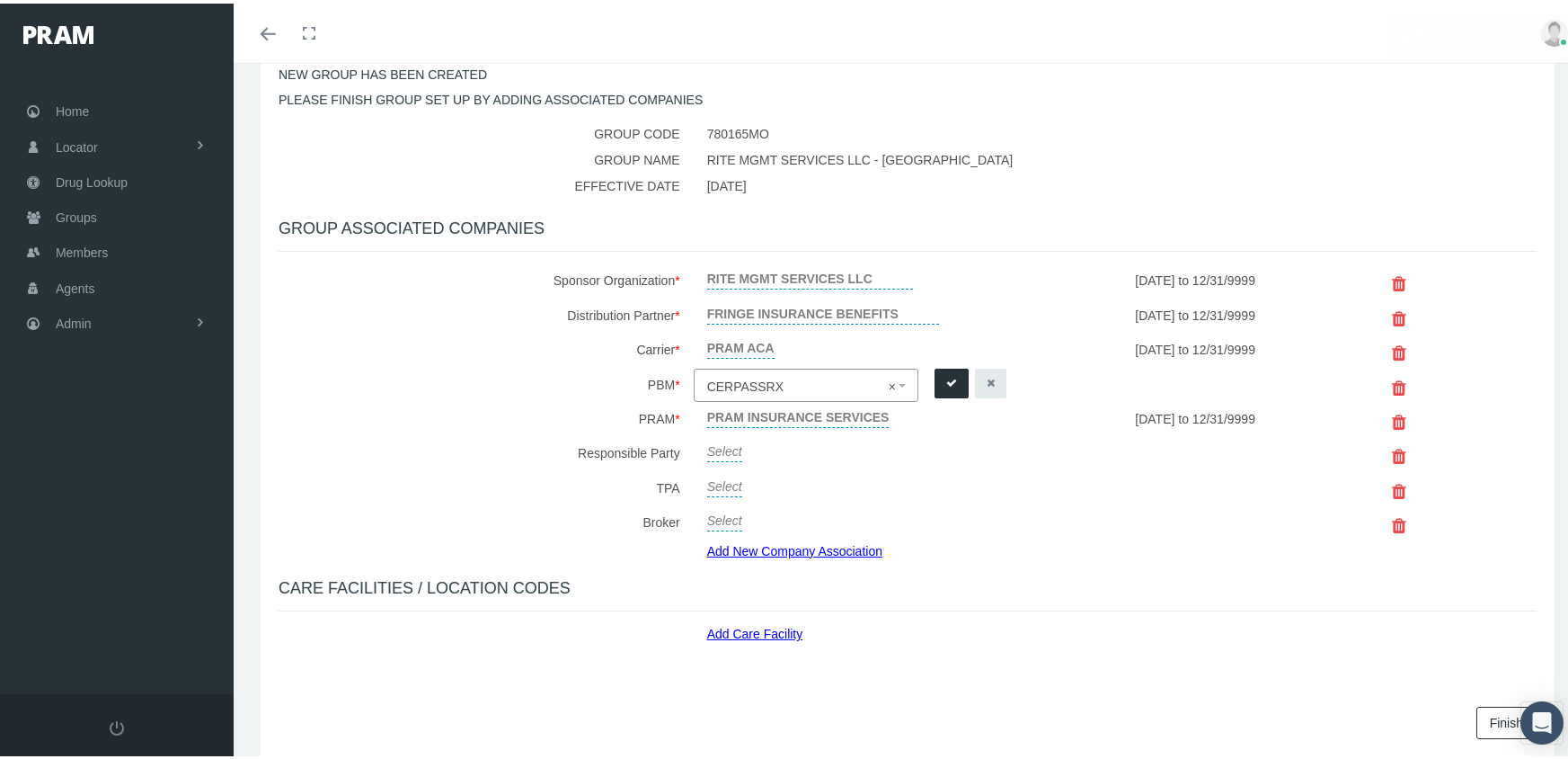
click at [948, 378] on icon "submit" at bounding box center [951, 379] width 11 height 17
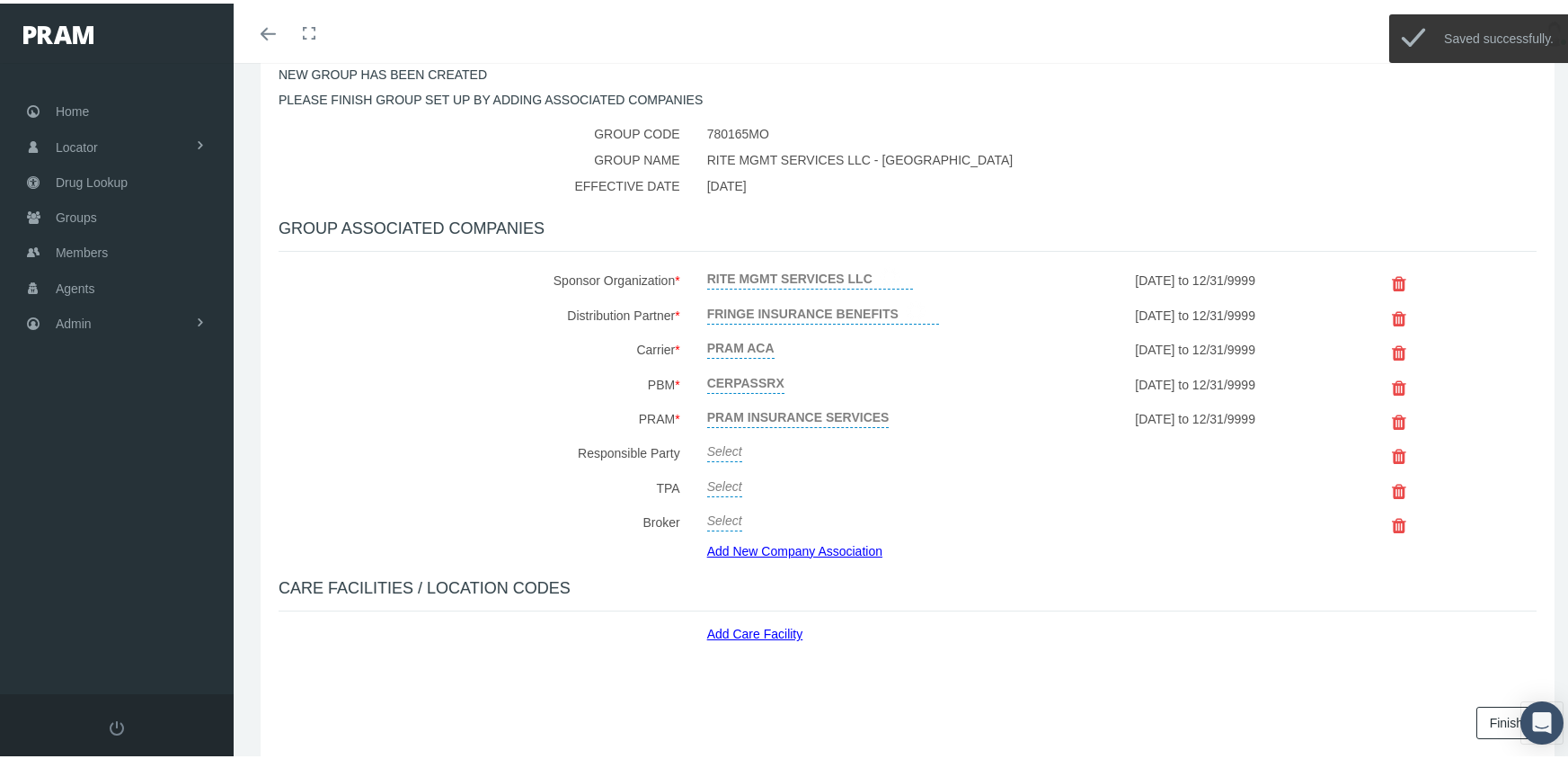
click at [713, 441] on link "Select" at bounding box center [724, 446] width 35 height 25
click at [713, 441] on span "Select" at bounding box center [800, 451] width 187 height 23
type input "FRINGE"
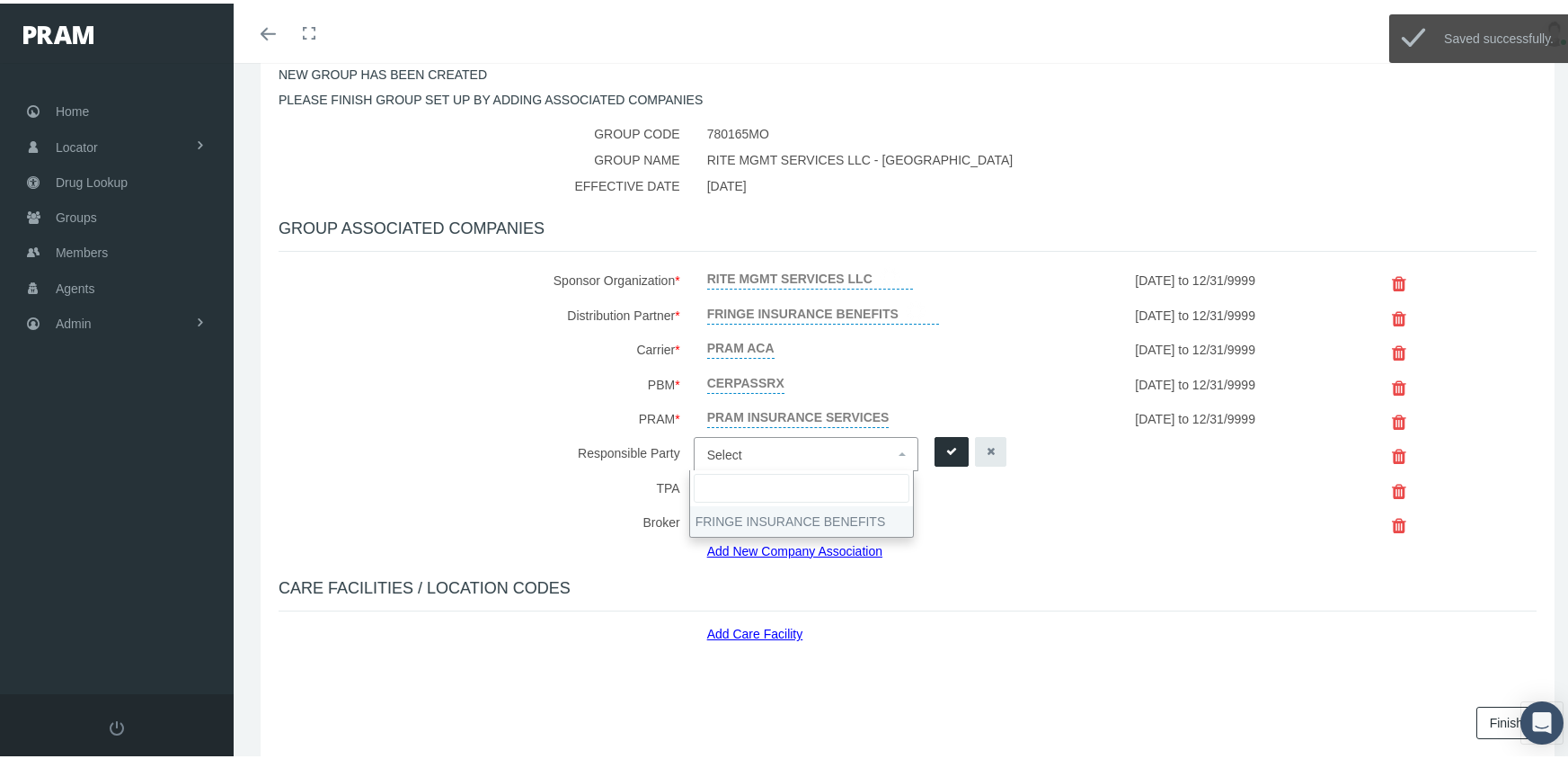
select select "2702"
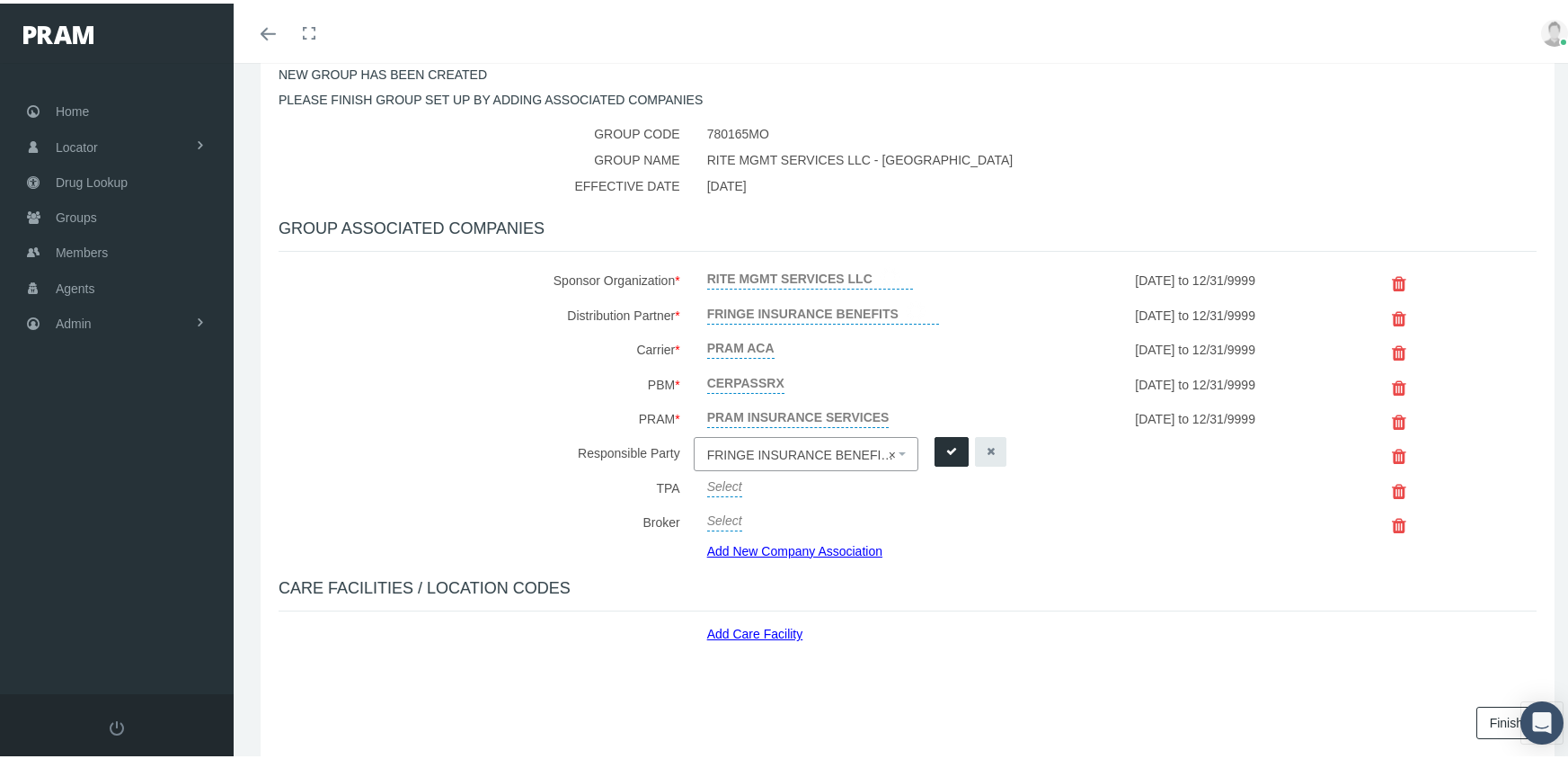
click at [947, 451] on icon "submit" at bounding box center [951, 448] width 11 height 17
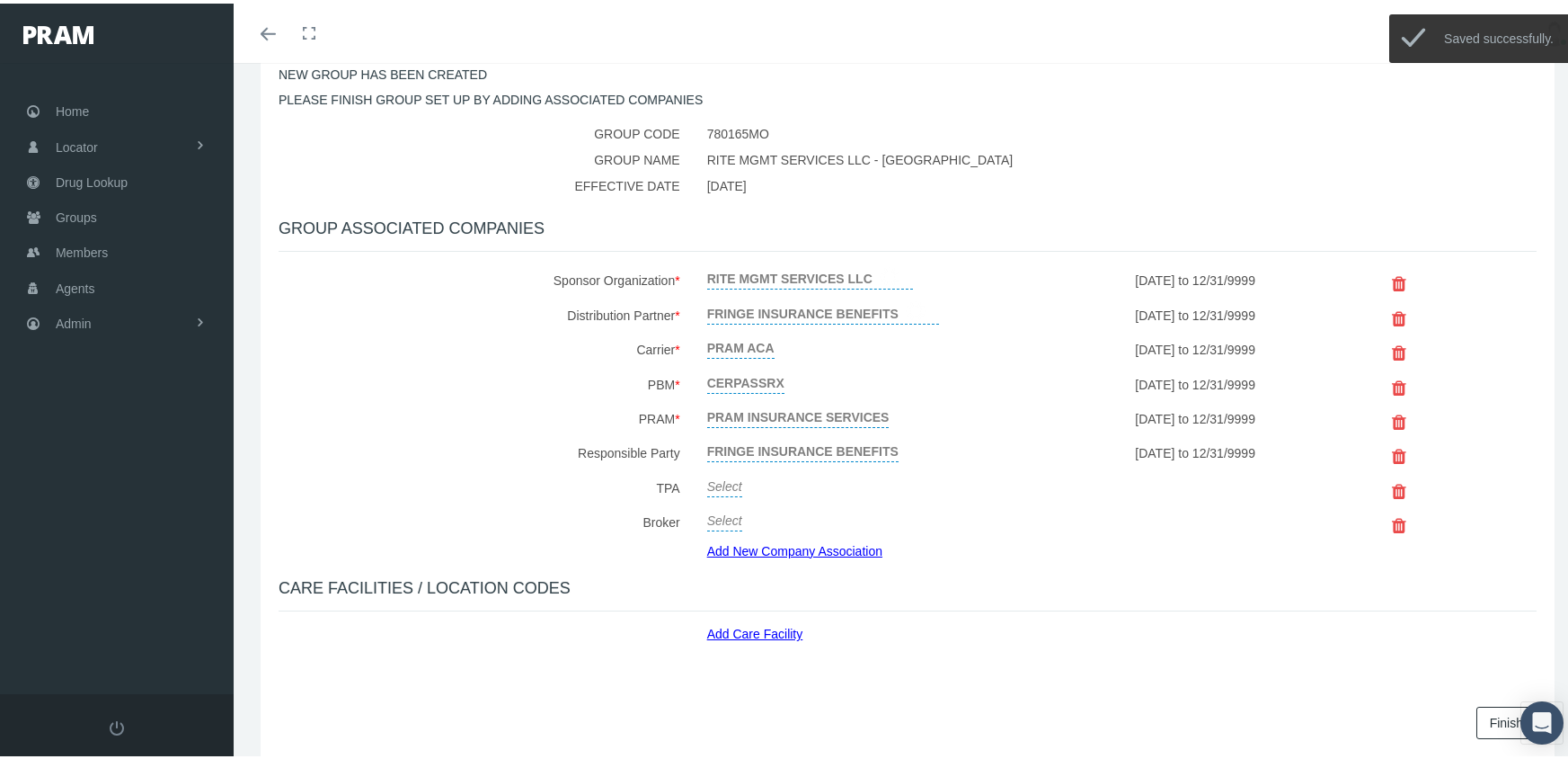
click at [721, 473] on link "Select" at bounding box center [724, 480] width 35 height 25
click at [719, 479] on span "Select" at bounding box center [724, 486] width 35 height 14
type input "FRINGE"
select select "2702"
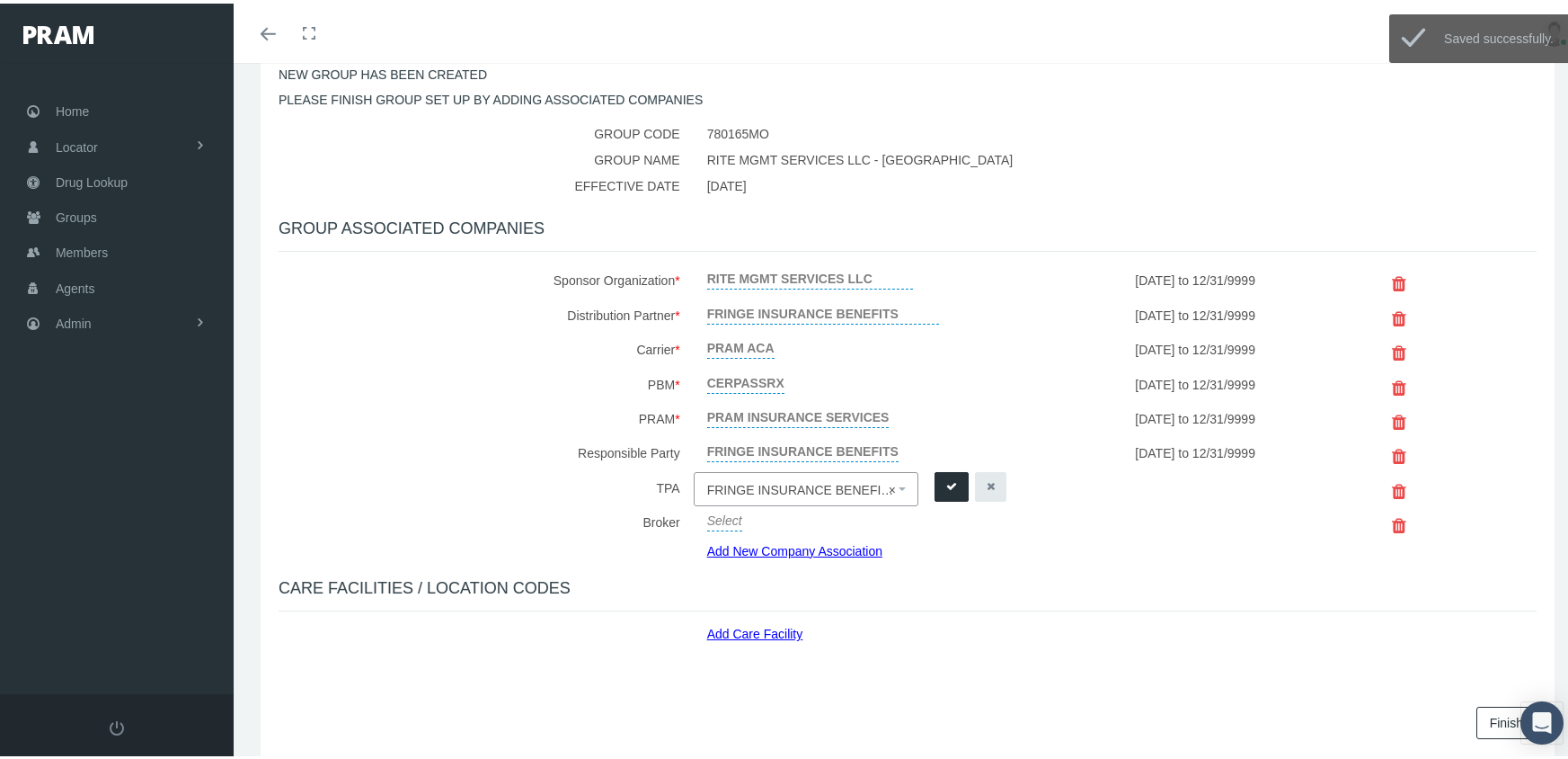
click at [949, 480] on icon "submit" at bounding box center [951, 482] width 11 height 17
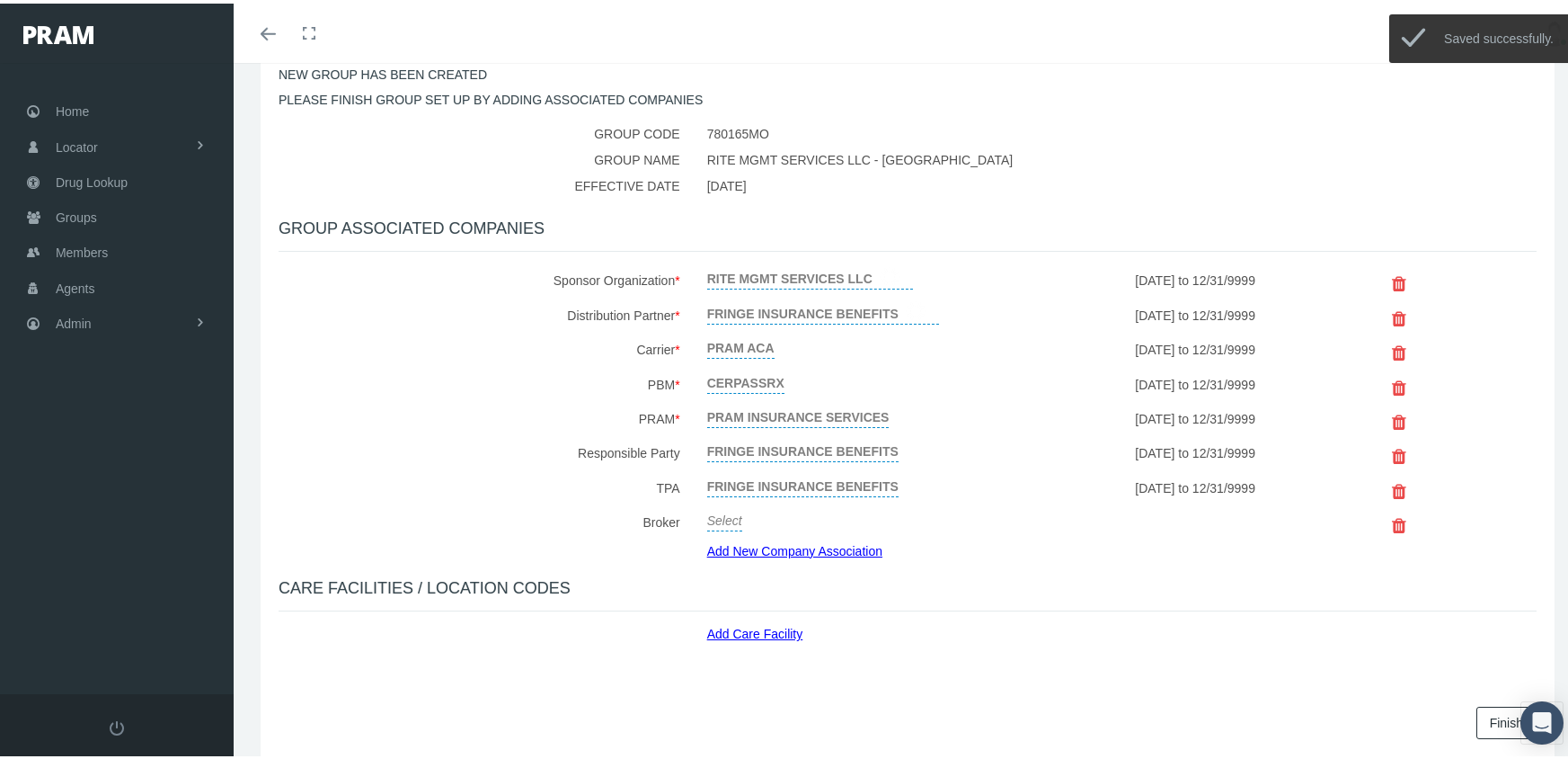
click at [716, 515] on link "Select" at bounding box center [724, 514] width 35 height 25
click at [716, 515] on span "Select" at bounding box center [724, 520] width 35 height 14
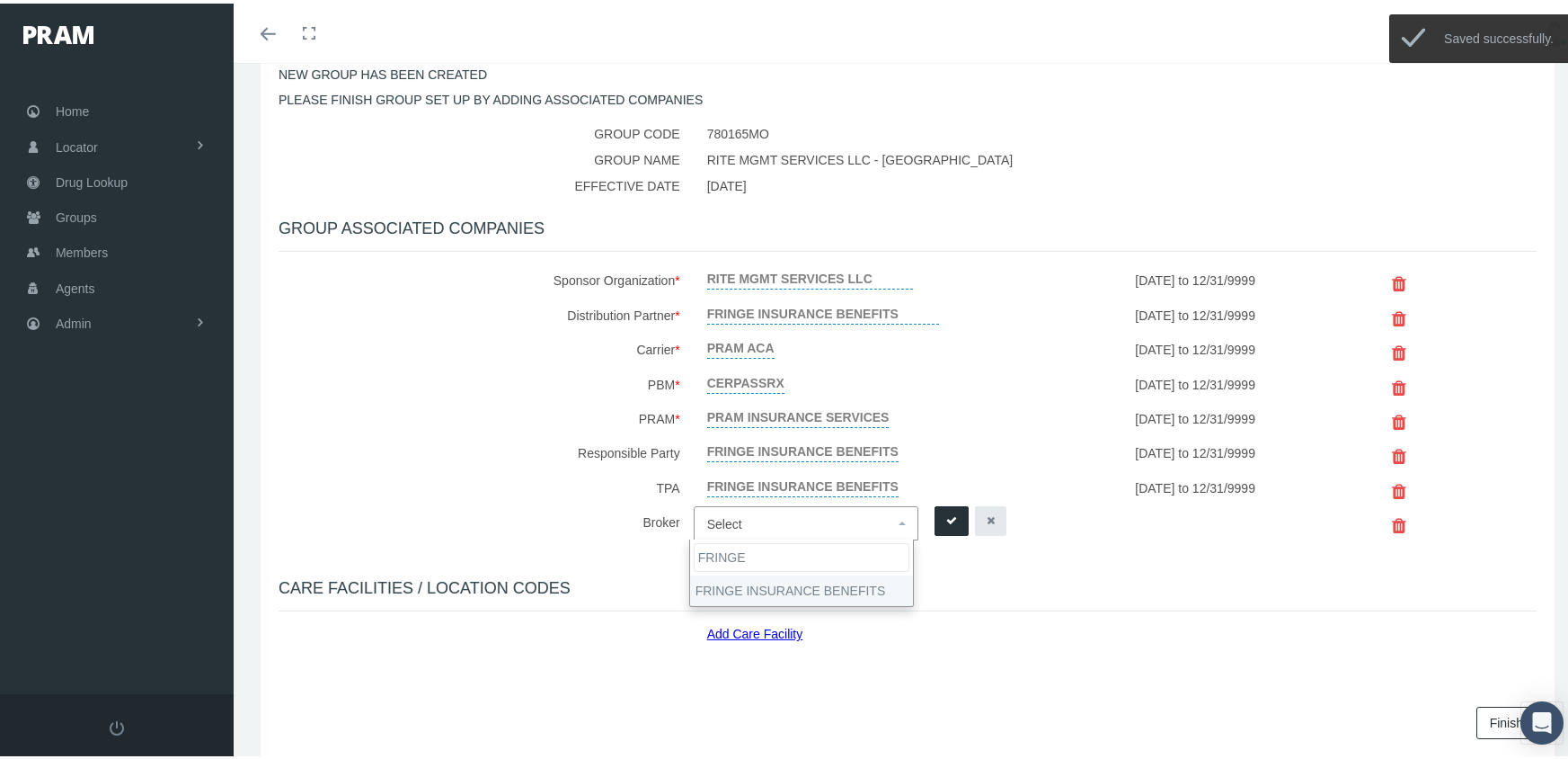
type input "FRINGE"
select select "2702"
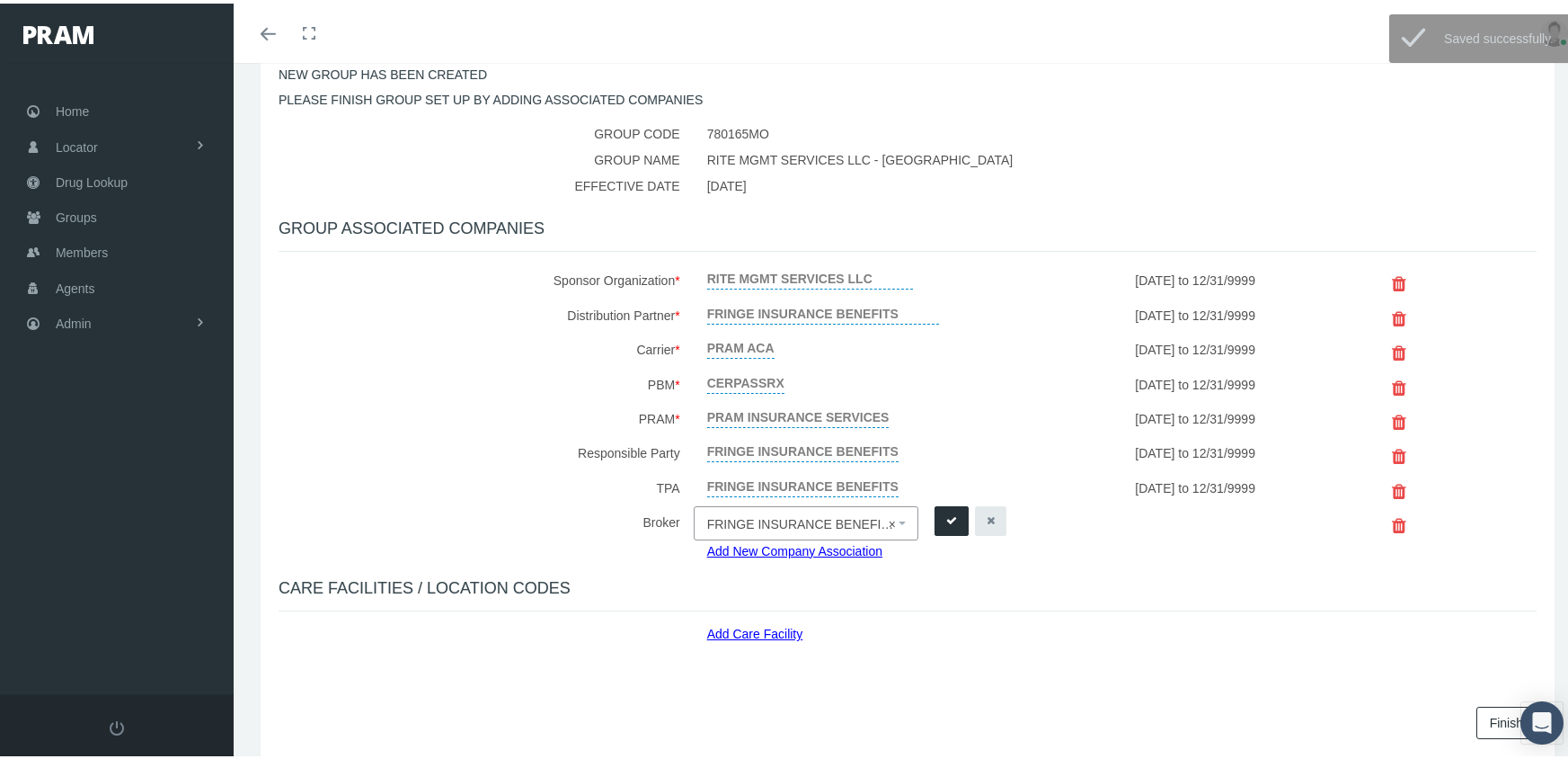
click at [946, 514] on icon "submit" at bounding box center [951, 516] width 11 height 17
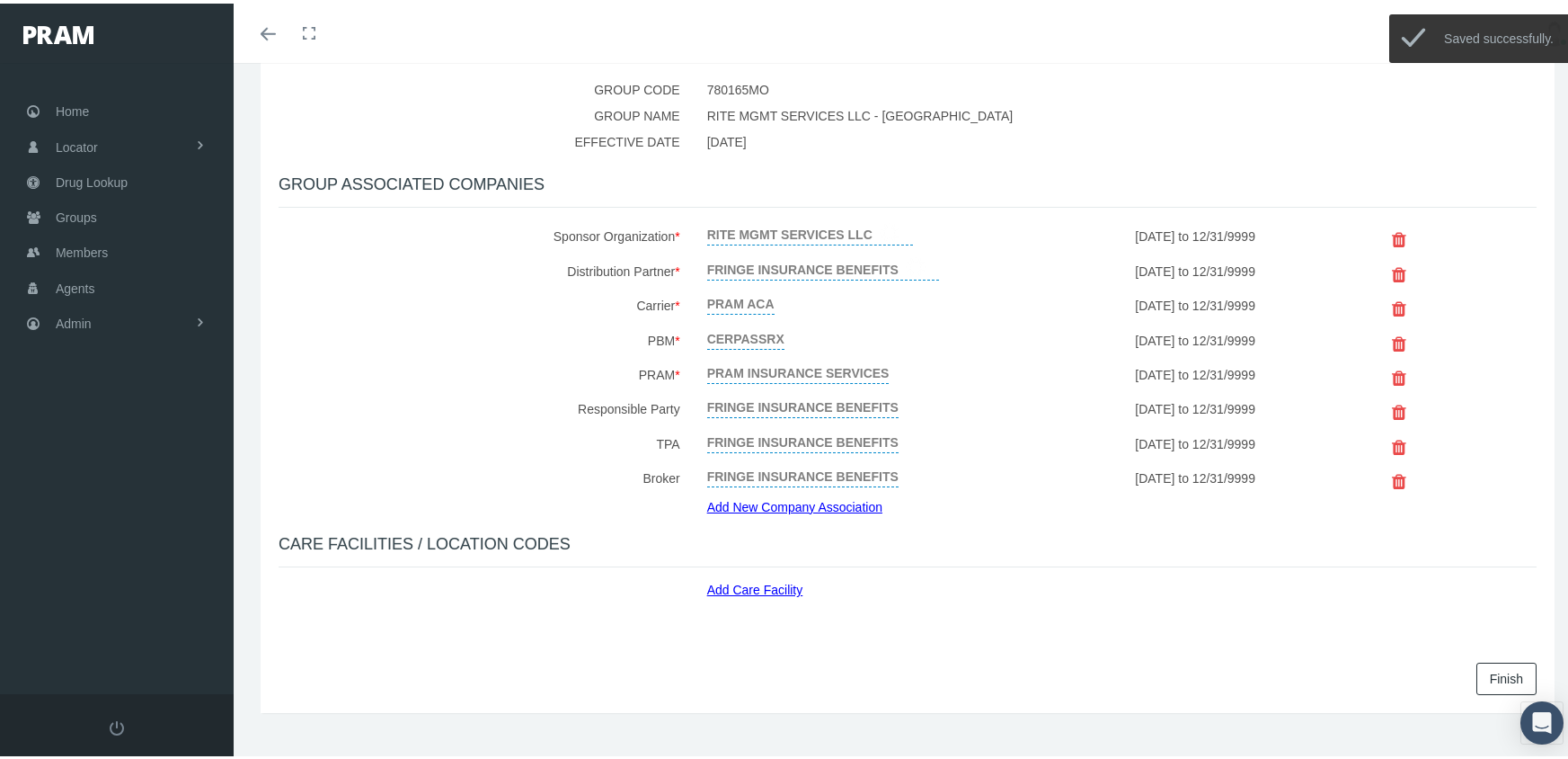
scroll to position [338, 0]
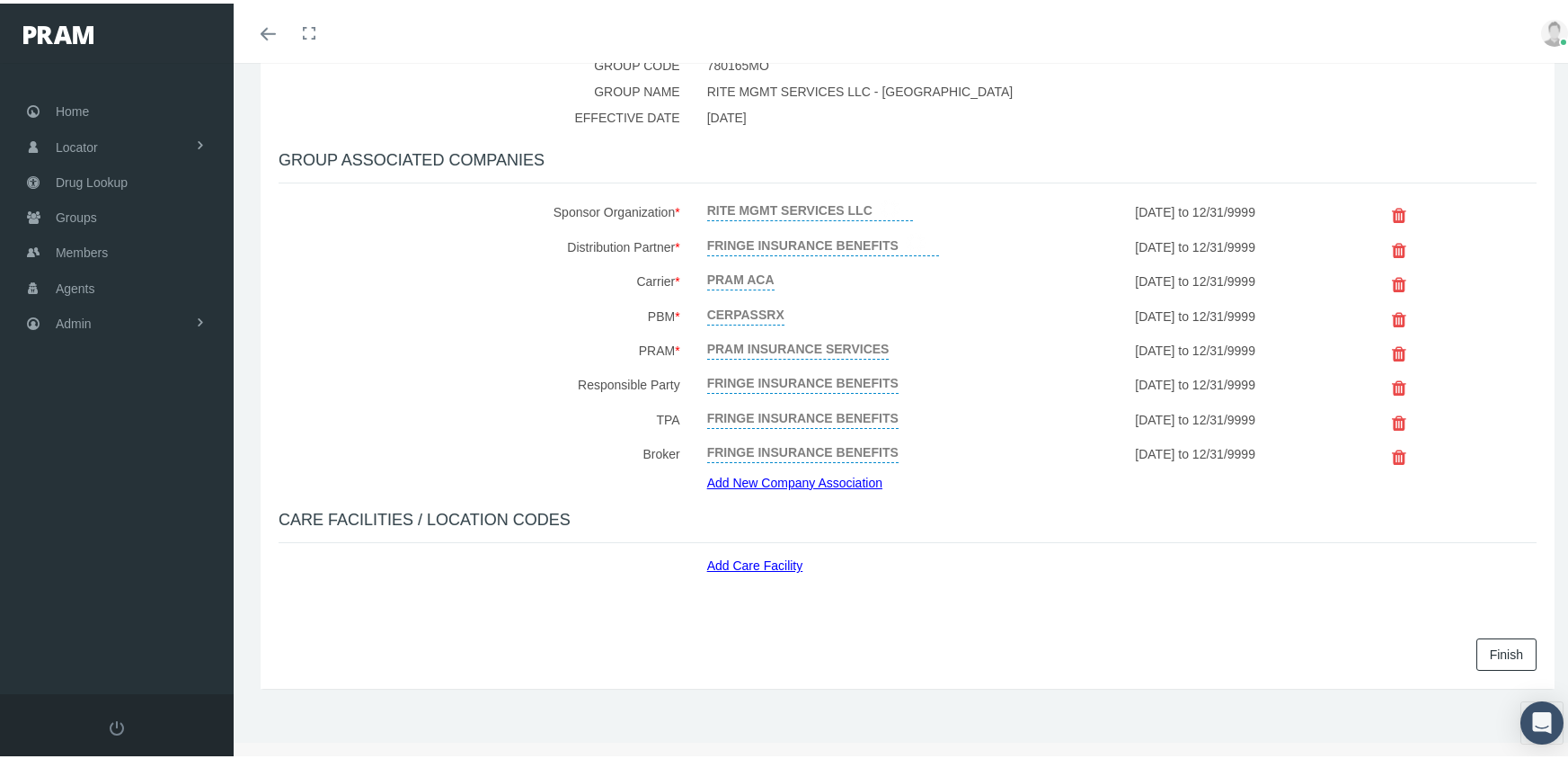
click at [1486, 646] on link "Finish" at bounding box center [1506, 651] width 61 height 33
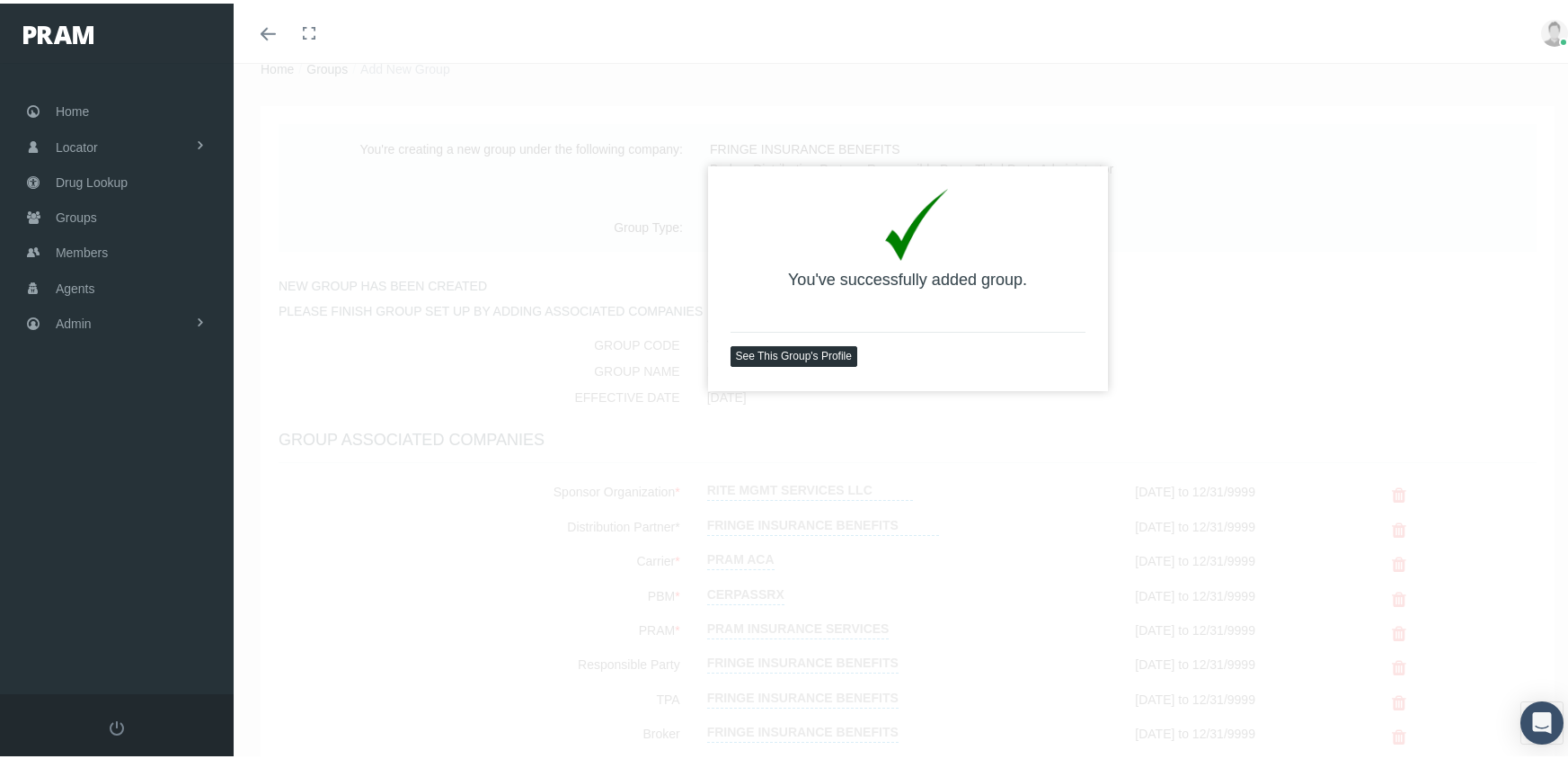
scroll to position [60, 0]
click at [802, 345] on link "See This Group's Profile" at bounding box center [793, 351] width 126 height 21
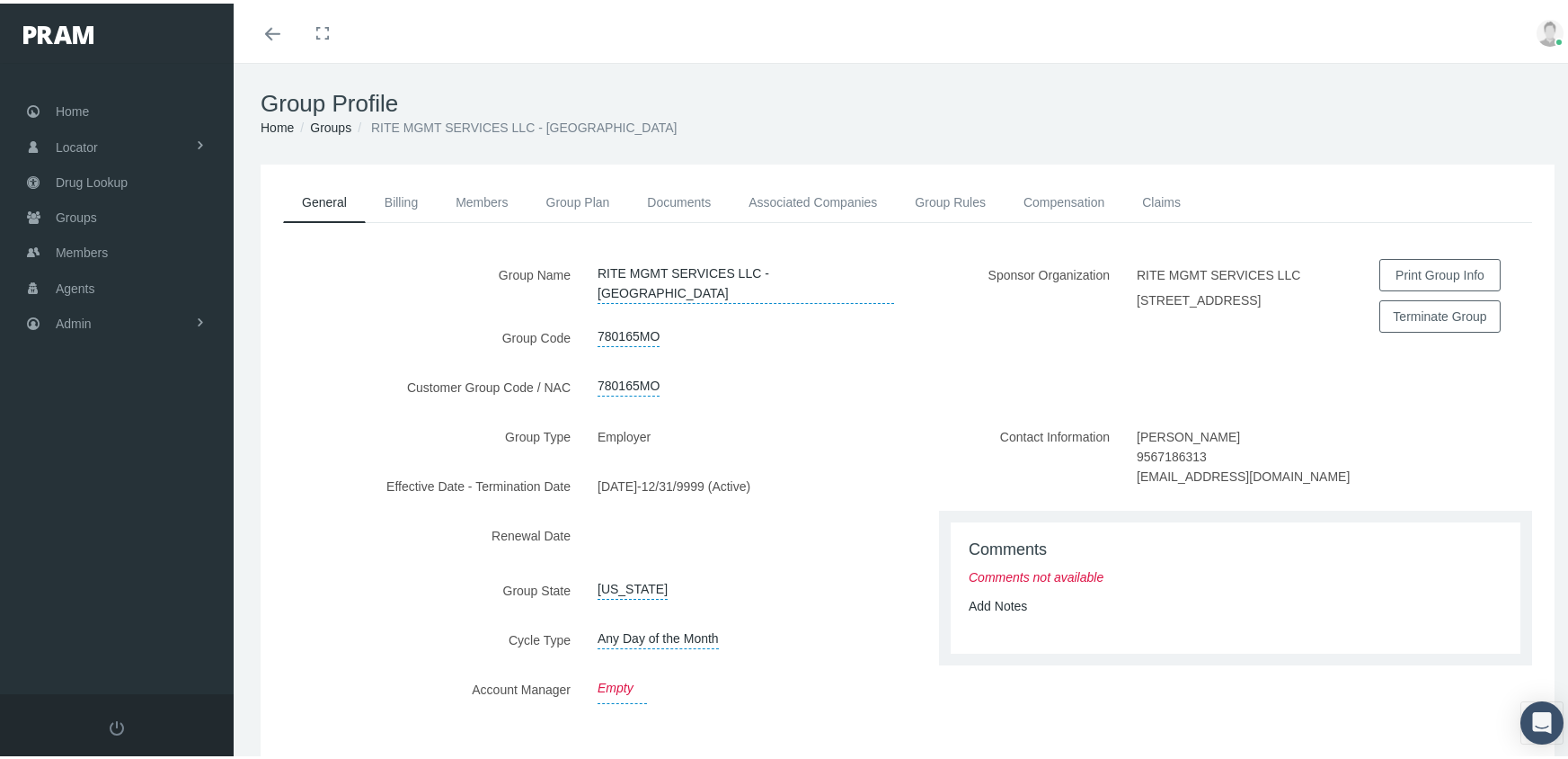
click at [601, 669] on link "Empty" at bounding box center [622, 684] width 50 height 31
click at [603, 669] on span "Select" at bounding box center [647, 686] width 127 height 34
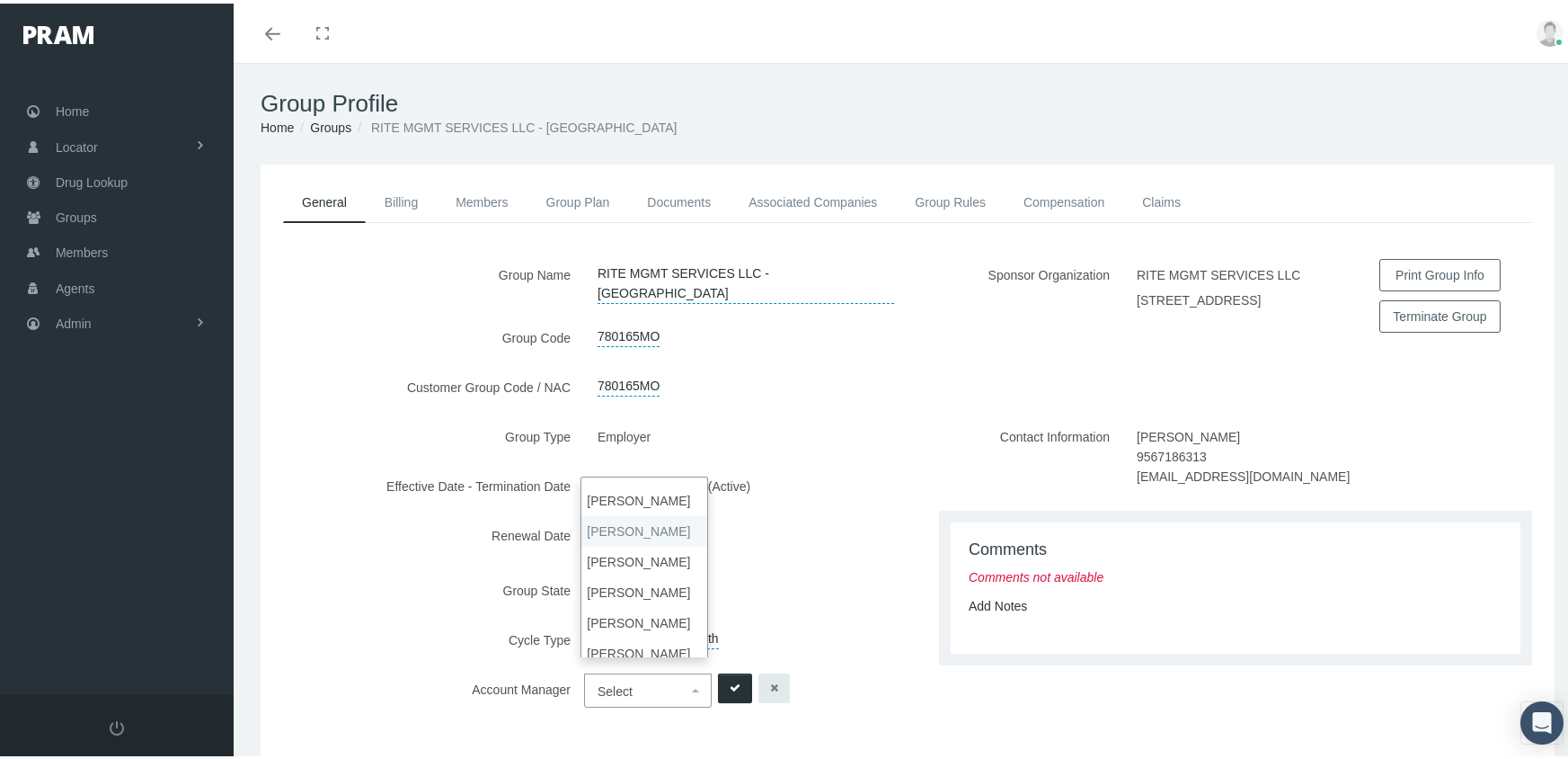
scroll to position [34, 0]
select select "7"
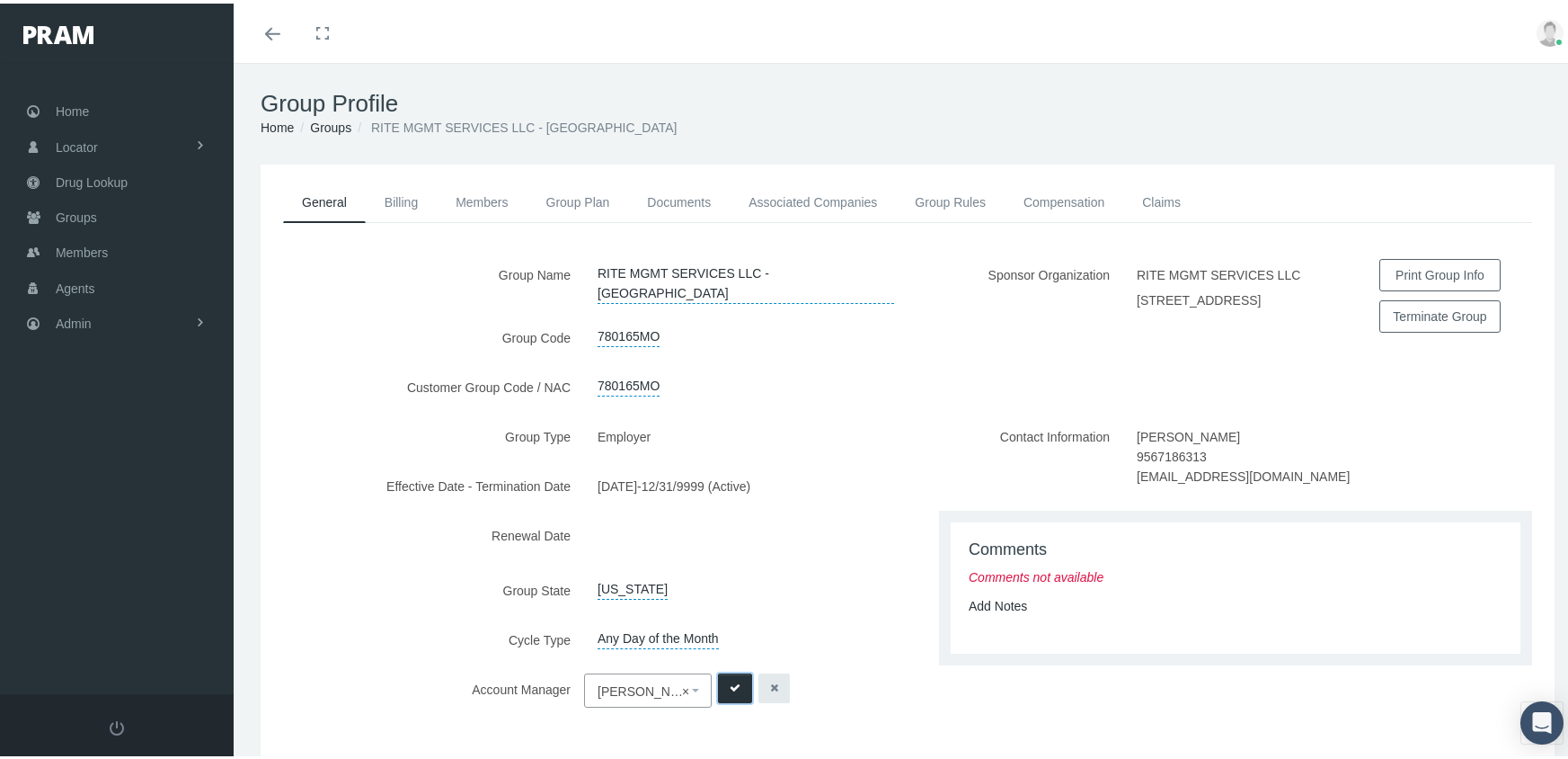
drag, startPoint x: 726, startPoint y: 664, endPoint x: 780, endPoint y: 641, distance: 58.7
click at [730, 676] on icon "submit" at bounding box center [735, 684] width 11 height 17
click at [991, 595] on link "Add Notes" at bounding box center [997, 602] width 59 height 14
click at [996, 615] on textarea at bounding box center [1235, 658] width 534 height 92
type textarea "AGT-BENEFITS JOY"
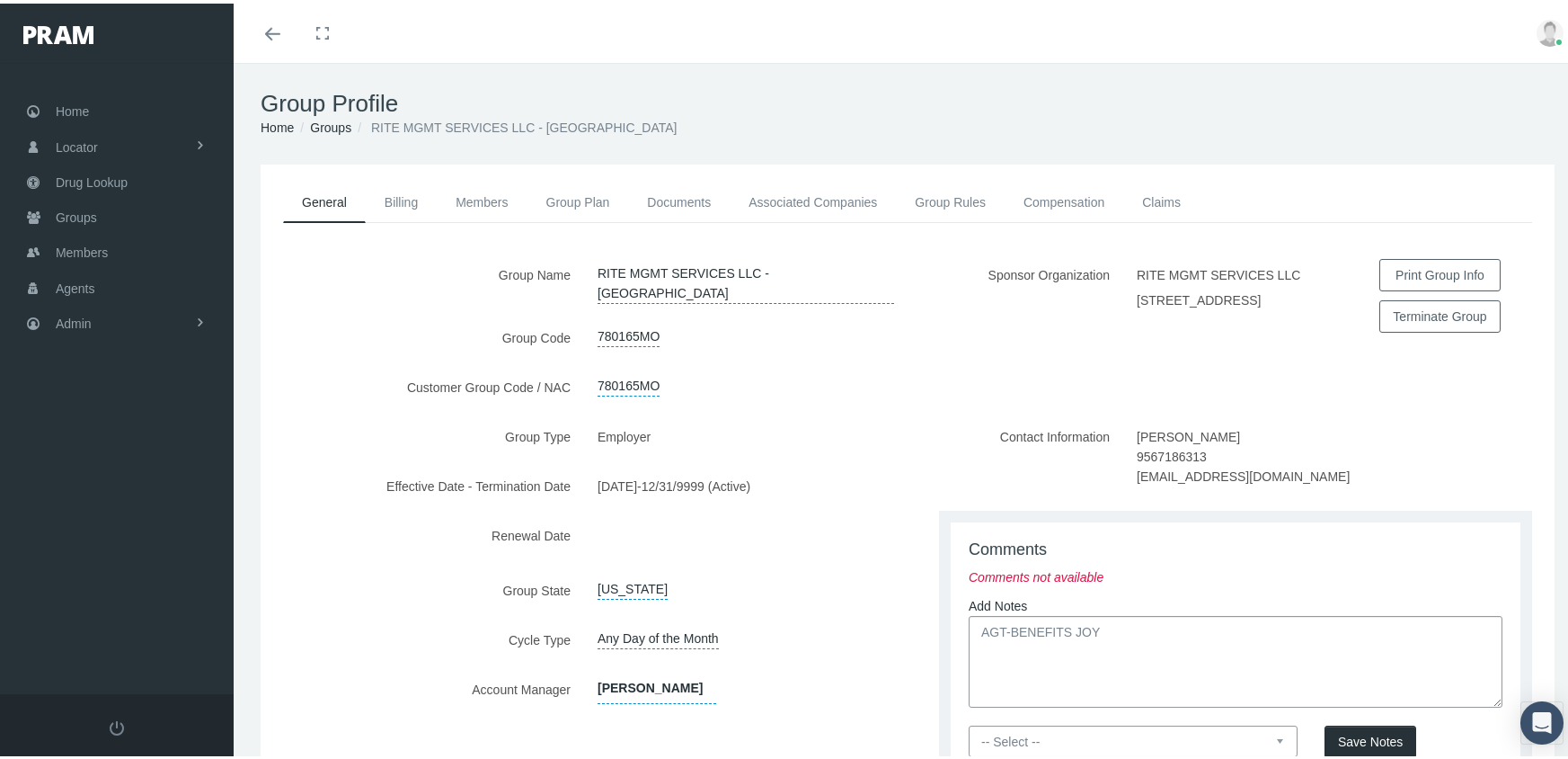
click at [1264, 724] on select "-- Select -- PRAM Only Everyone" at bounding box center [1132, 738] width 329 height 32
select select "0"
click at [968, 722] on select "-- Select -- PRAM Only Everyone" at bounding box center [1132, 738] width 329 height 32
click at [1343, 731] on span "Save Notes" at bounding box center [1369, 738] width 65 height 14
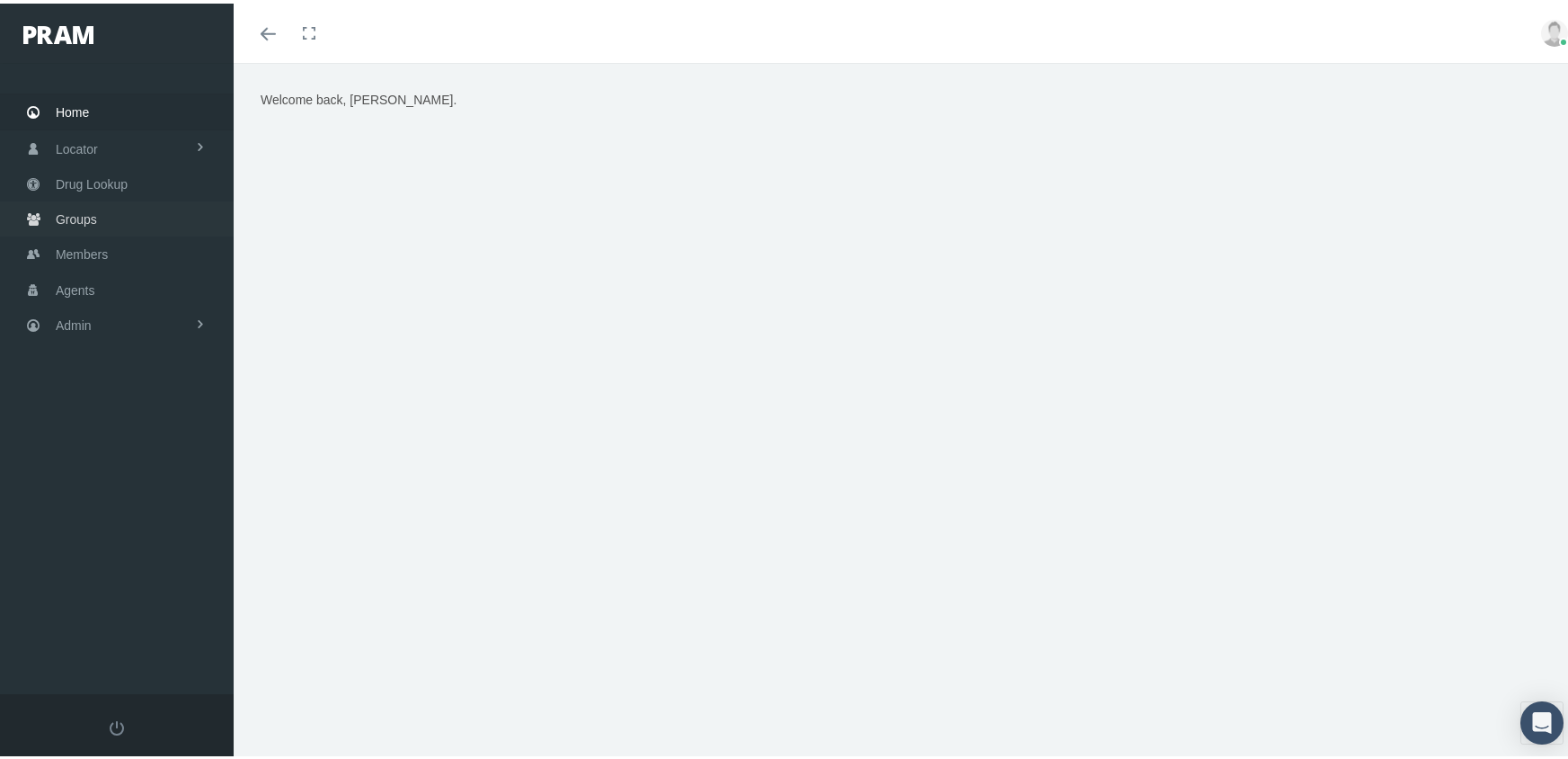
click at [75, 203] on span "Groups" at bounding box center [77, 216] width 42 height 34
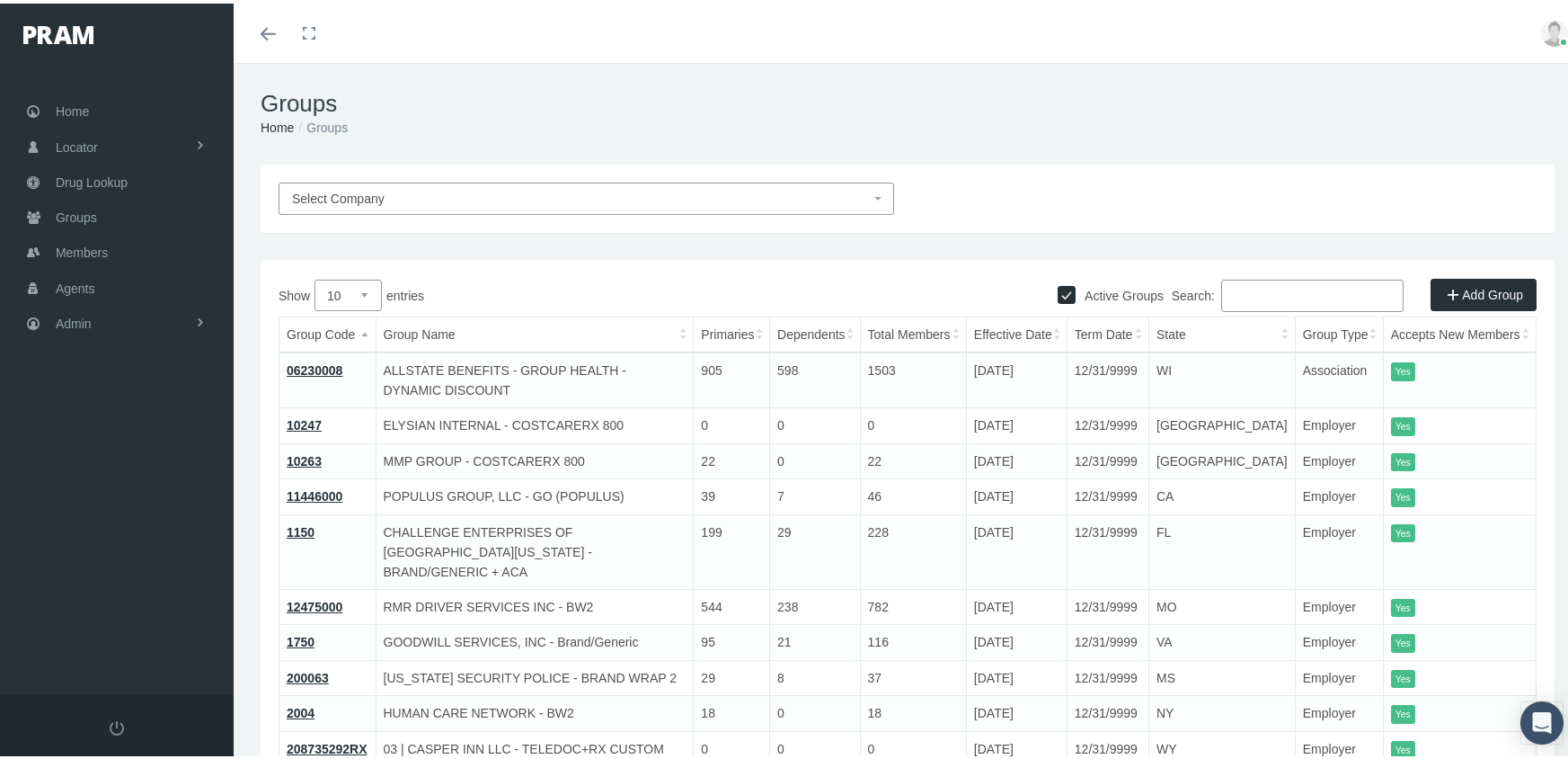
click at [1322, 307] on input "Search:" at bounding box center [1311, 291] width 182 height 33
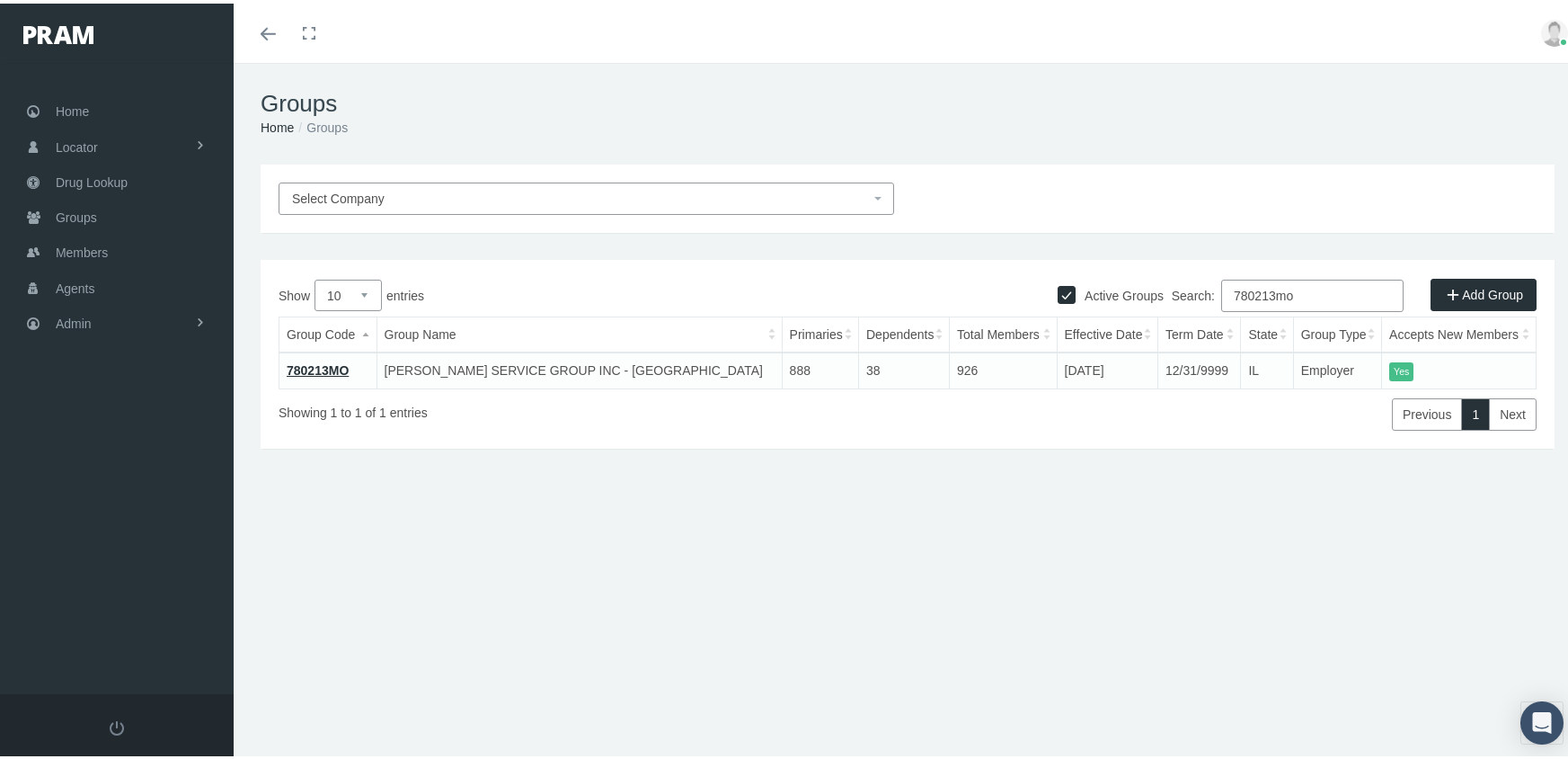
type input "780213mo"
click at [340, 359] on link "780213MO" at bounding box center [317, 366] width 62 height 14
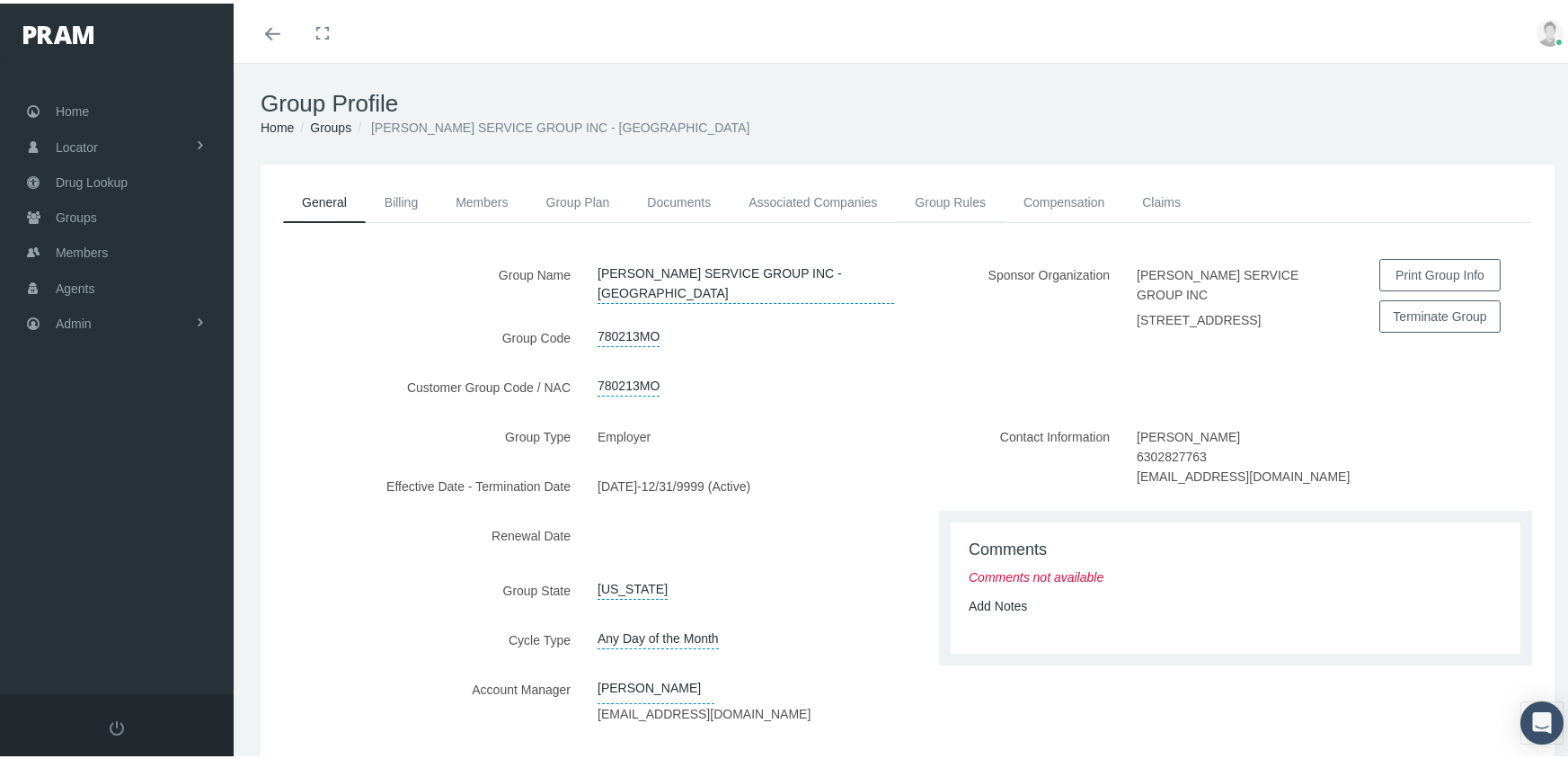
click at [935, 204] on link "Group Rules" at bounding box center [950, 199] width 108 height 40
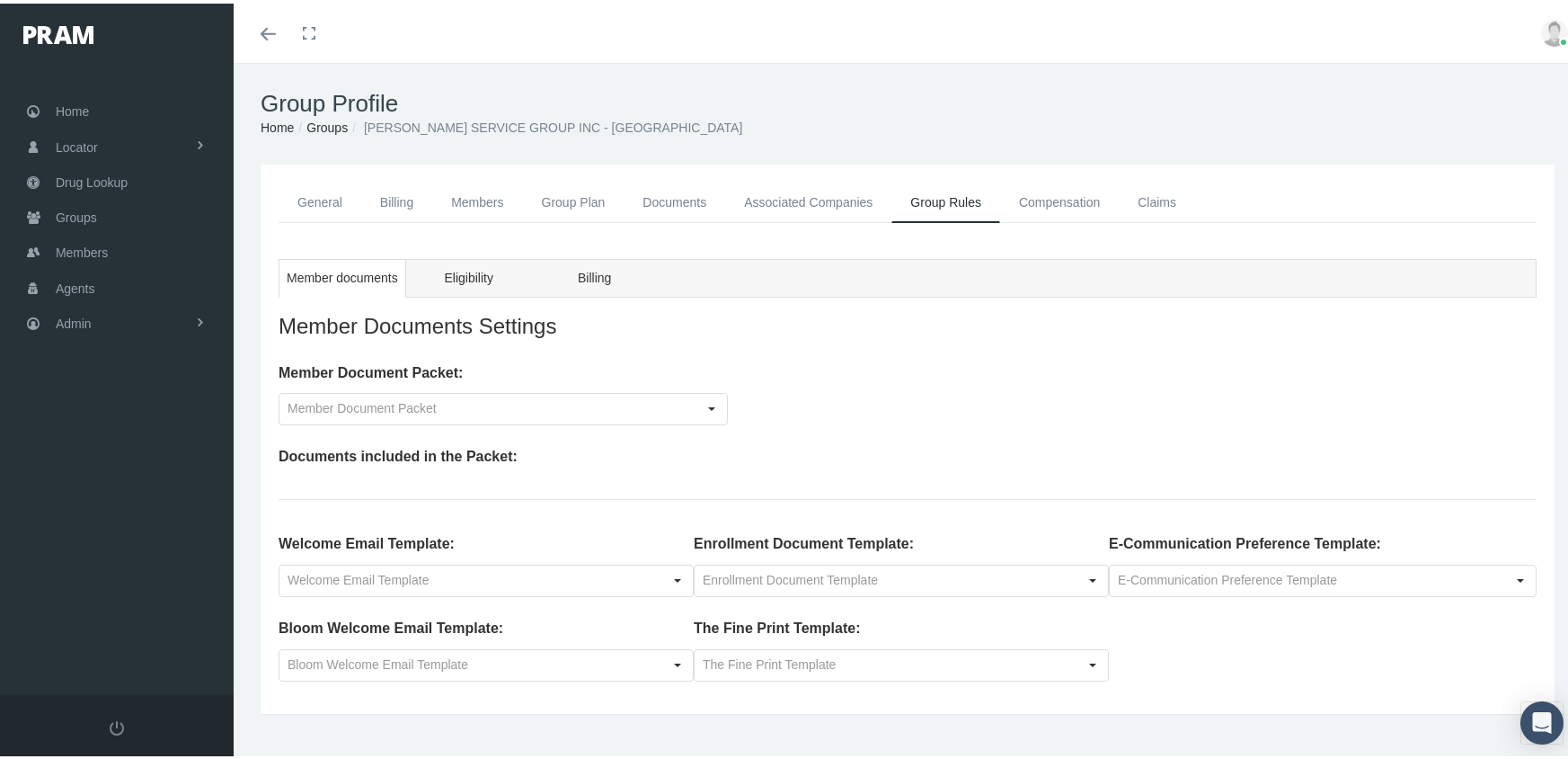
scroll to position [40, 0]
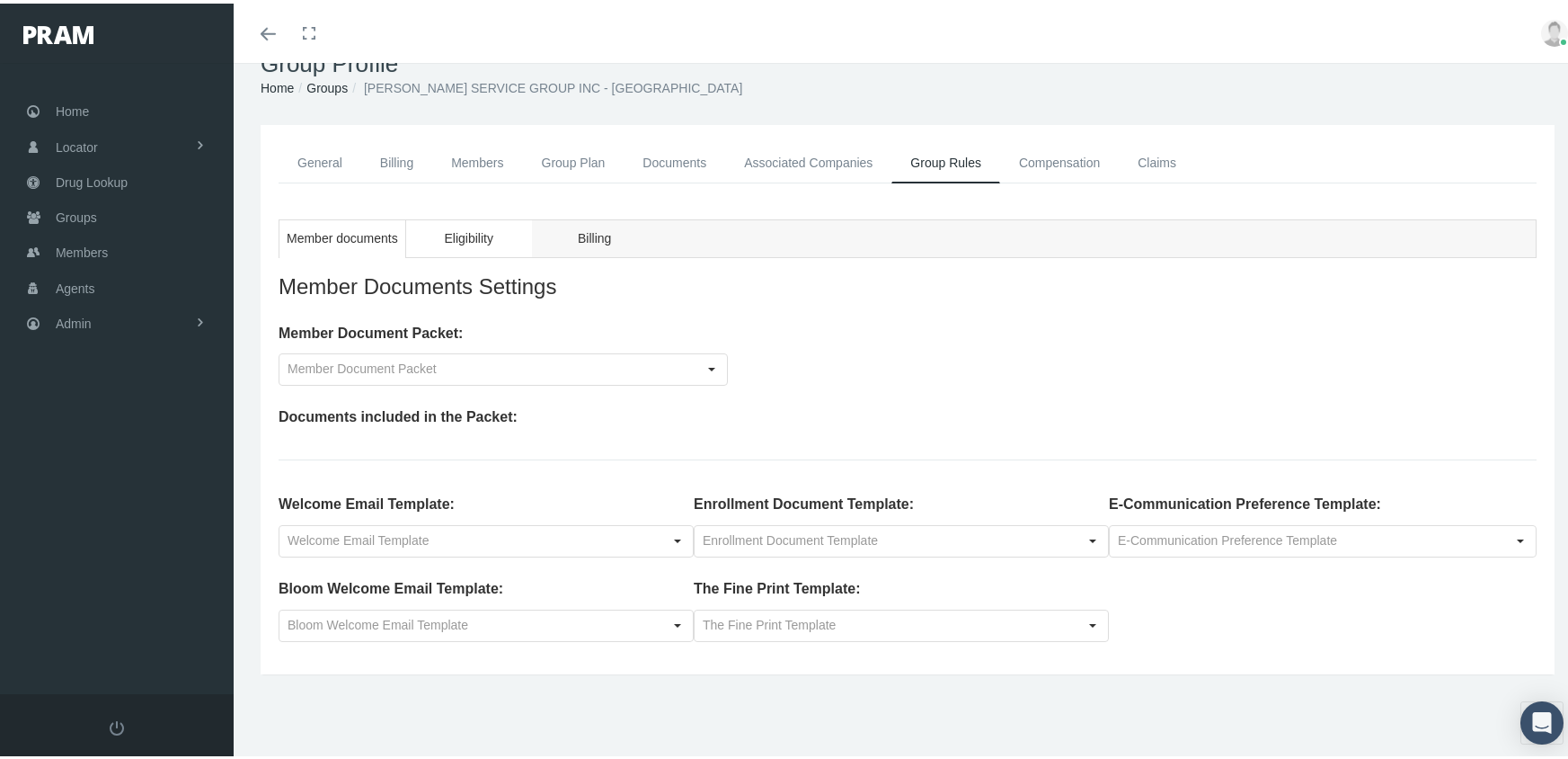
click at [465, 233] on span "Eligibility" at bounding box center [467, 235] width 49 height 23
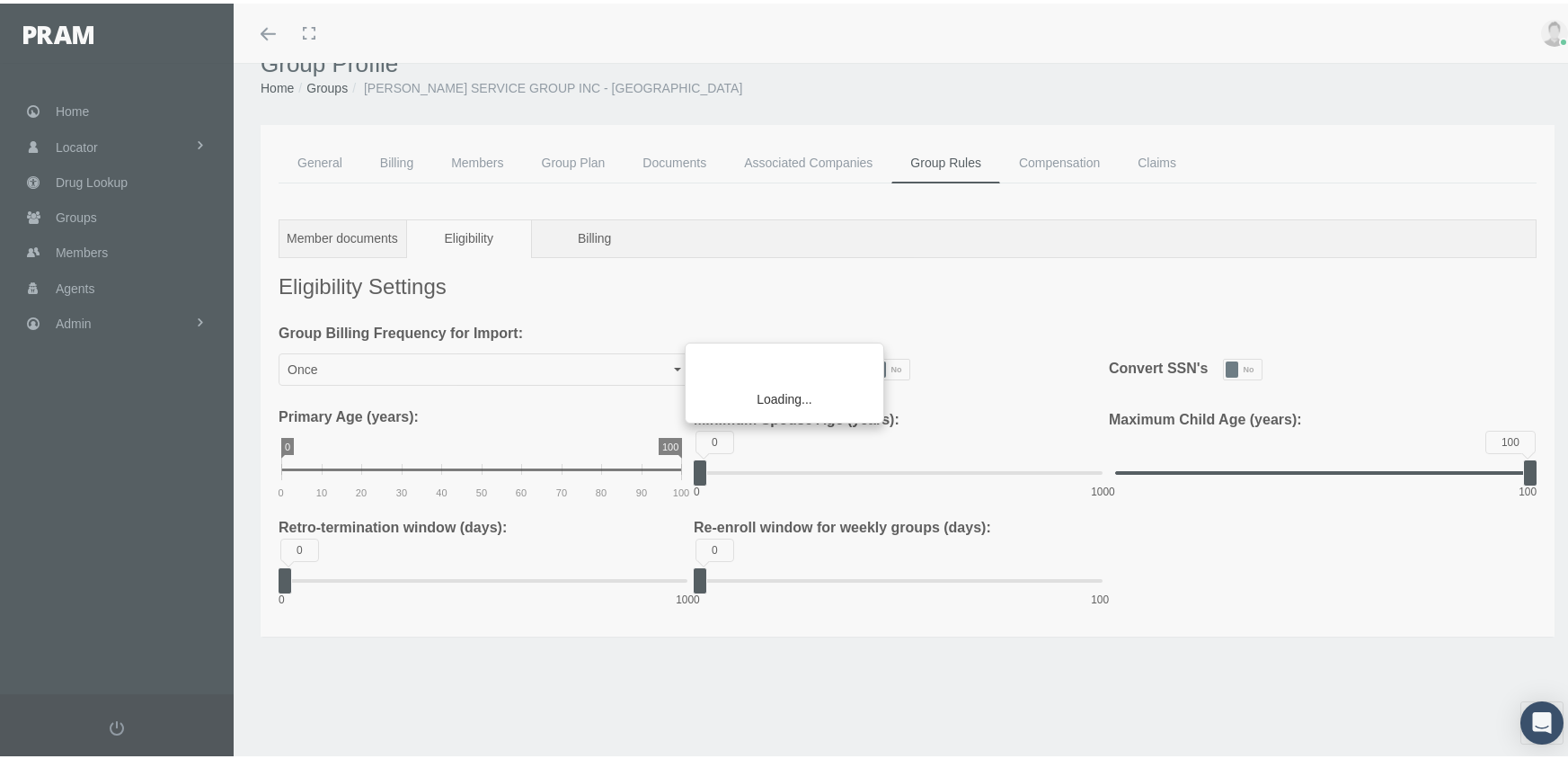
type input "Weekly"
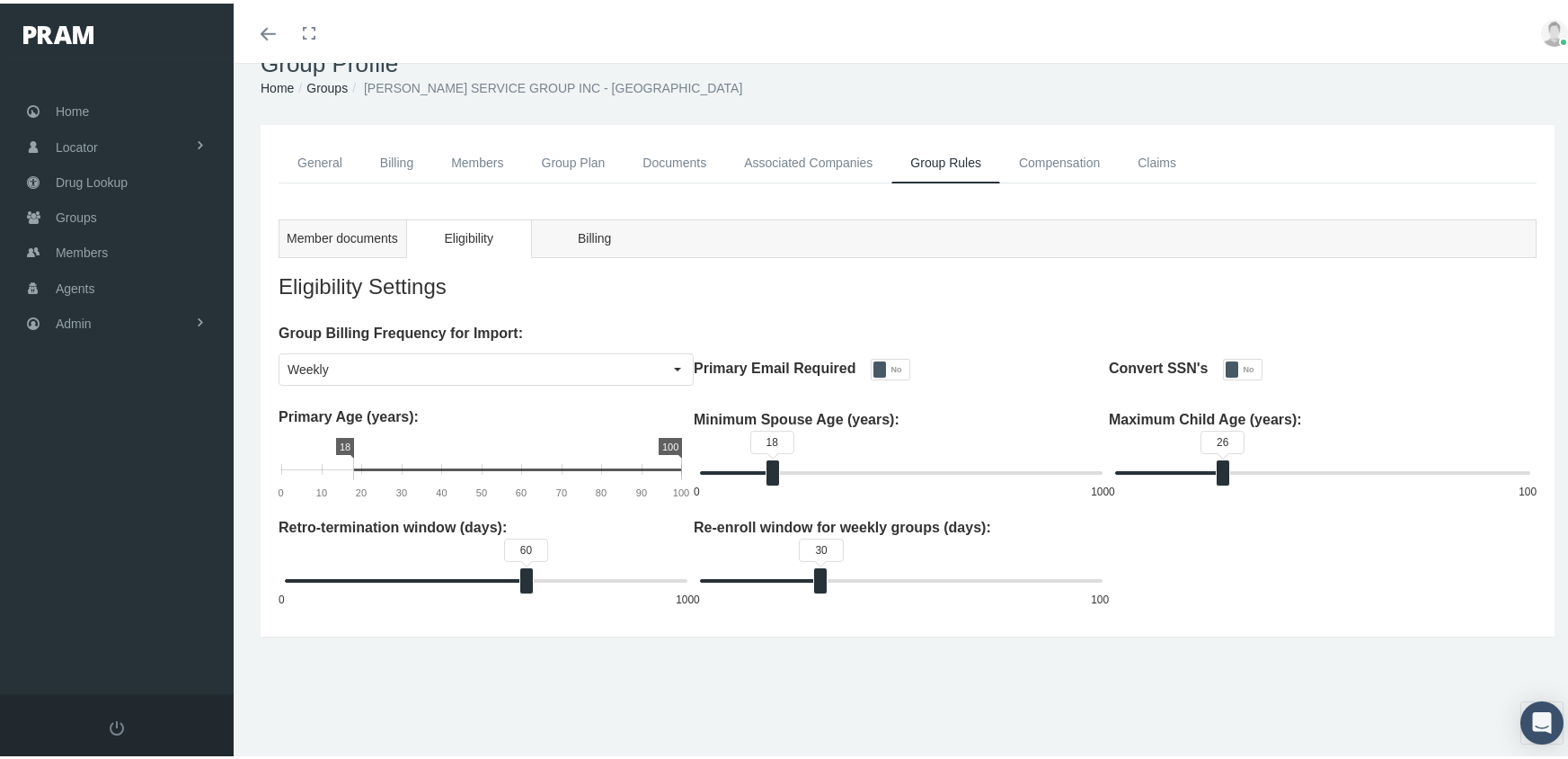
click at [322, 462] on icon at bounding box center [481, 466] width 400 height 22
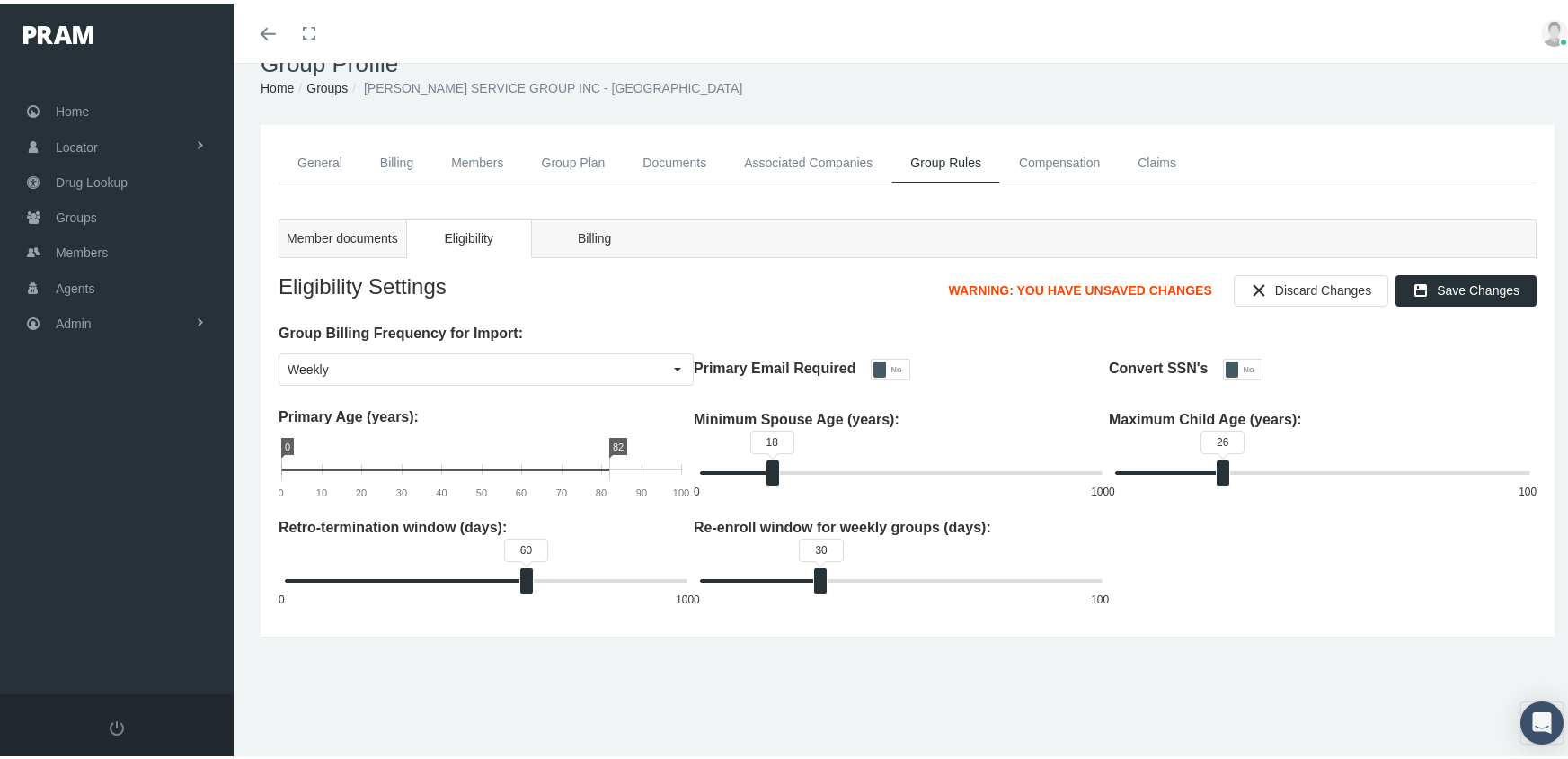
click at [321, 464] on icon at bounding box center [445, 466] width 328 height 22
click at [361, 462] on icon at bounding box center [445, 466] width 328 height 22
click at [356, 461] on icon at bounding box center [445, 466] width 328 height 22
click at [317, 454] on icon "0 82 0 10 20 30 40 50 60 70 80 90 100" at bounding box center [483, 463] width 411 height 59
click at [356, 461] on icon at bounding box center [445, 466] width 328 height 22
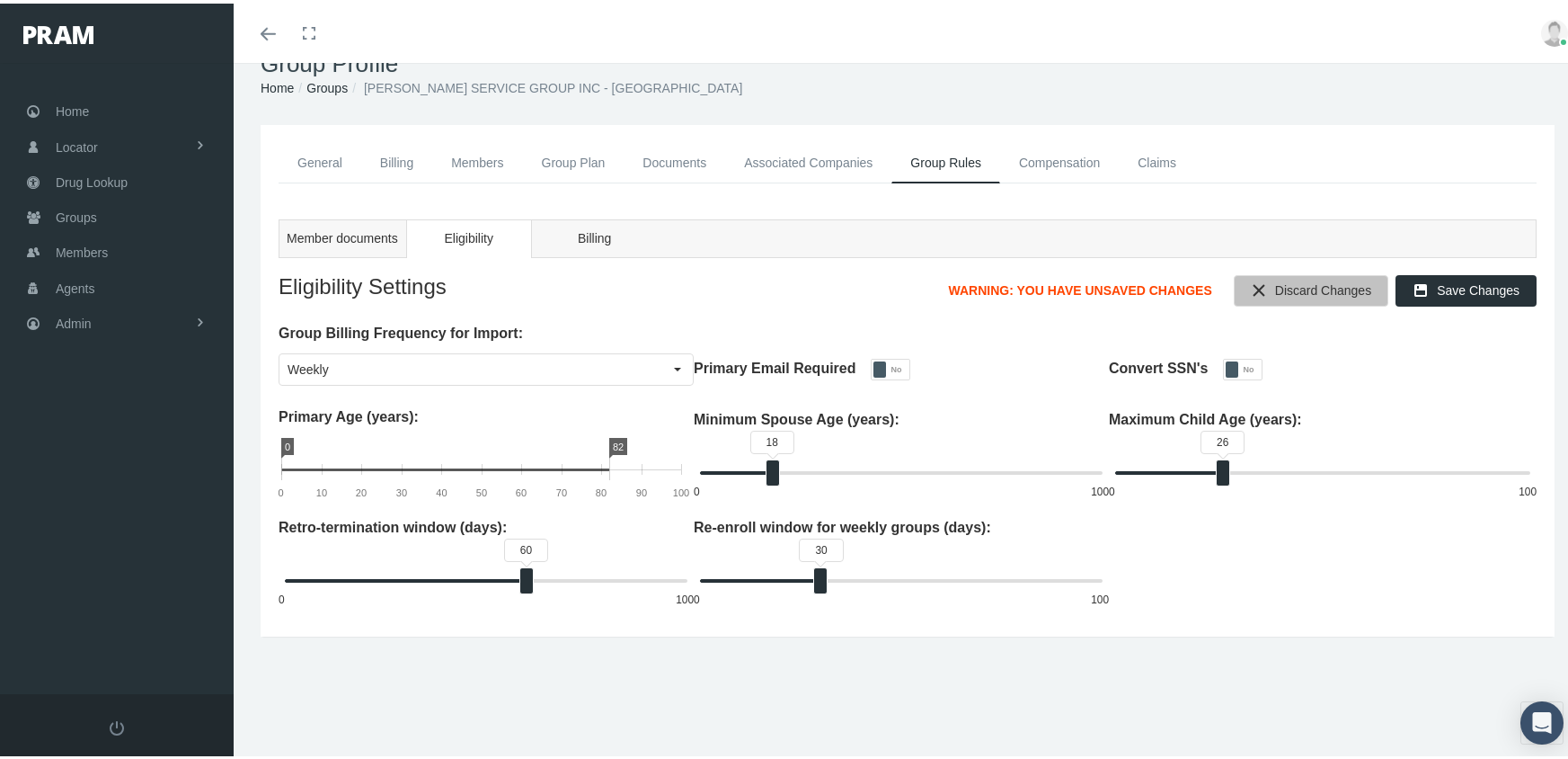
click at [1277, 293] on span "Discard Changes" at bounding box center [1322, 286] width 96 height 14
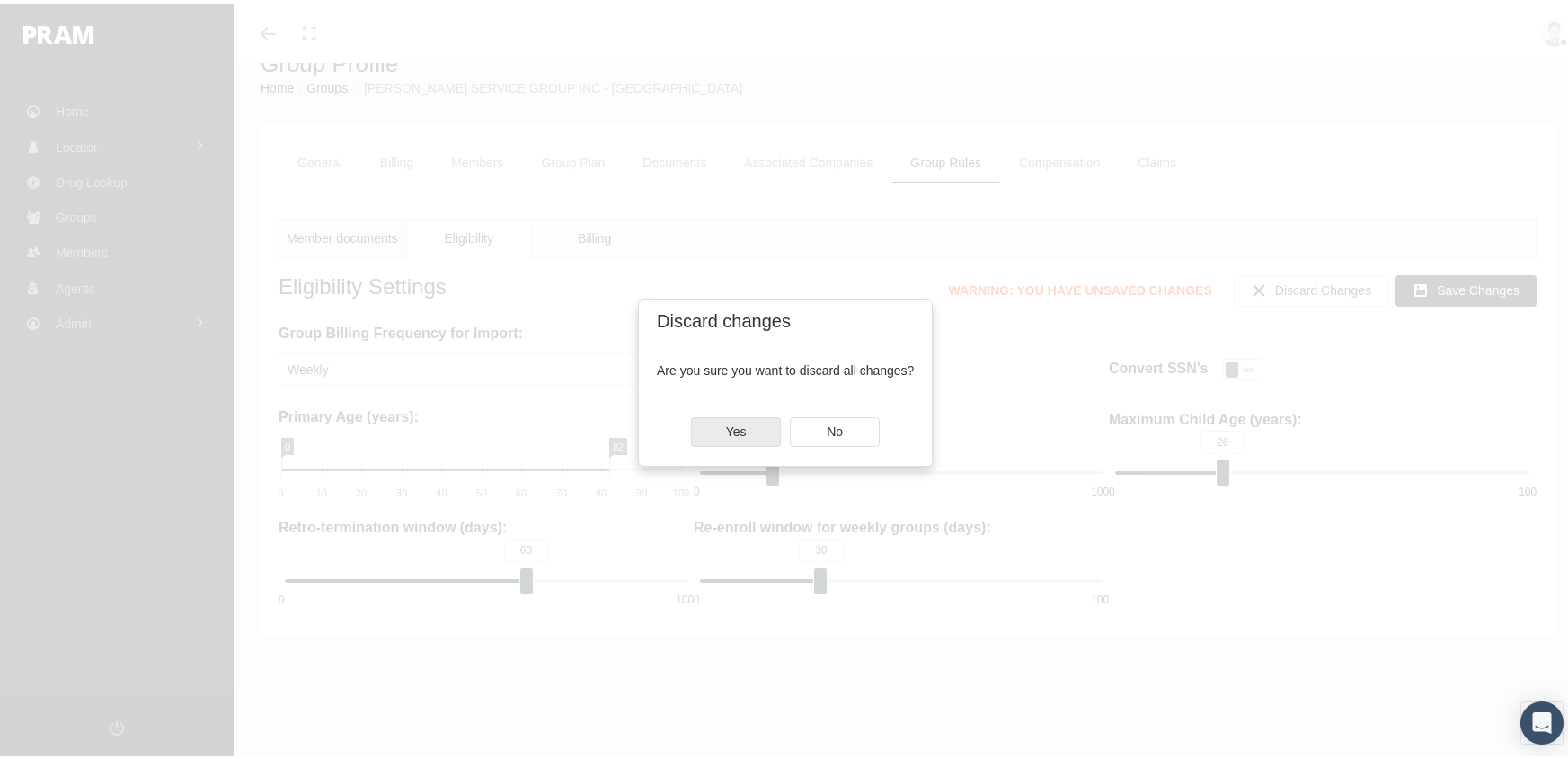
click at [742, 428] on span "Yes" at bounding box center [736, 428] width 21 height 14
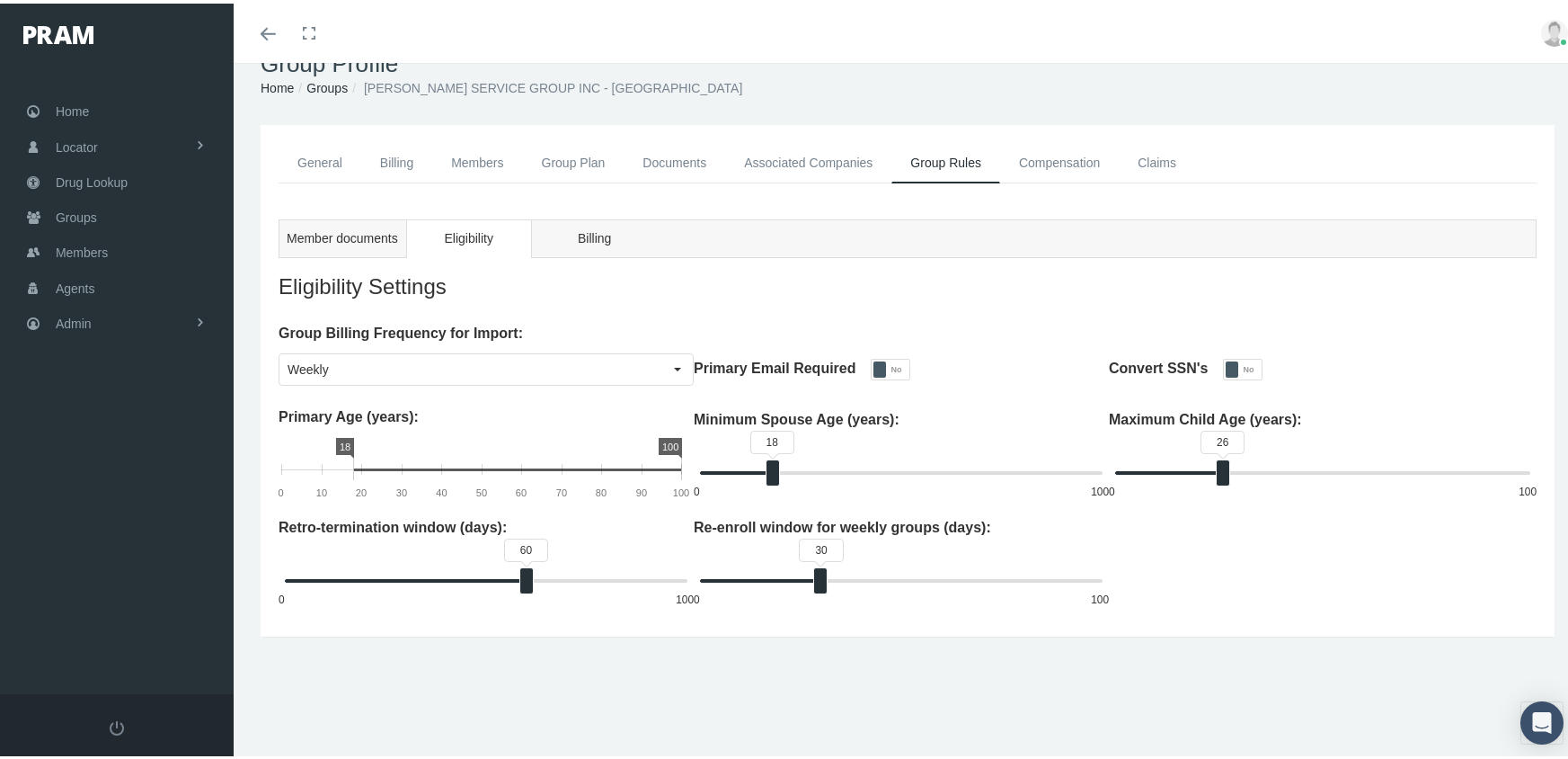
click at [341, 443] on rect at bounding box center [345, 444] width 18 height 21
drag, startPoint x: 355, startPoint y: 461, endPoint x: 339, endPoint y: 461, distance: 16.0
click at [339, 461] on rect at bounding box center [337, 466] width 18 height 22
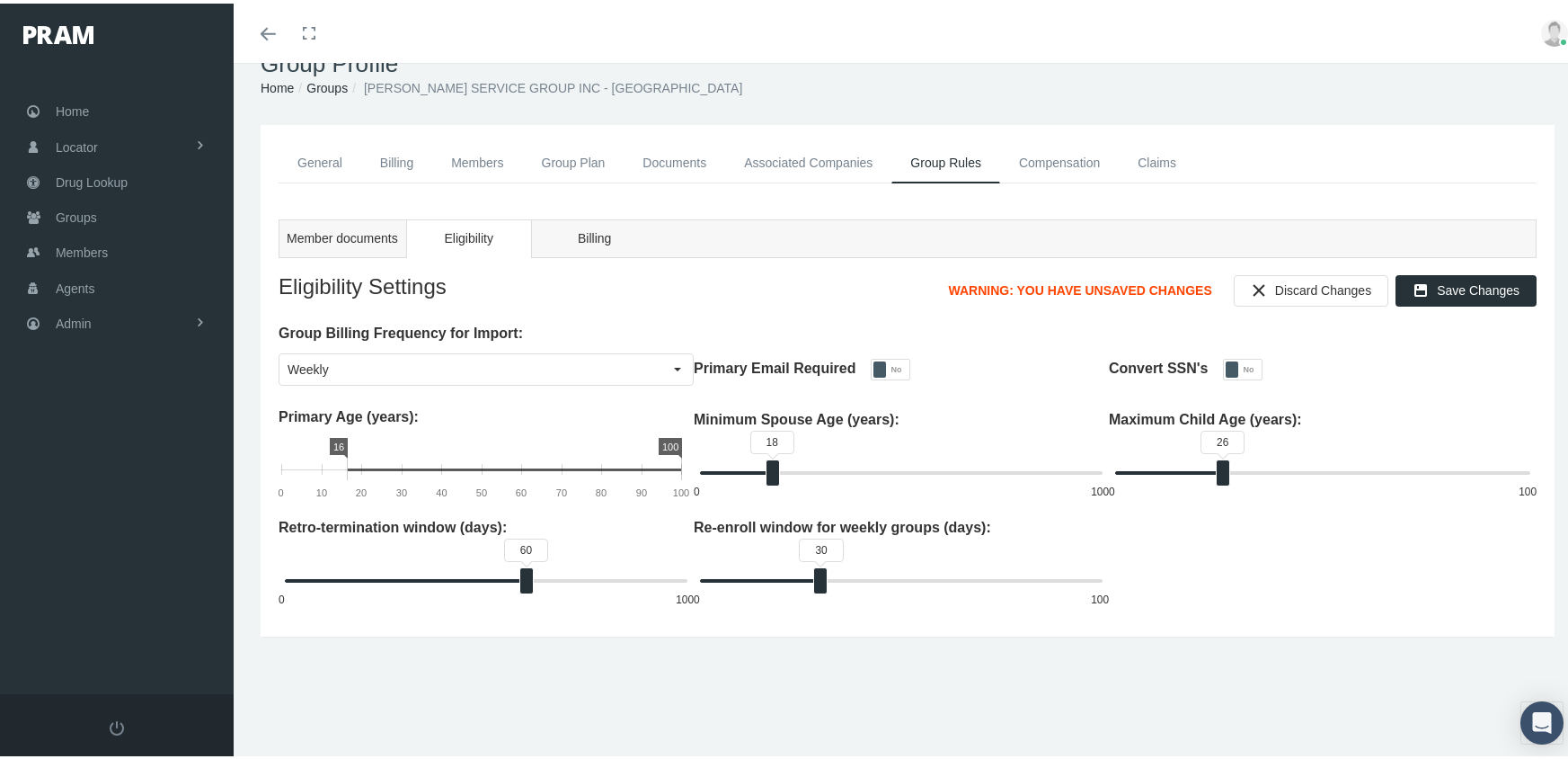
drag, startPoint x: 339, startPoint y: 458, endPoint x: 349, endPoint y: 456, distance: 10.2
click at [349, 456] on rect at bounding box center [347, 466] width 18 height 22
click at [1279, 281] on span "Discard Changes" at bounding box center [1322, 286] width 96 height 14
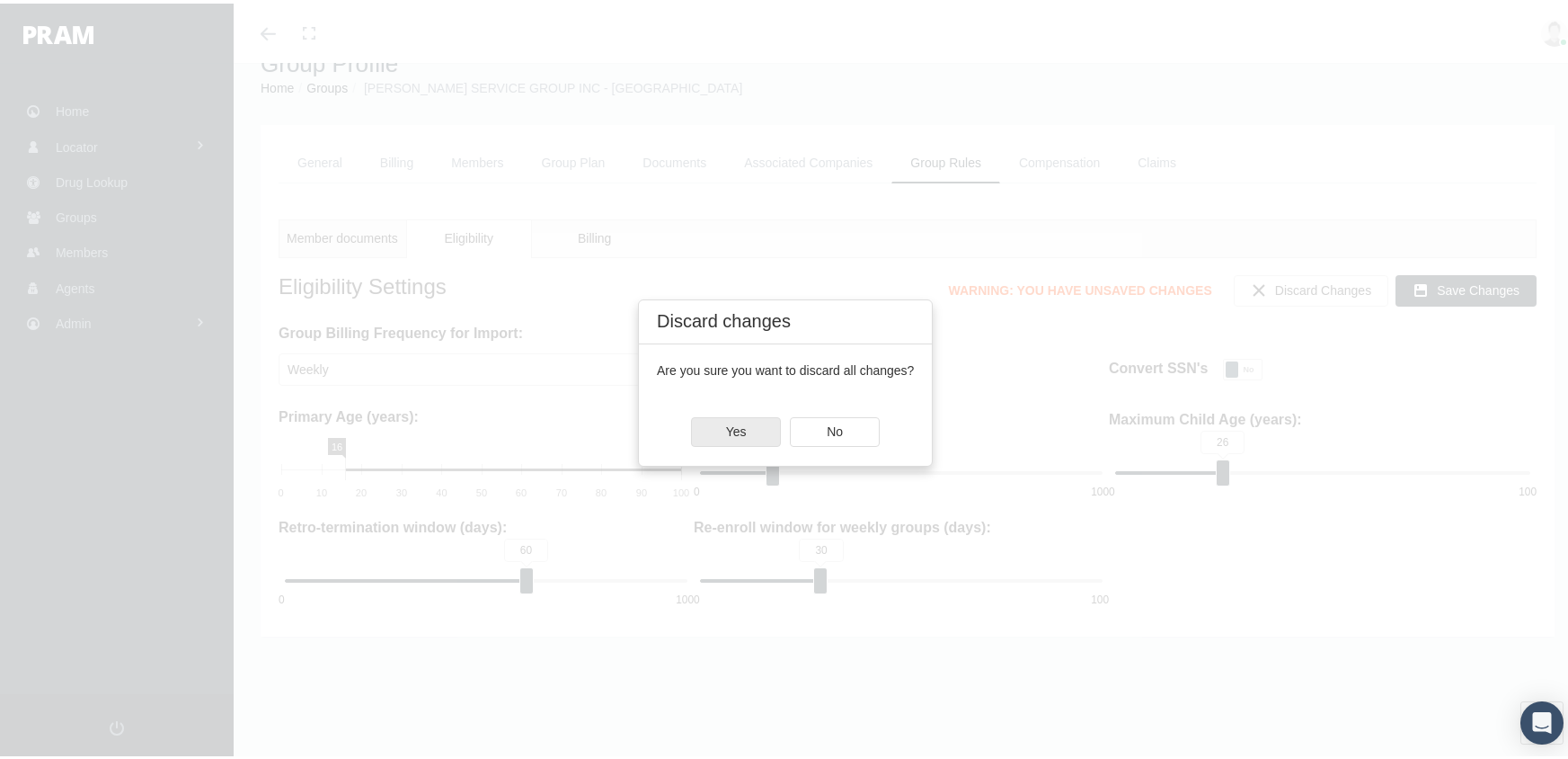
click at [760, 418] on div "Yes" at bounding box center [736, 429] width 88 height 28
